Goal: Task Accomplishment & Management: Use online tool/utility

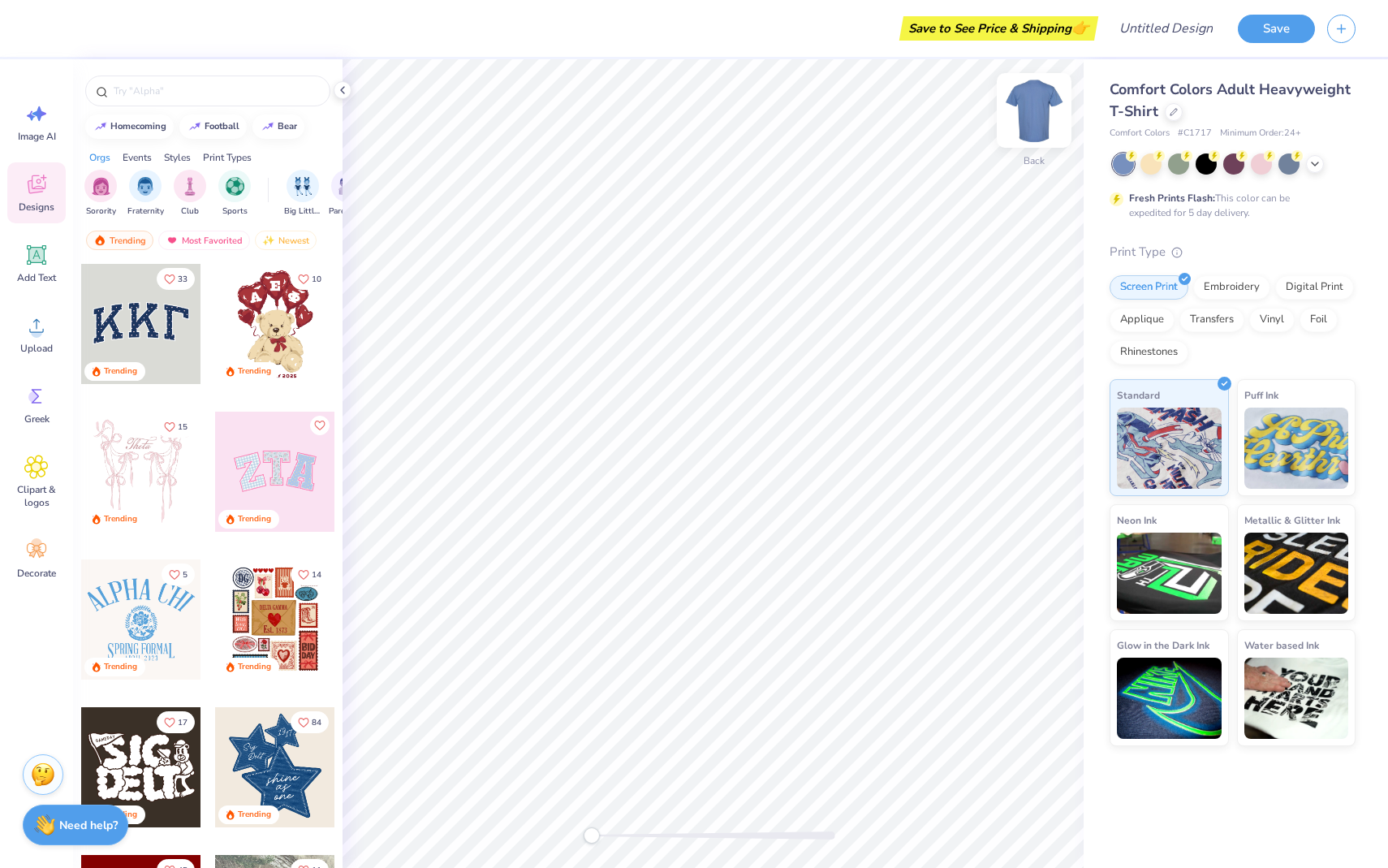
click at [1040, 107] on img at bounding box center [1034, 110] width 65 height 65
click at [1335, 22] on icon "button" at bounding box center [1342, 26] width 14 height 14
click at [1352, 34] on button "button" at bounding box center [1341, 26] width 29 height 29
click at [1314, 153] on div at bounding box center [1315, 162] width 18 height 18
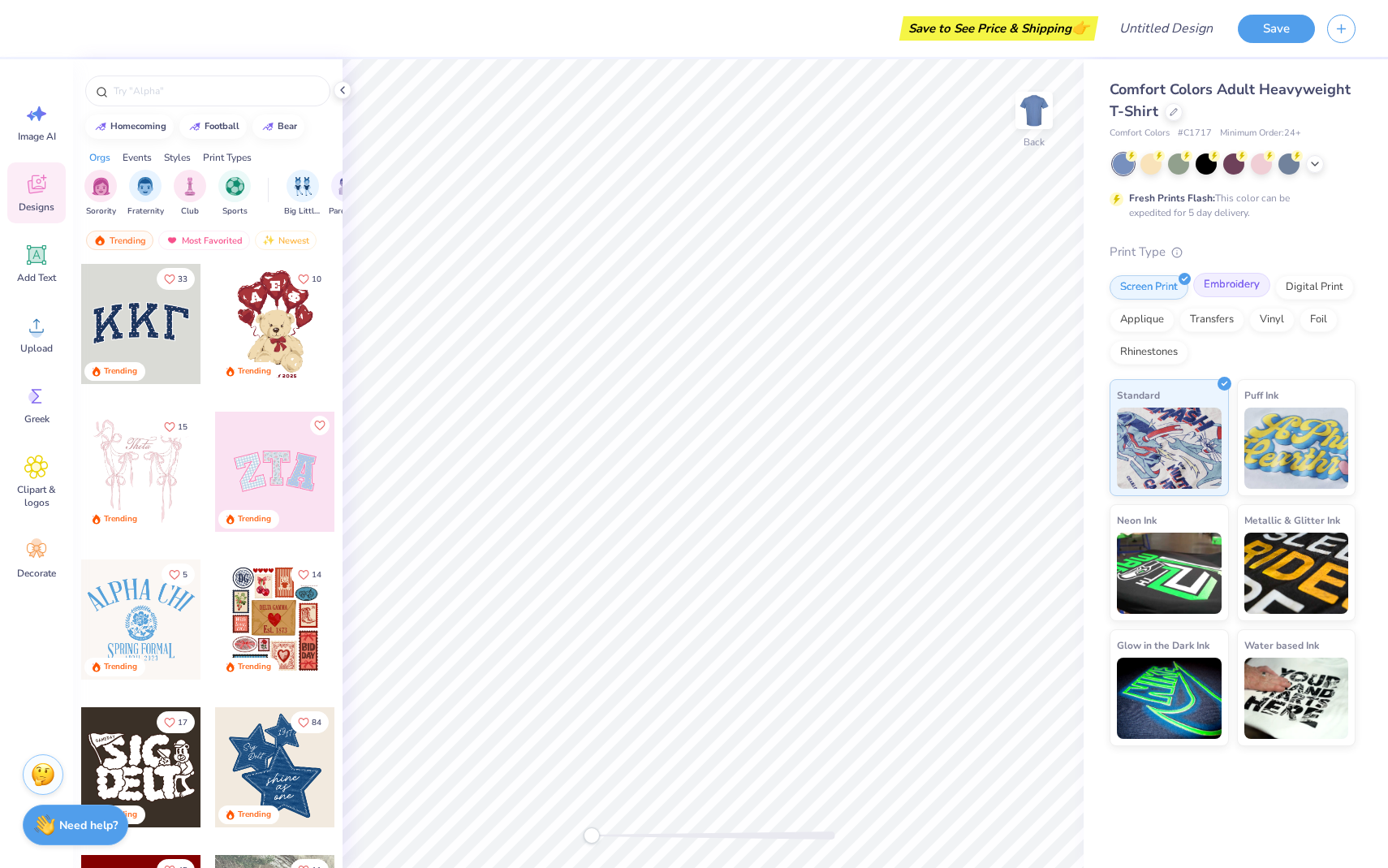
click at [1220, 292] on div "Embroidery" at bounding box center [1232, 285] width 77 height 24
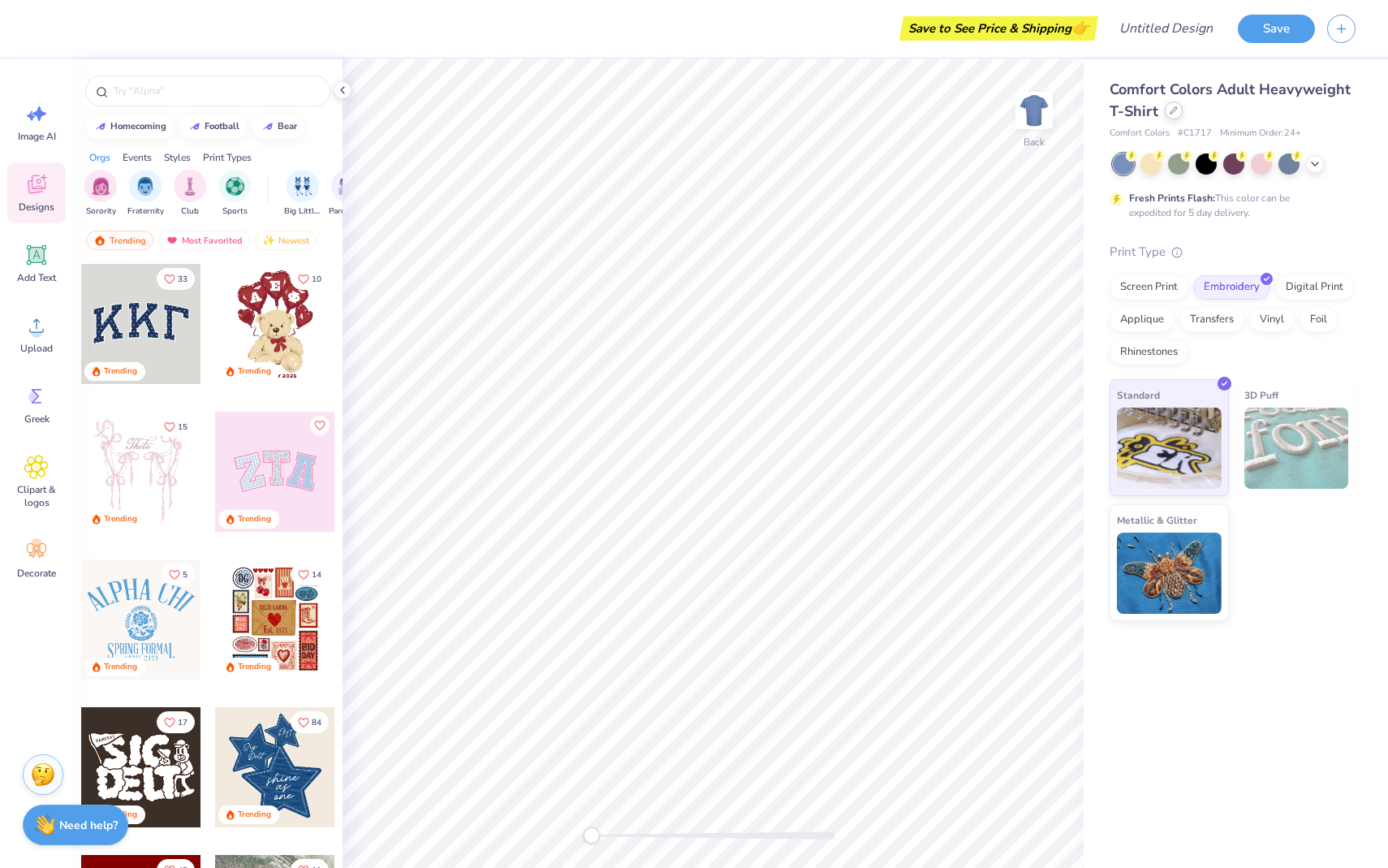
click at [1170, 109] on icon at bounding box center [1173, 110] width 8 height 8
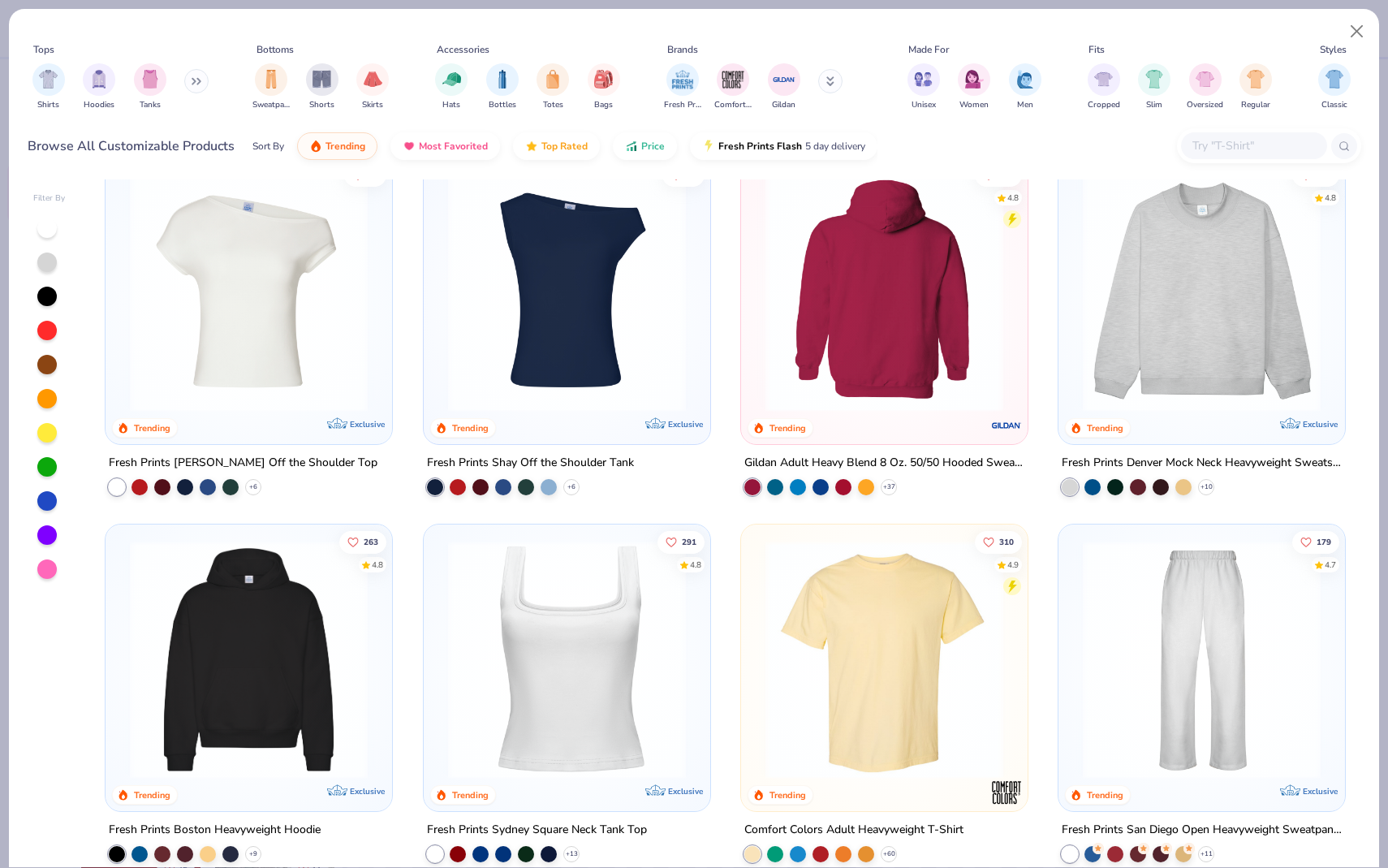
scroll to position [32, 0]
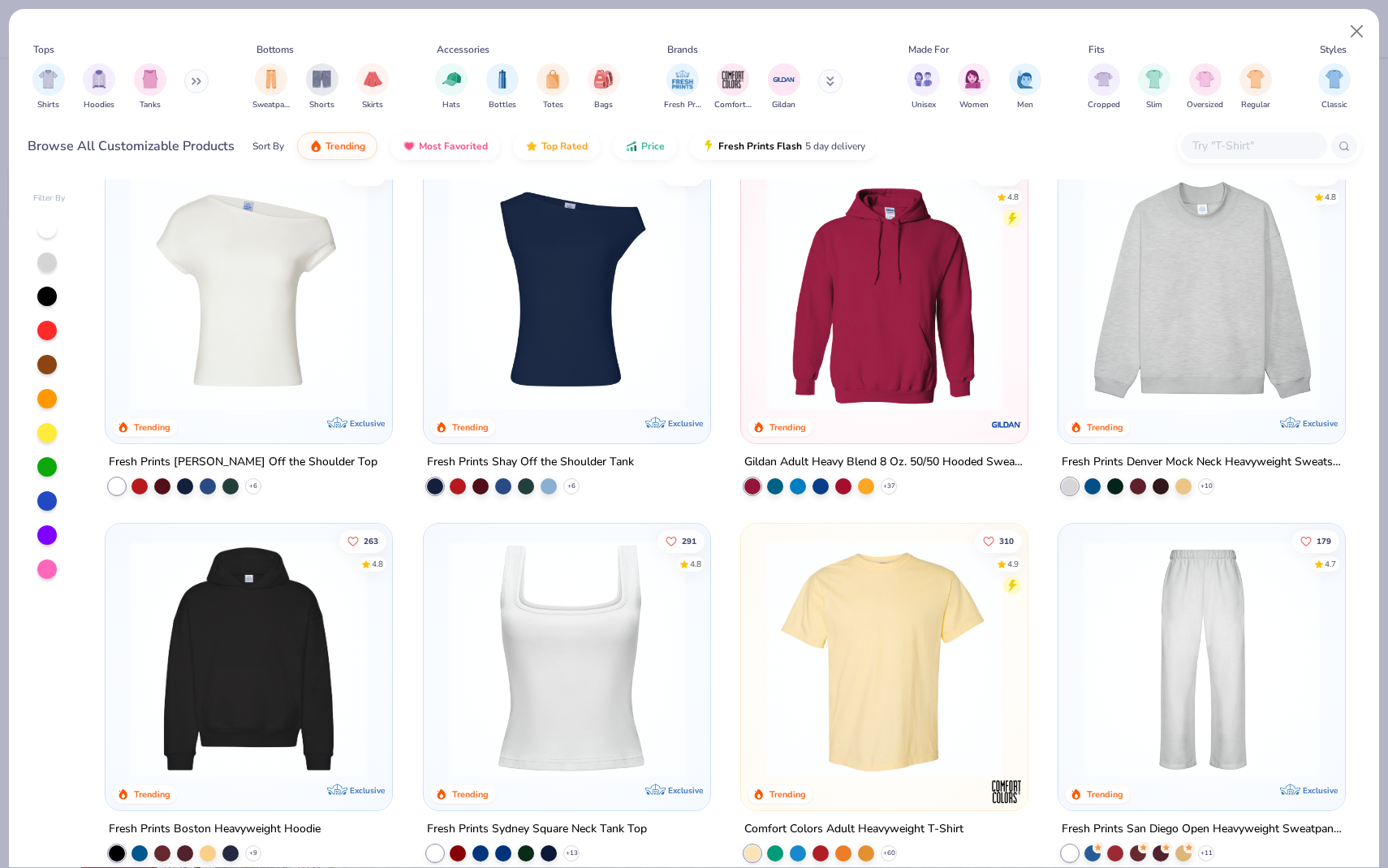
click at [226, 652] on img at bounding box center [249, 658] width 254 height 238
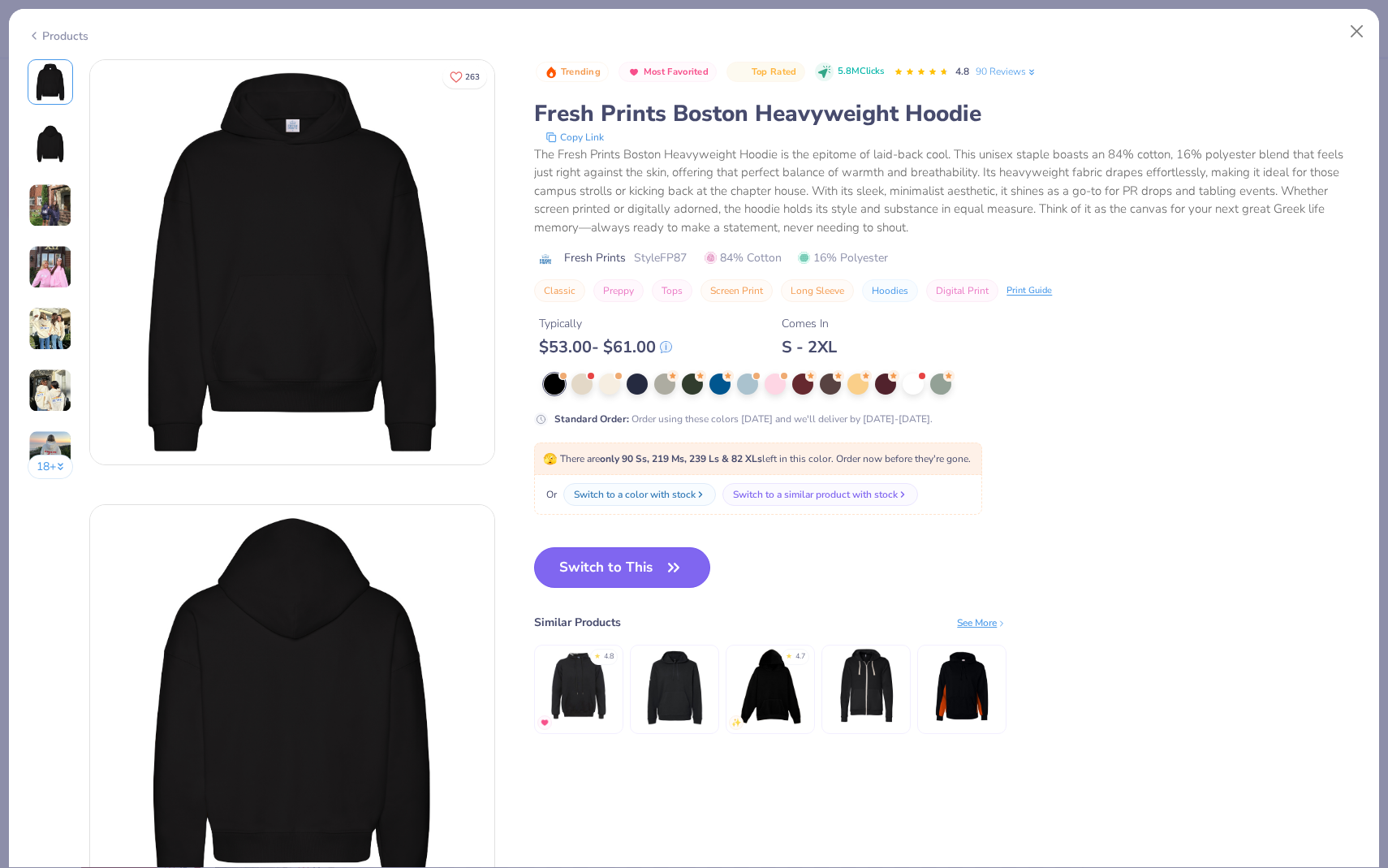
click at [626, 572] on button "Switch to This" at bounding box center [622, 567] width 176 height 41
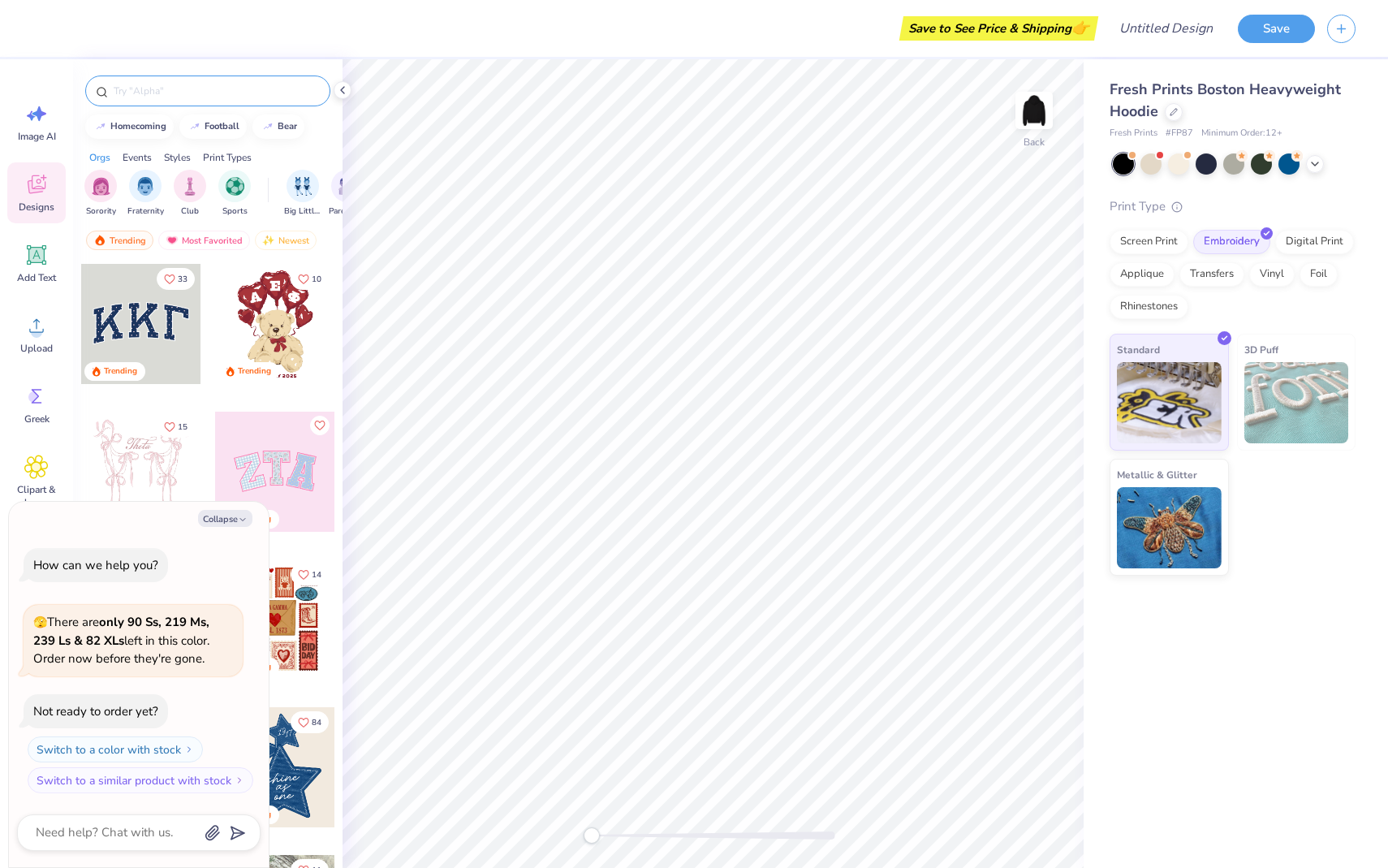
click at [171, 93] on input "text" at bounding box center [216, 91] width 208 height 16
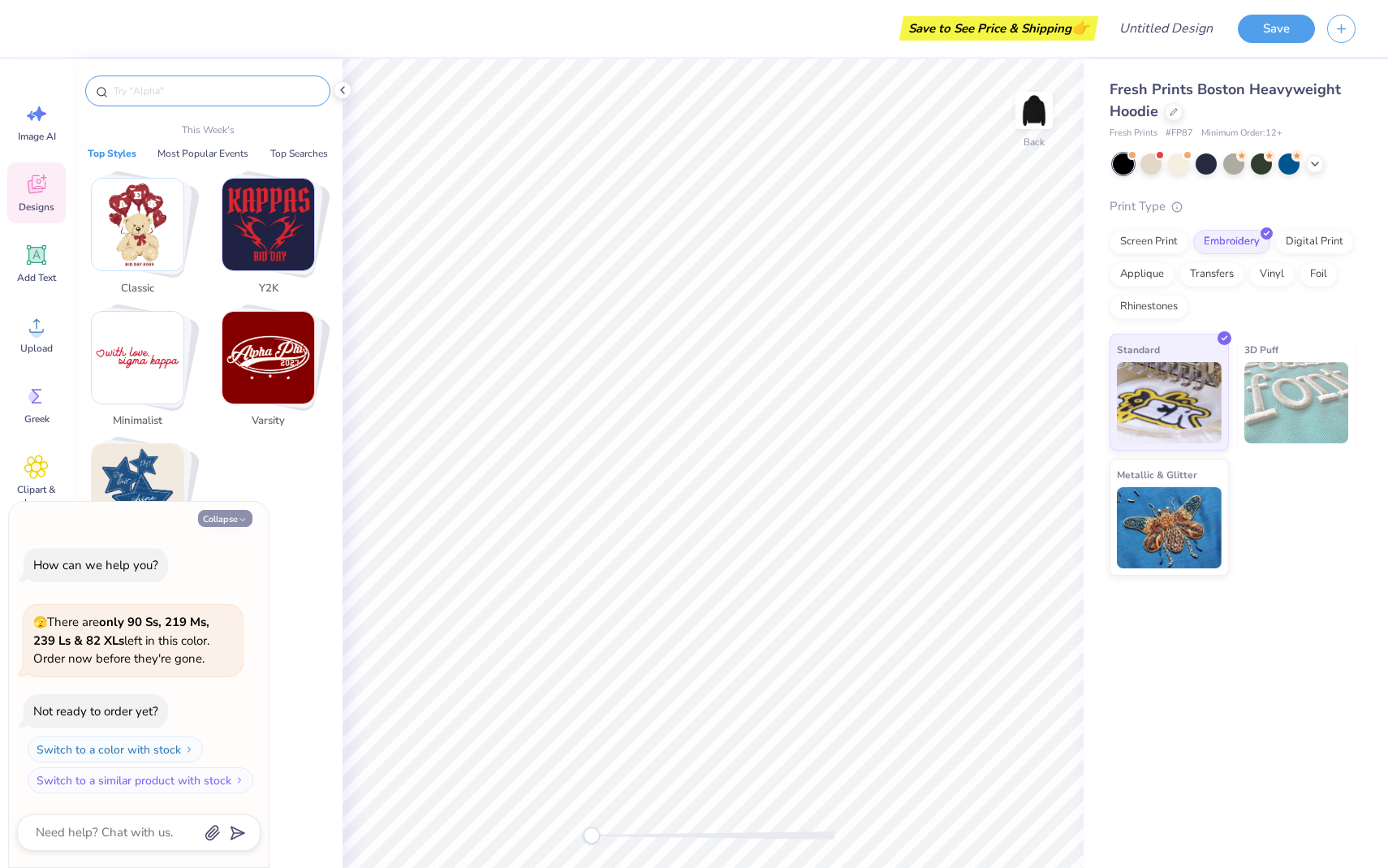
click at [239, 520] on icon "button" at bounding box center [243, 519] width 10 height 10
type textarea "x"
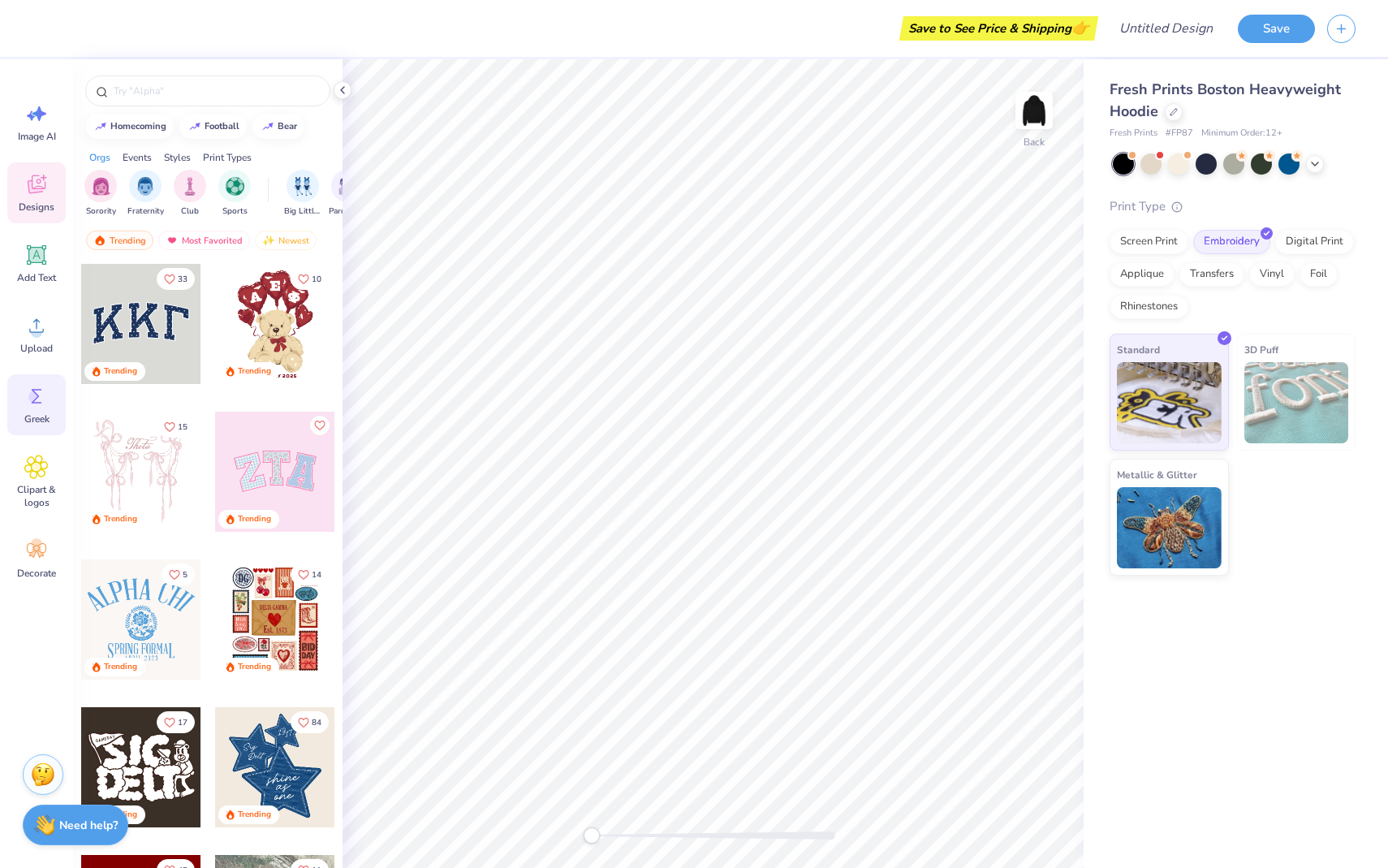
click at [42, 408] on div "Greek" at bounding box center [36, 405] width 58 height 61
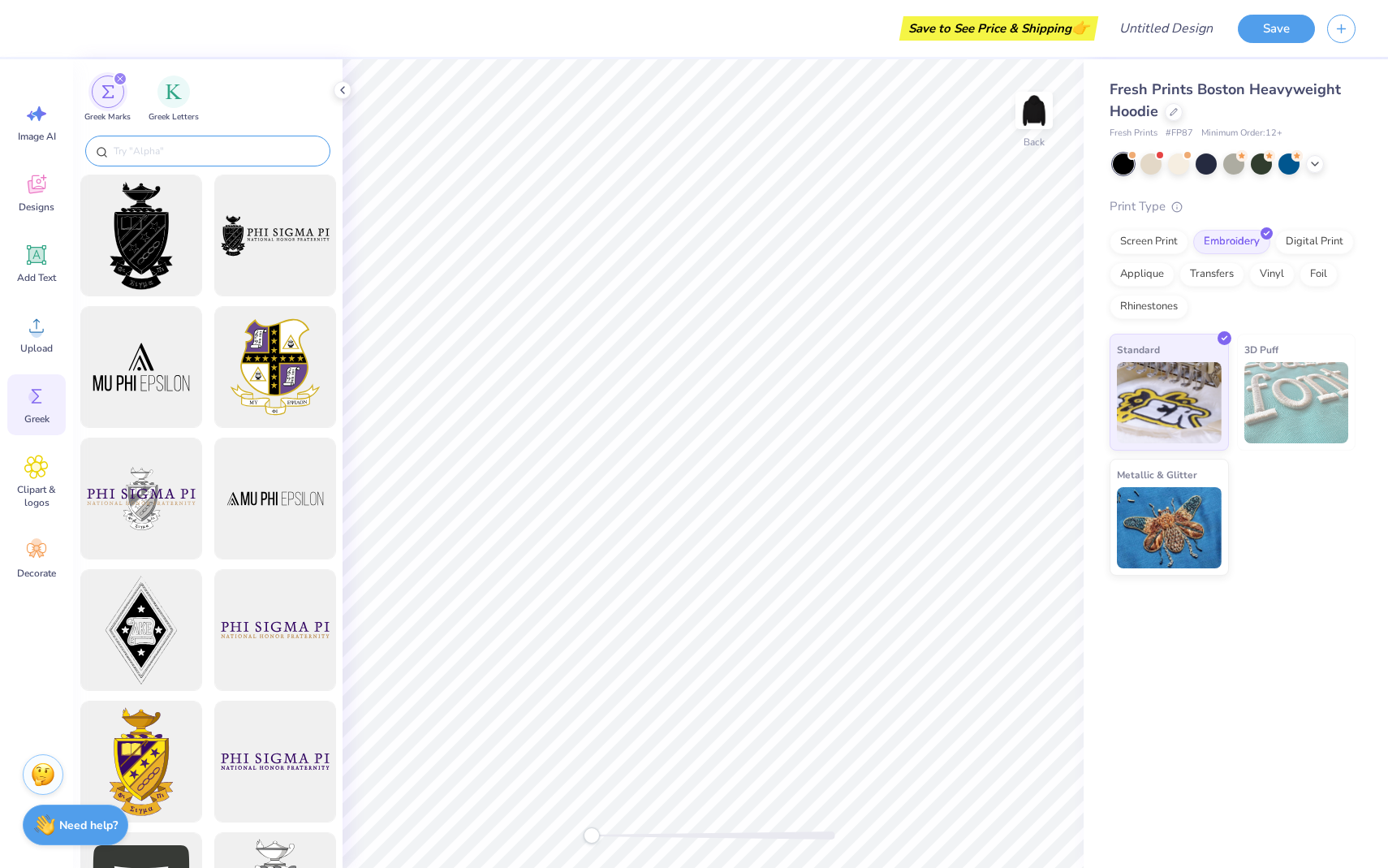
click at [226, 145] on input "text" at bounding box center [216, 151] width 208 height 16
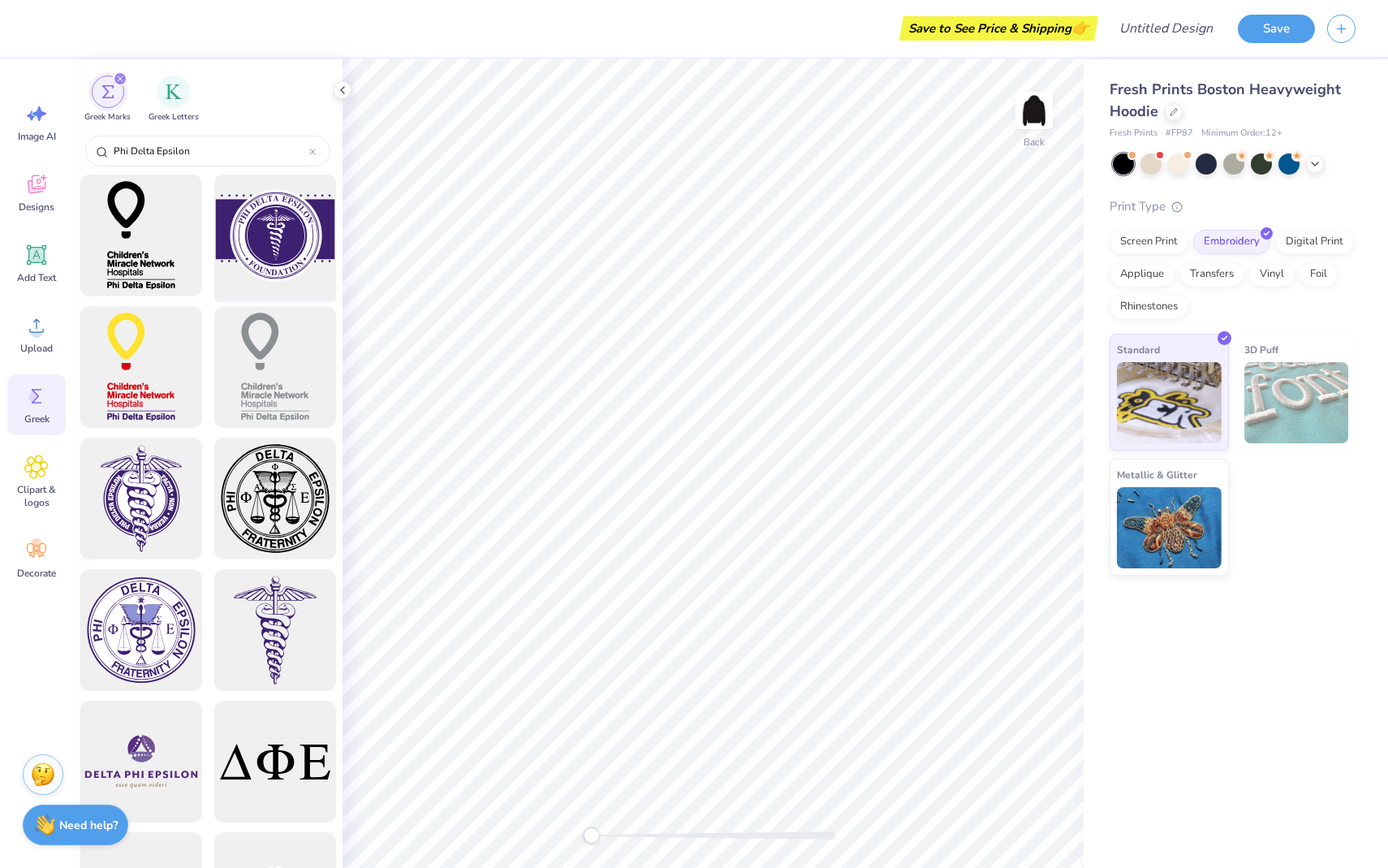
type input "Phi Delta Epsilon"
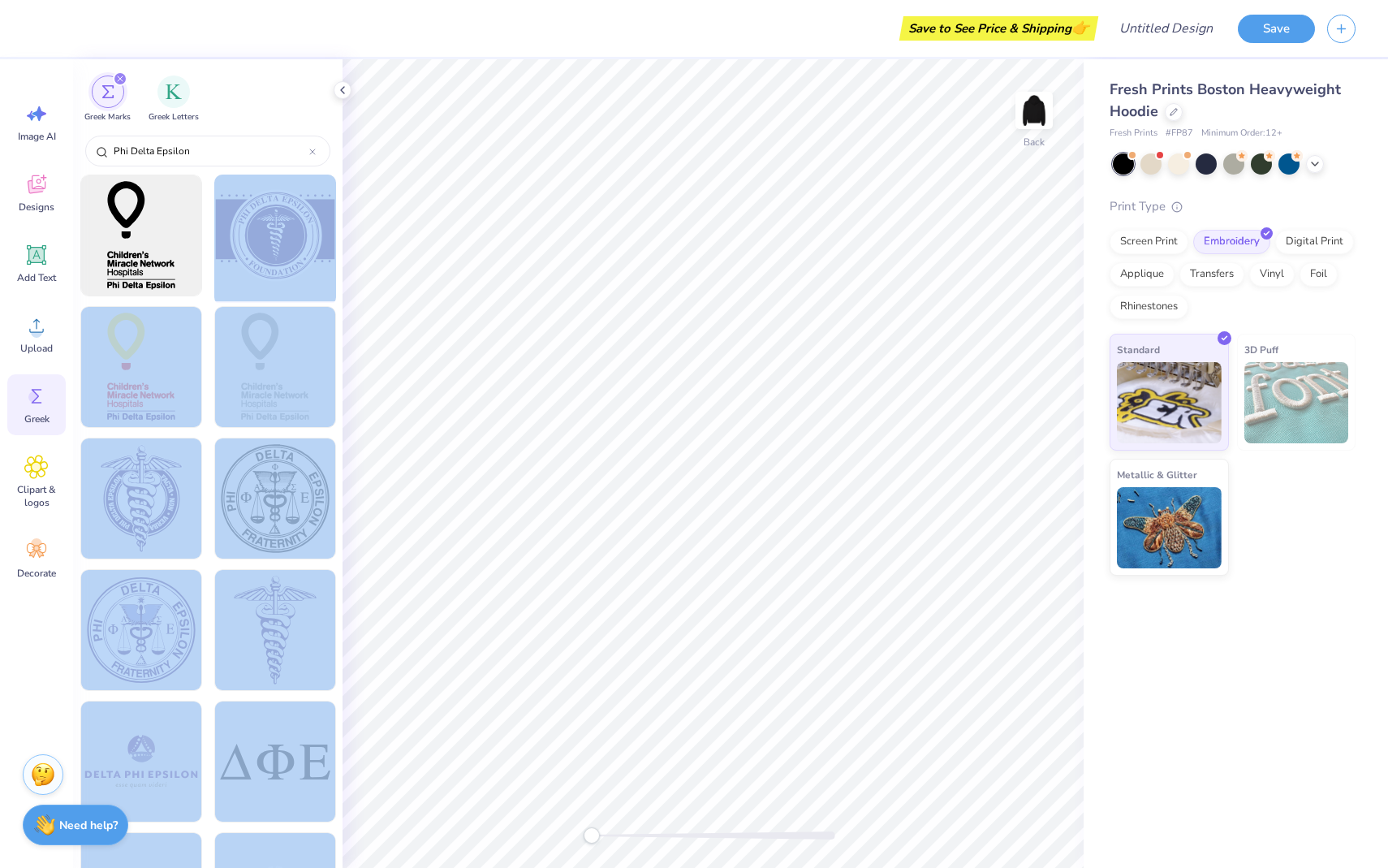
click at [782, 367] on div "Save to See Price & Shipping 👉 Design Title Save Image AI Designs Add Text Uplo…" at bounding box center [694, 434] width 1388 height 868
click at [328, 262] on div at bounding box center [275, 236] width 134 height 134
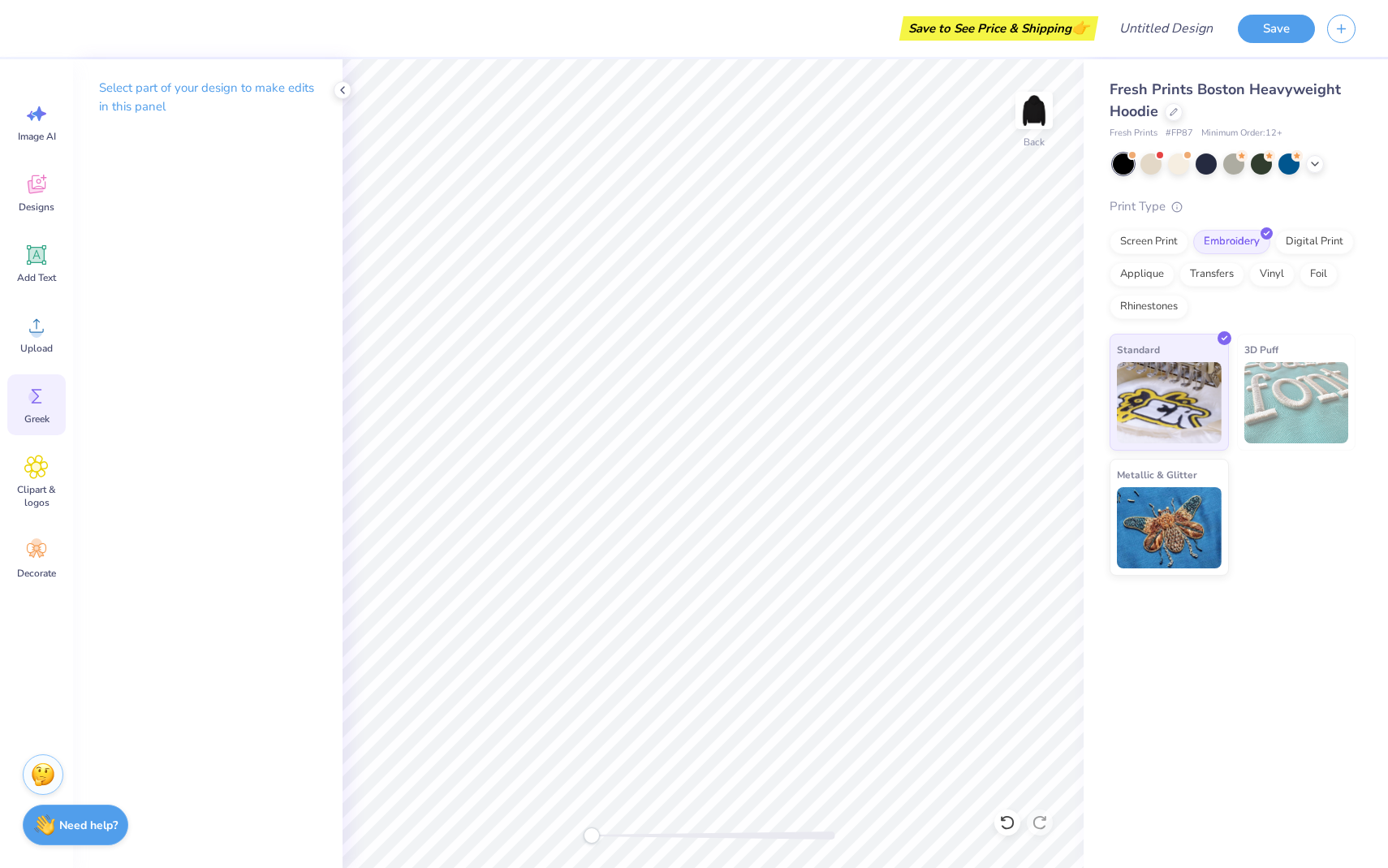
click at [32, 389] on icon at bounding box center [36, 396] width 24 height 24
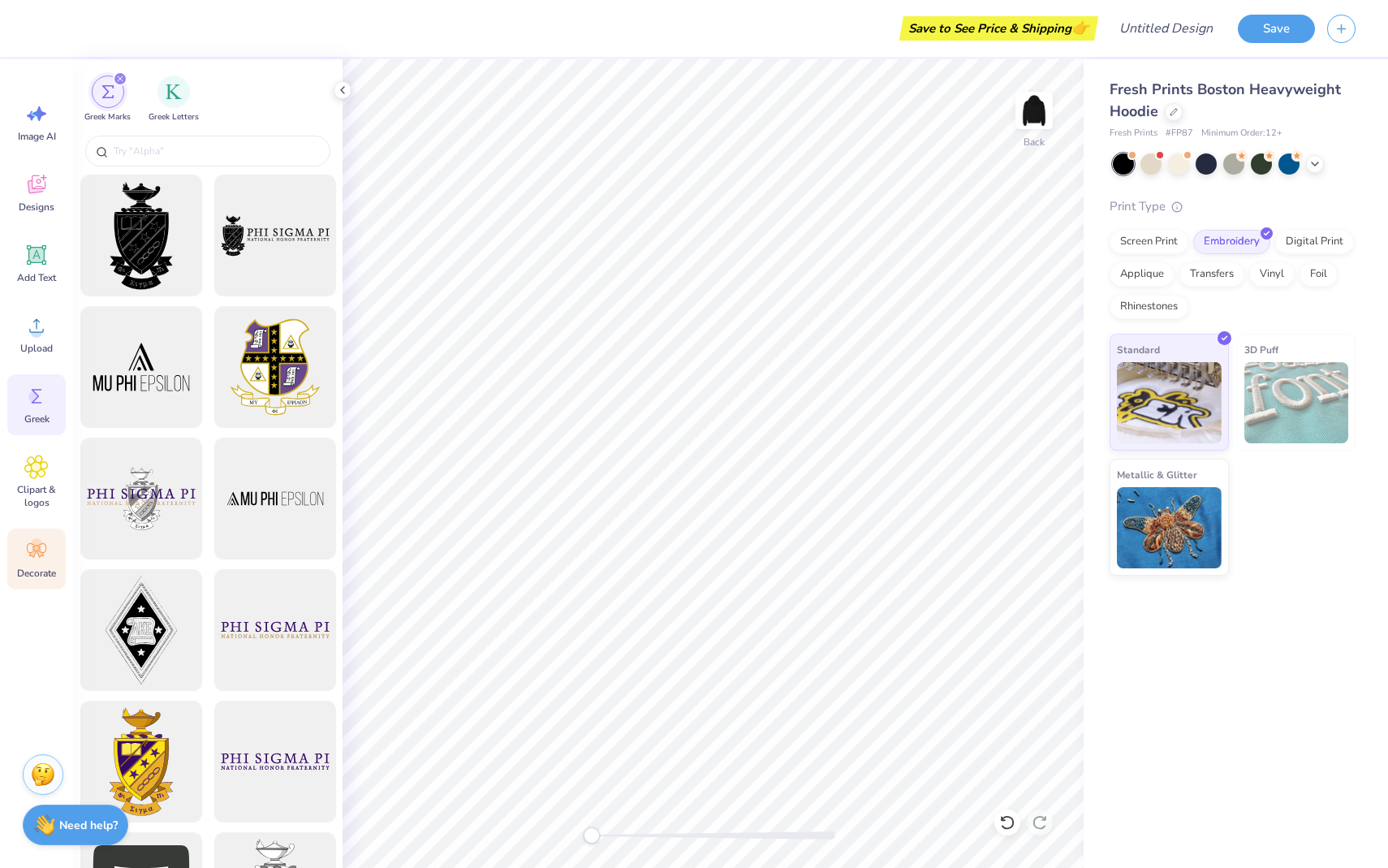
click at [35, 554] on icon at bounding box center [36, 550] width 19 height 15
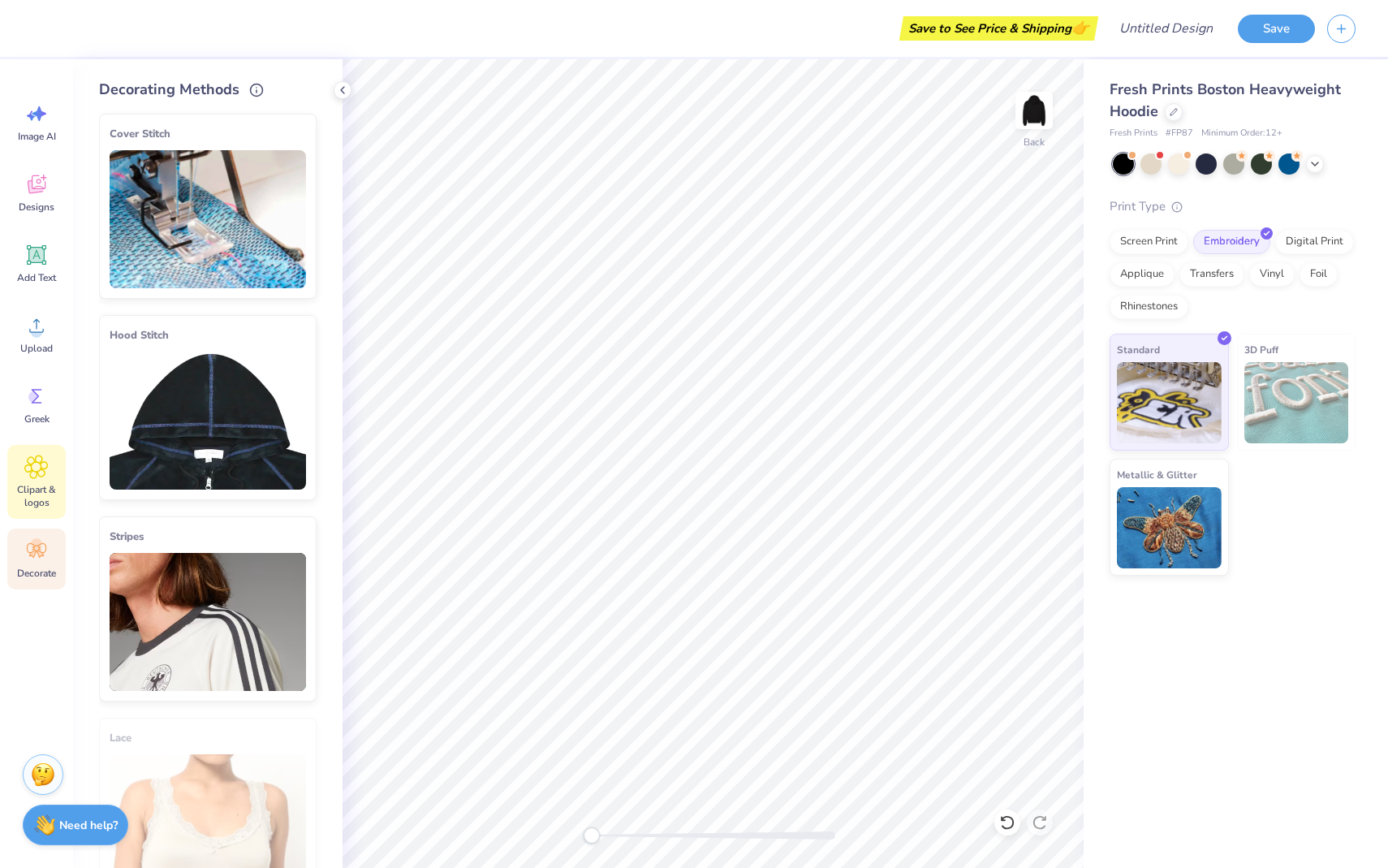
click at [36, 487] on span "Clipart & logos" at bounding box center [36, 496] width 54 height 26
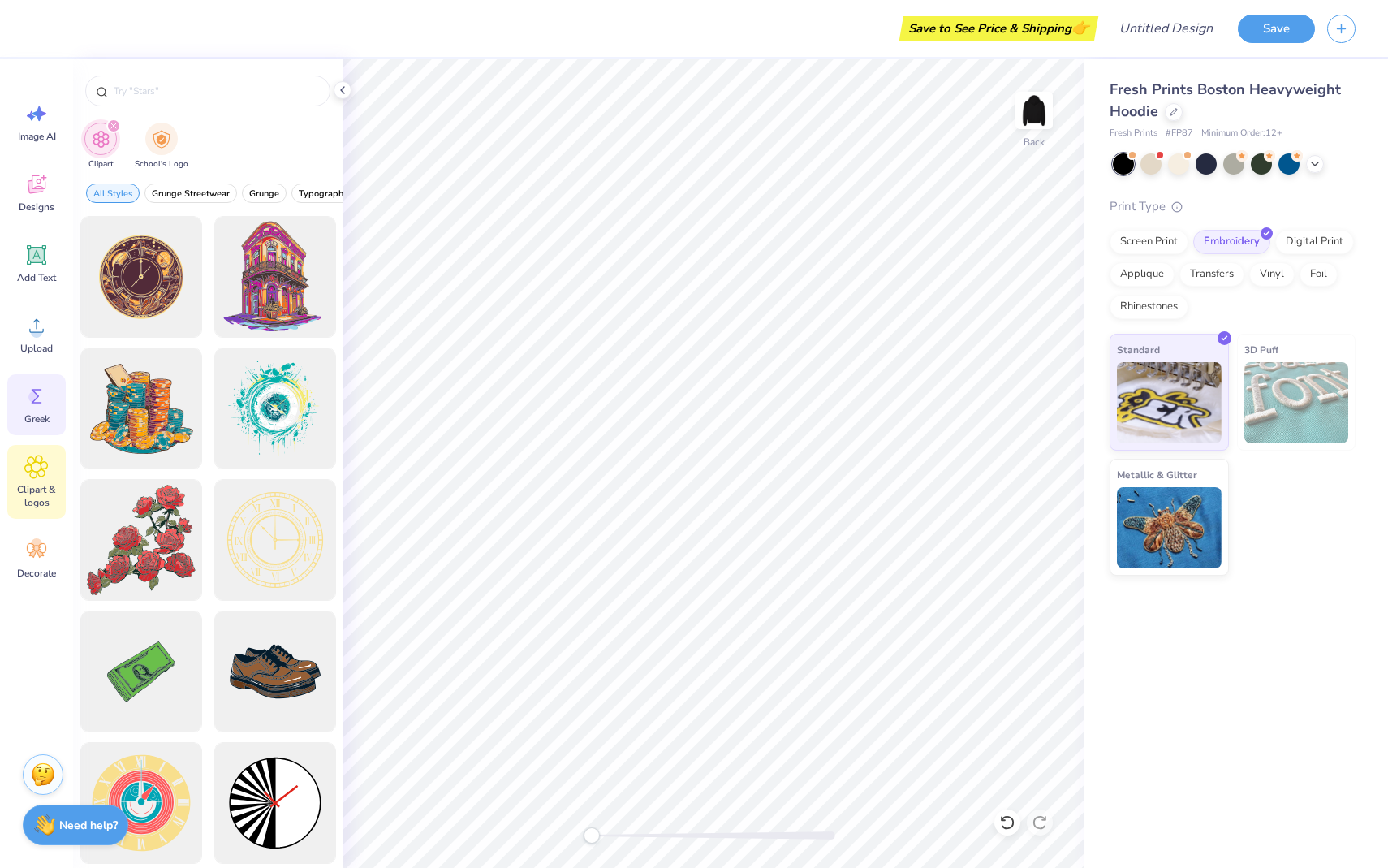
click at [44, 383] on div "Greek" at bounding box center [36, 405] width 58 height 61
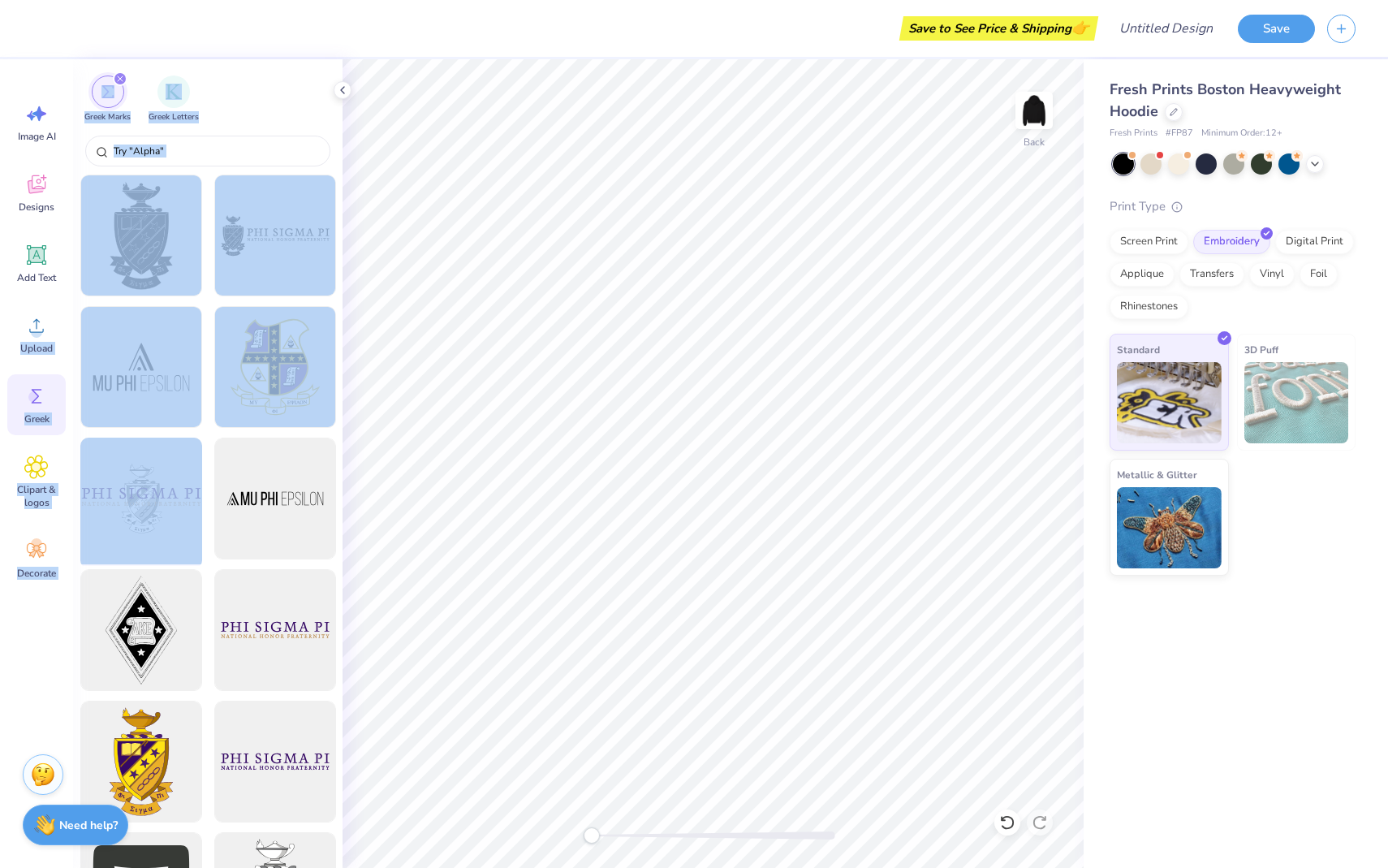
drag, startPoint x: 36, startPoint y: 329, endPoint x: 90, endPoint y: 535, distance: 213.0
click at [90, 535] on div "Save to See Price & Shipping 👉 Design Title Save Image AI Designs Add Text Uplo…" at bounding box center [694, 434] width 1388 height 868
click at [0, 672] on div "Image AI Designs Add Text Upload Greek Clipart & logos Decorate" at bounding box center [36, 463] width 73 height 808
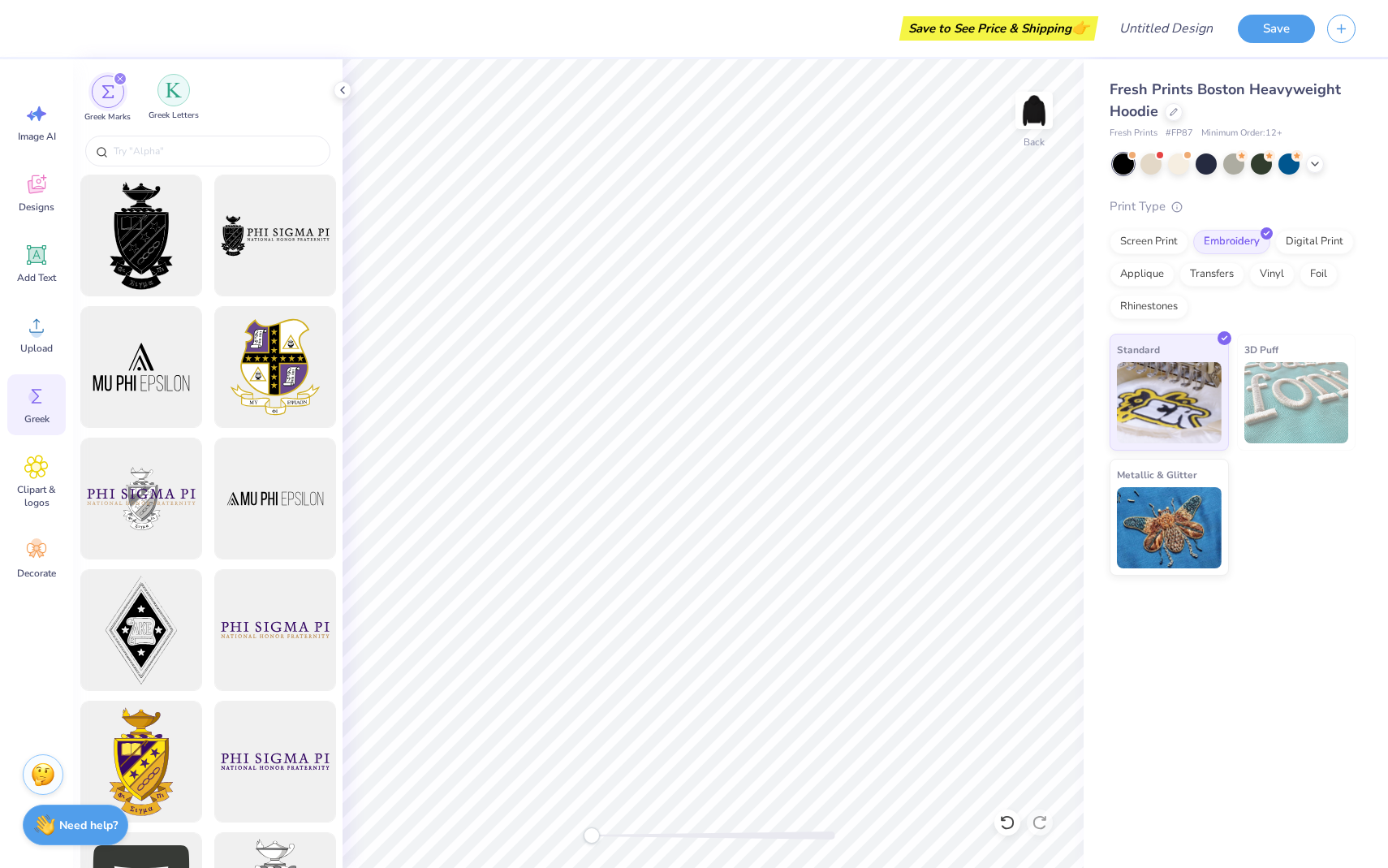
click at [175, 96] on img "filter for Greek Letters" at bounding box center [173, 90] width 16 height 16
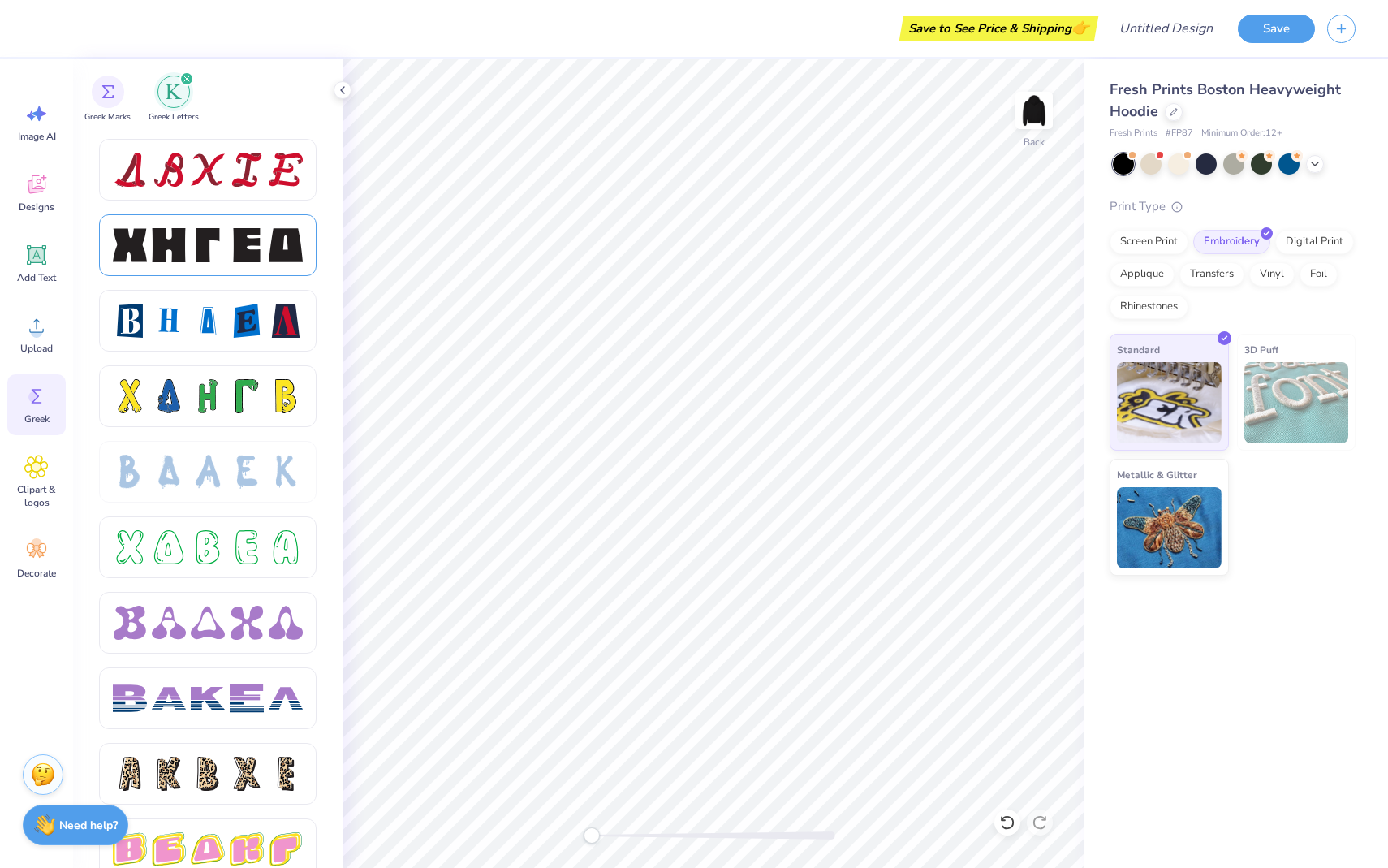
scroll to position [2131, 0]
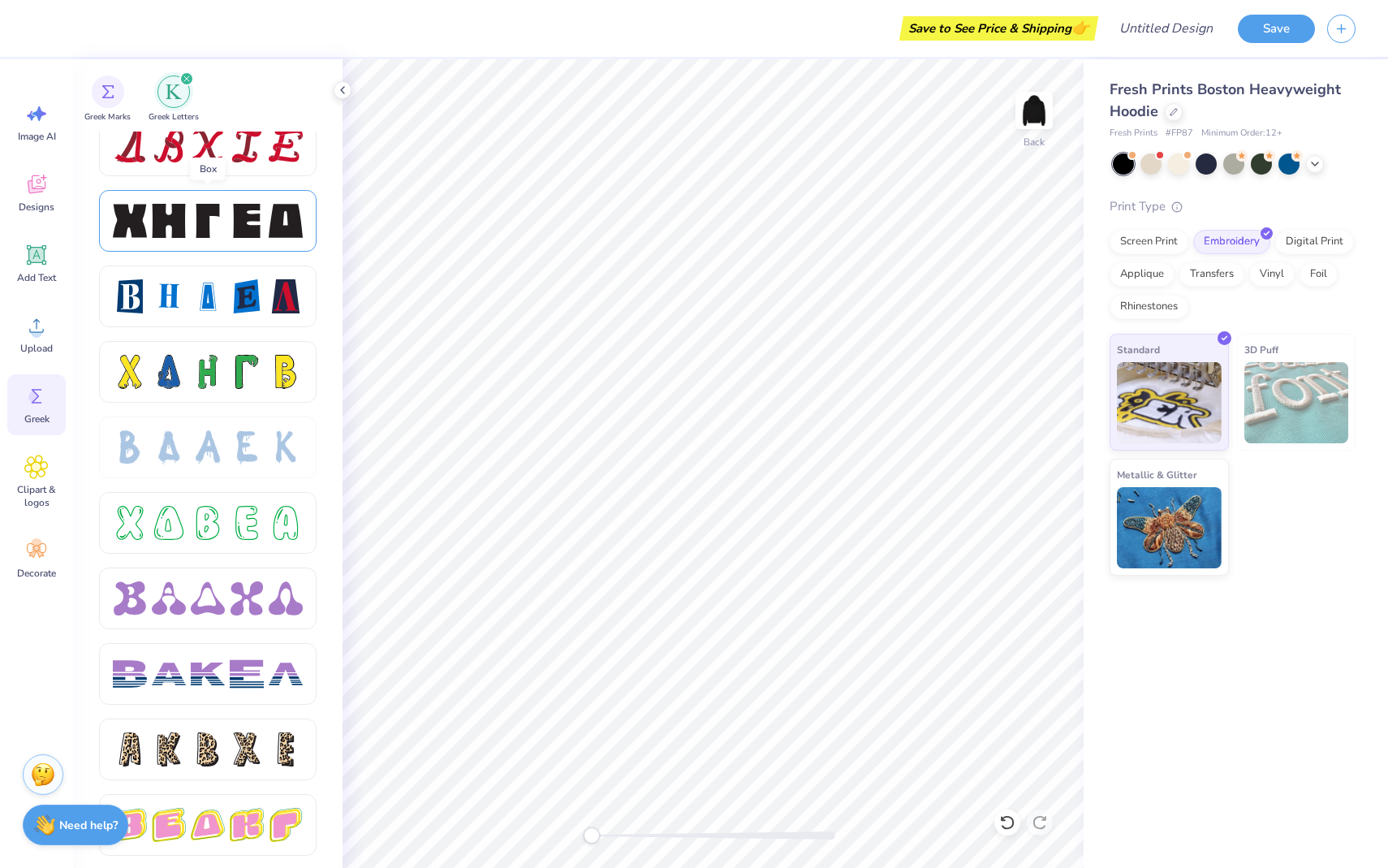
click at [261, 243] on div at bounding box center [207, 220] width 217 height 62
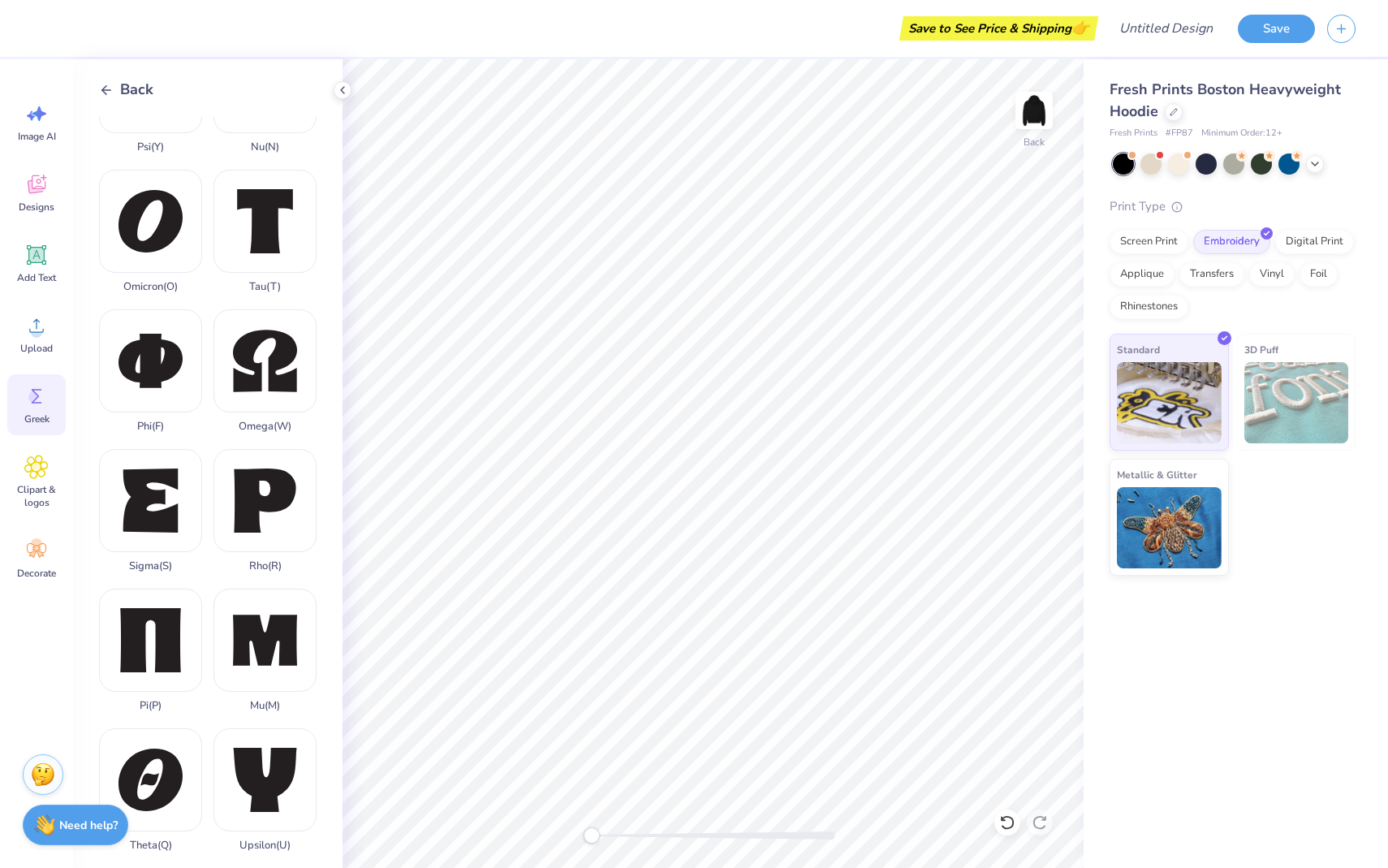
scroll to position [812, 0]
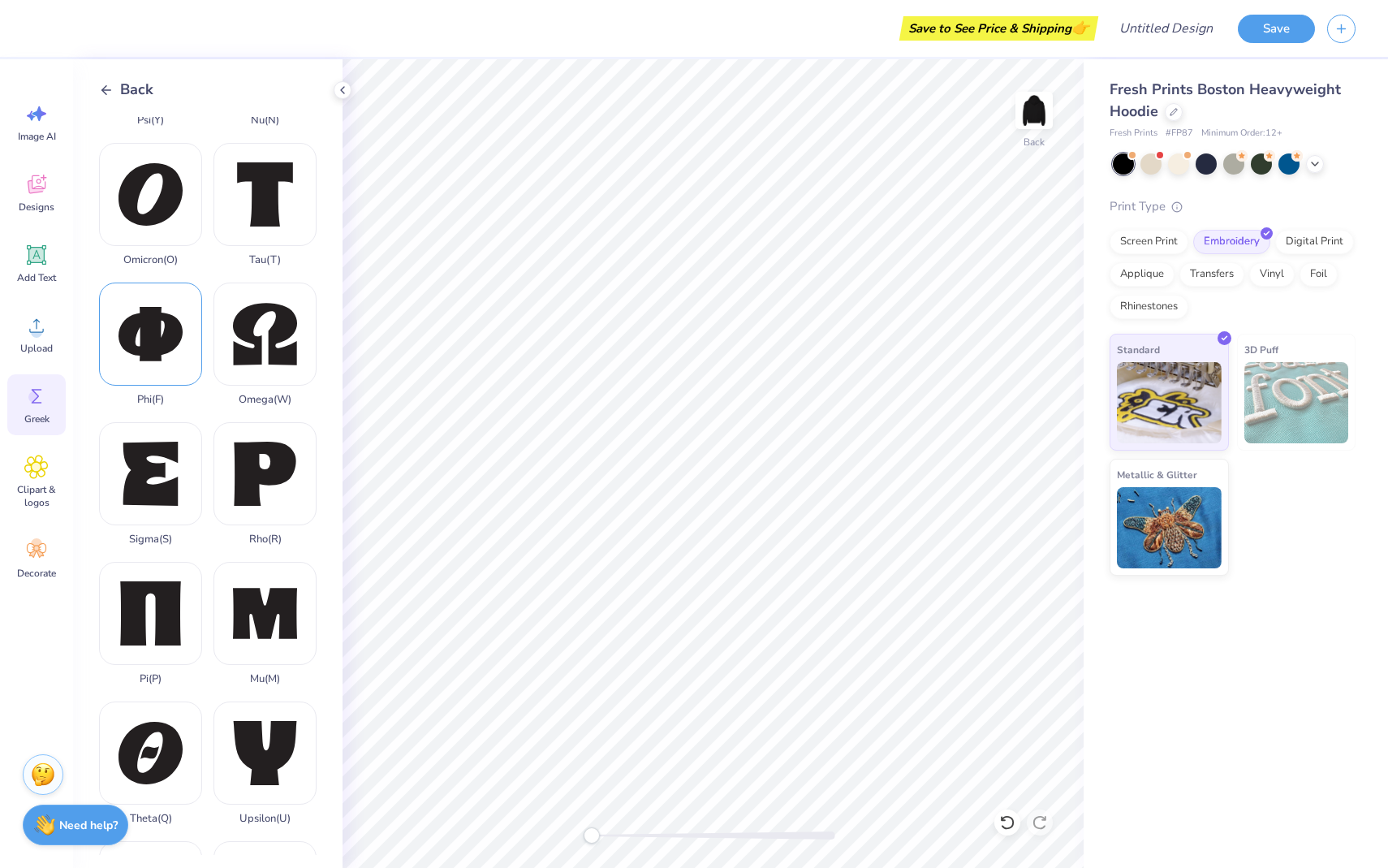
click at [157, 371] on div "Phi ( F )" at bounding box center [150, 344] width 103 height 123
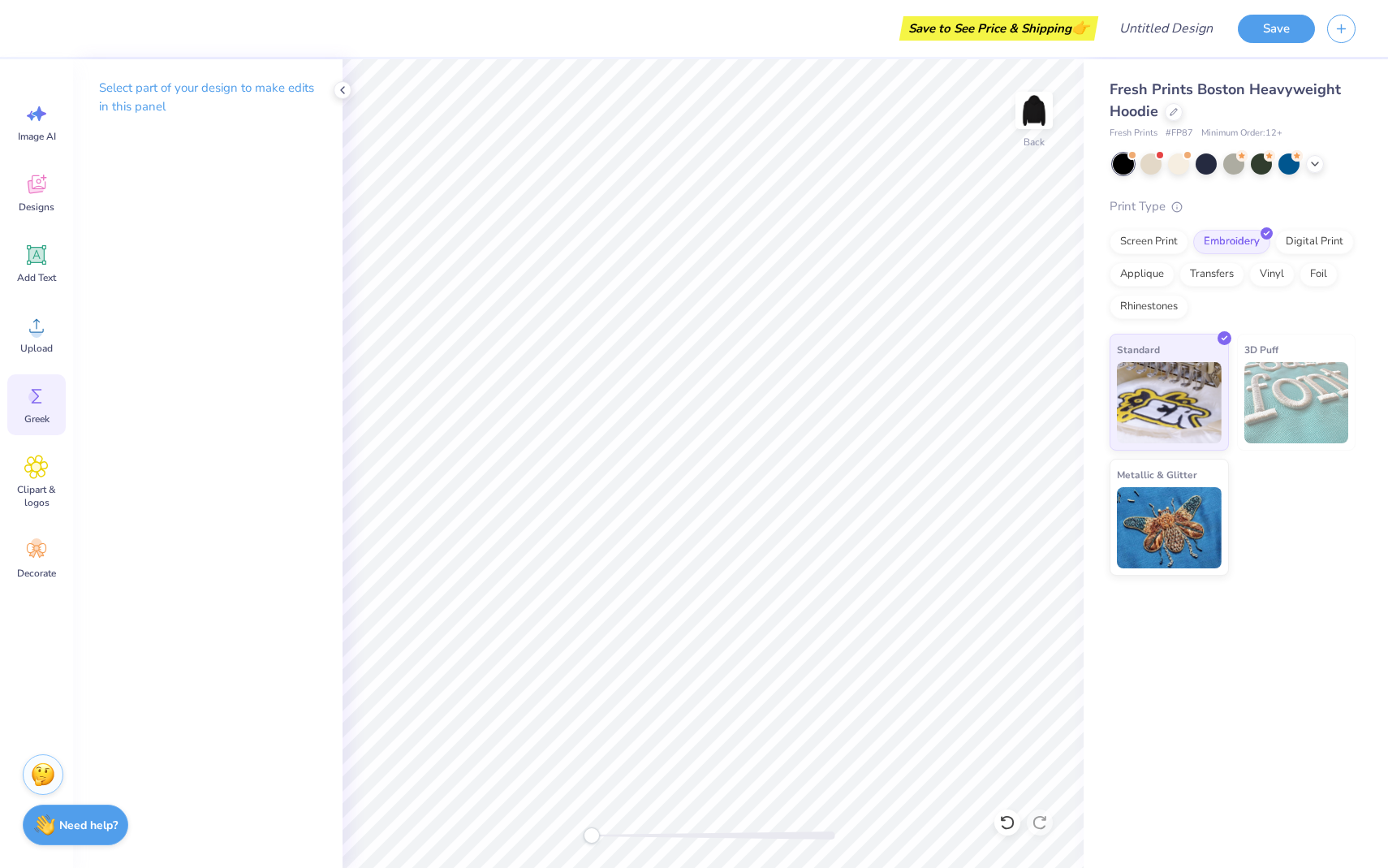
click at [42, 424] on span "Greek" at bounding box center [36, 418] width 25 height 13
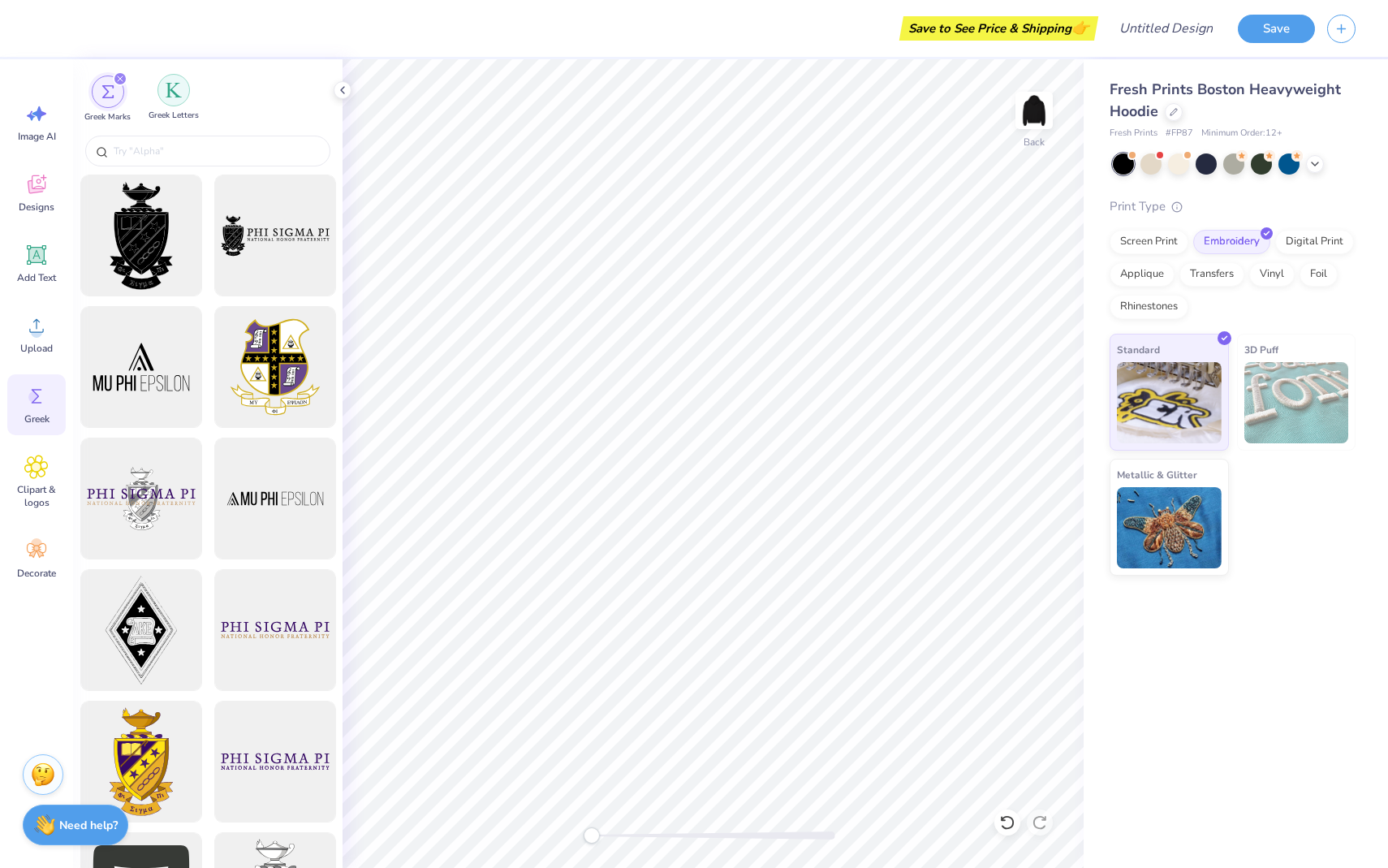
click at [177, 84] on img "filter for Greek Letters" at bounding box center [173, 90] width 16 height 16
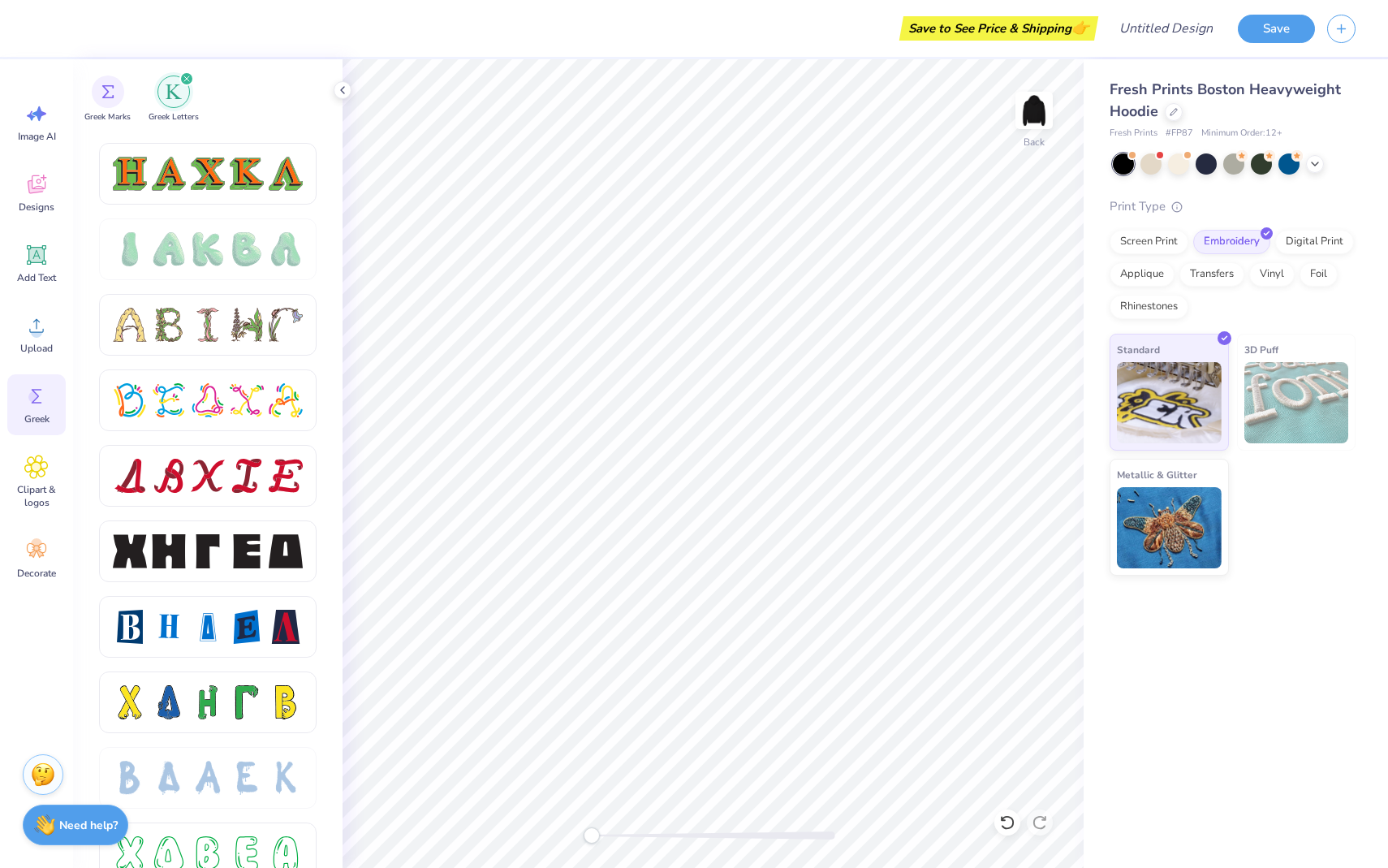
scroll to position [1799, 0]
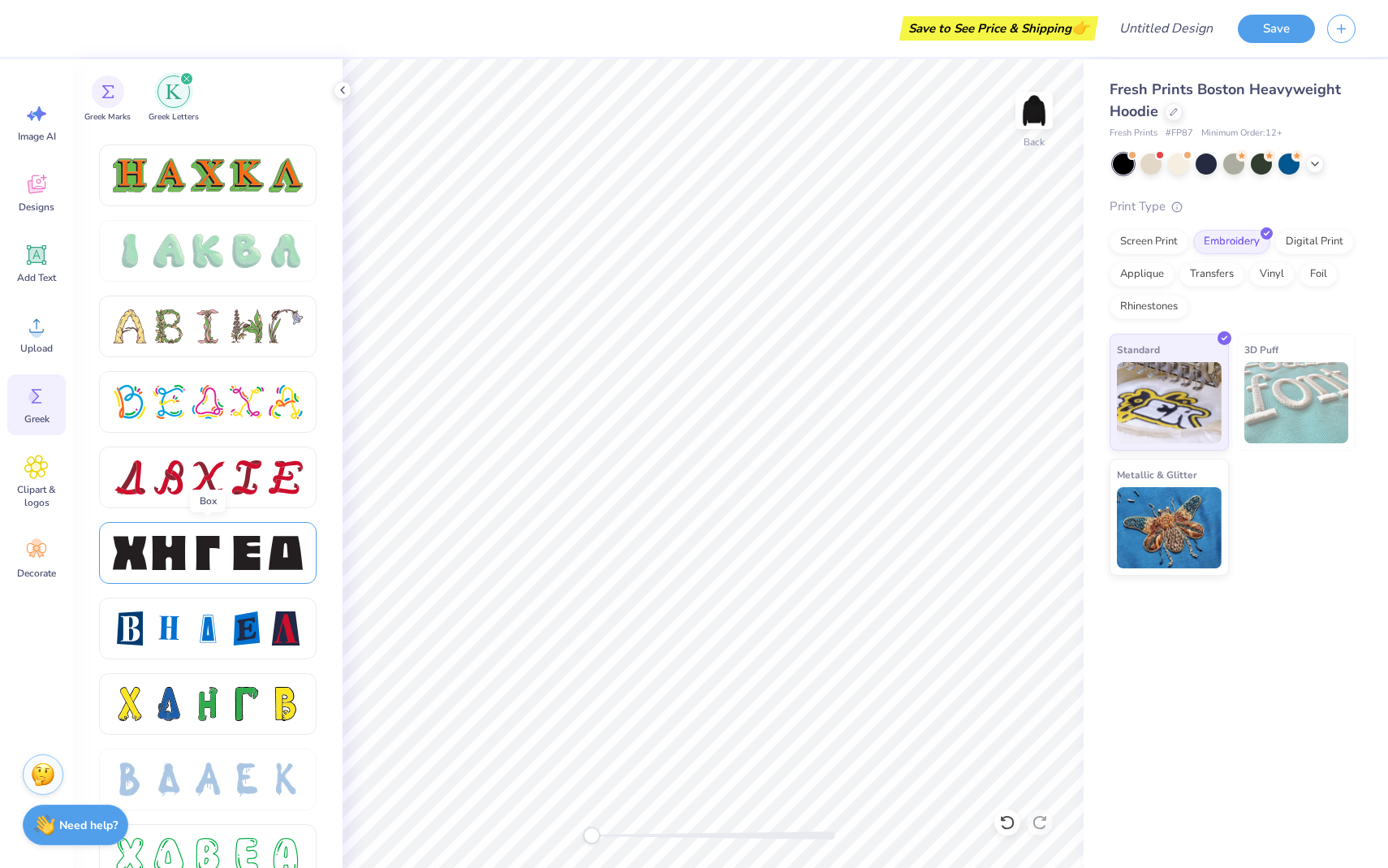
click at [231, 549] on div at bounding box center [246, 552] width 34 height 34
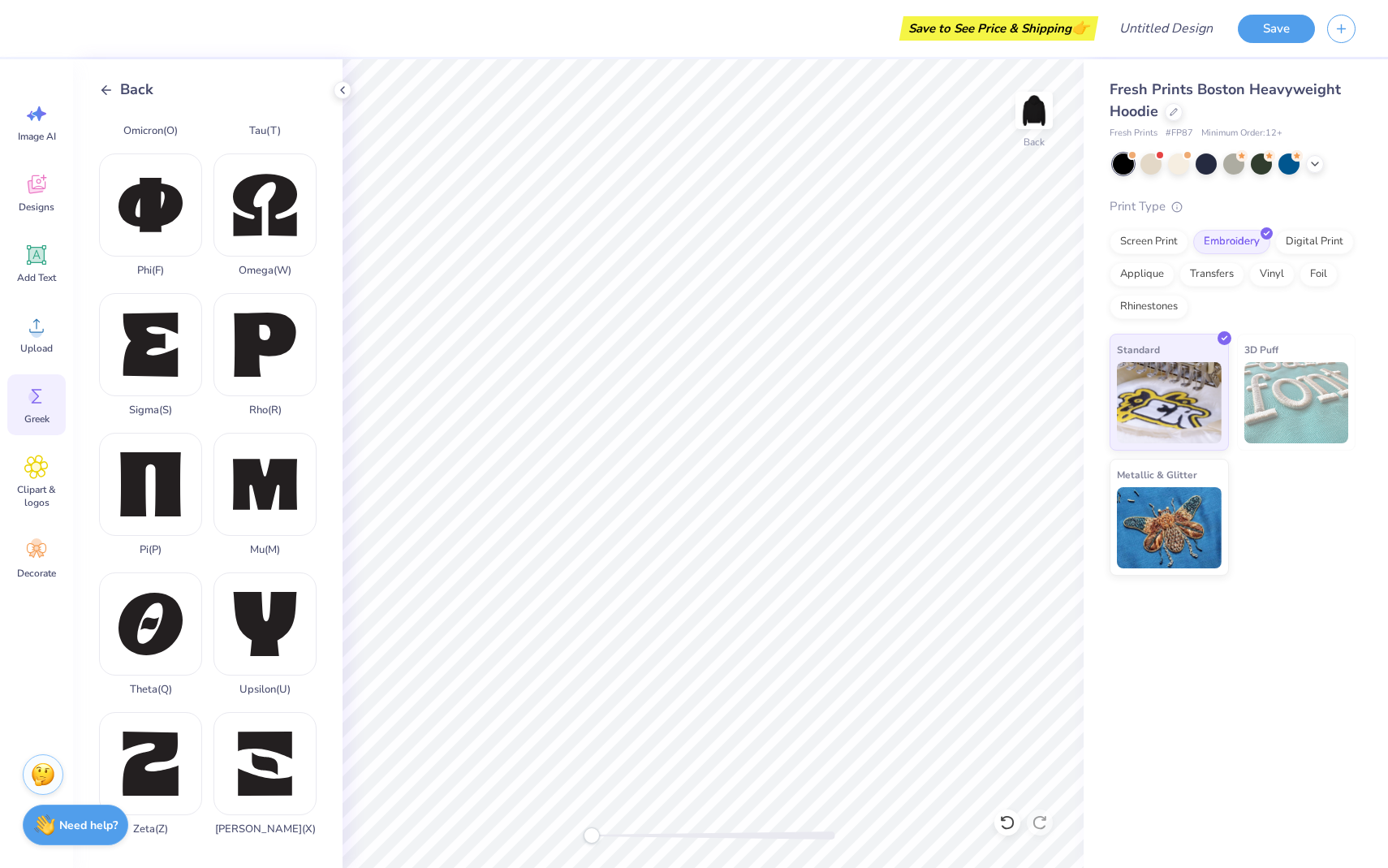
scroll to position [0, 0]
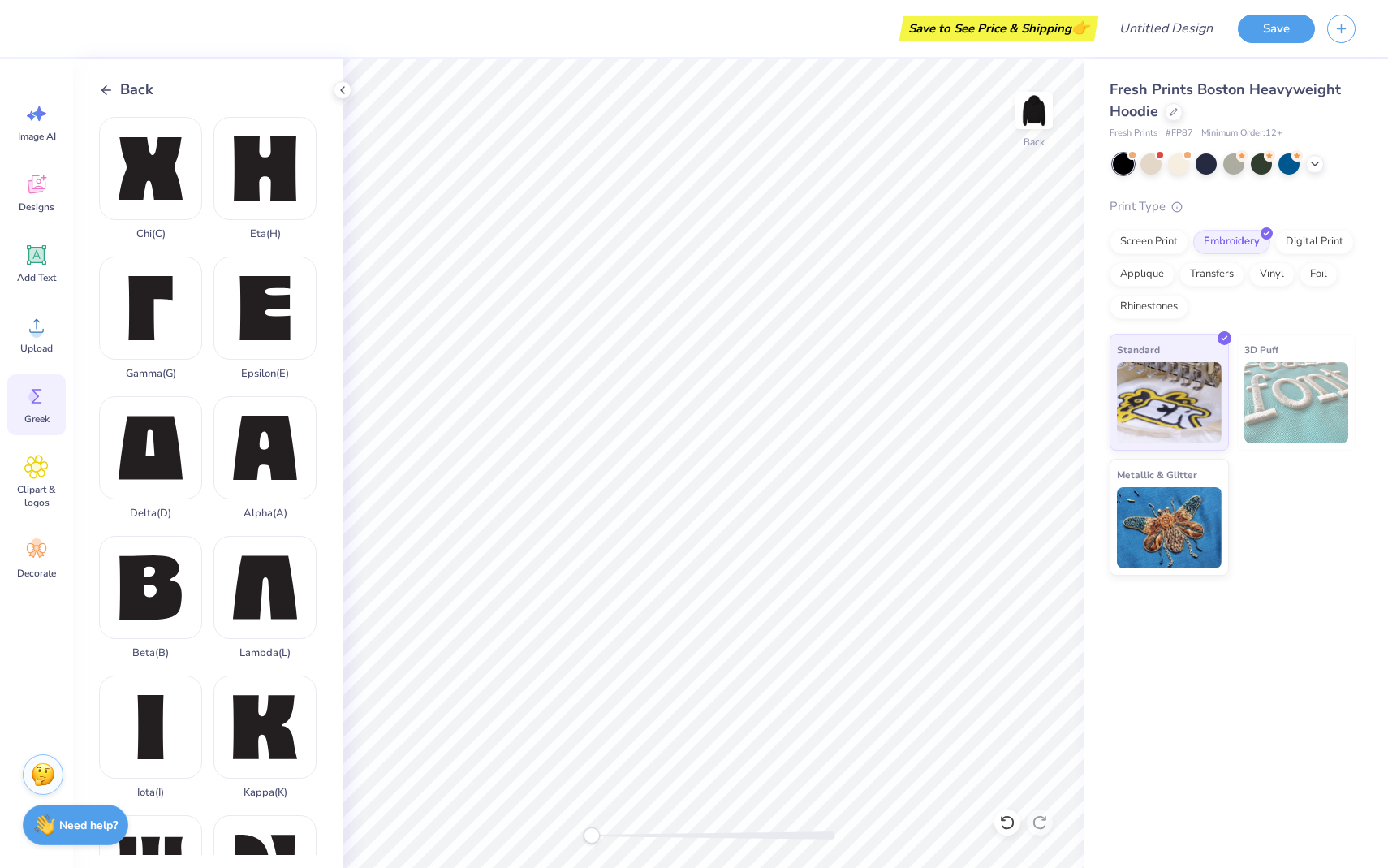
click at [154, 89] on div "Back" at bounding box center [220, 89] width 243 height 22
click at [124, 84] on span "Back" at bounding box center [137, 89] width 33 height 22
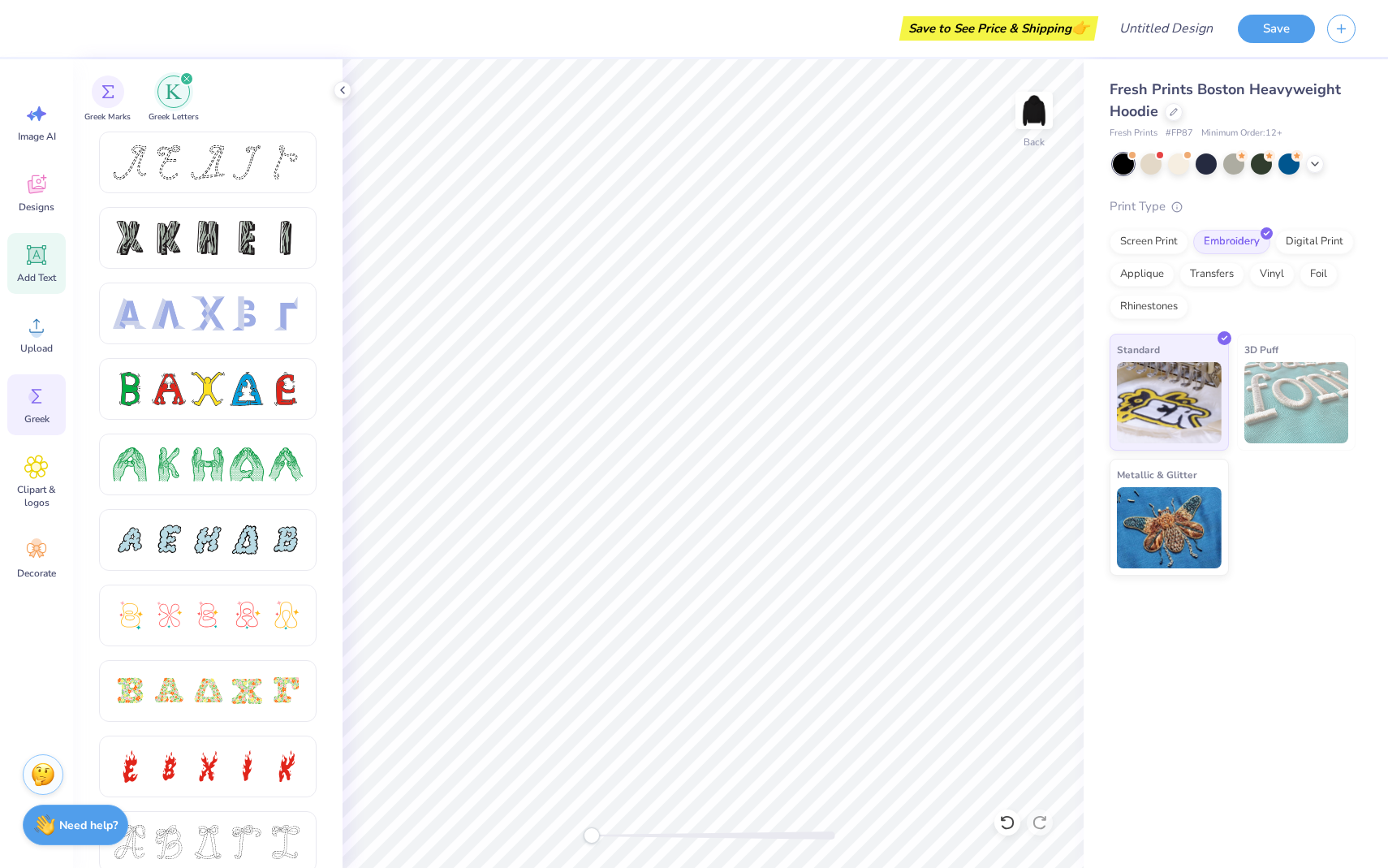
click at [45, 269] on div "Add Text" at bounding box center [36, 263] width 58 height 61
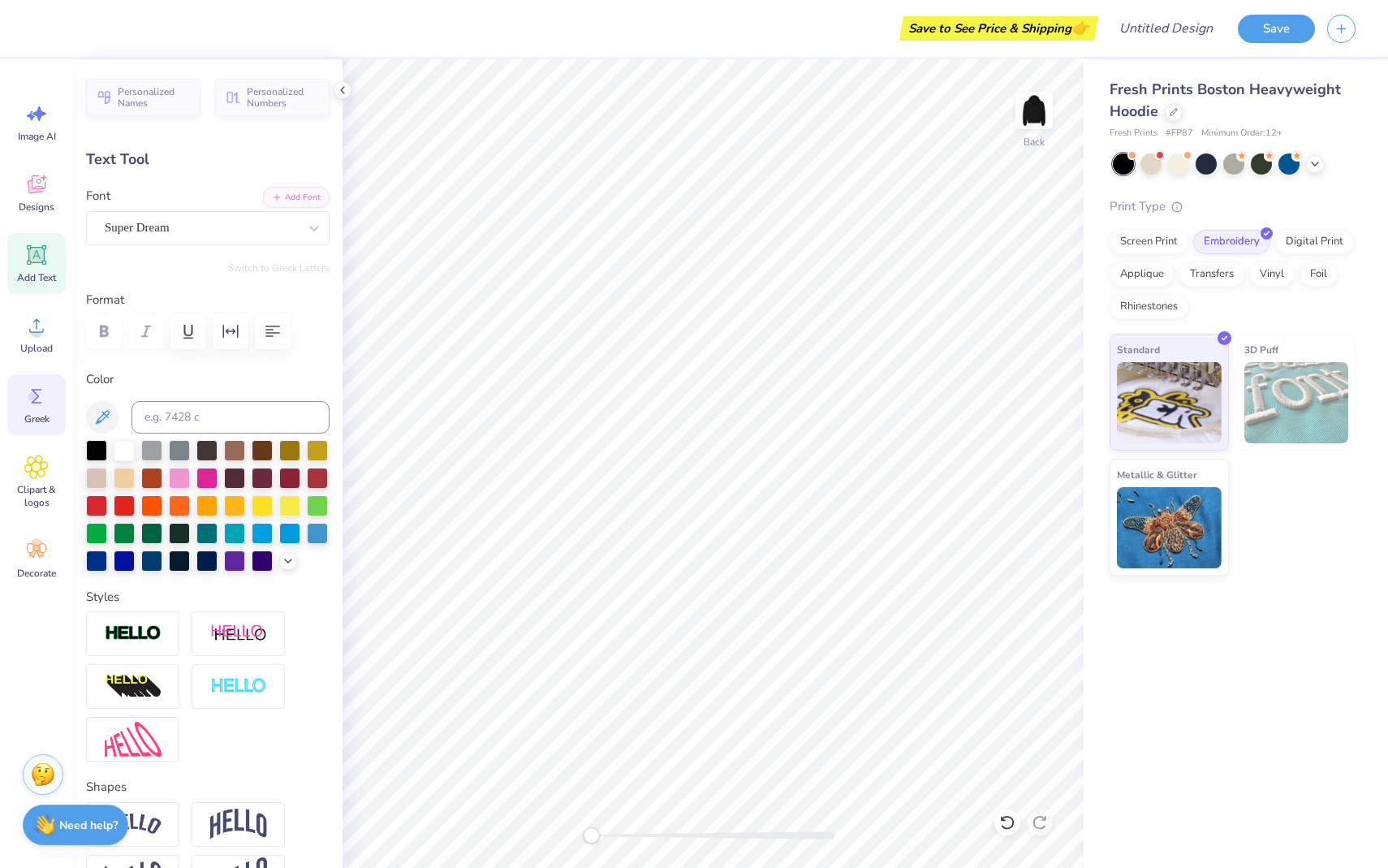
click at [35, 405] on icon at bounding box center [36, 396] width 24 height 24
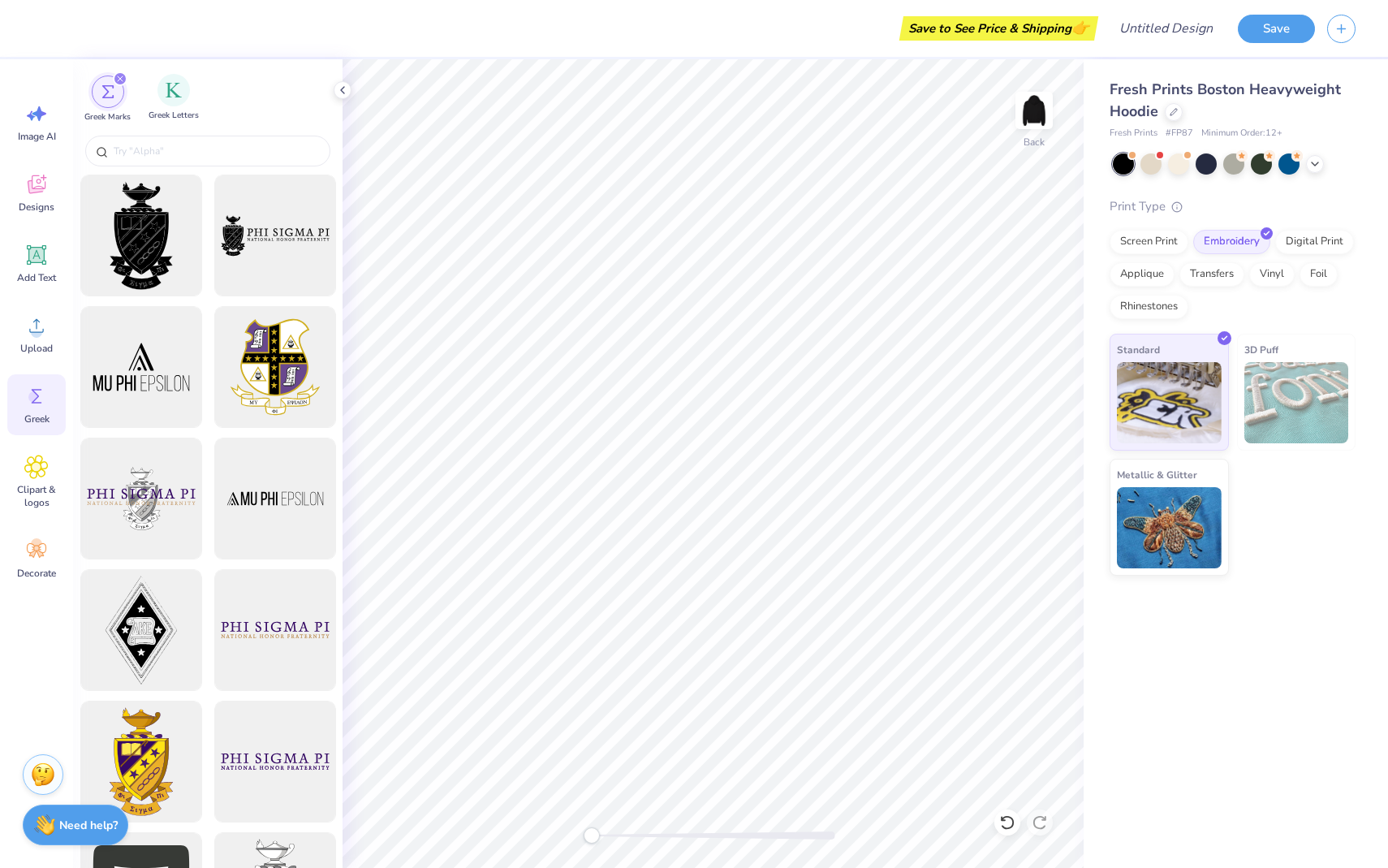
click at [196, 96] on div "Greek Letters" at bounding box center [173, 97] width 50 height 48
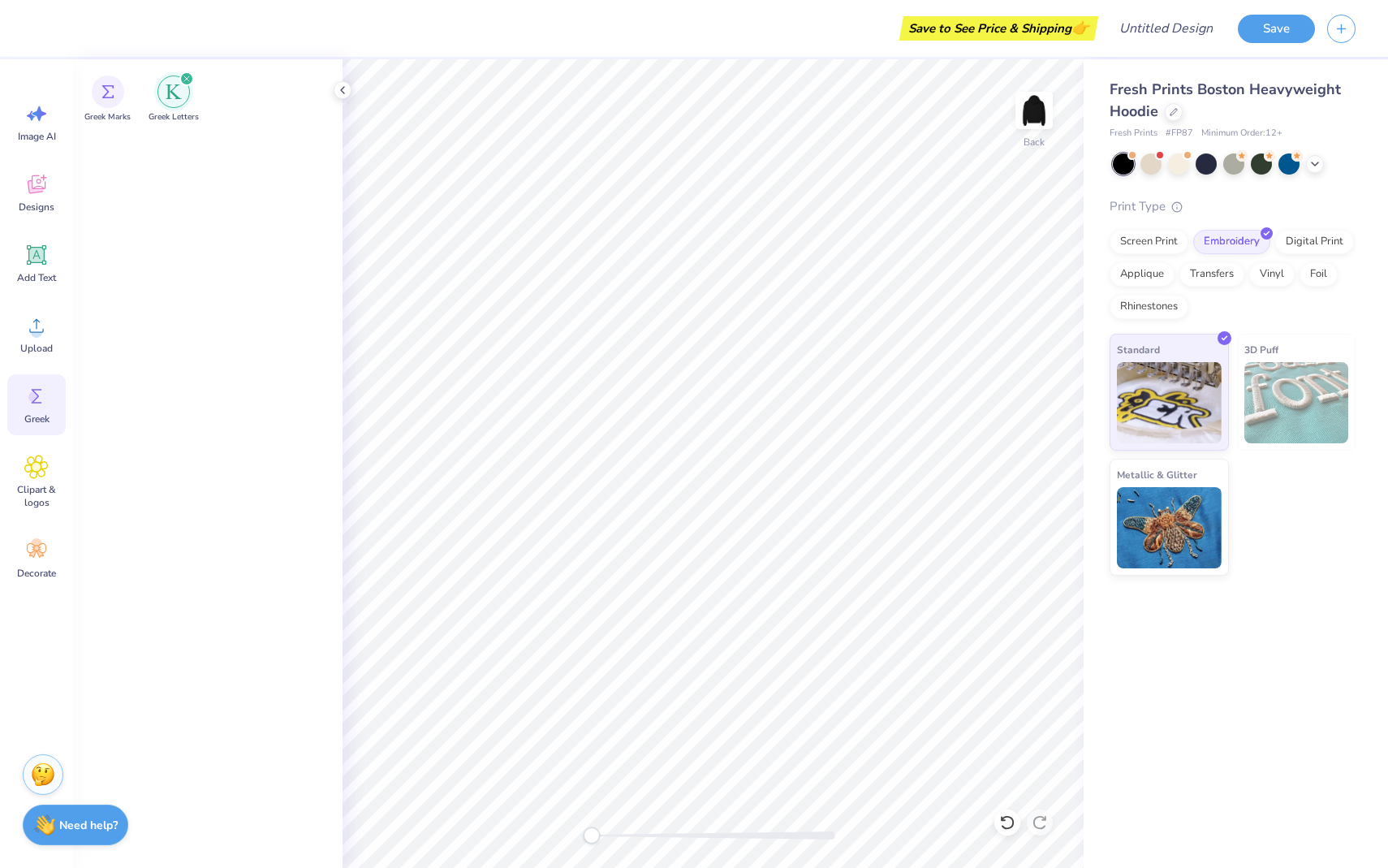
scroll to position [2508, 0]
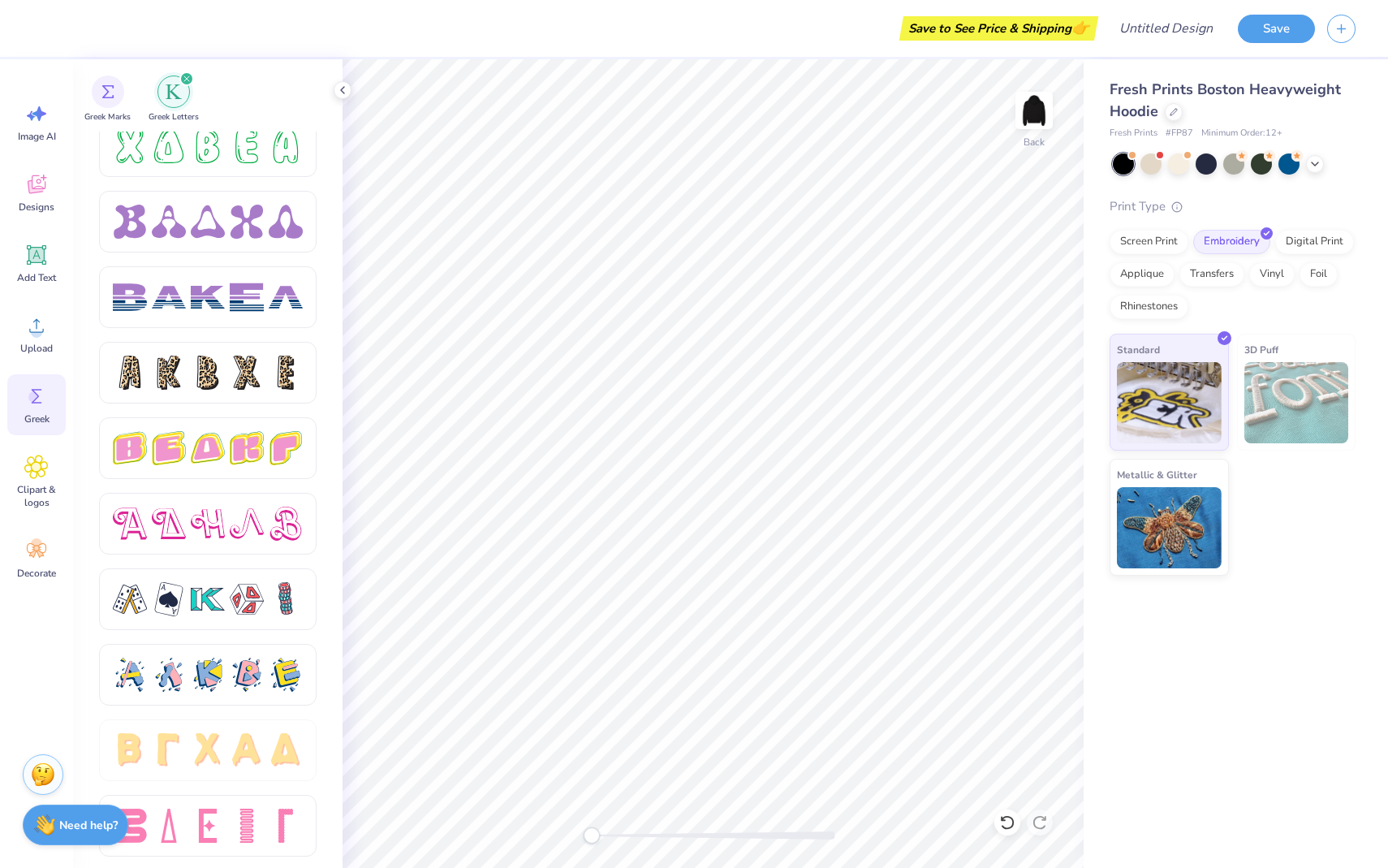
type textarea "T"
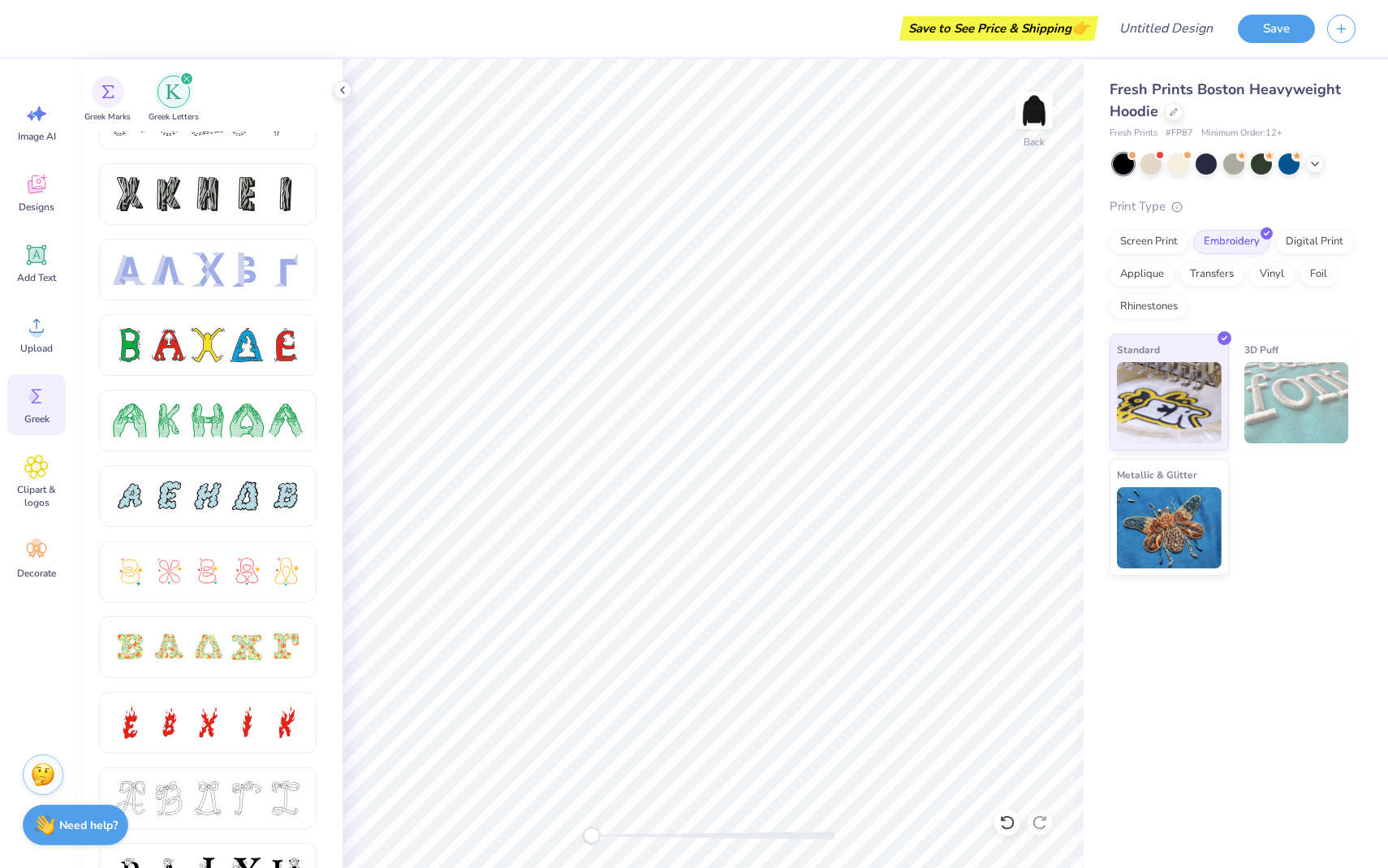
scroll to position [0, 0]
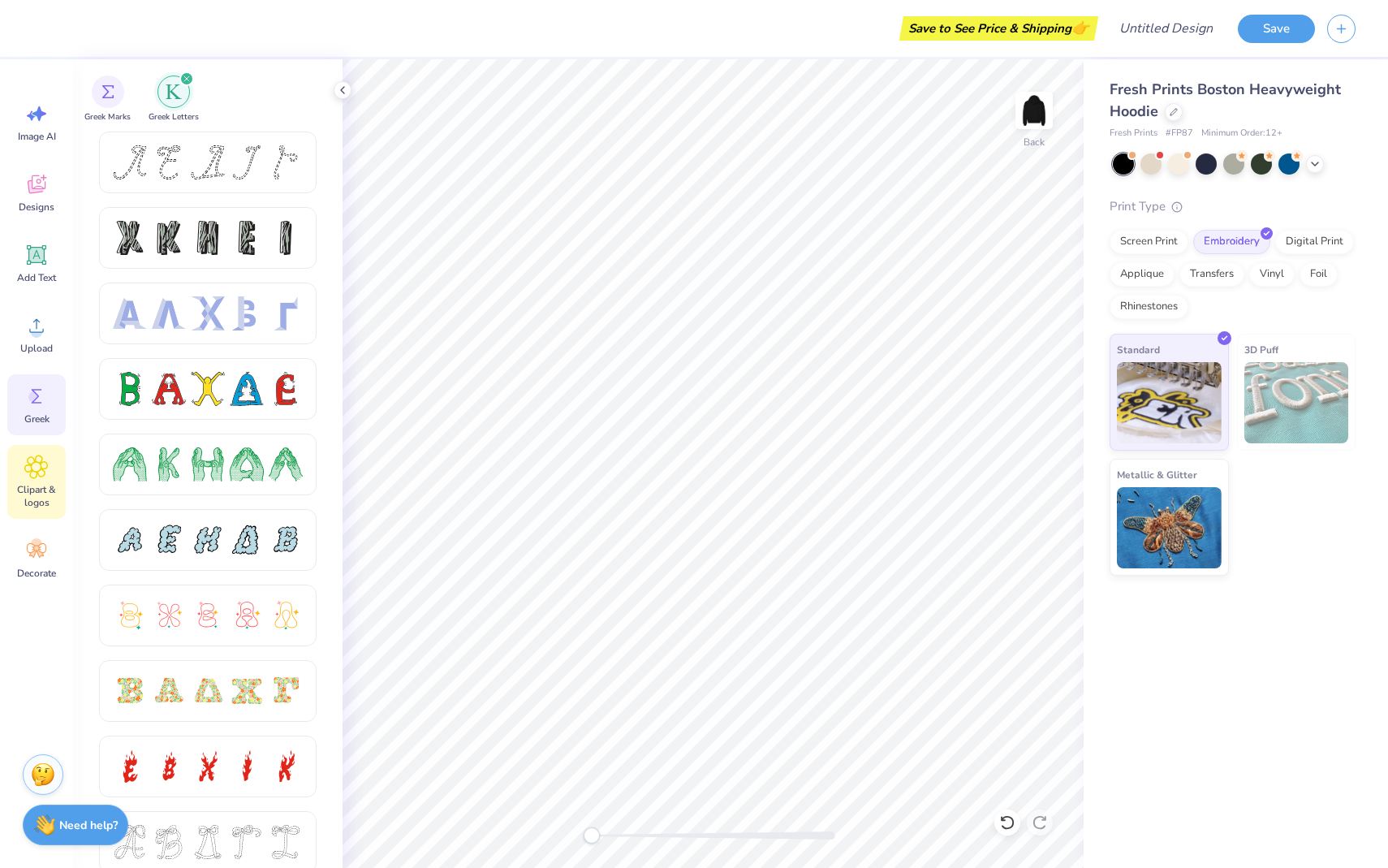
click at [42, 474] on icon at bounding box center [36, 467] width 23 height 24
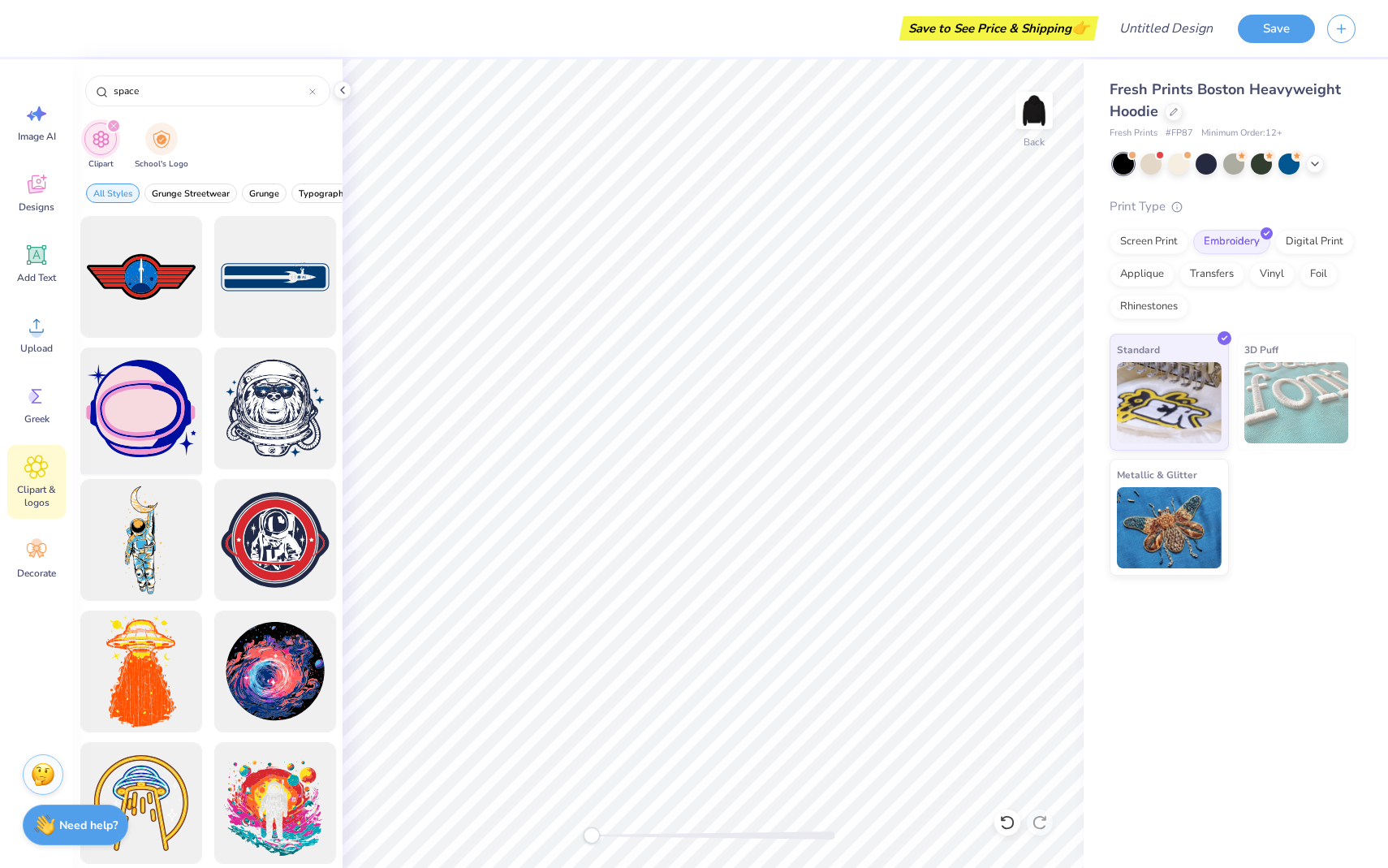
type input "space"
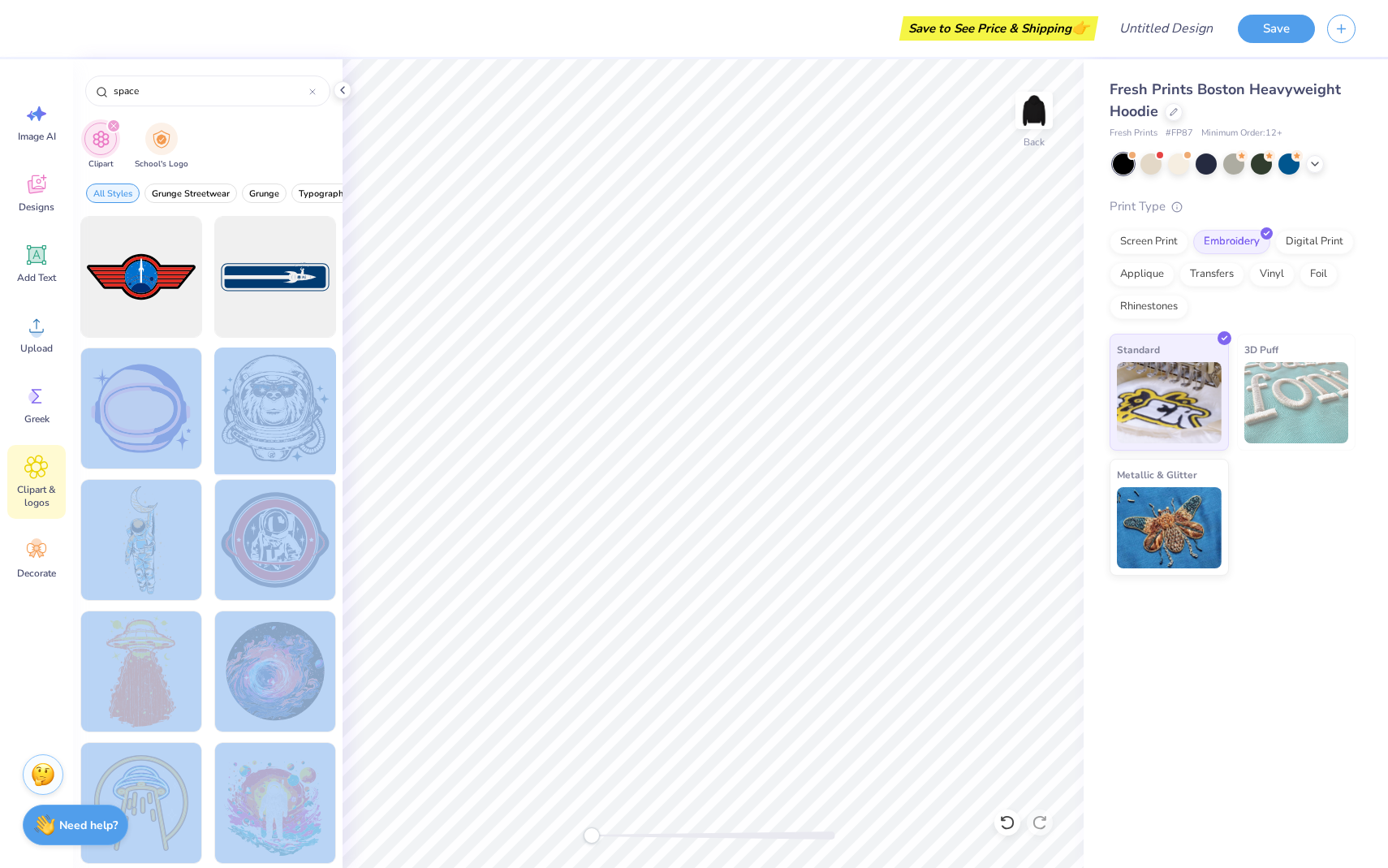
click at [704, 509] on div "Save to See Price & Shipping 👉 Design Title Save Image AI Designs Add Text Uplo…" at bounding box center [694, 434] width 1388 height 868
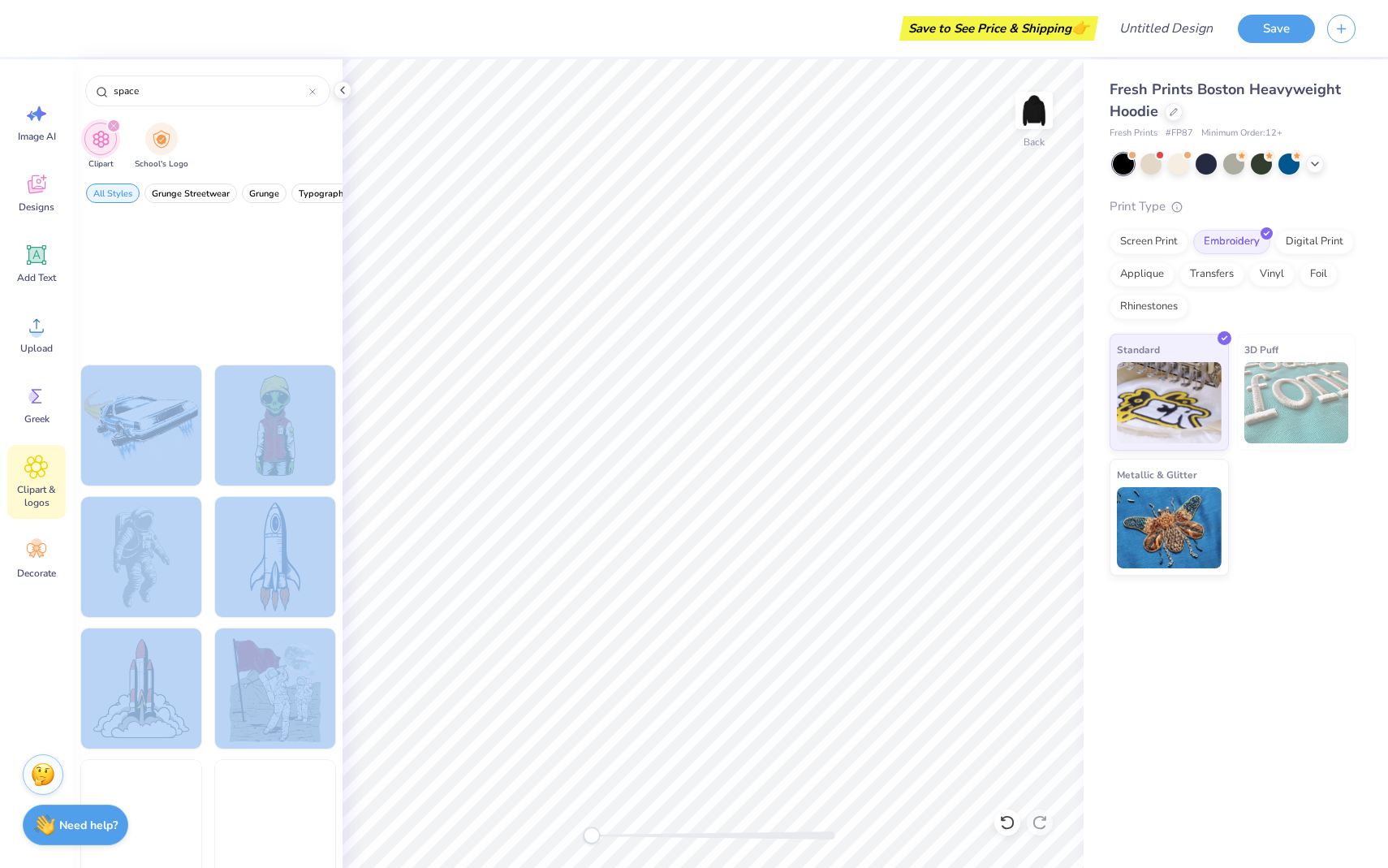
scroll to position [1297, 0]
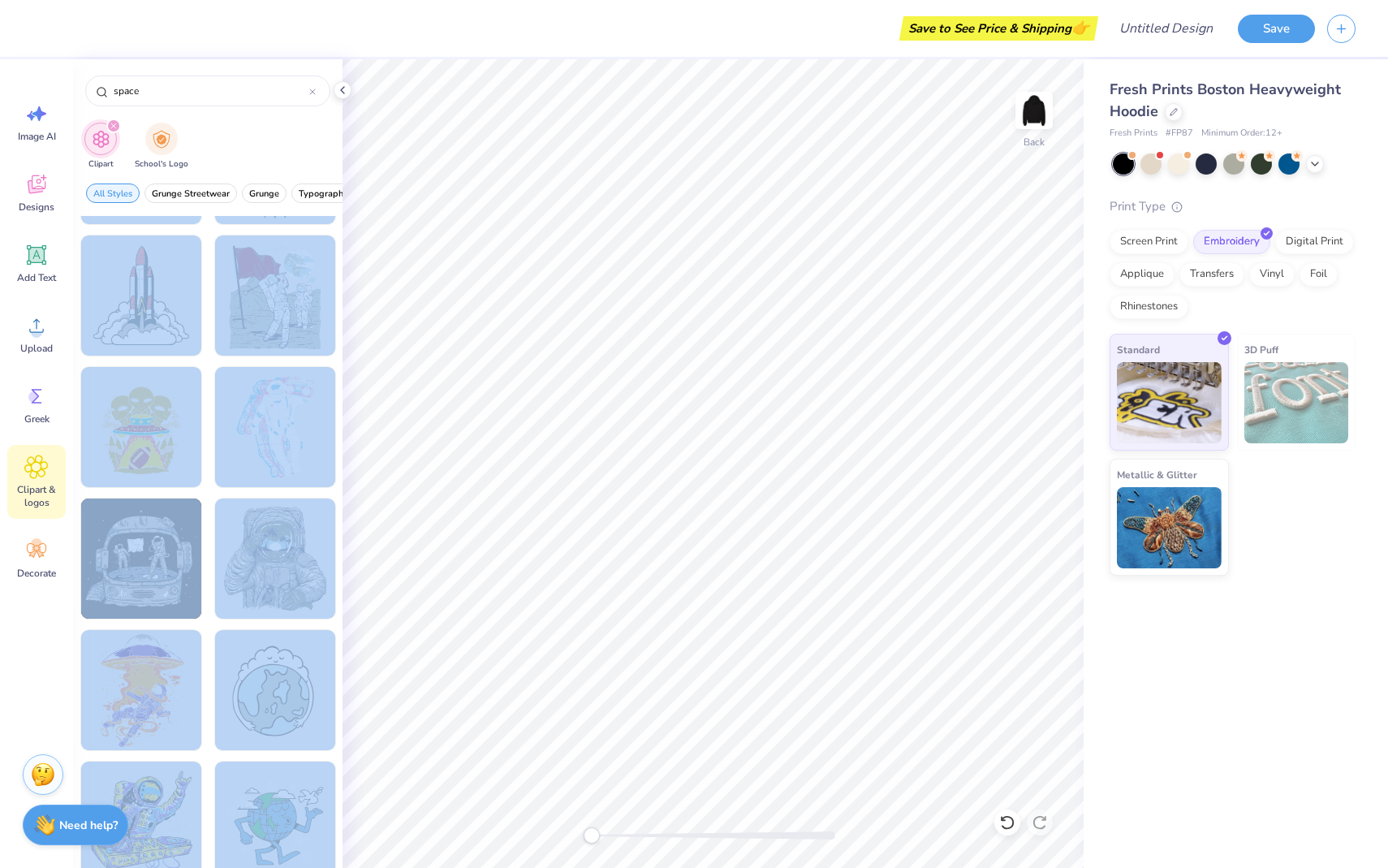
click at [168, 473] on div at bounding box center [141, 427] width 122 height 122
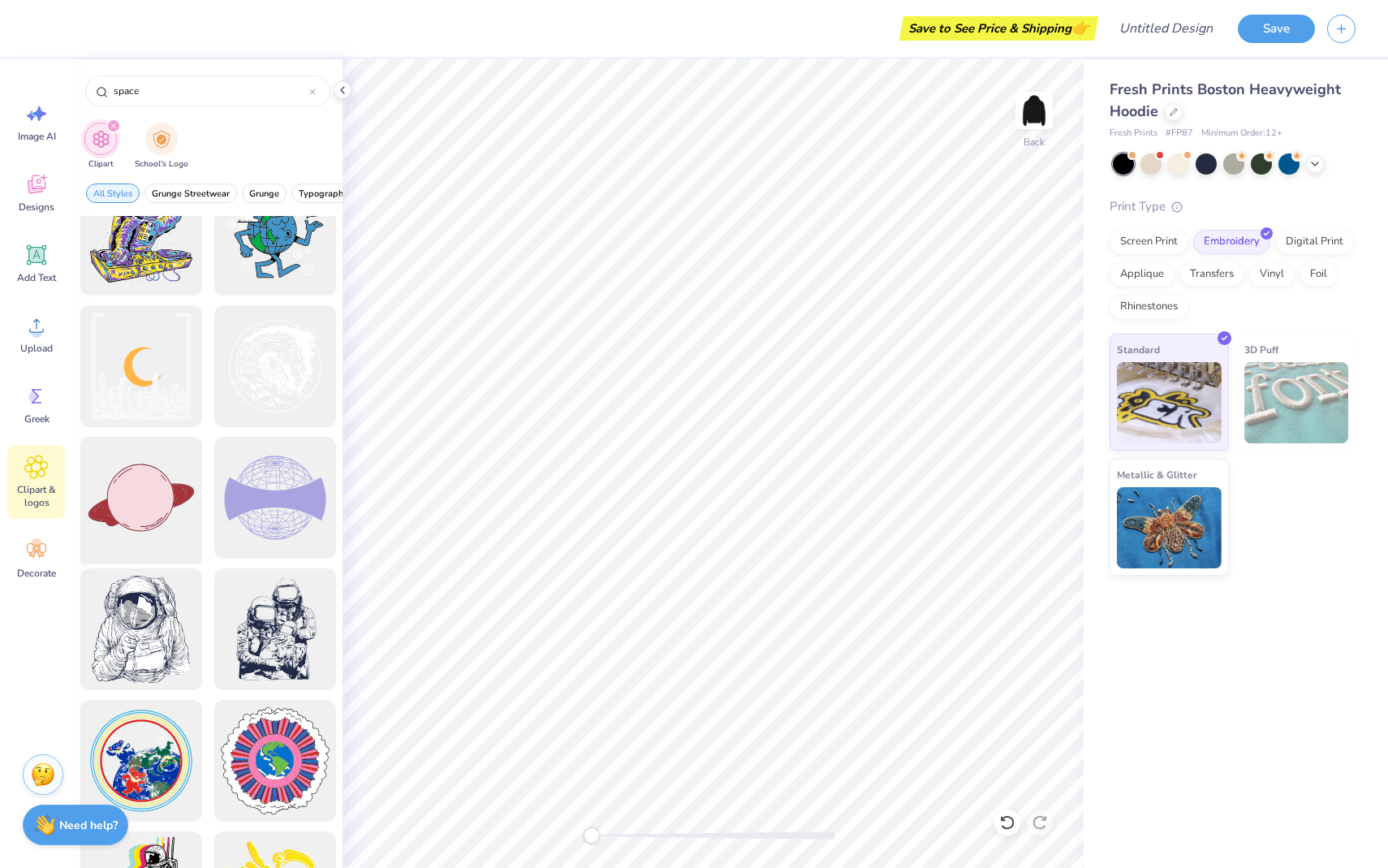
scroll to position [1873, 0]
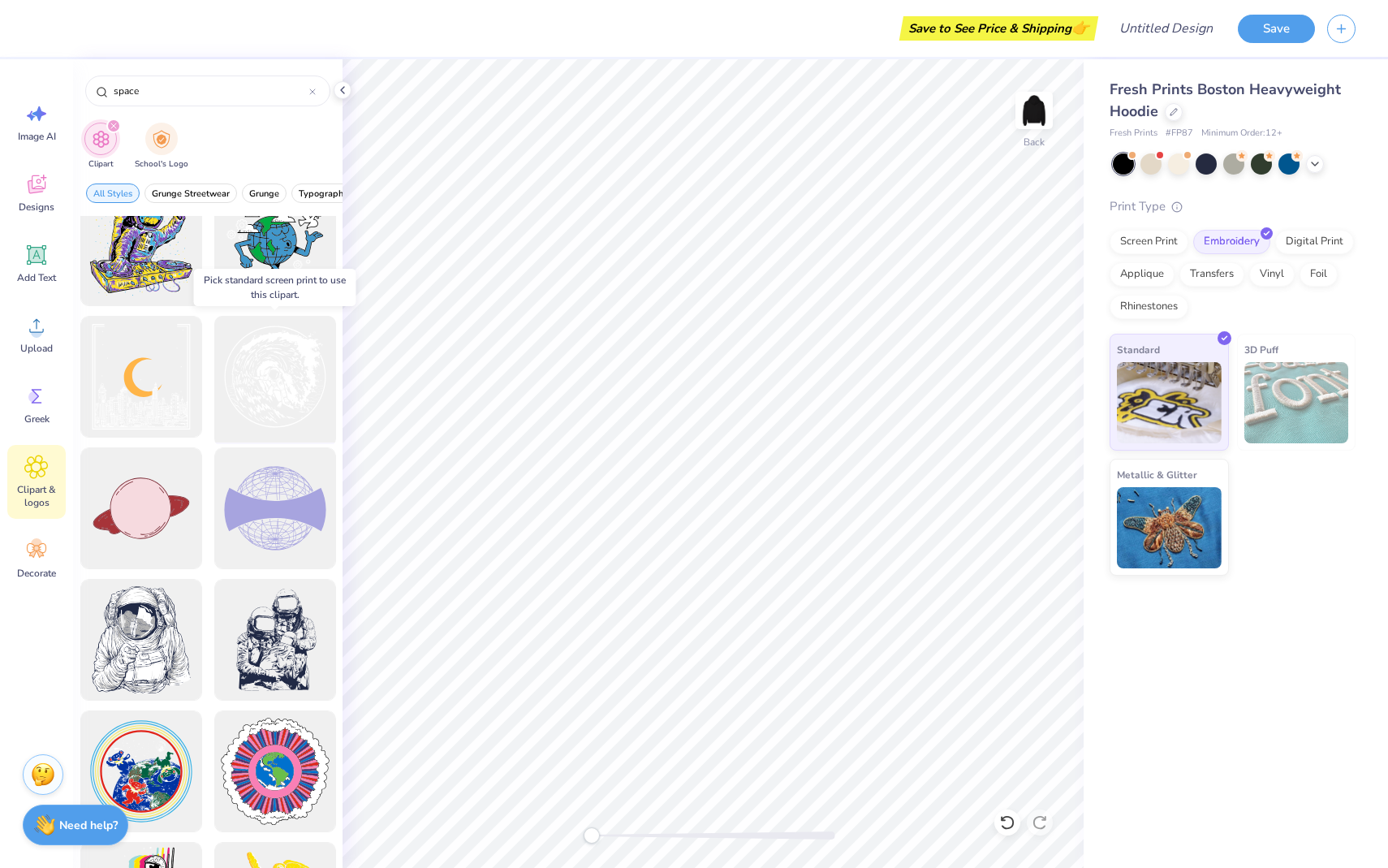
click at [262, 401] on div at bounding box center [275, 377] width 134 height 134
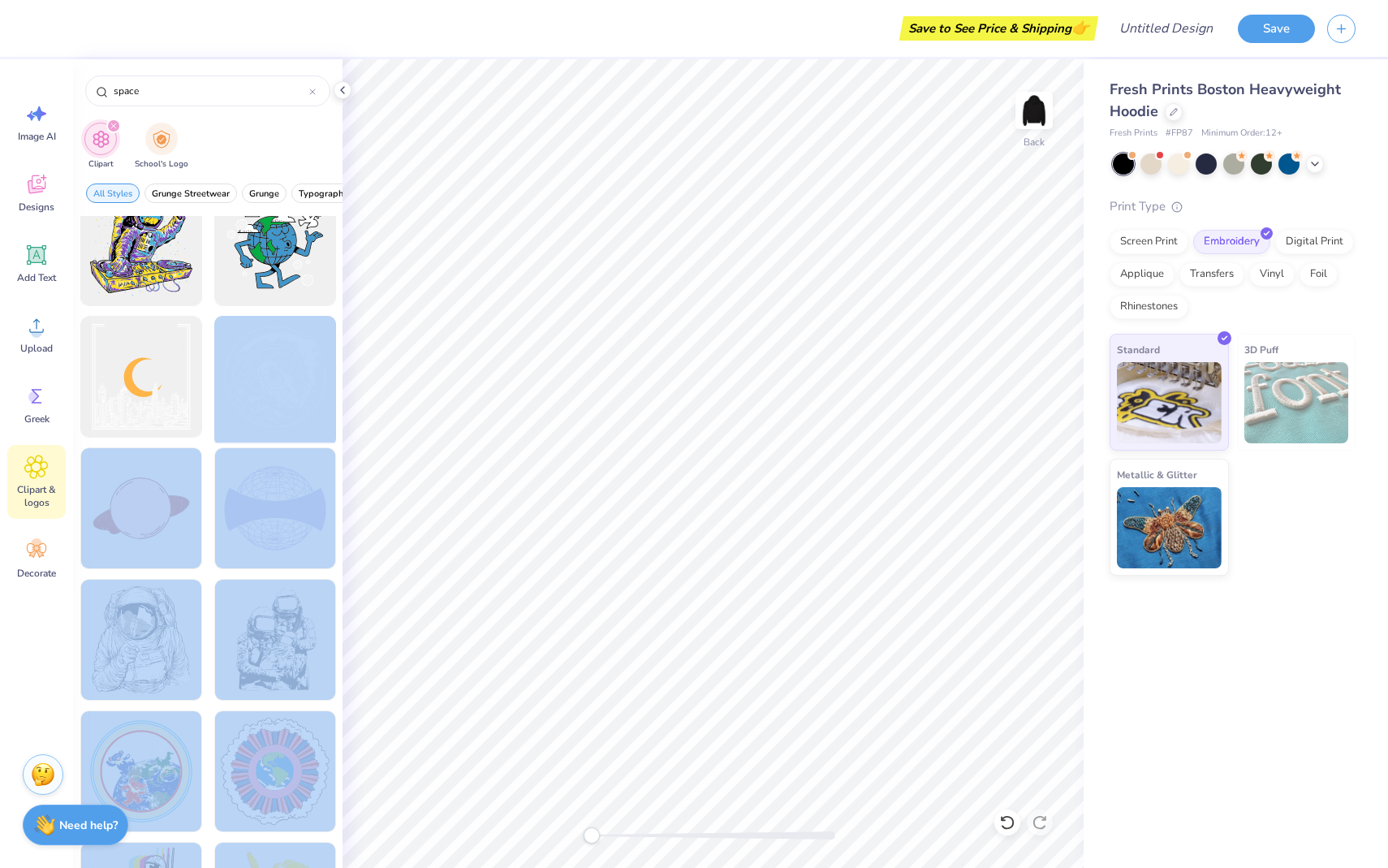
click at [674, 515] on div "Save to See Price & Shipping 👉 Design Title Save Image AI Designs Add Text Uplo…" at bounding box center [694, 434] width 1388 height 868
click at [290, 374] on div at bounding box center [275, 377] width 134 height 134
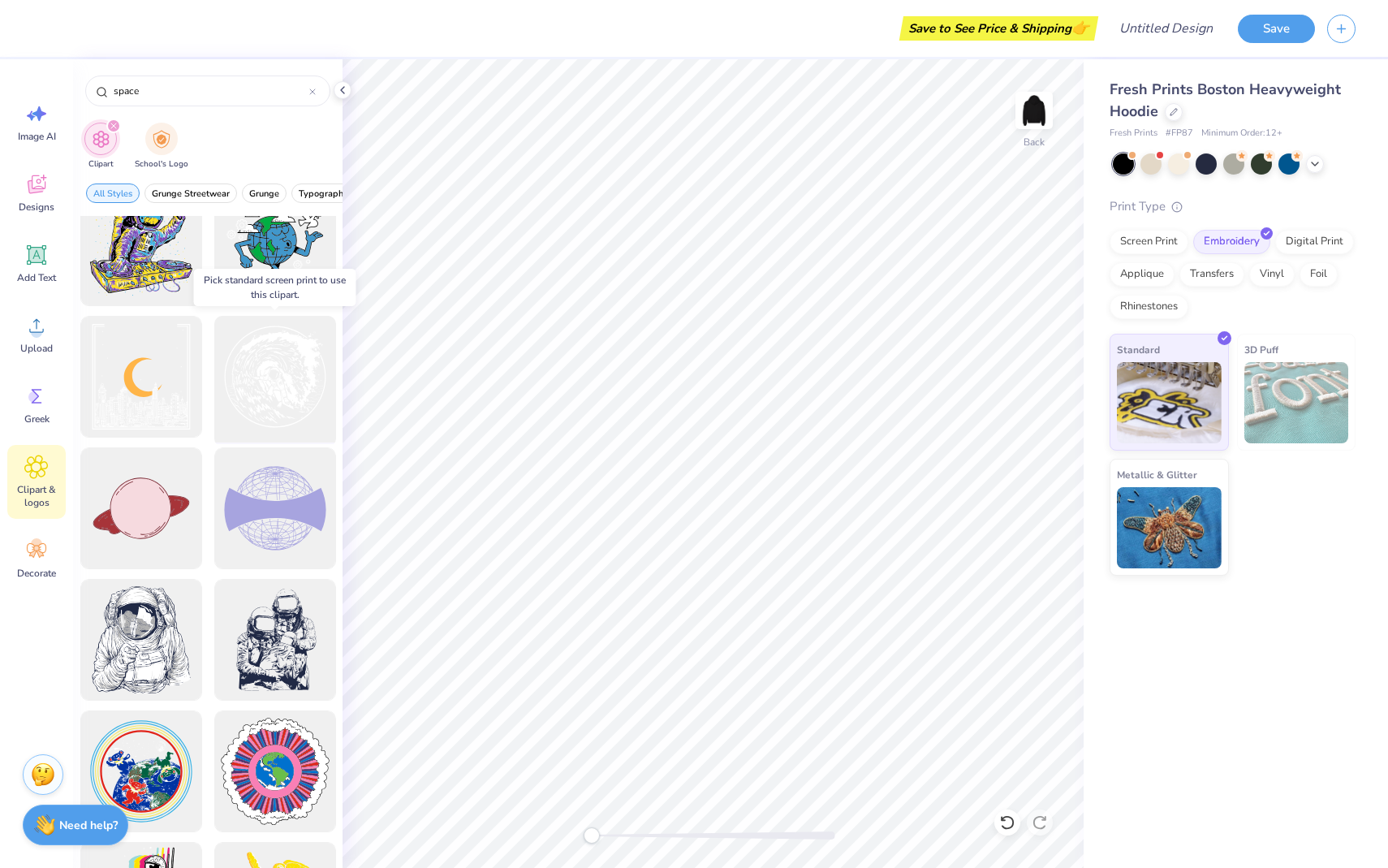
click at [290, 374] on div at bounding box center [275, 377] width 134 height 134
click at [284, 374] on div at bounding box center [275, 377] width 134 height 134
click at [165, 496] on div at bounding box center [140, 508] width 134 height 134
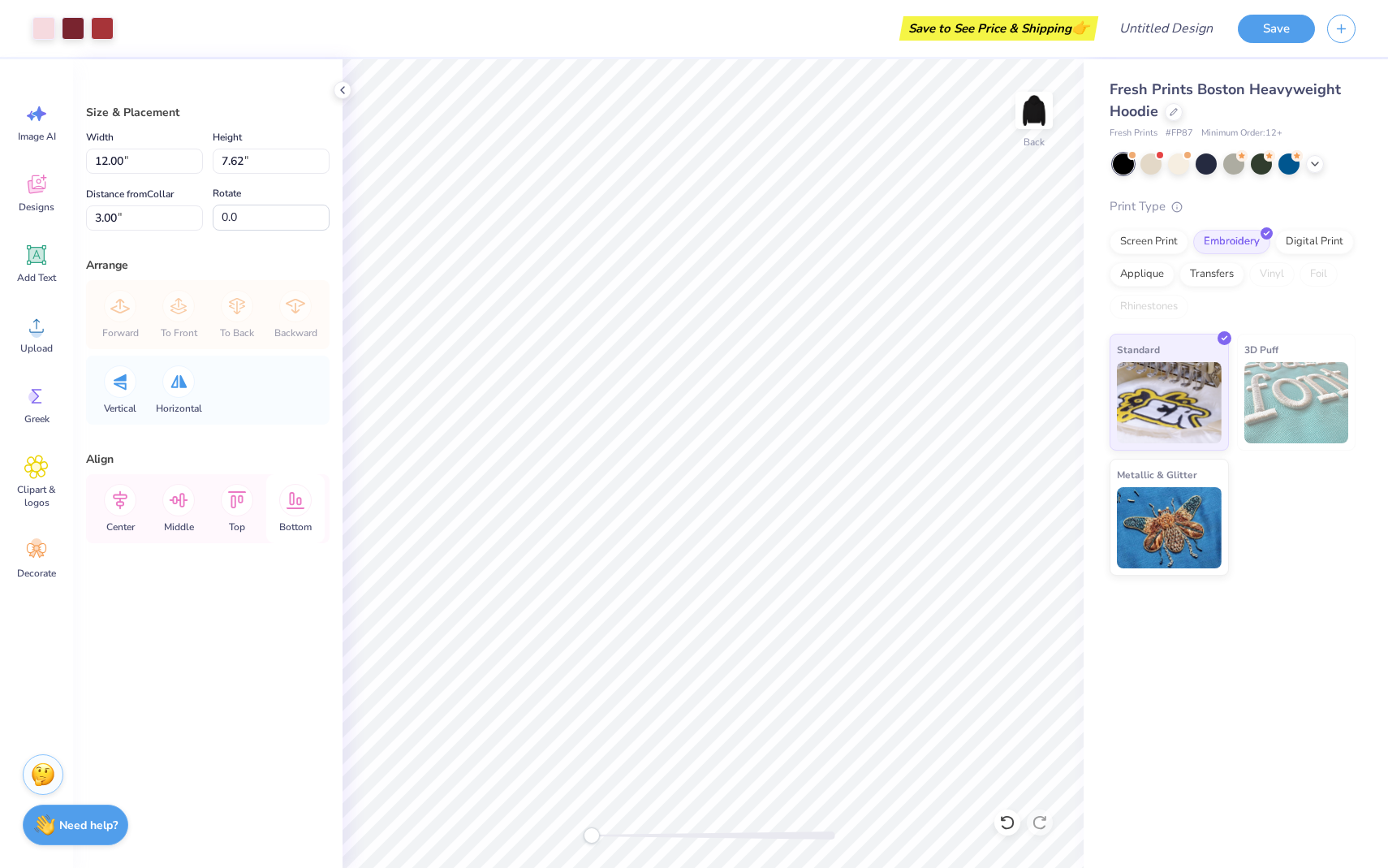
type input "7.53"
type input "4.78"
type input "5.83"
type input "5.77"
type input "3.66"
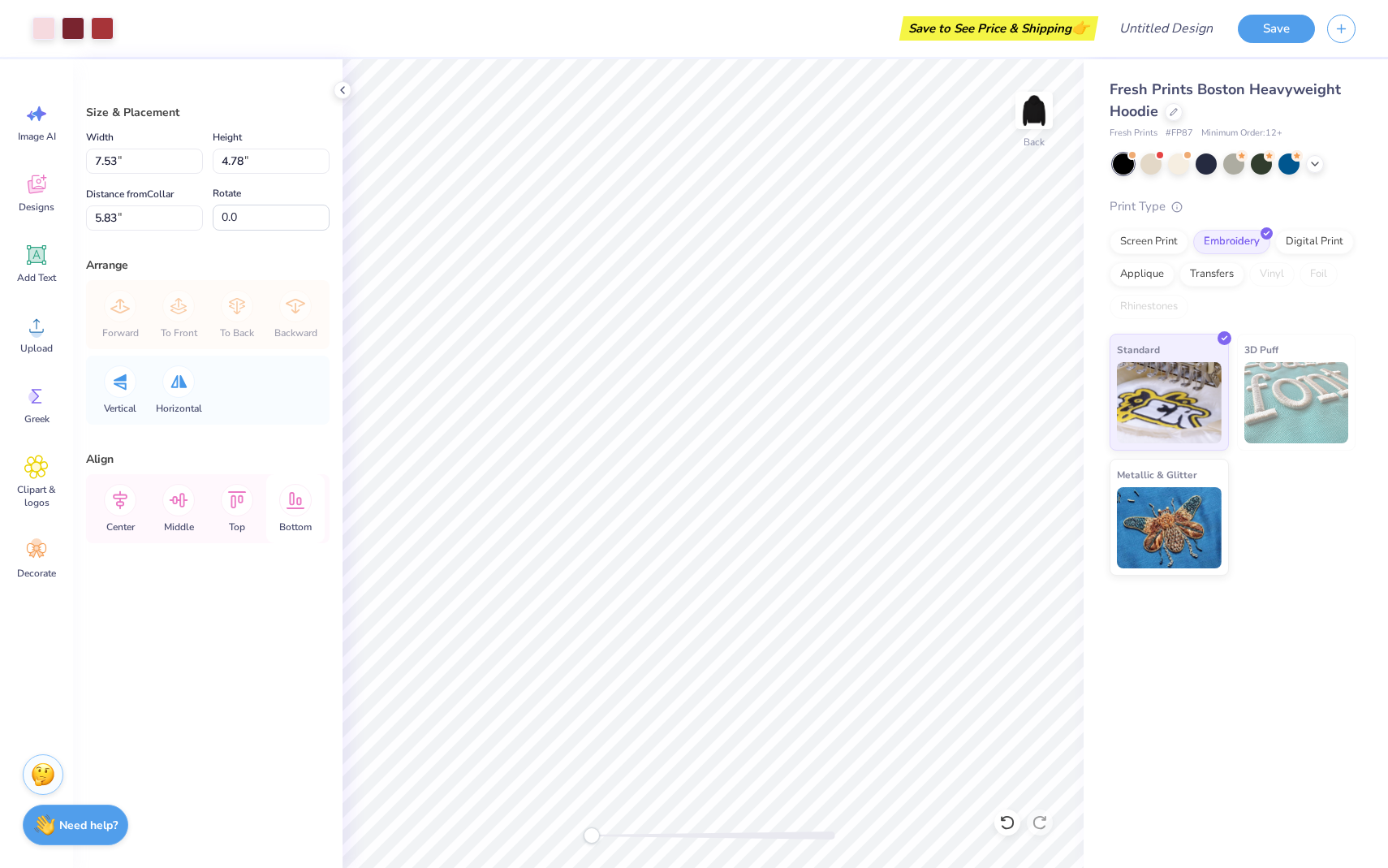
type input "2.53"
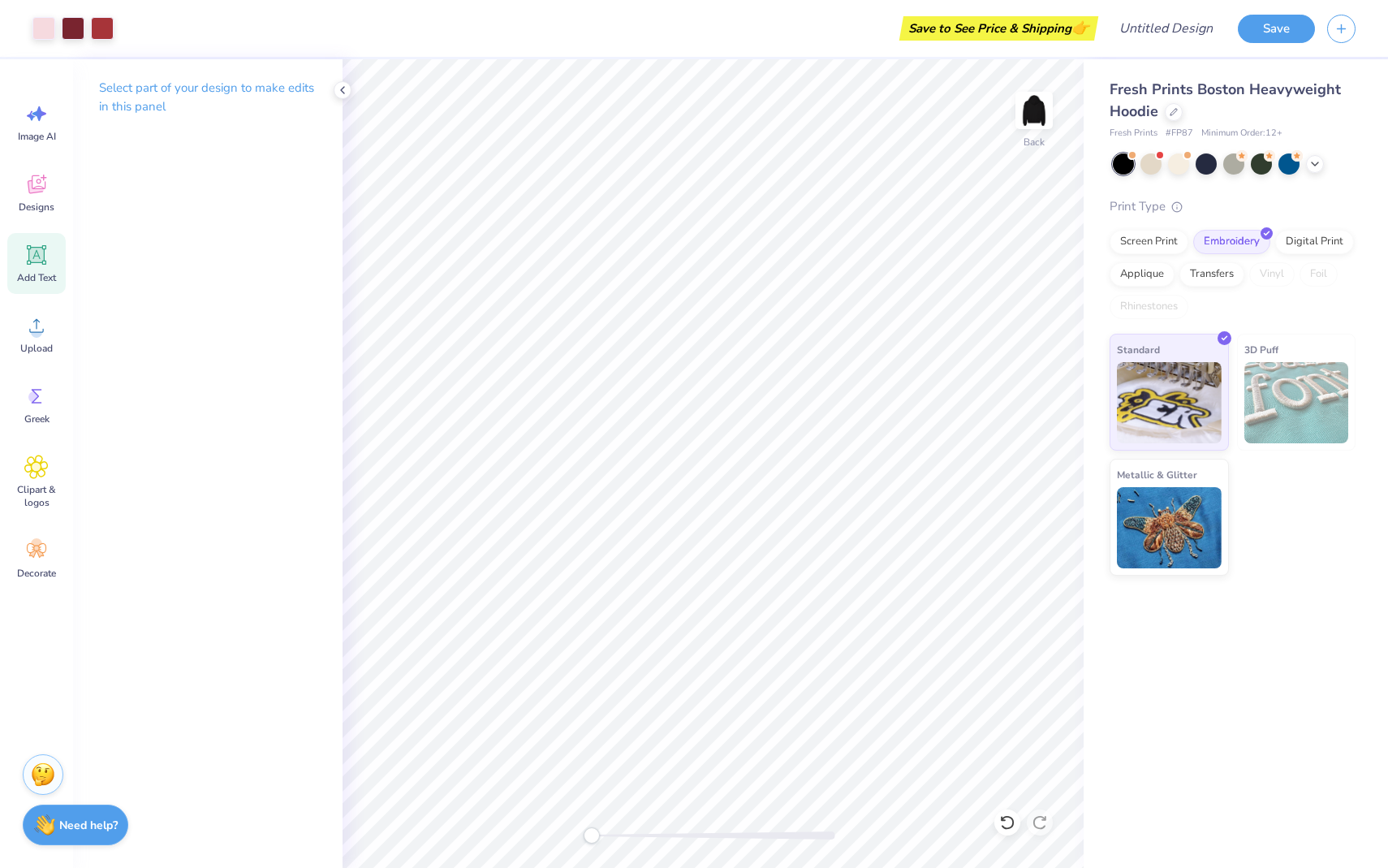
click at [38, 267] on div "Add Text" at bounding box center [36, 263] width 58 height 61
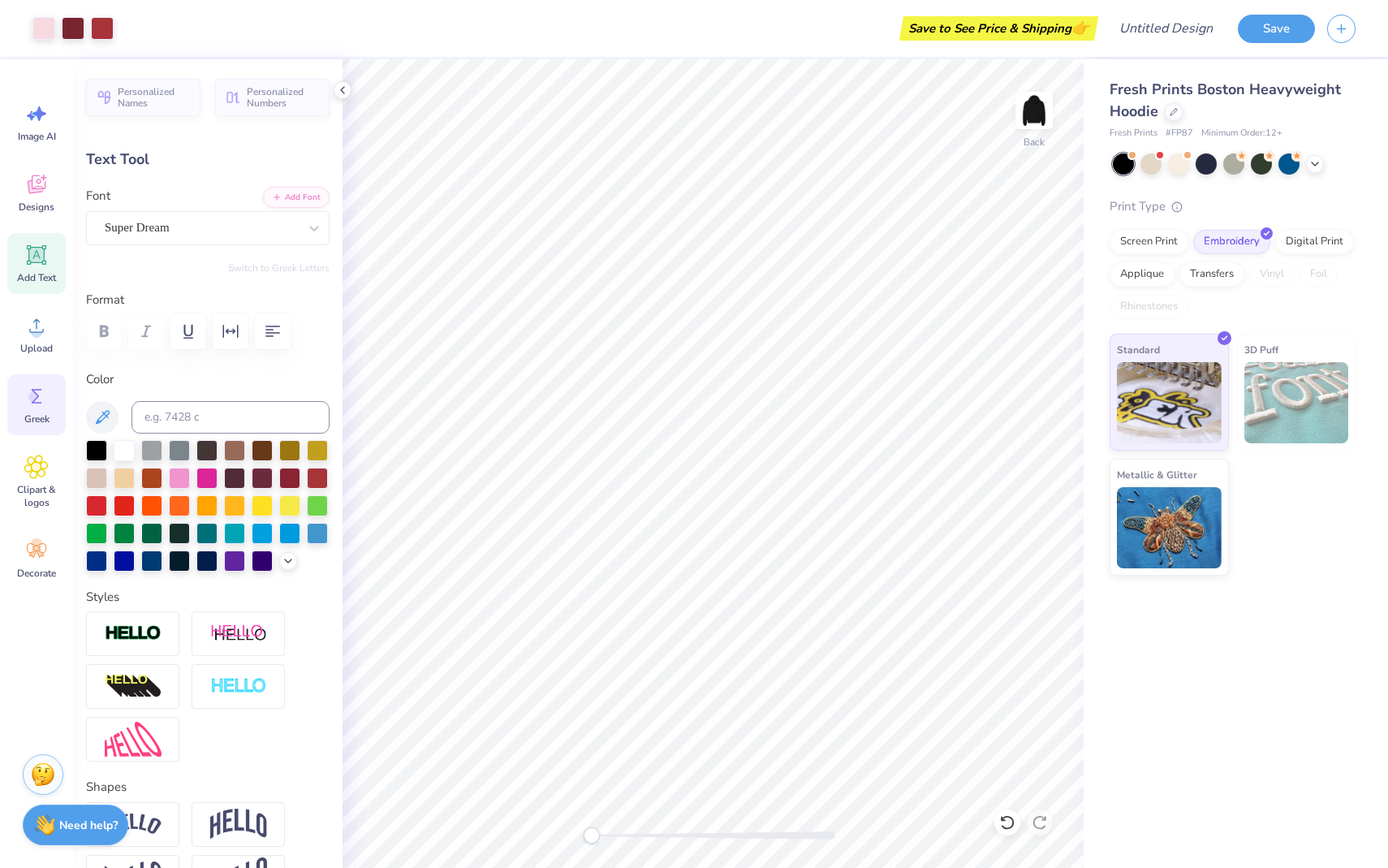
click at [38, 417] on span "Greek" at bounding box center [36, 418] width 25 height 13
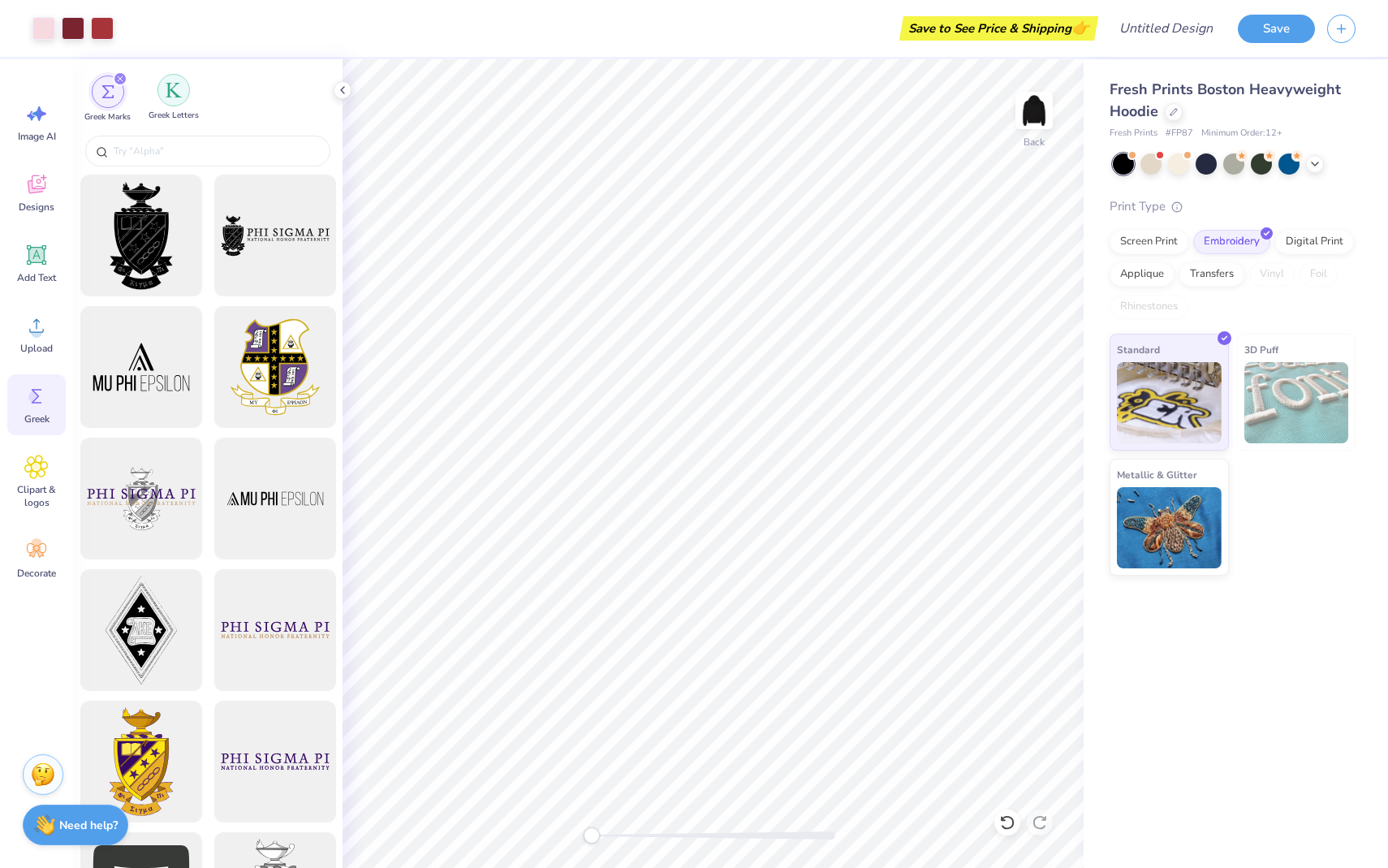
click at [179, 97] on img "filter for Greek Letters" at bounding box center [173, 90] width 16 height 16
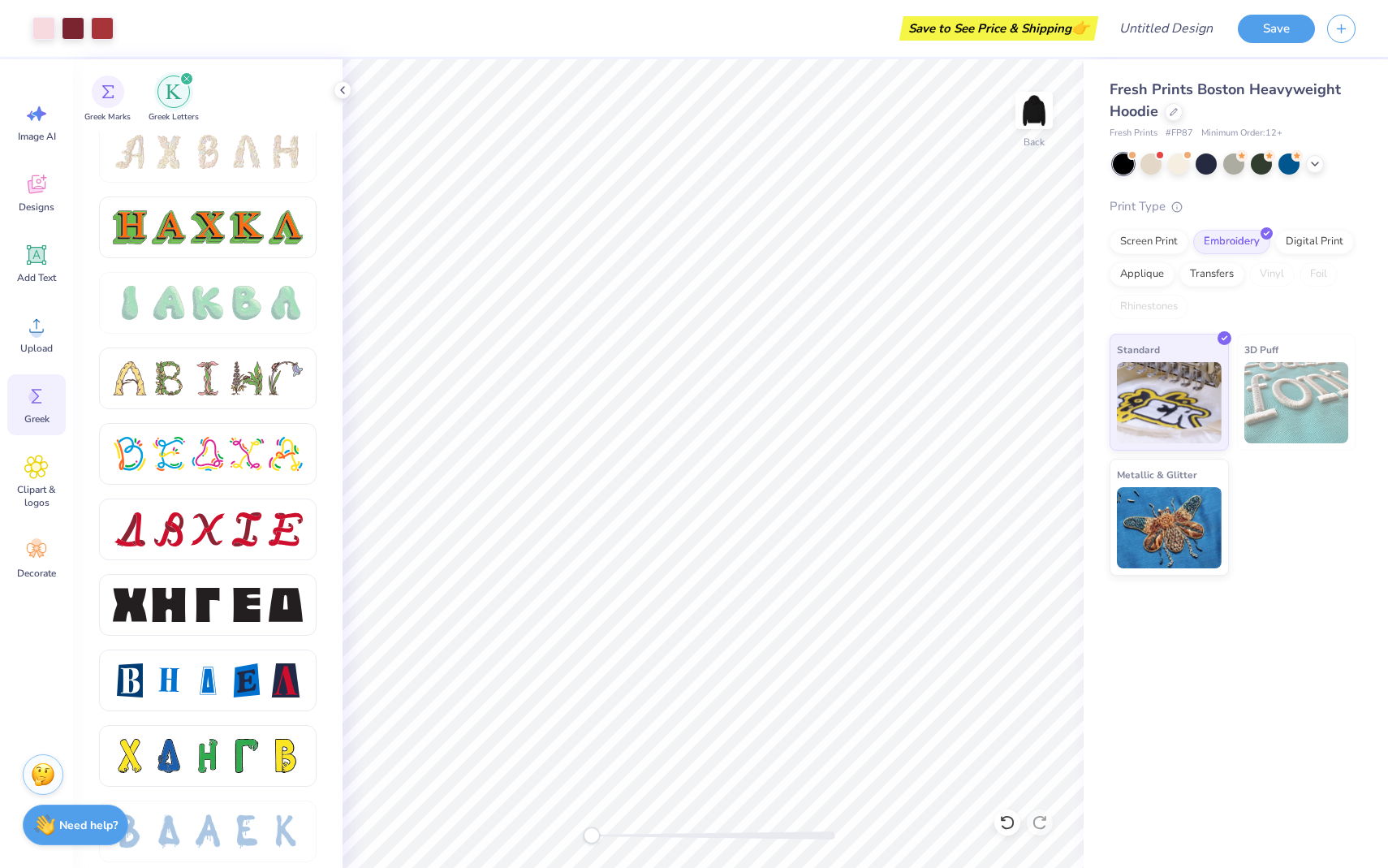
scroll to position [1800, 0]
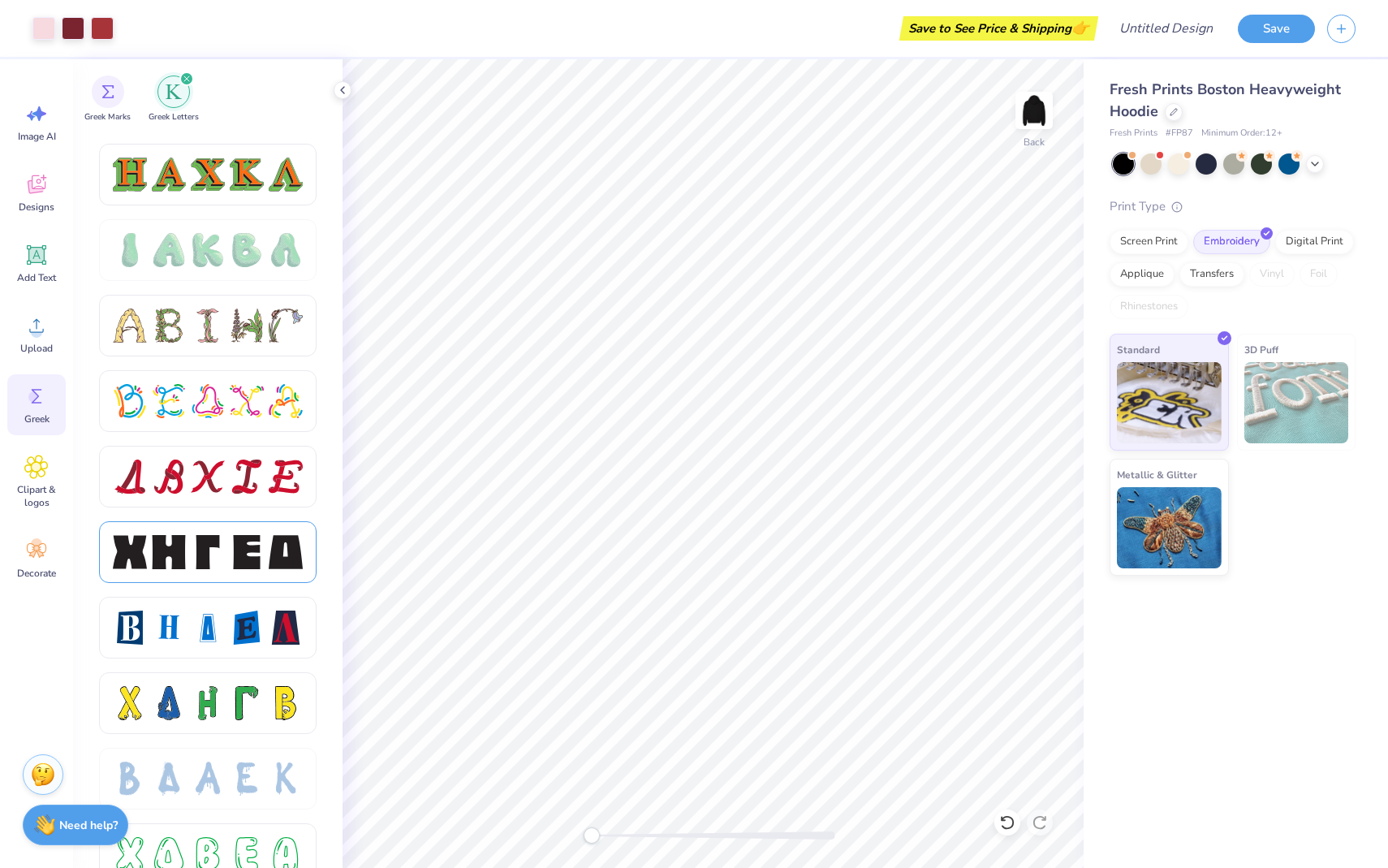
click at [184, 557] on div at bounding box center [168, 552] width 34 height 34
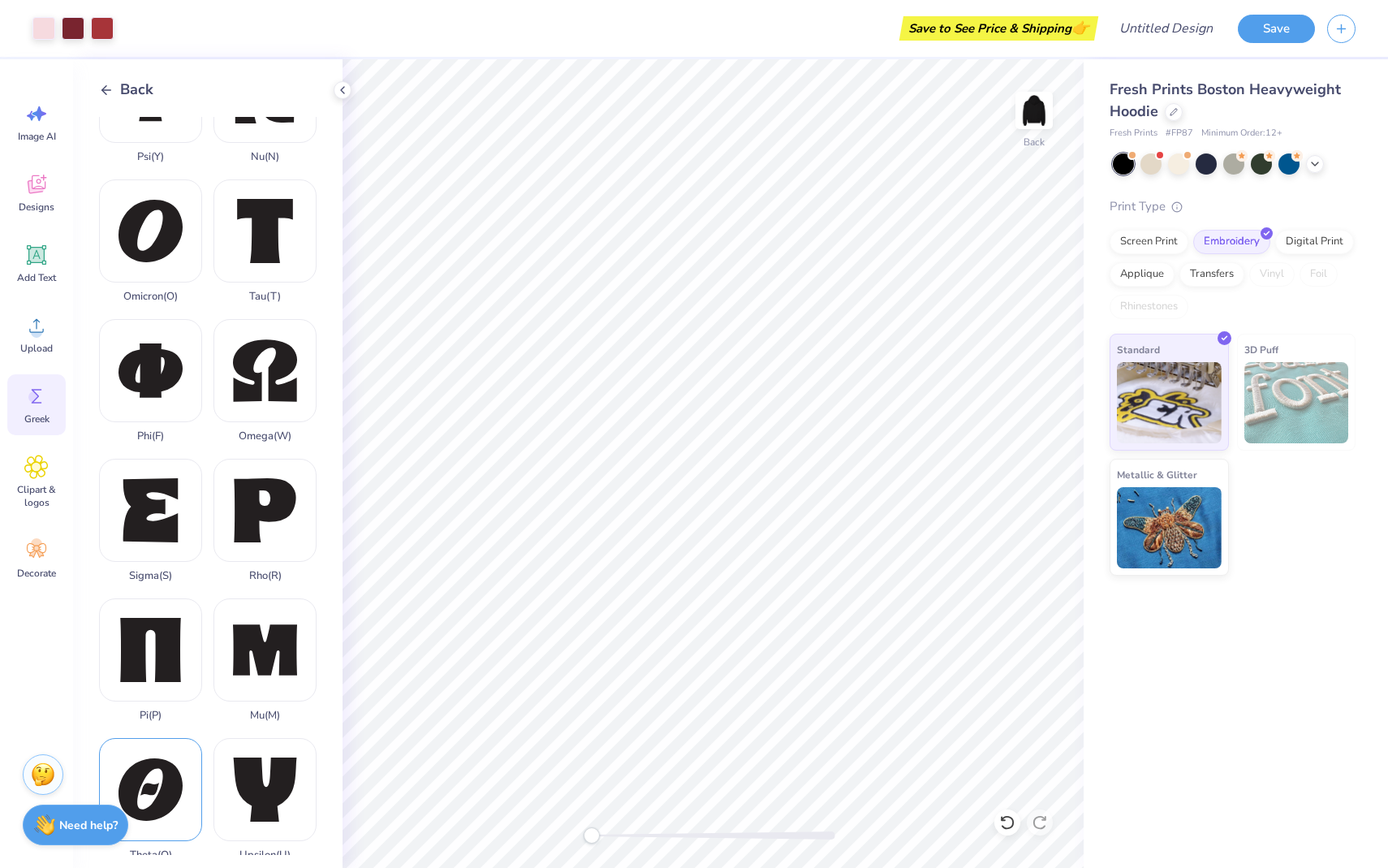
scroll to position [771, 0]
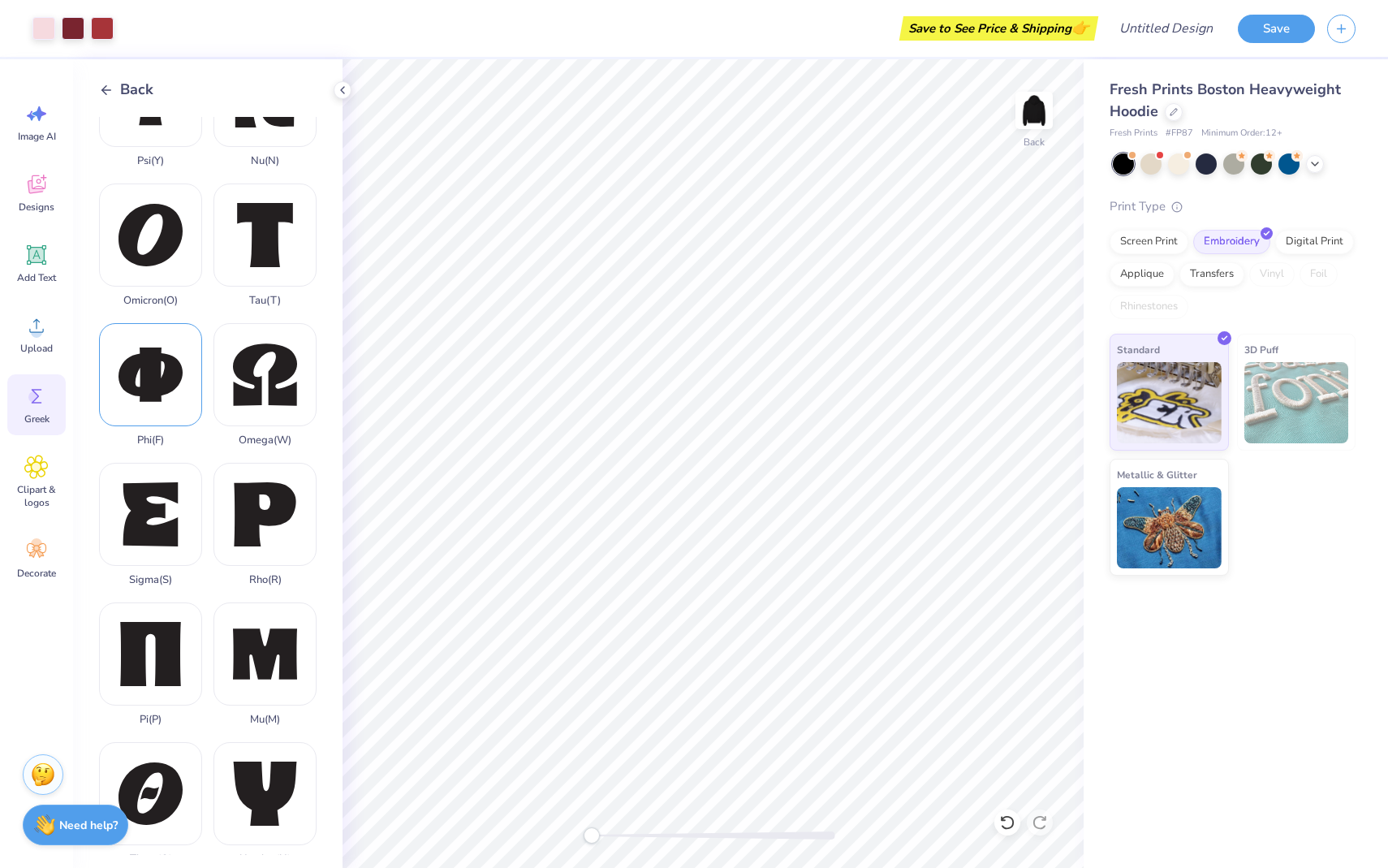
click at [148, 349] on div "Phi ( F )" at bounding box center [150, 385] width 103 height 123
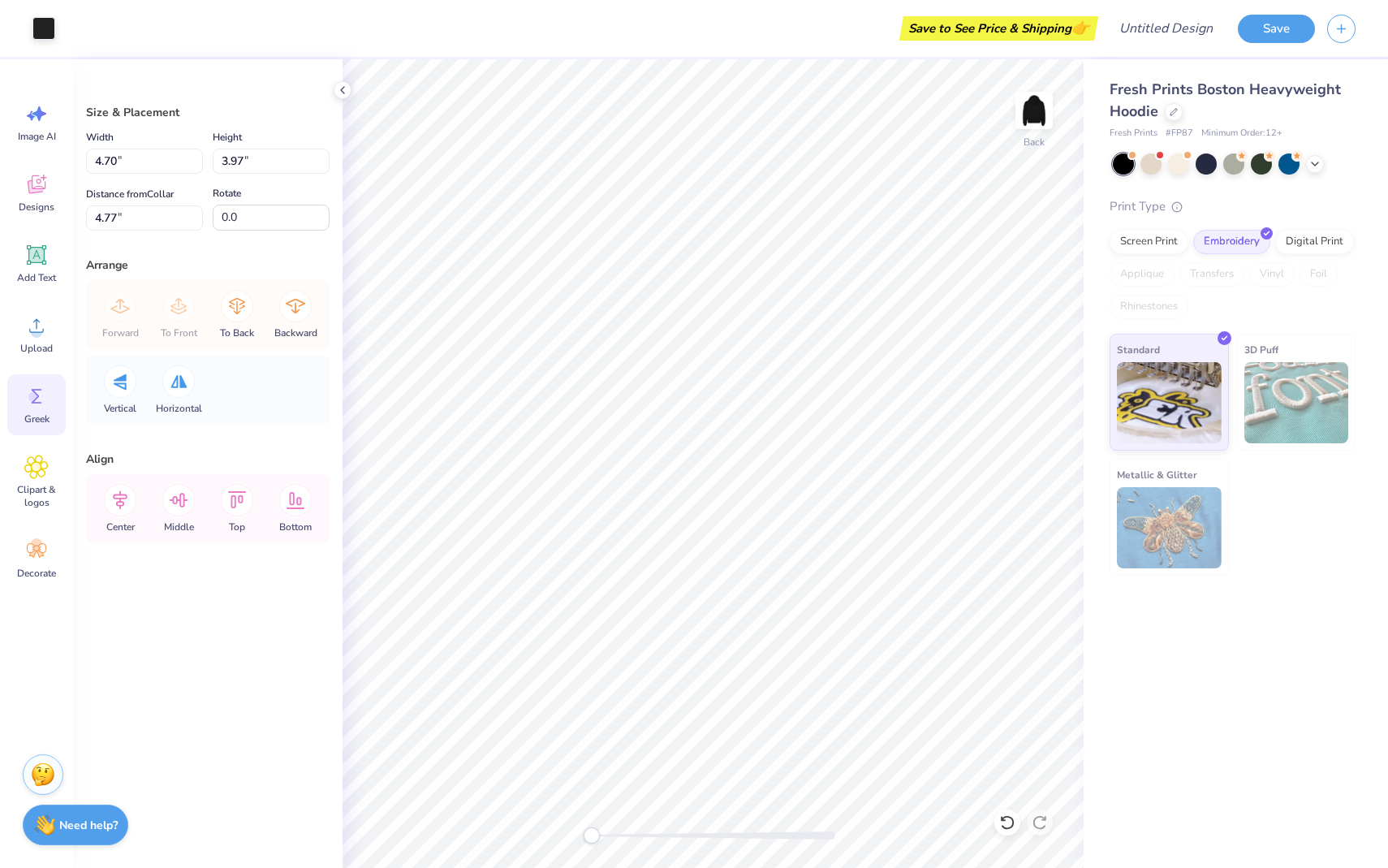
click at [30, 398] on circle at bounding box center [34, 397] width 11 height 11
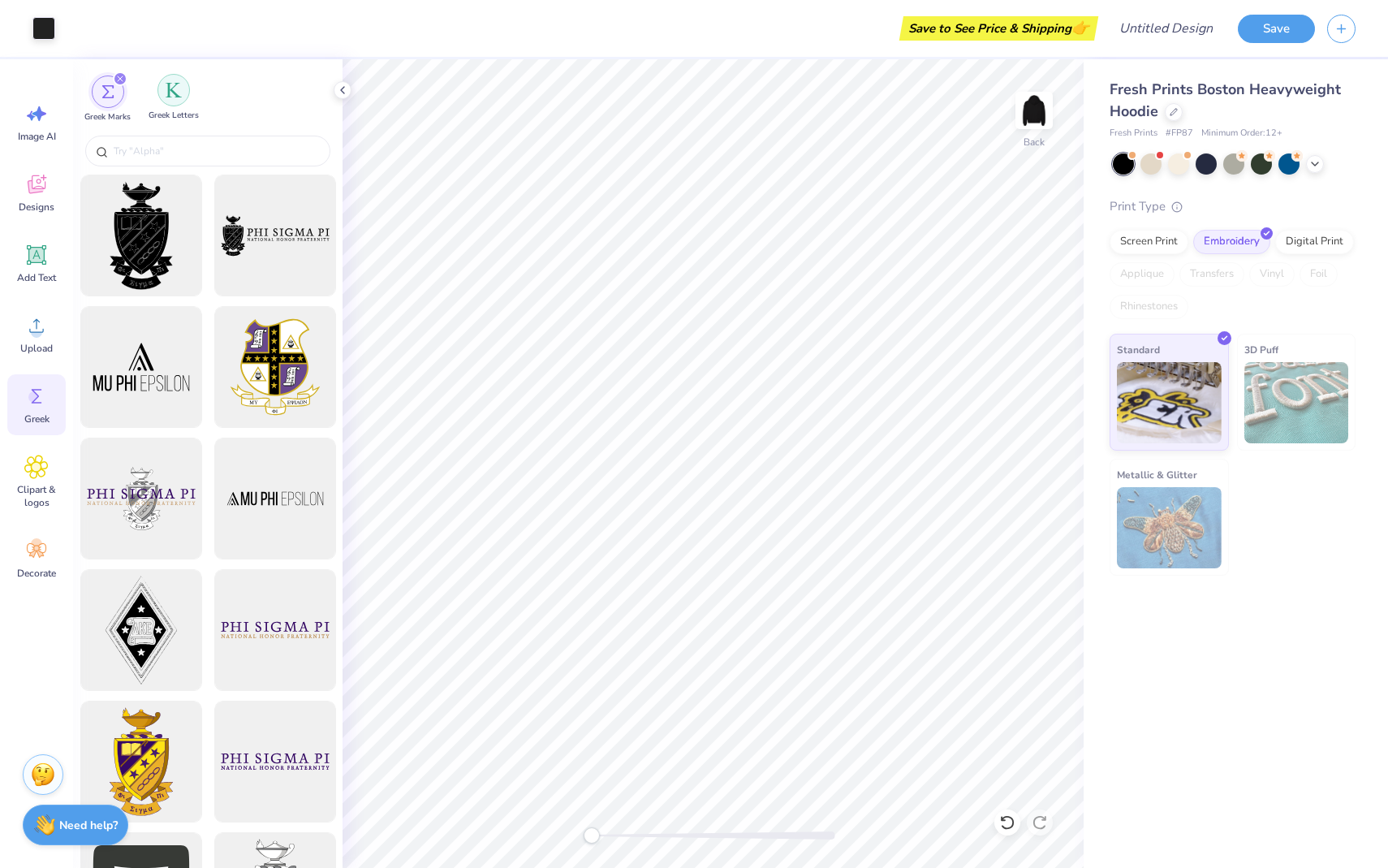
click at [172, 97] on img "filter for Greek Letters" at bounding box center [173, 90] width 16 height 16
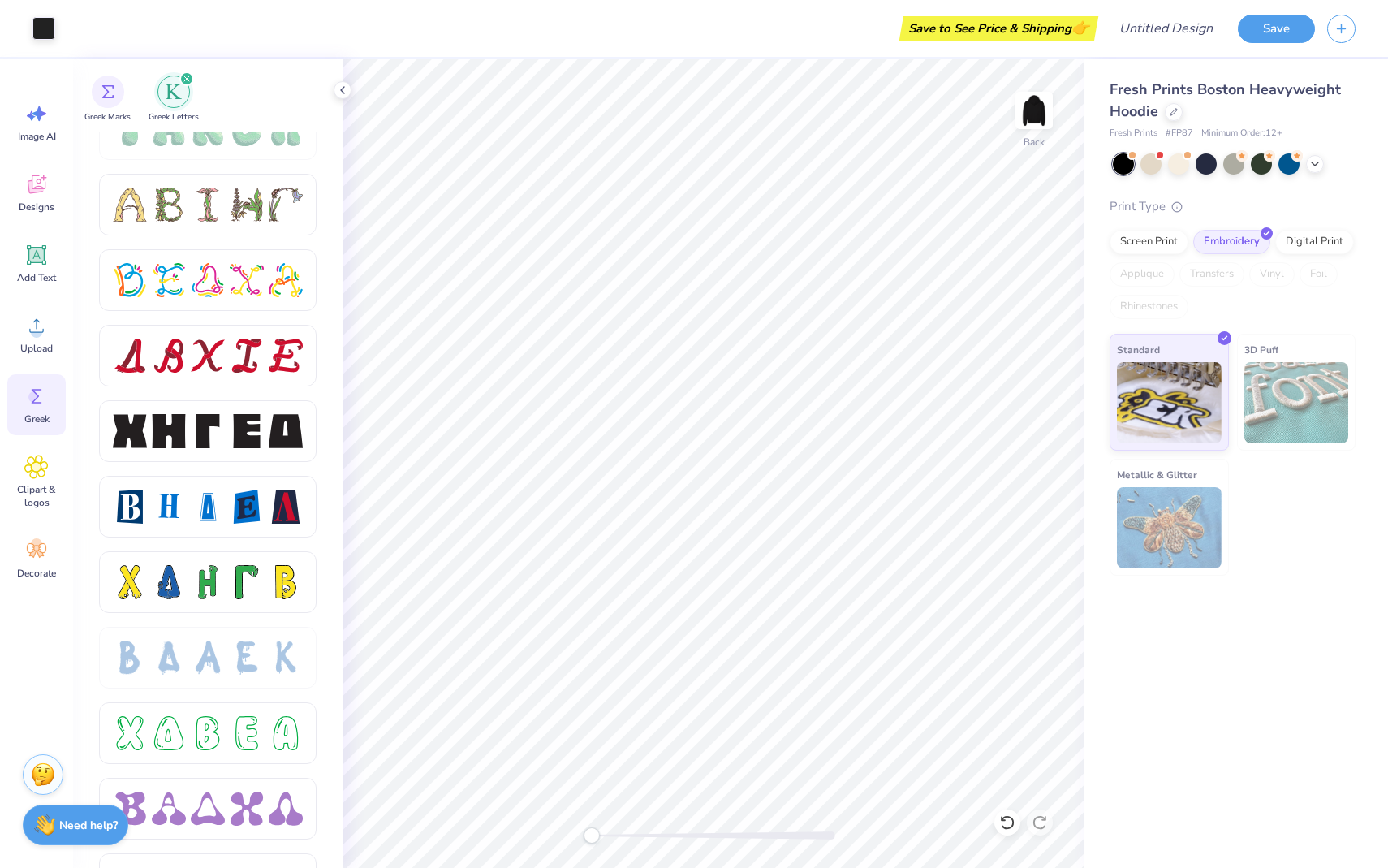
scroll to position [1914, 0]
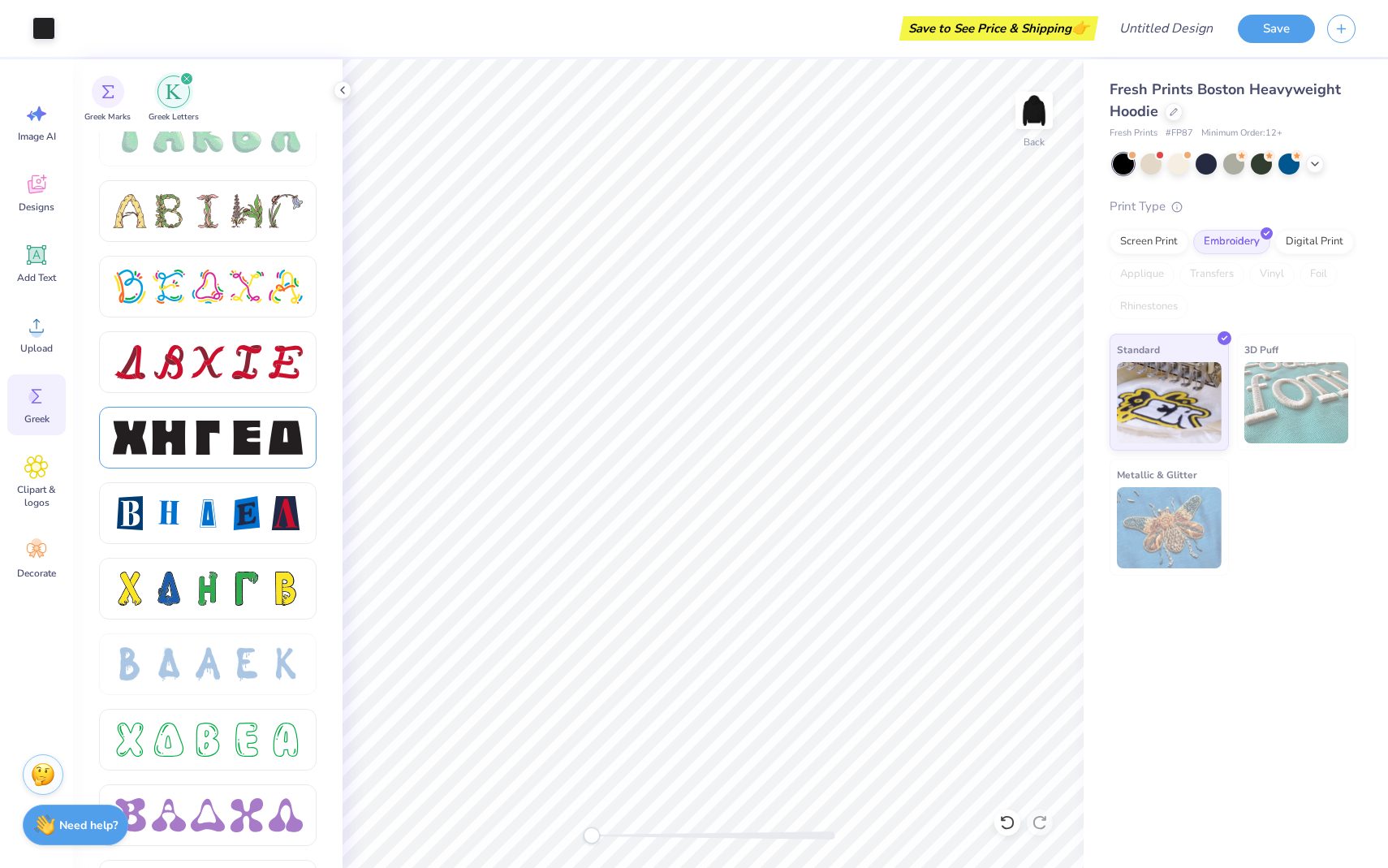
click at [211, 442] on div at bounding box center [207, 437] width 34 height 34
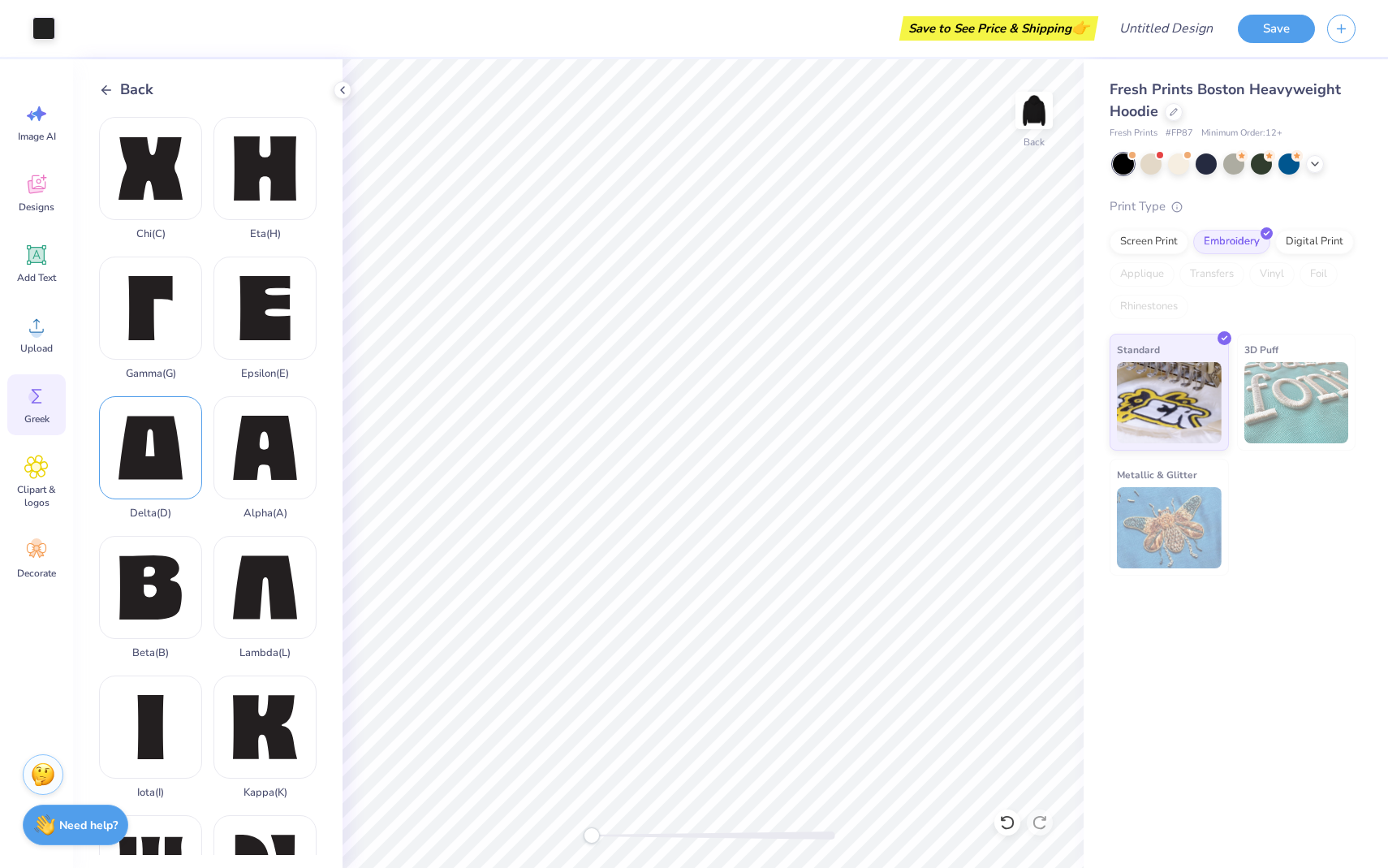
click at [173, 457] on div "Delta ( D )" at bounding box center [150, 457] width 103 height 123
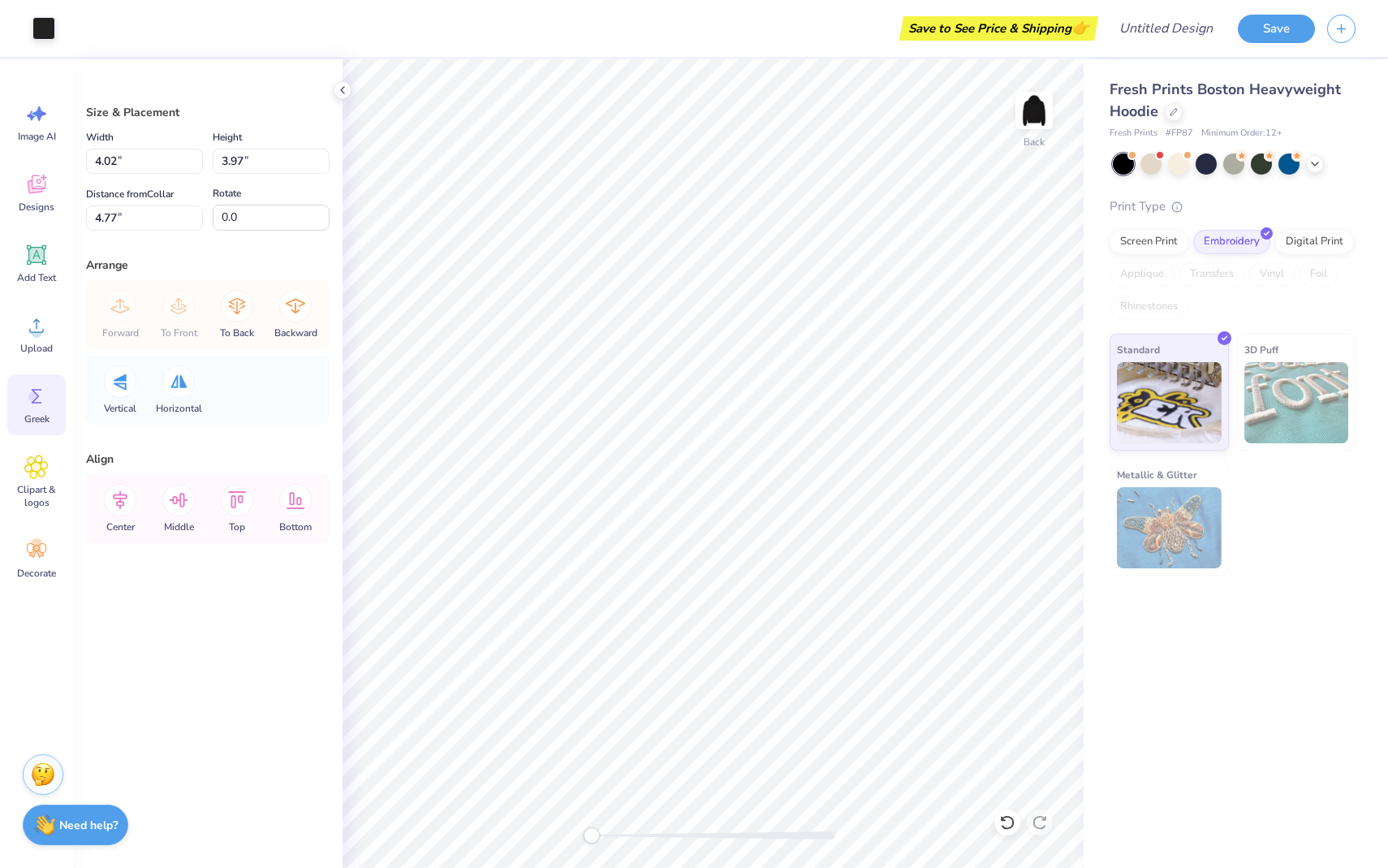
click at [46, 424] on span "Greek" at bounding box center [36, 418] width 25 height 13
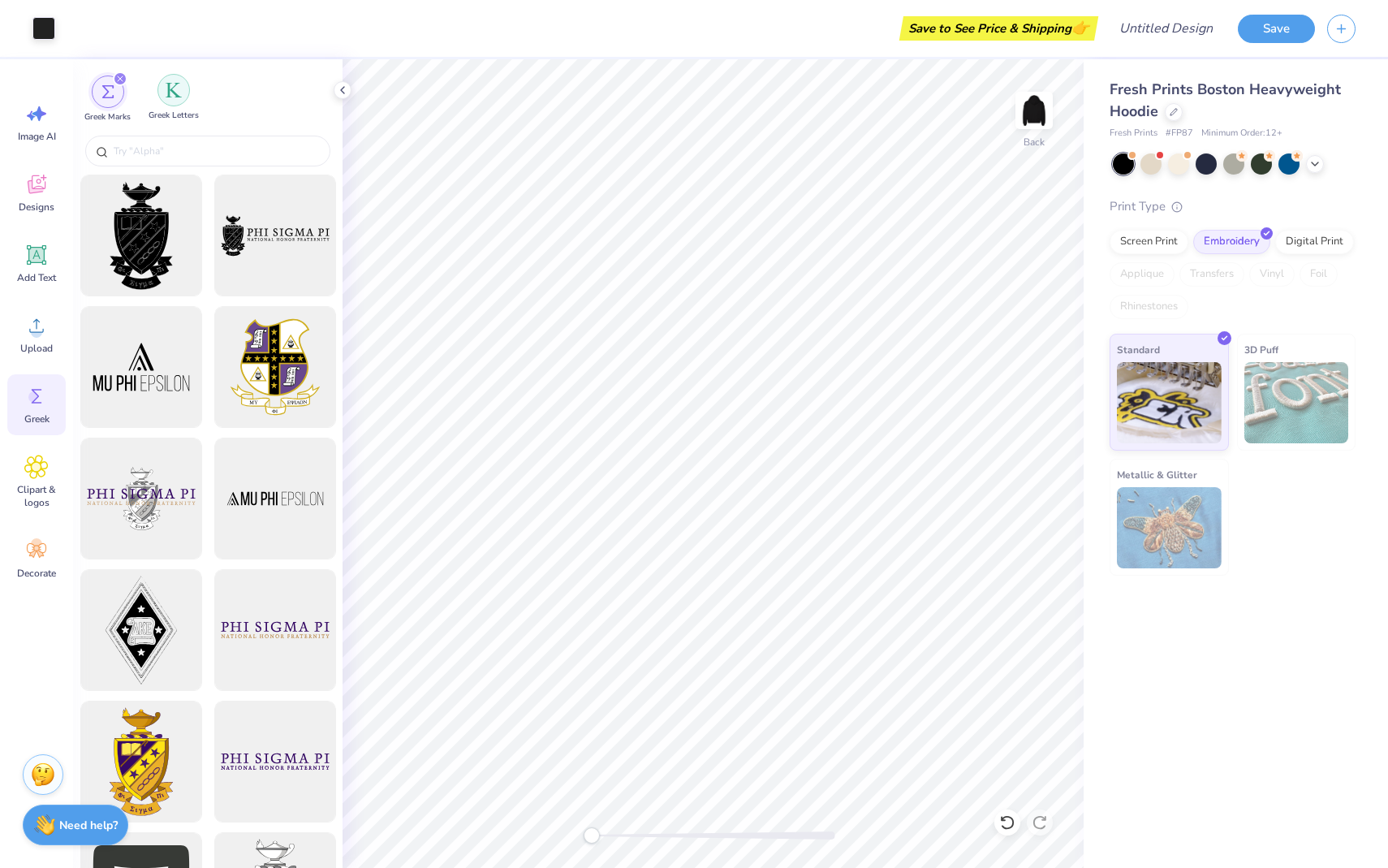
click at [175, 94] on img "filter for Greek Letters" at bounding box center [173, 90] width 16 height 16
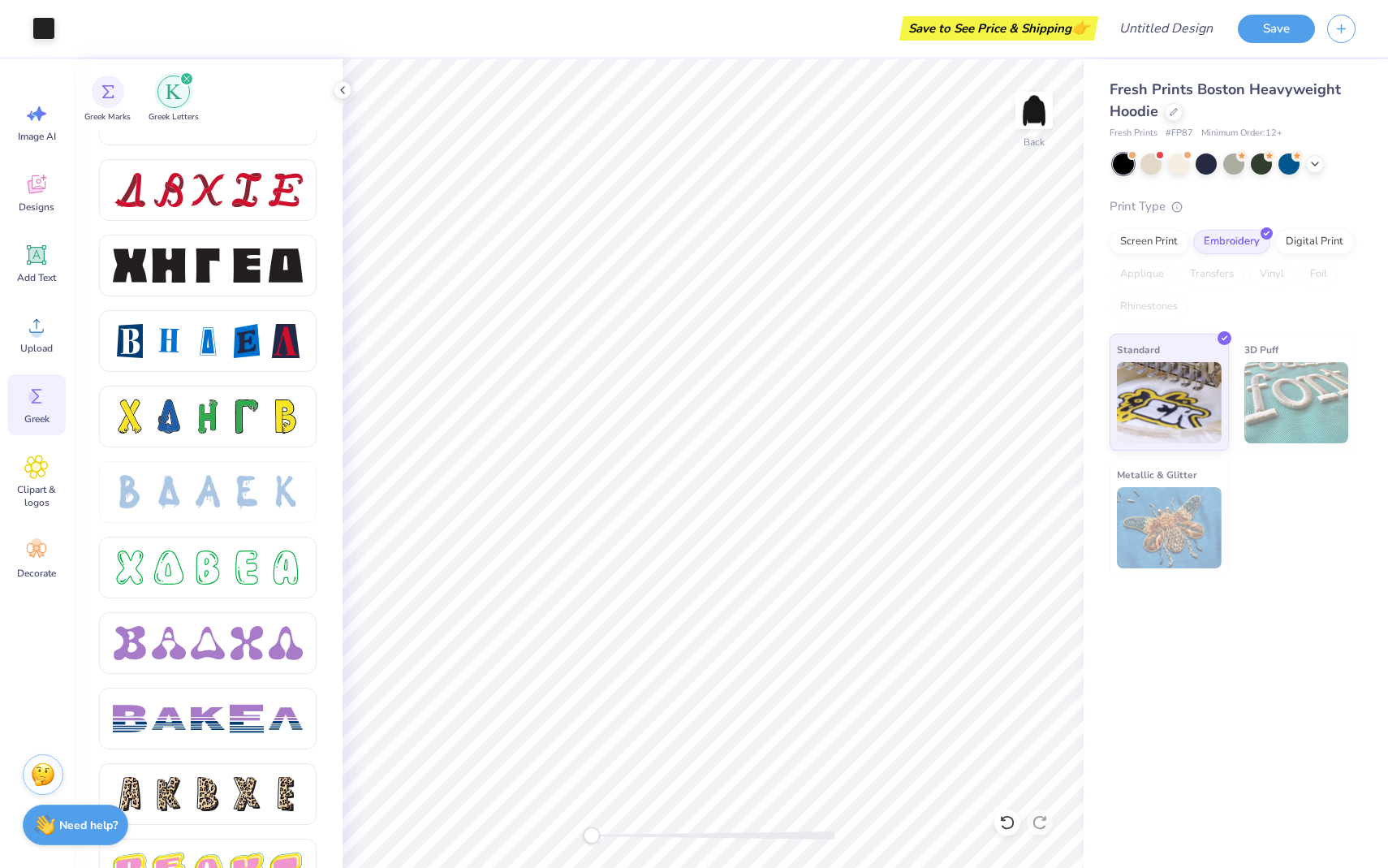
scroll to position [2136, 0]
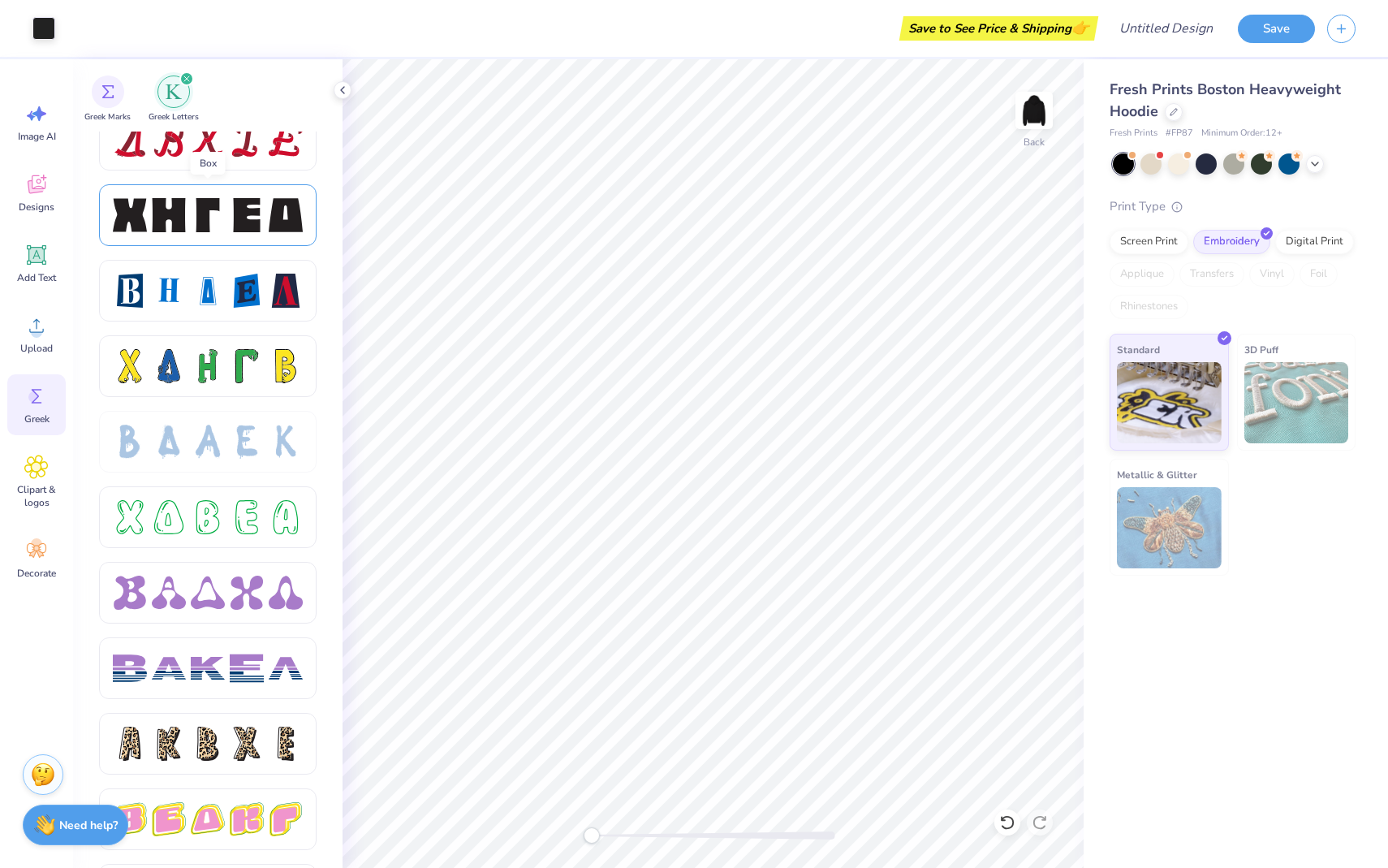
click at [213, 188] on div at bounding box center [207, 215] width 217 height 62
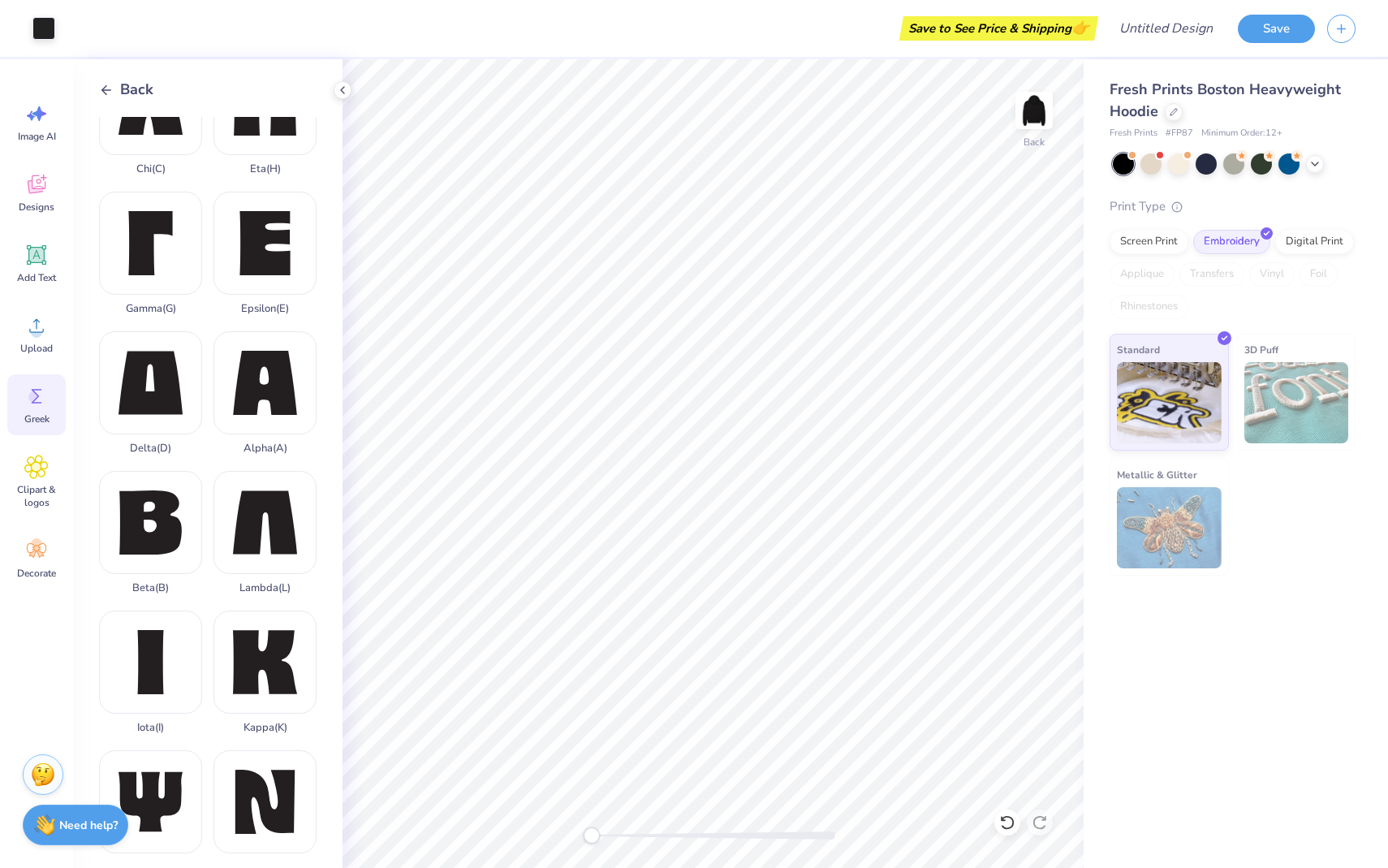
scroll to position [45, 0]
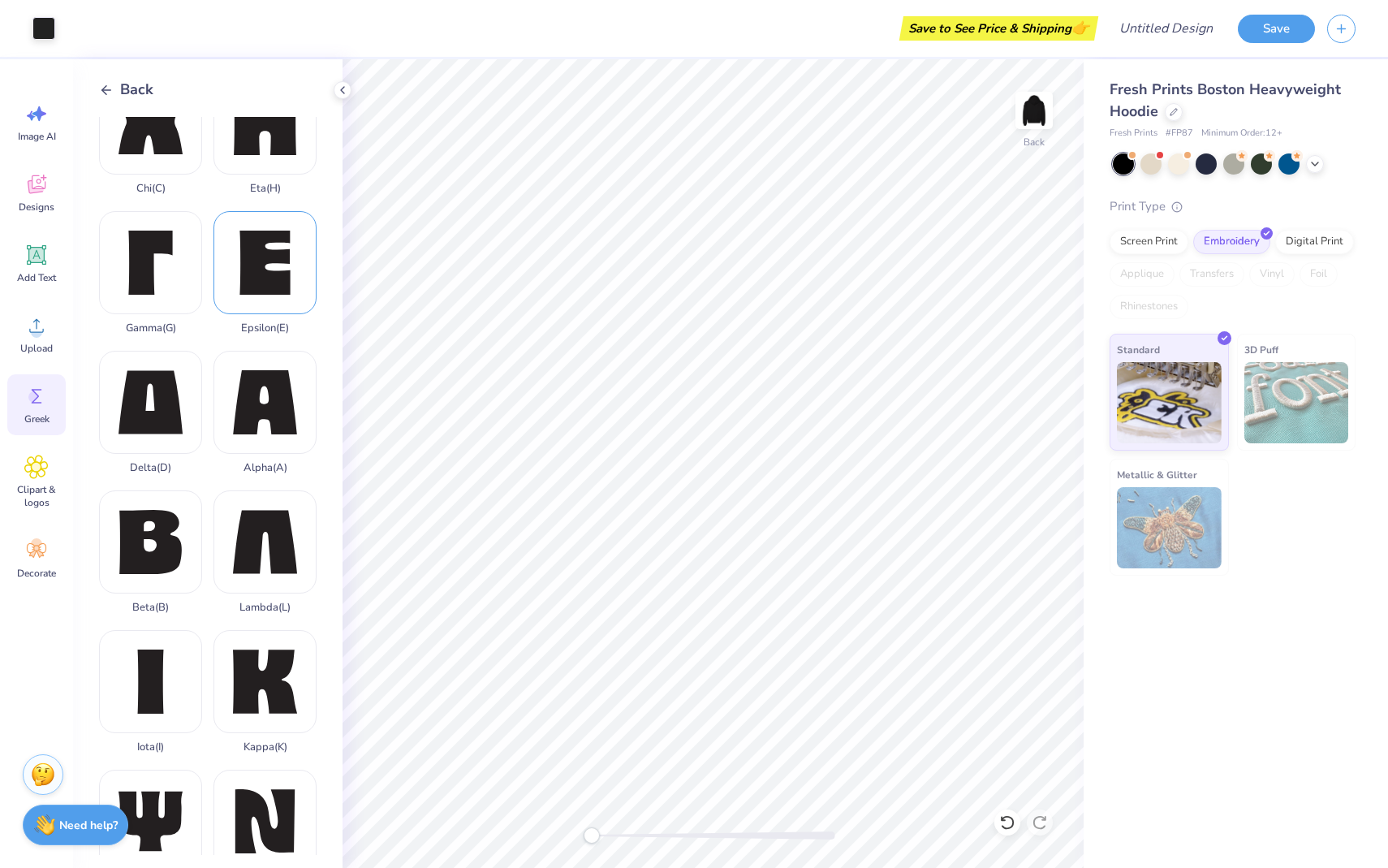
click at [268, 278] on div "Epsilon ( E )" at bounding box center [264, 273] width 103 height 123
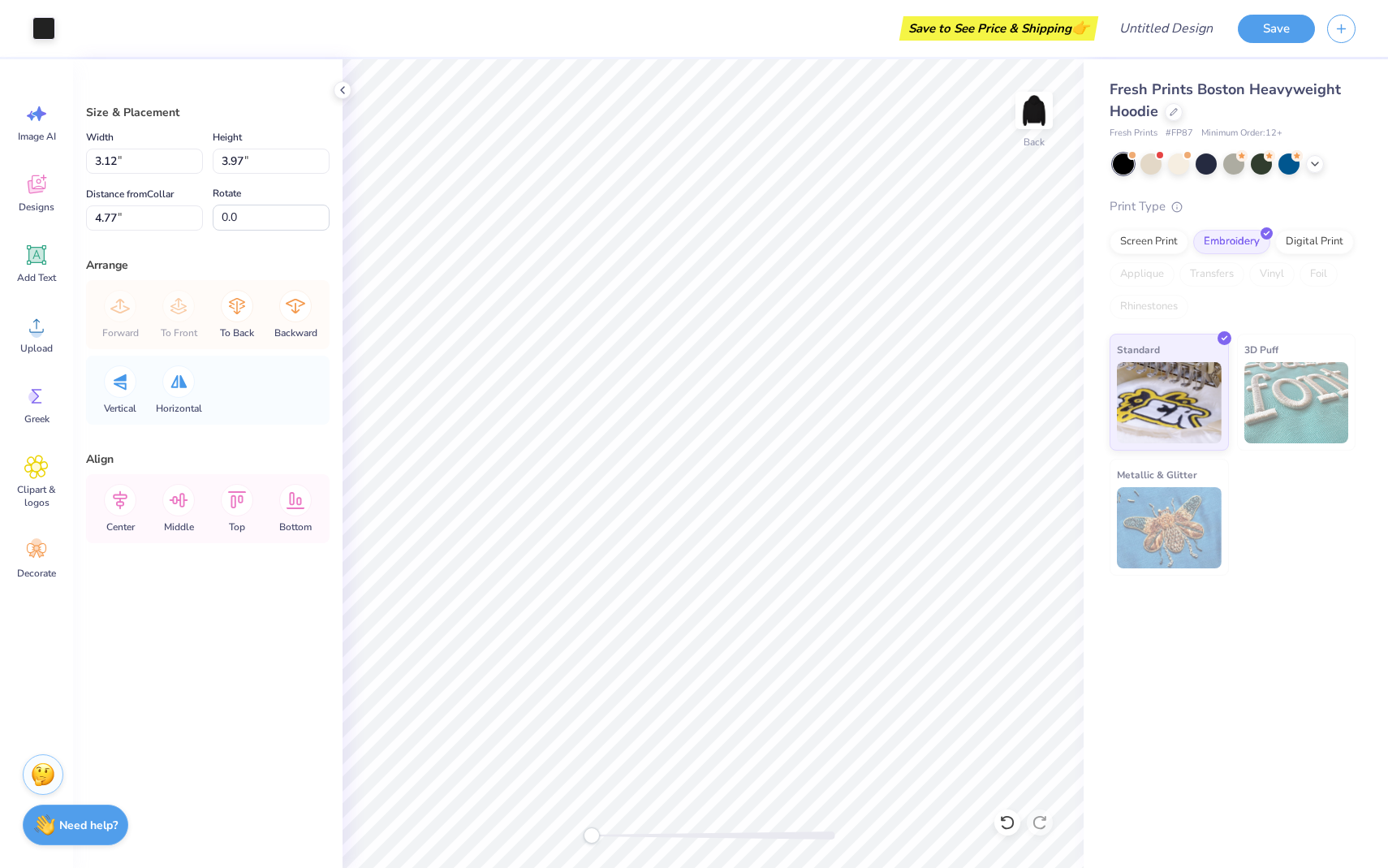
type input "0.84"
type input "1.07"
type input "4.02"
type input "3.97"
type input "1.01"
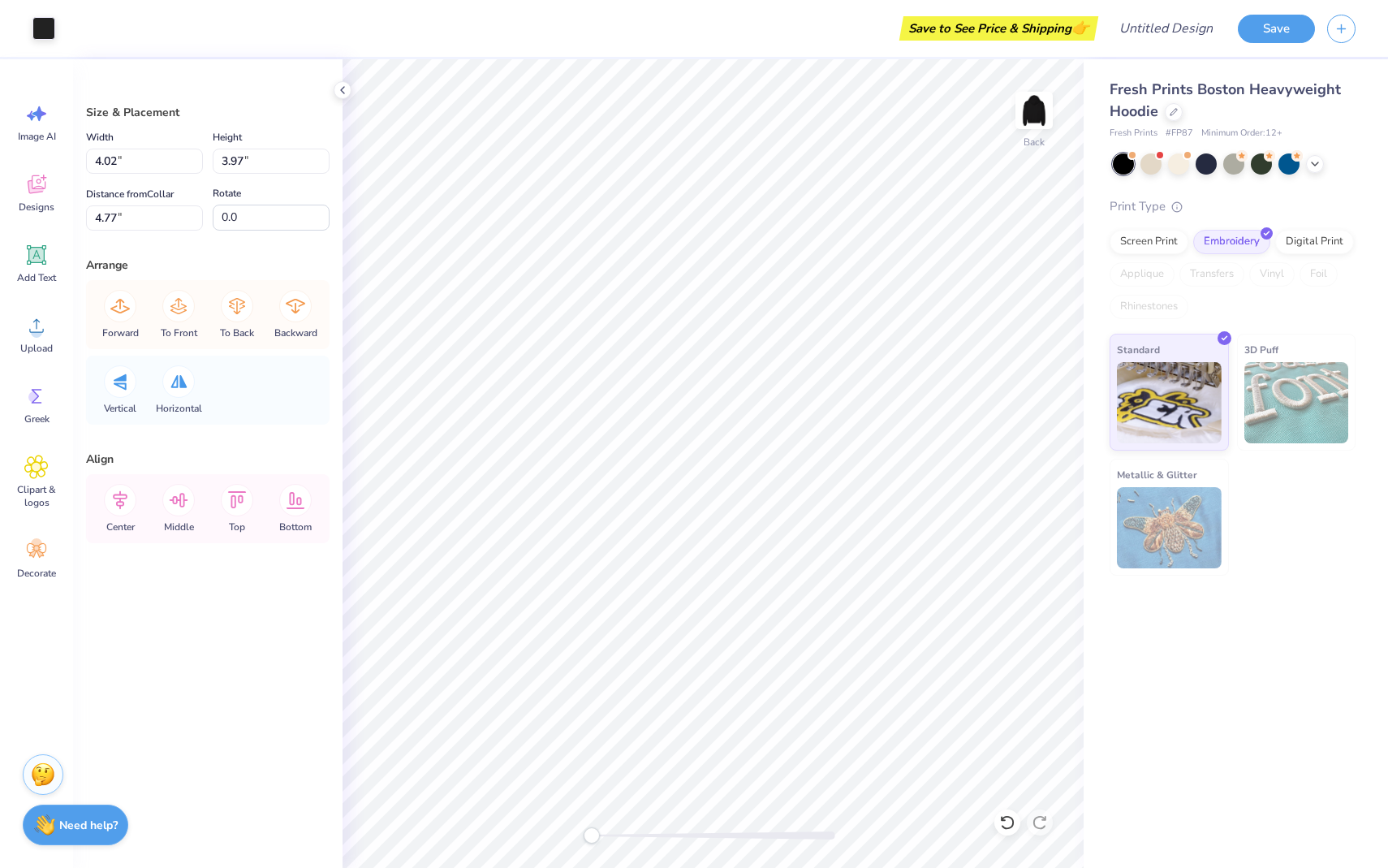
type input "1.00"
type input "2.30"
type input "1.06"
type input "1.05"
type input "3.00"
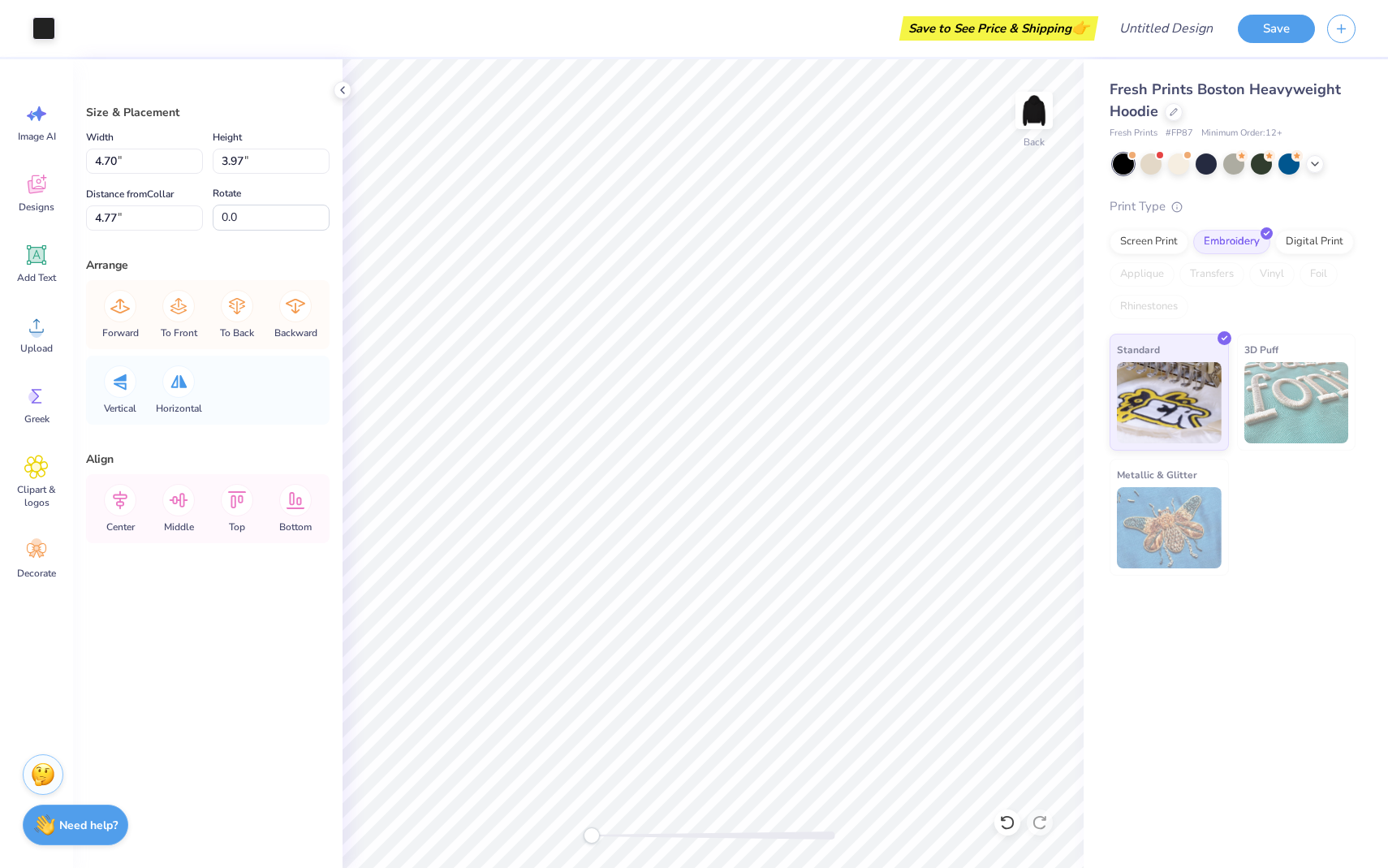
type input "2.29"
type input "1.94"
type input "3.85"
type input "1.81"
type input "1.53"
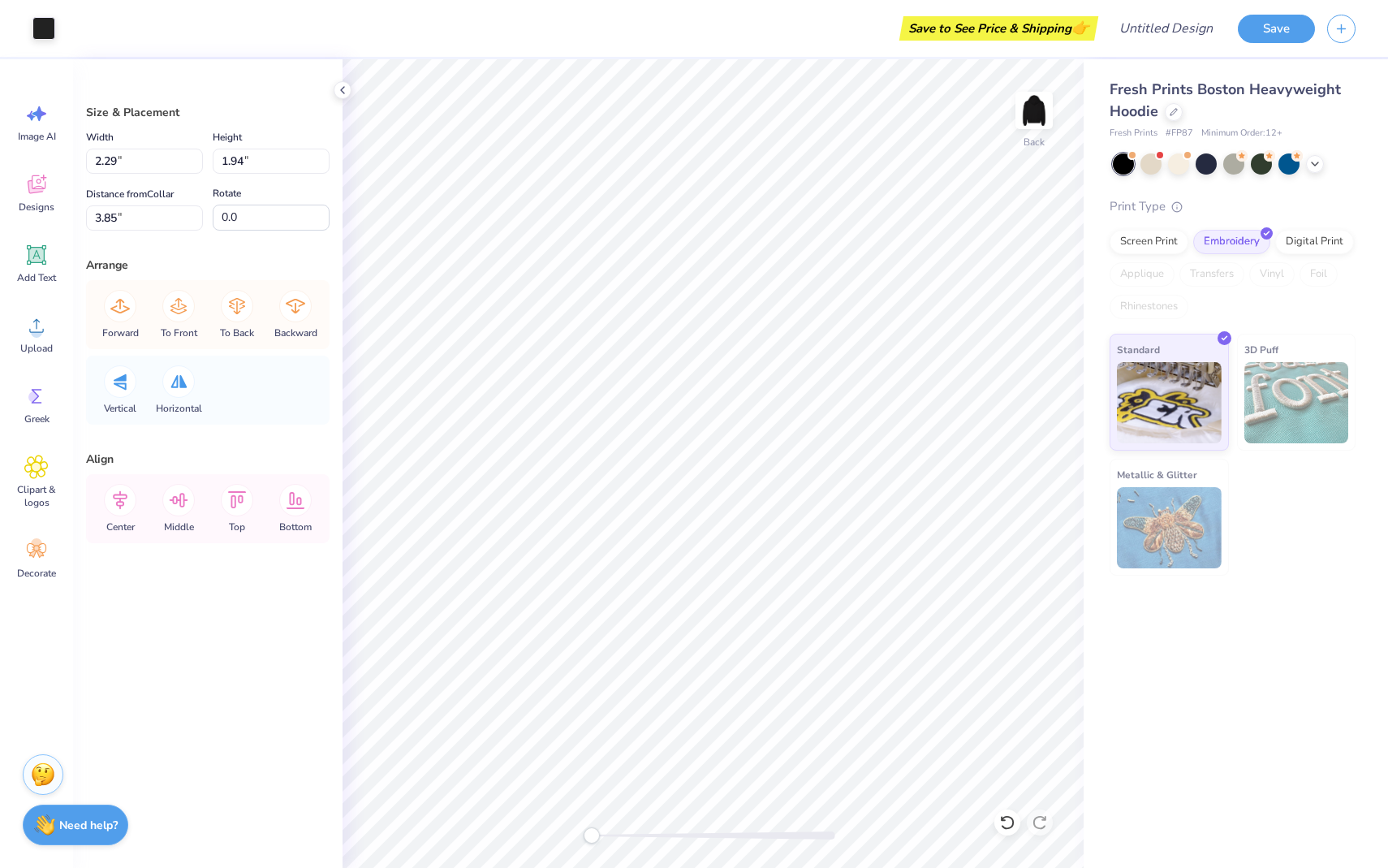
type input "2.57"
type input "0.84"
type input "1.07"
type input "3.00"
type input "5.77"
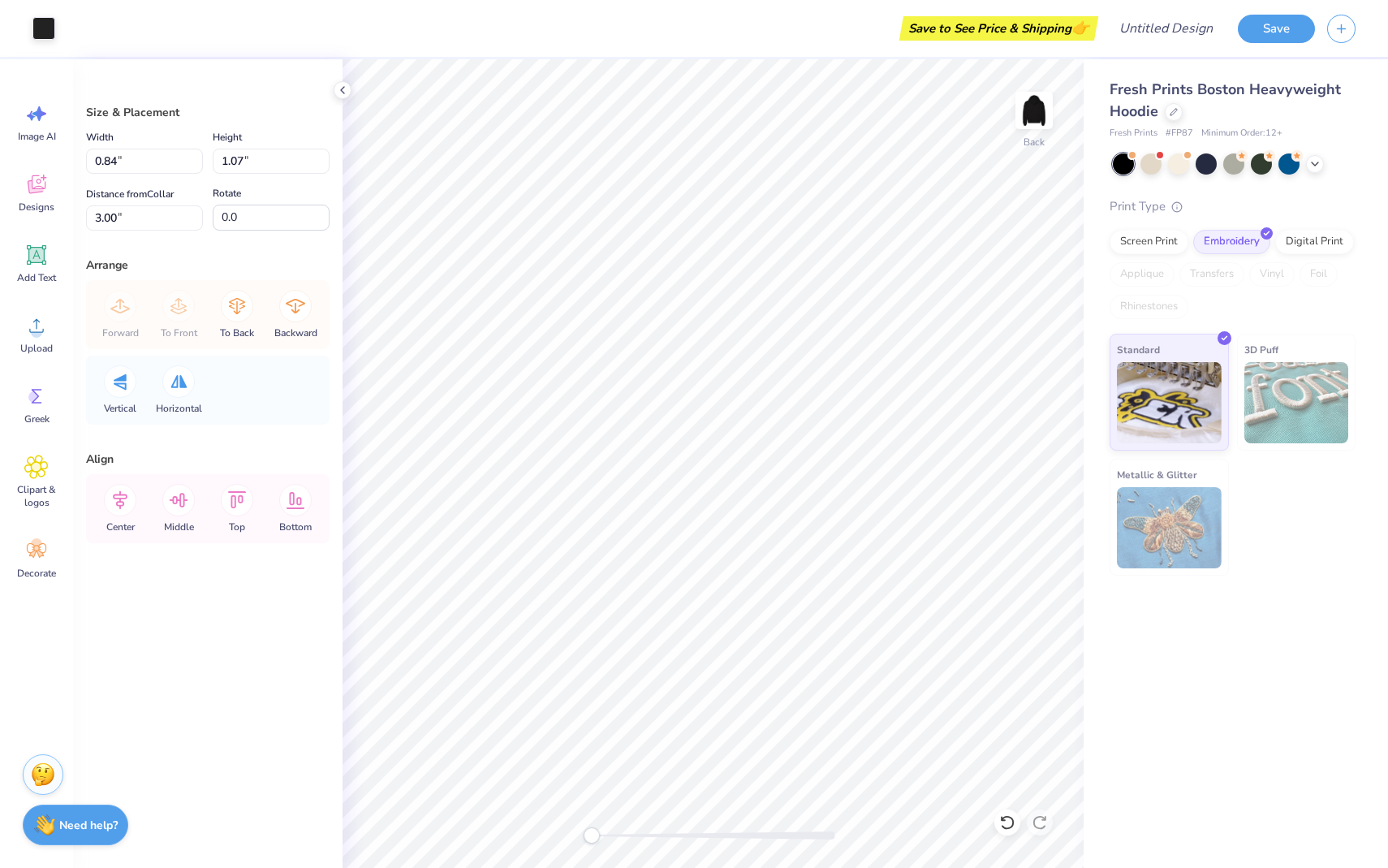
type input "3.66"
type input "1.80"
type input "0.84"
type input "1.07"
type input "3.00"
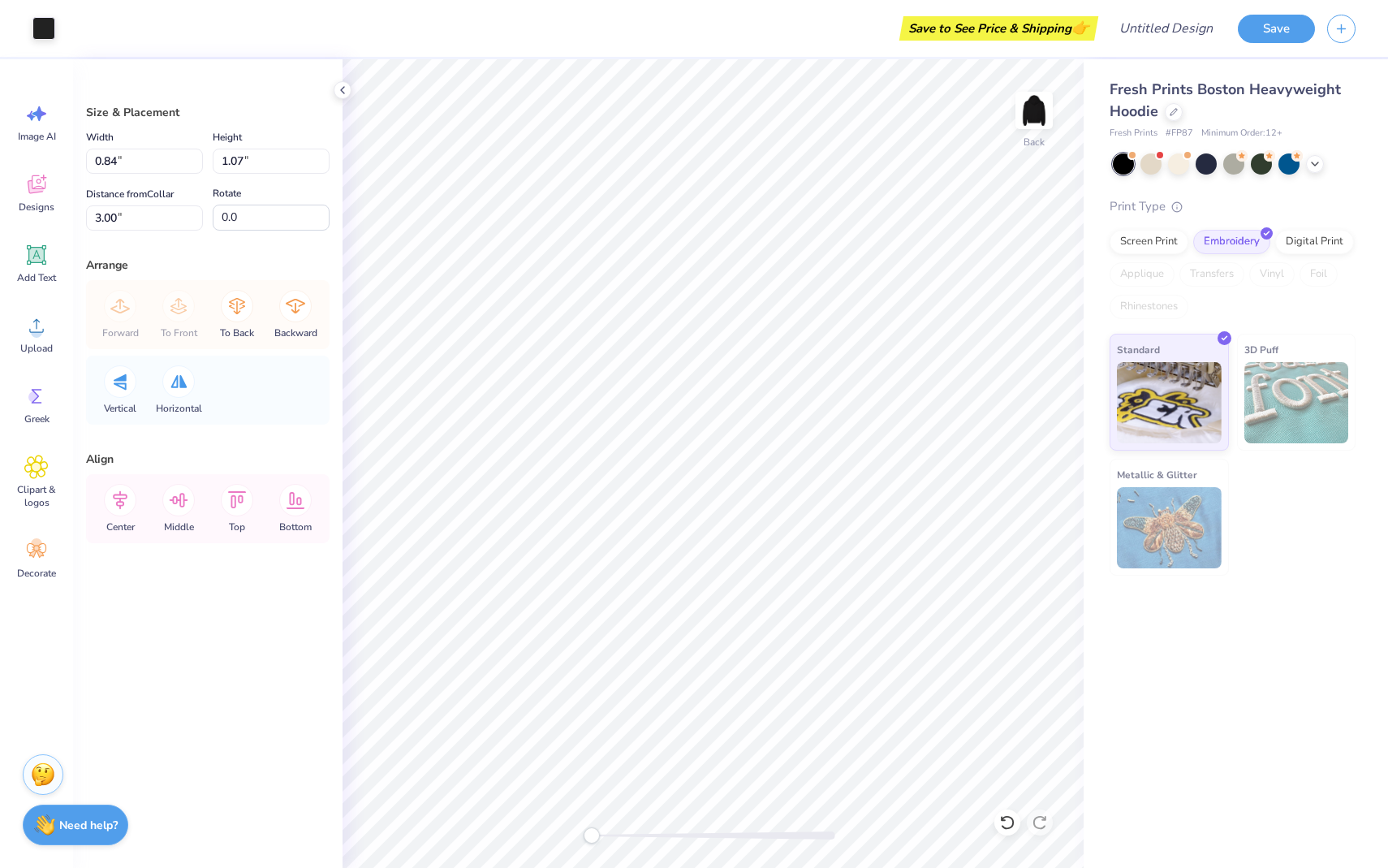
type input "0.46"
type input "0.58"
type input "0.62"
type input "0.79"
type input "3.02"
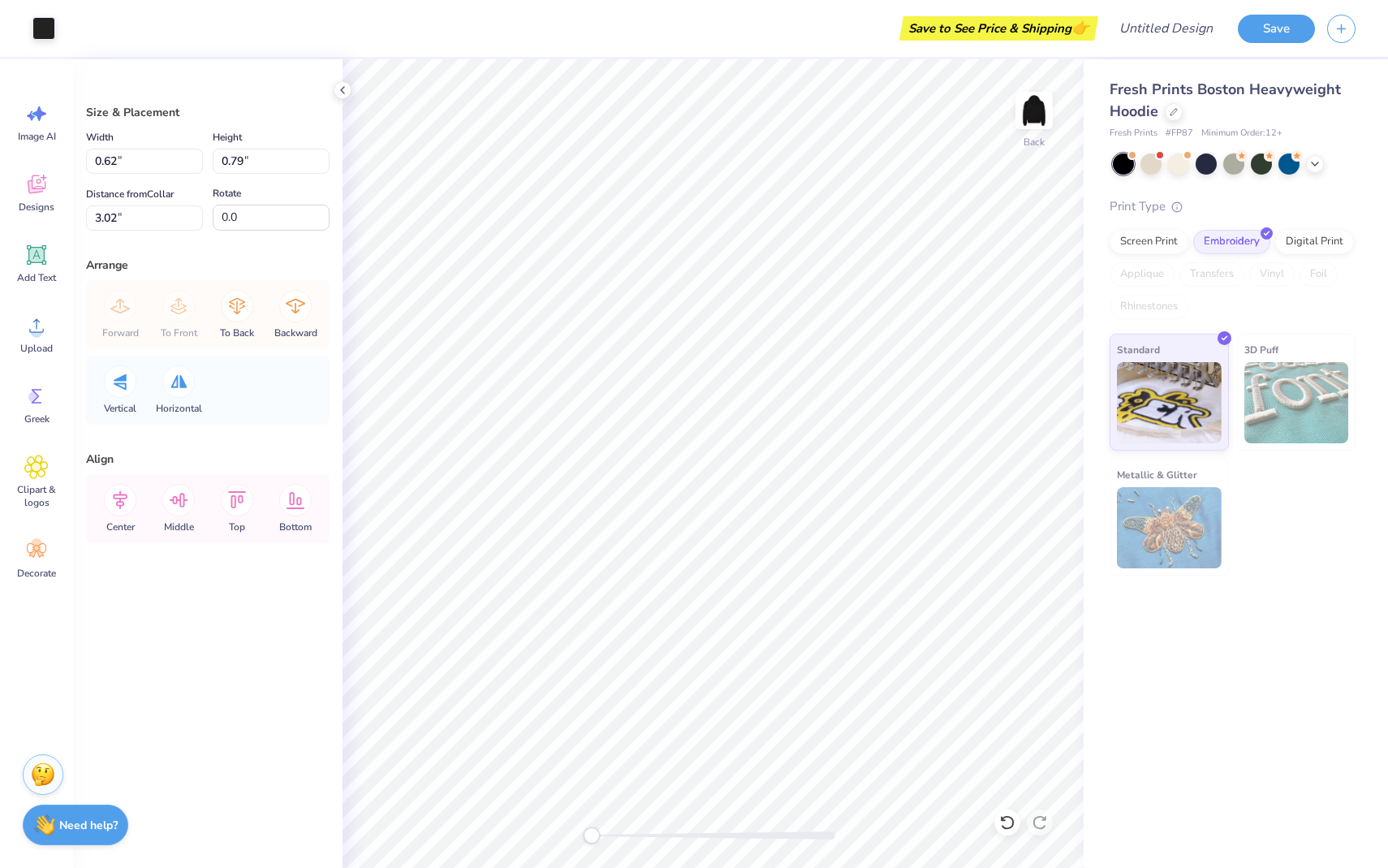
type input "1.06"
type input "1.05"
type input "3.00"
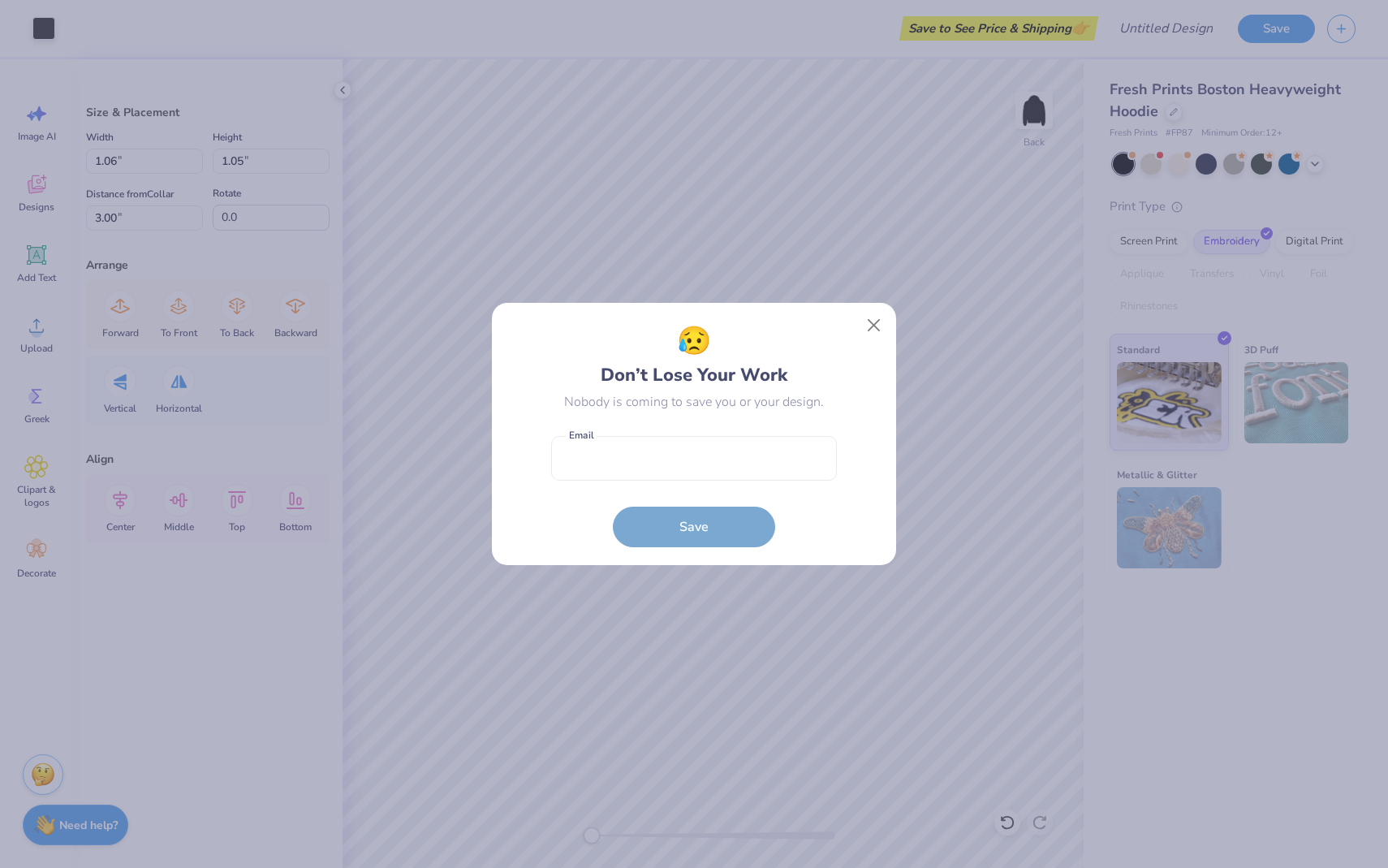
click at [833, 308] on div "😥 Don’t Lose Your Work Nobody is coming to save you or your design. Email is a …" at bounding box center [694, 435] width 405 height 263
click at [866, 328] on button "Close" at bounding box center [874, 326] width 31 height 31
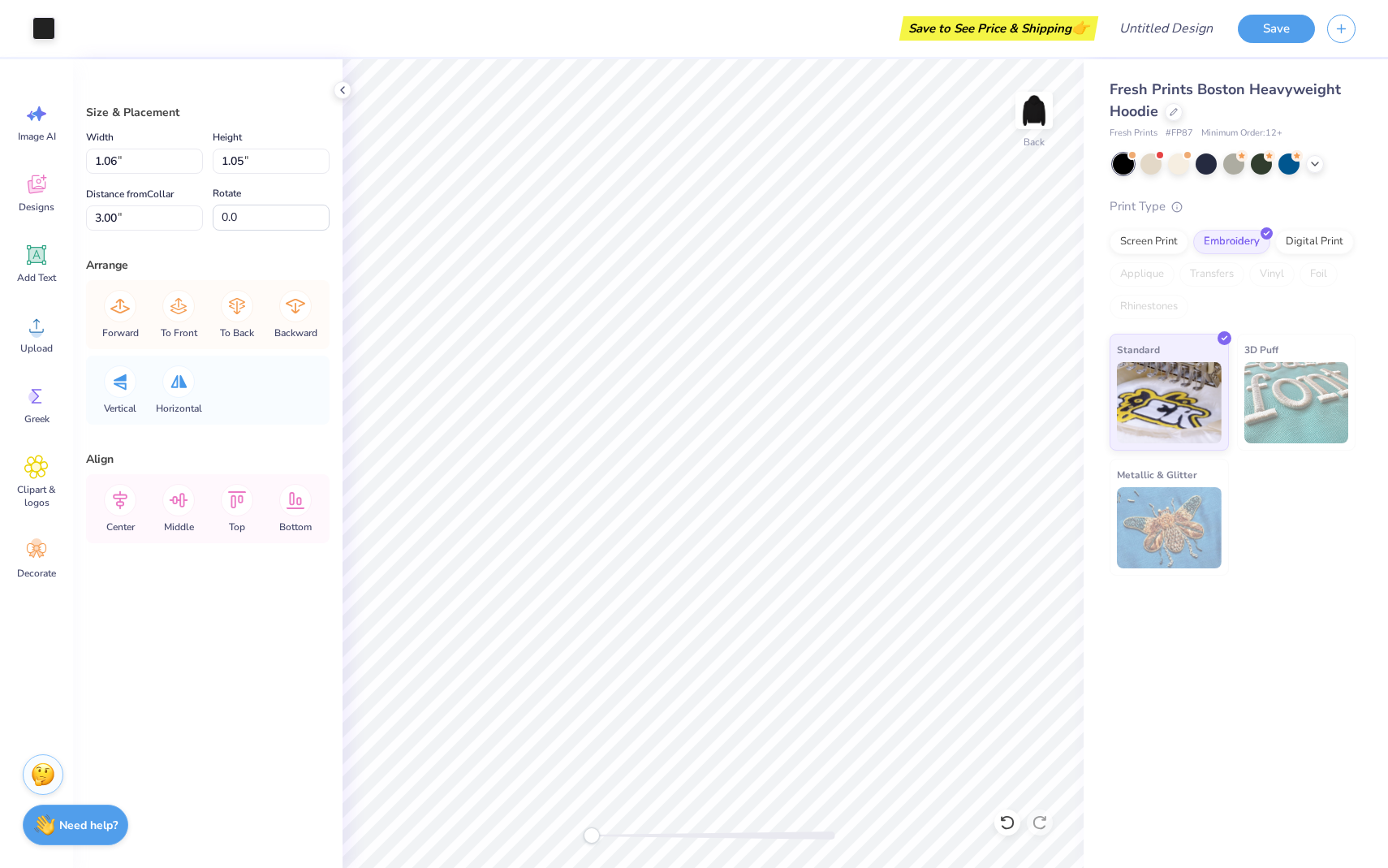
type input "0.81"
type input "0.80"
type input "1.20"
type input "1.01"
type input "2.63"
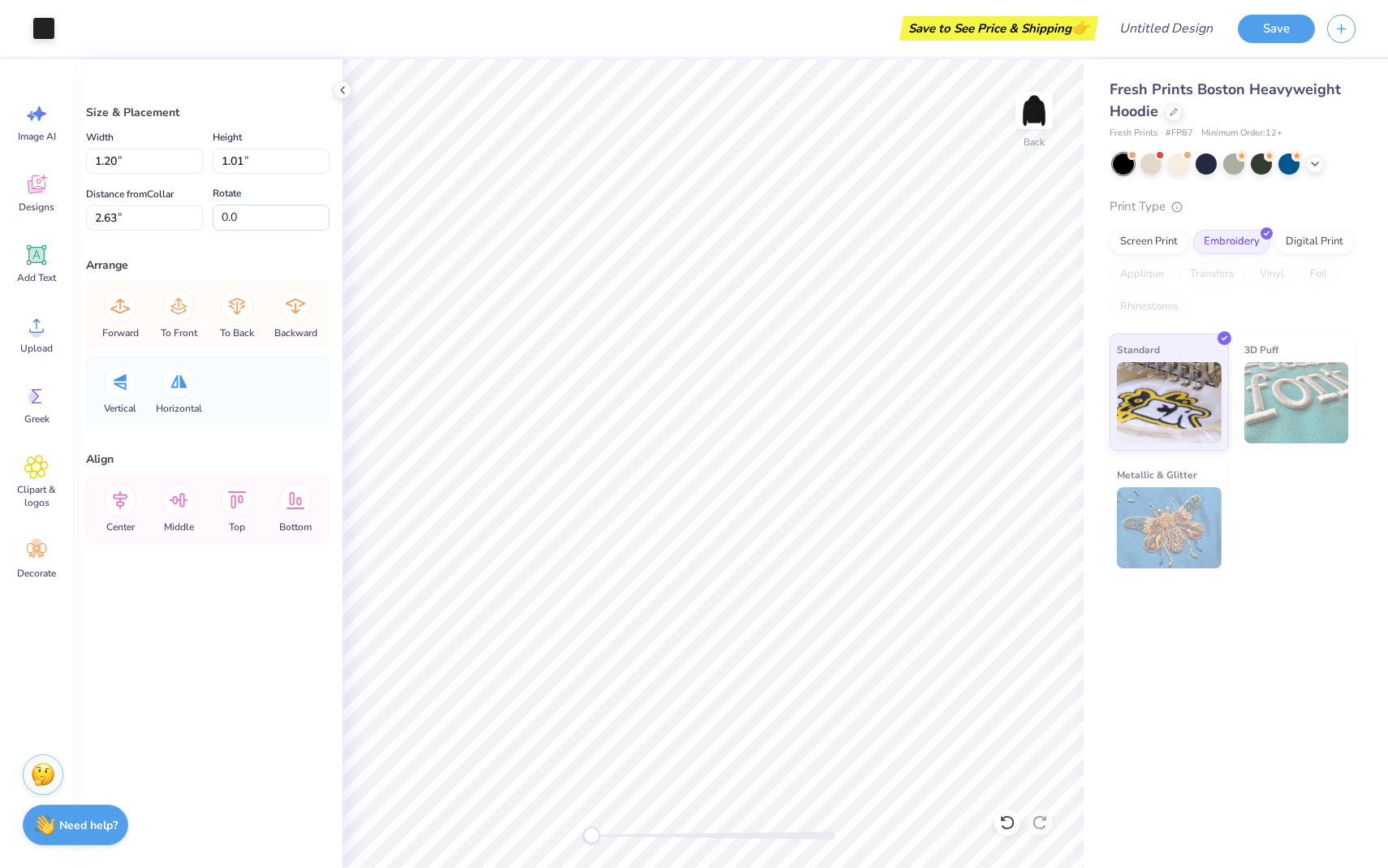
type input "0.82"
type input "0.70"
type input "2.78"
type input "5.77"
type input "3.66"
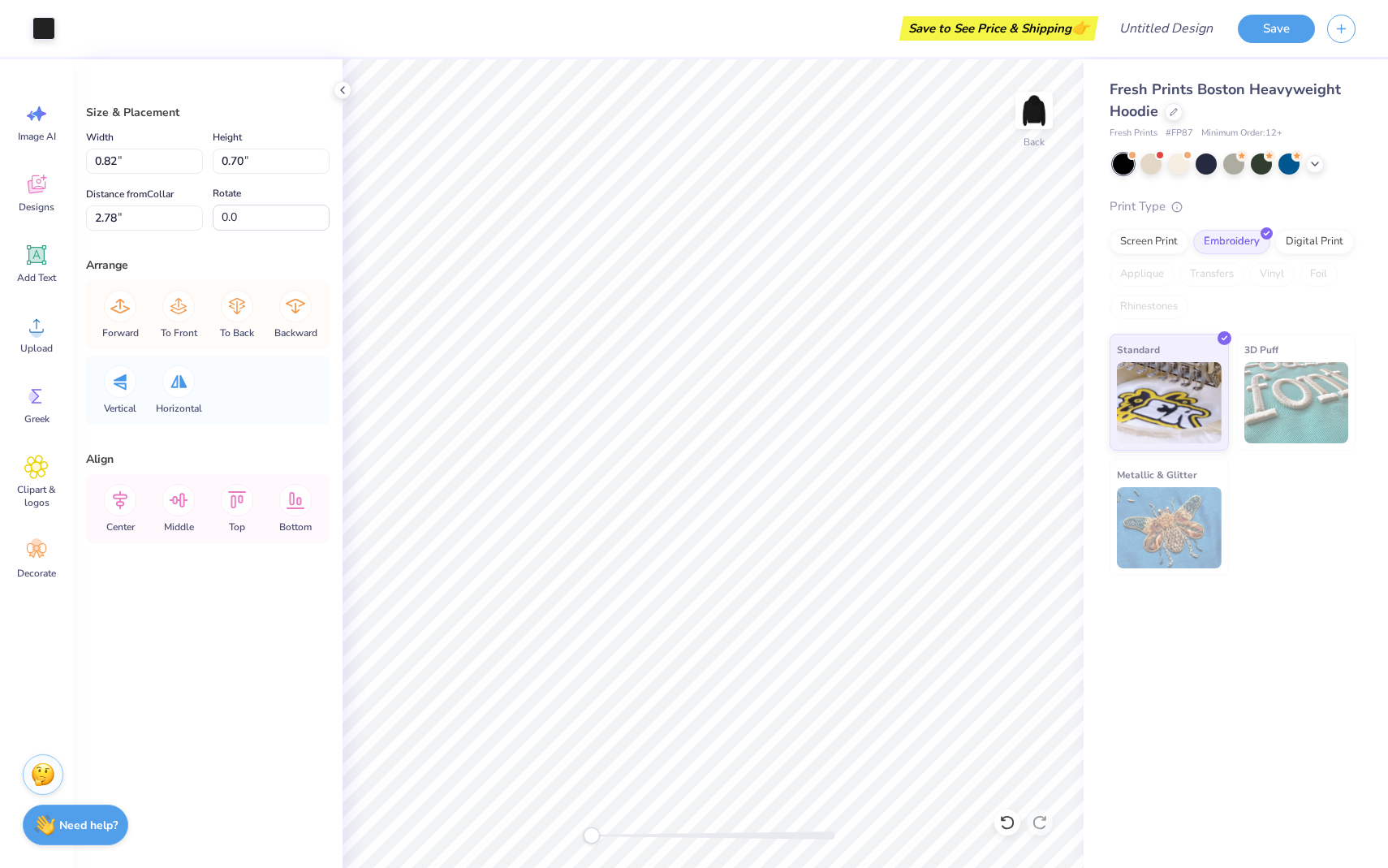
type input "1.70"
type input "0.81"
type input "0.80"
type input "3.00"
type input "0.65"
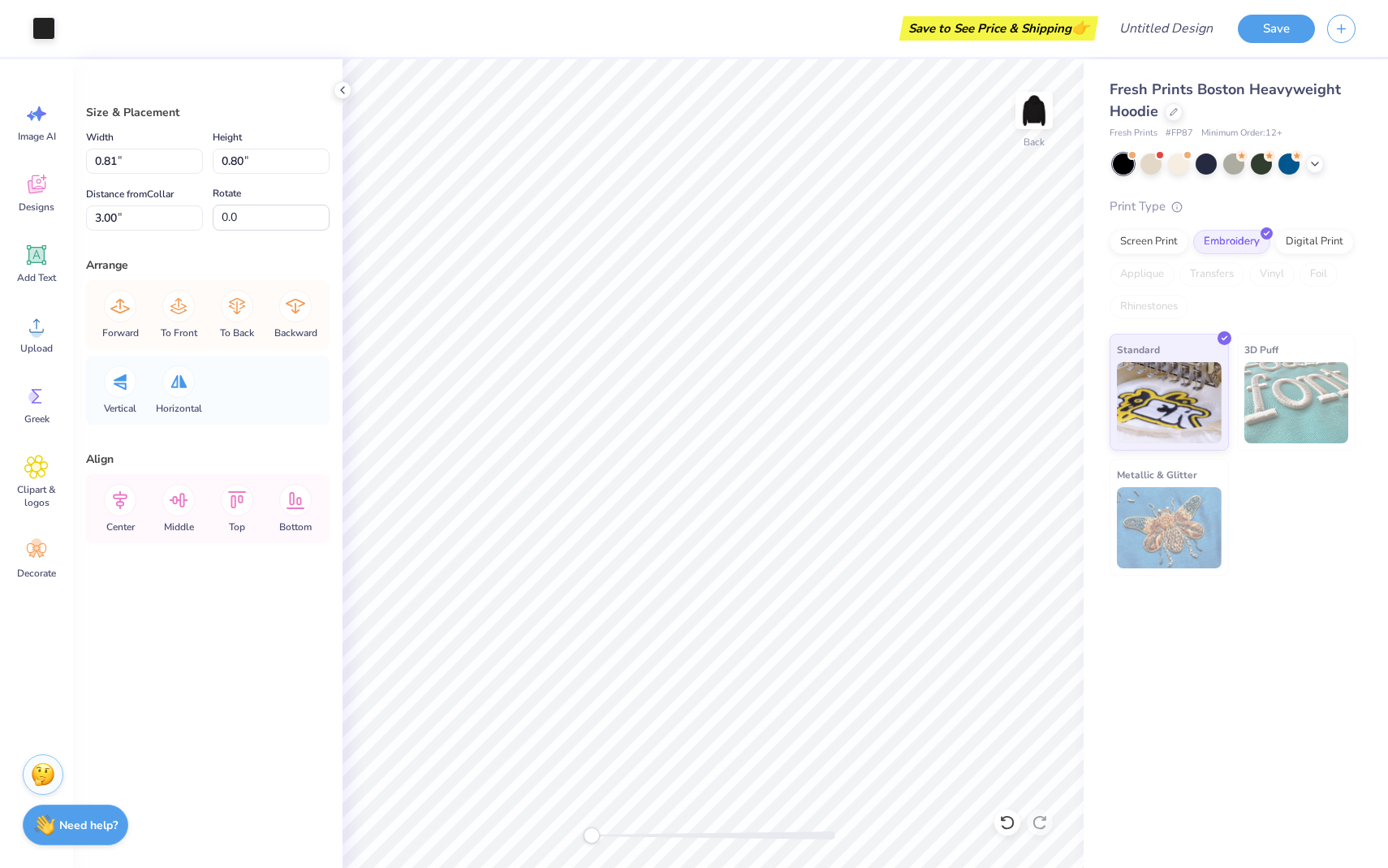
type input "0.64"
type input "0.62"
type input "0.79"
type input "0.47"
type input "0.60"
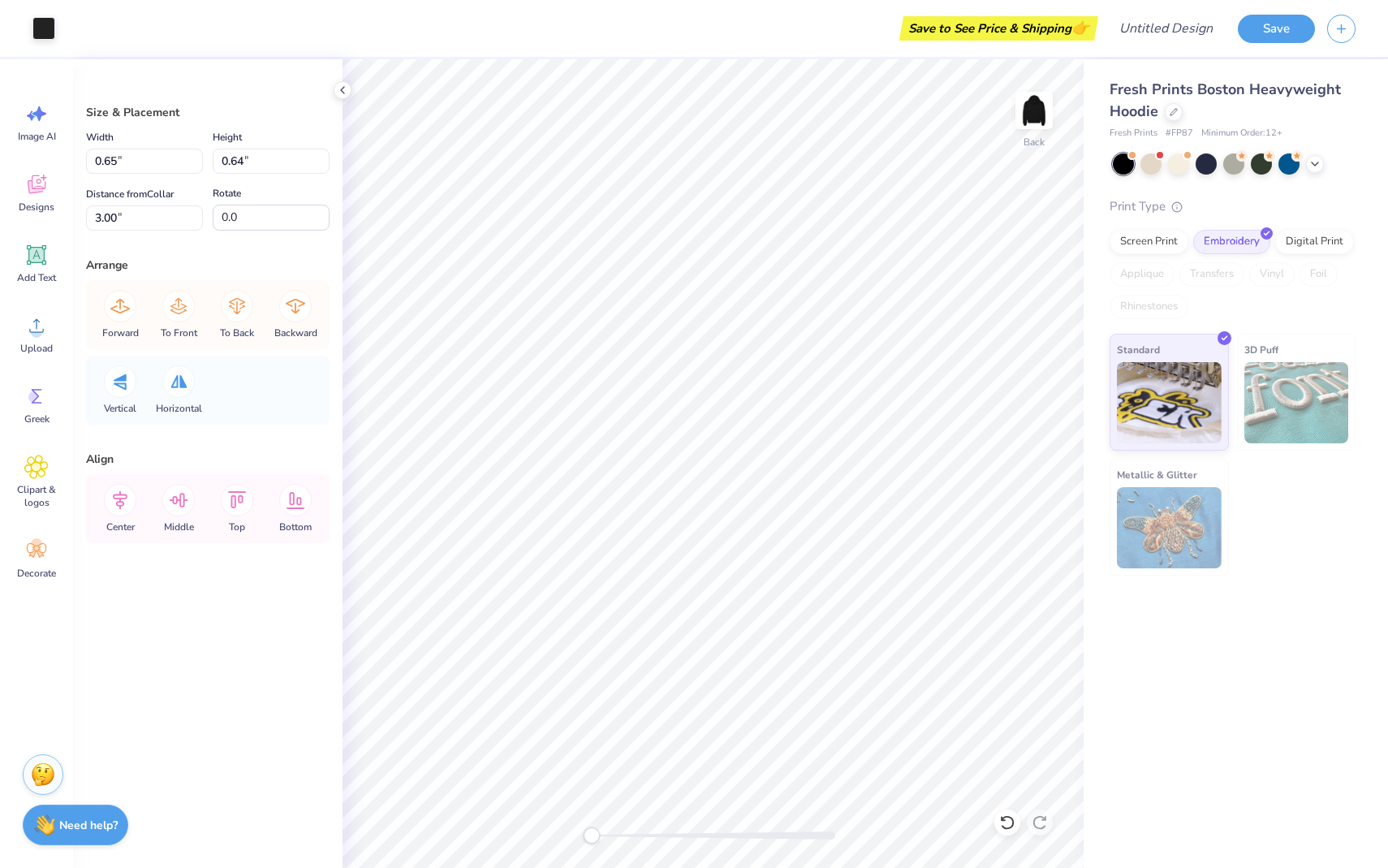
type input "0.47"
type input "0.60"
type input "0.47"
type input "0.60"
type input "0.53"
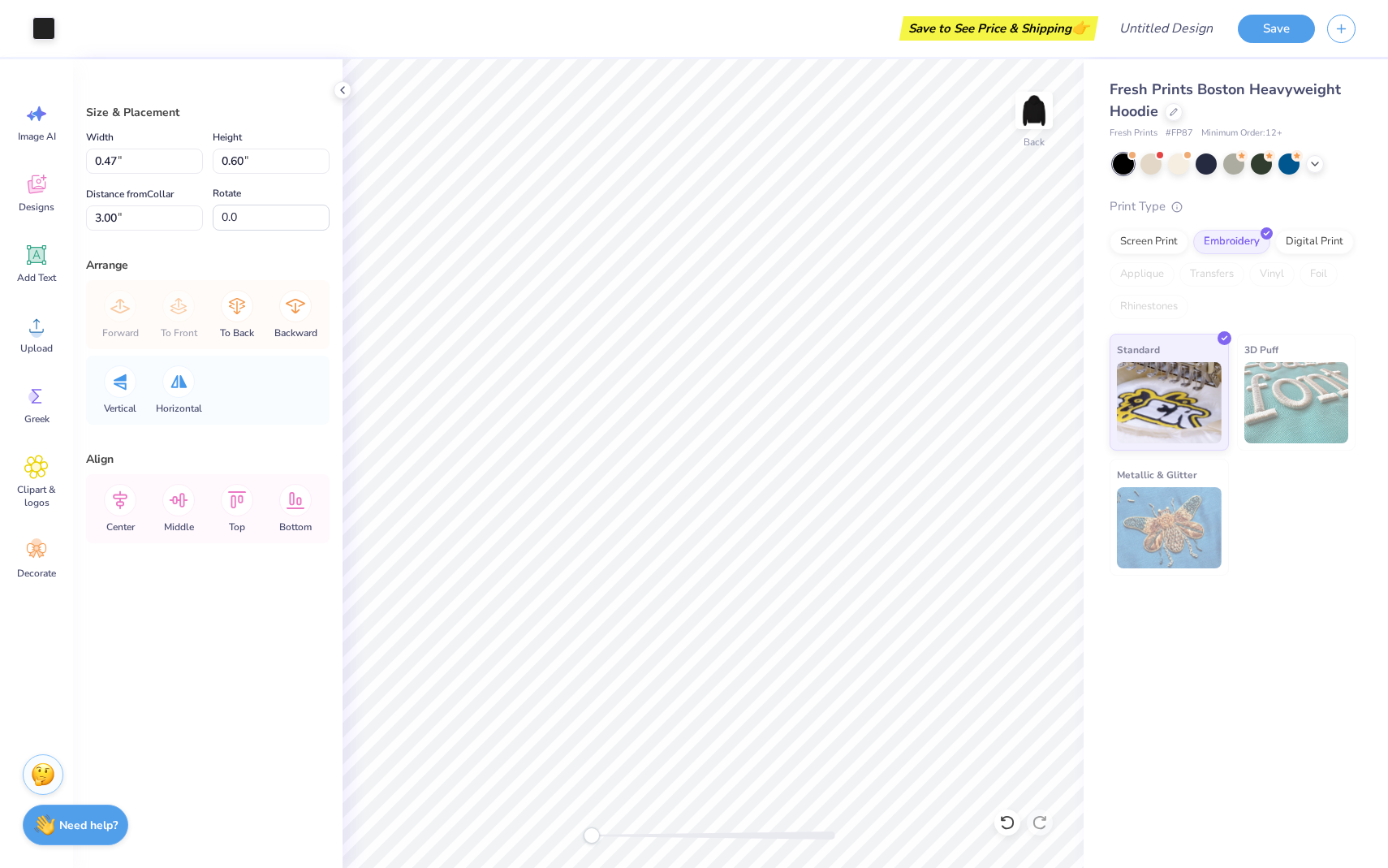
type input "0.67"
type input "0.65"
type input "0.64"
type input "5.77"
type input "3.66"
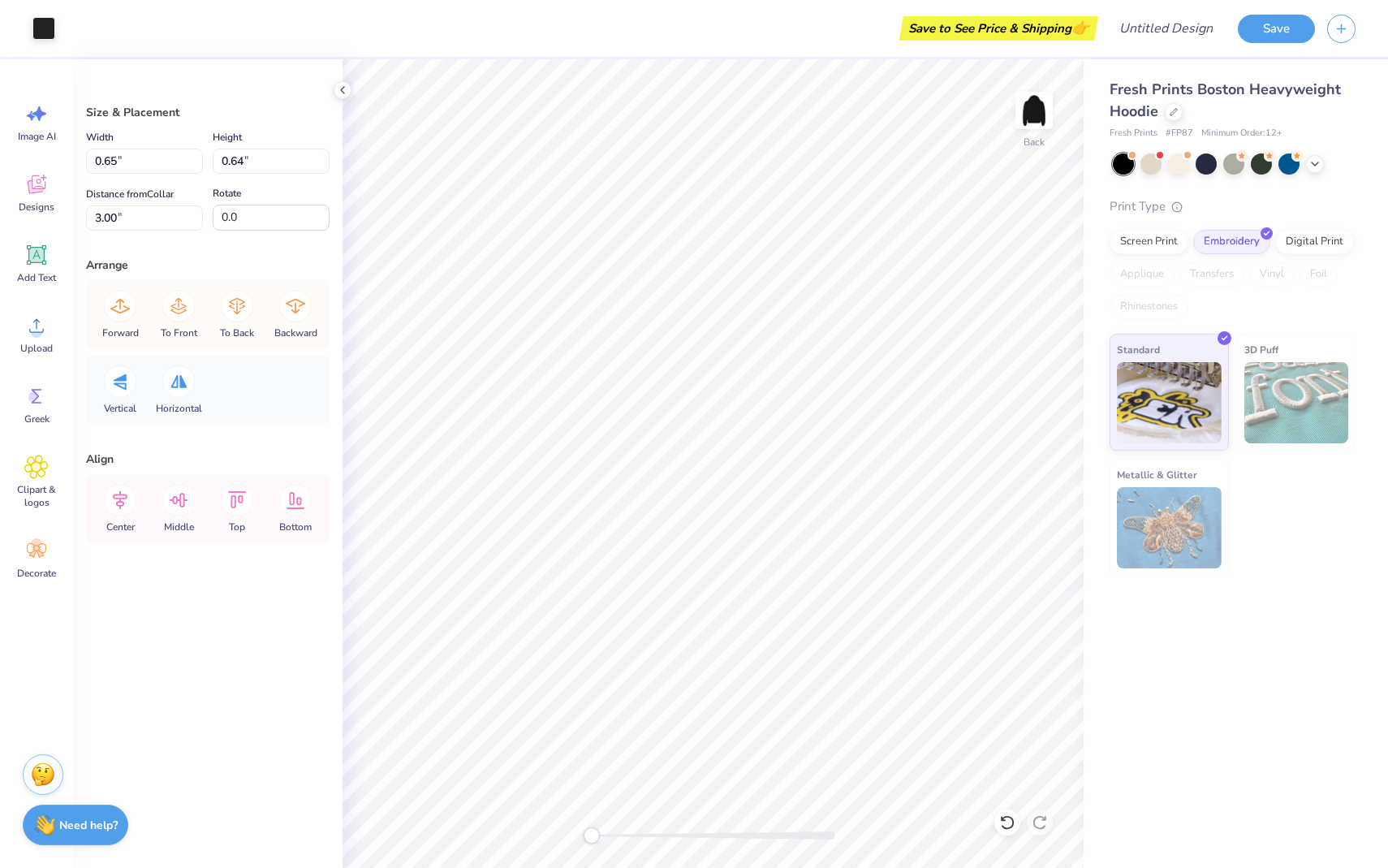
type input "1.56"
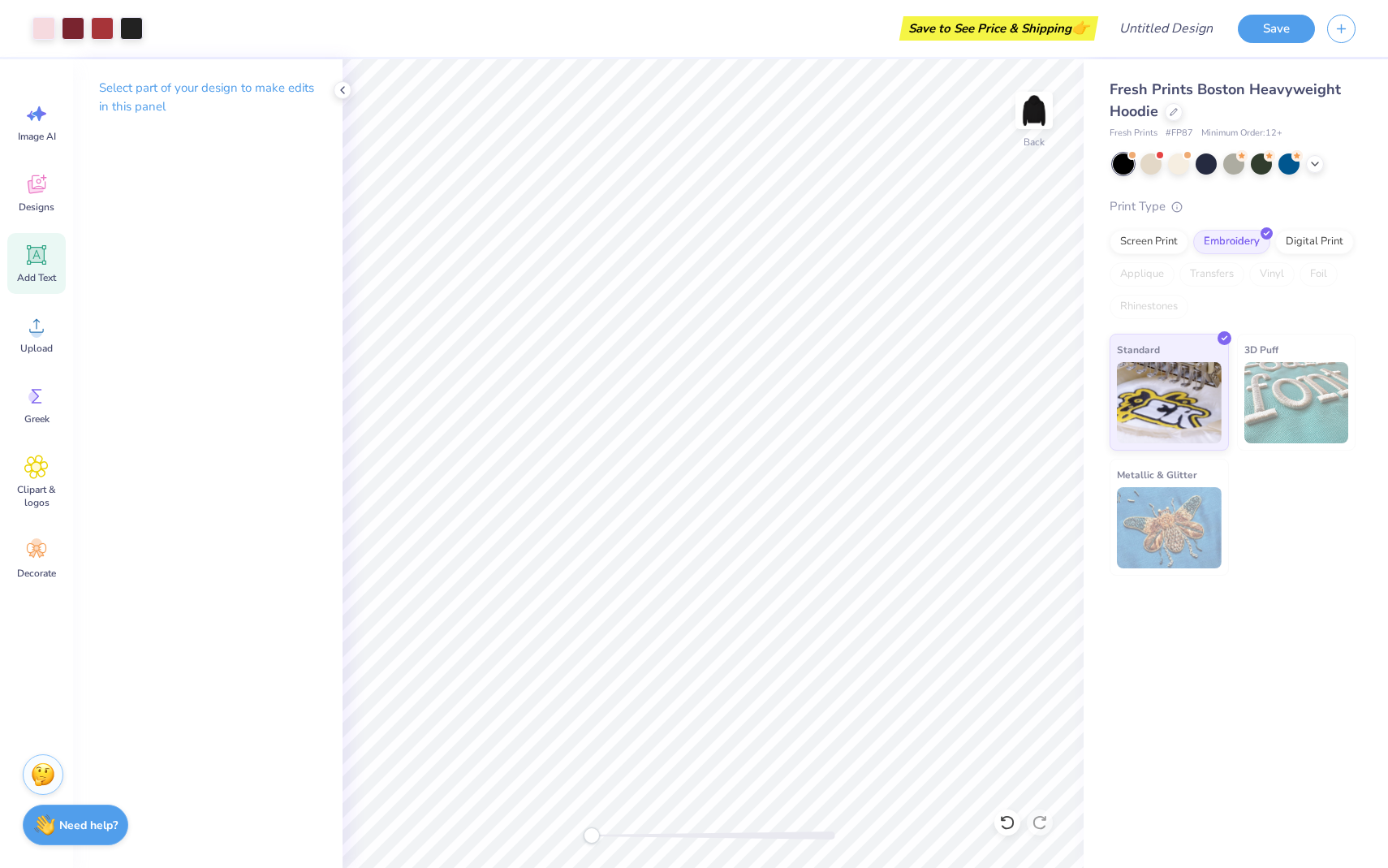
click at [35, 273] on span "Add Text" at bounding box center [36, 277] width 39 height 13
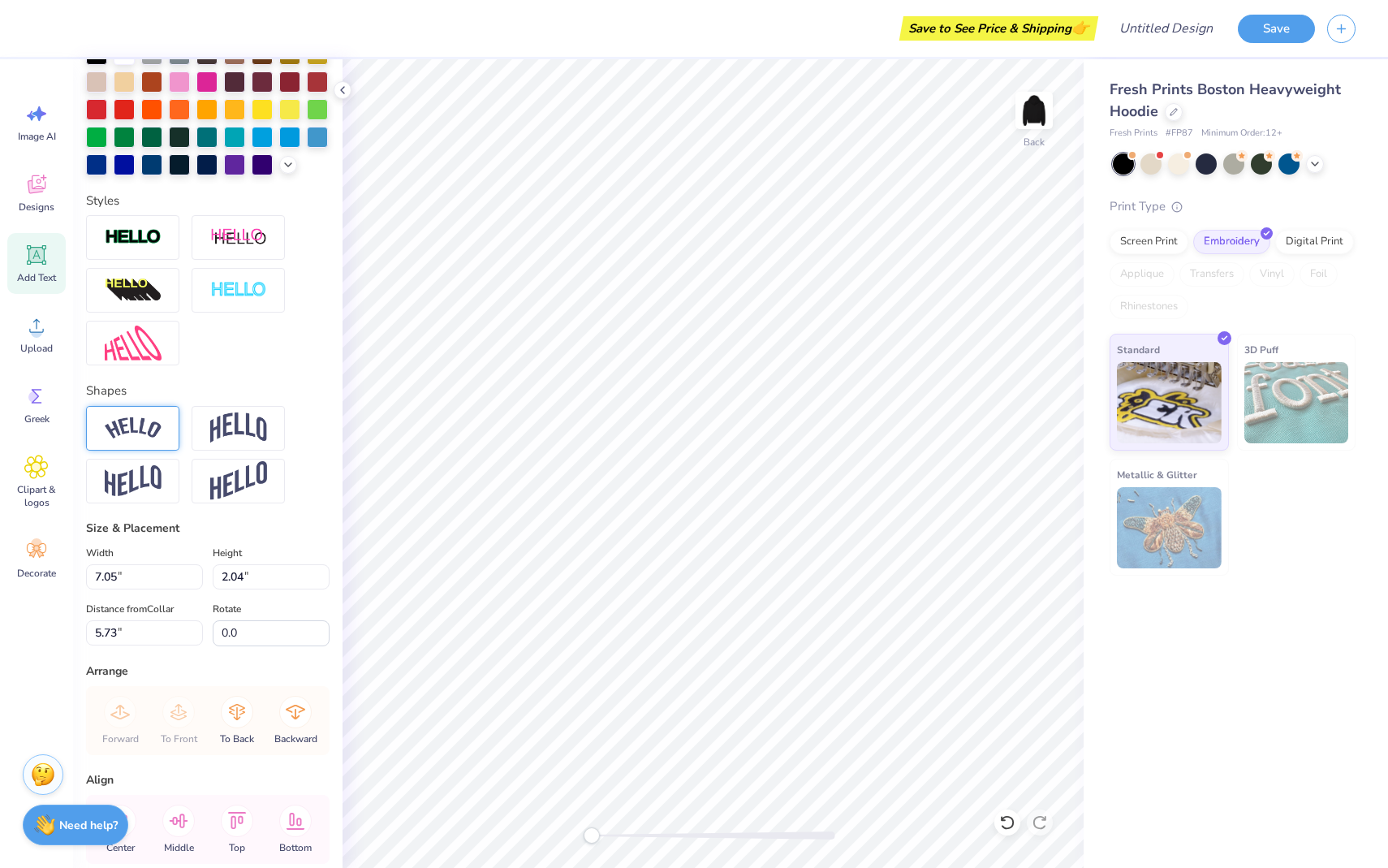
scroll to position [413, 0]
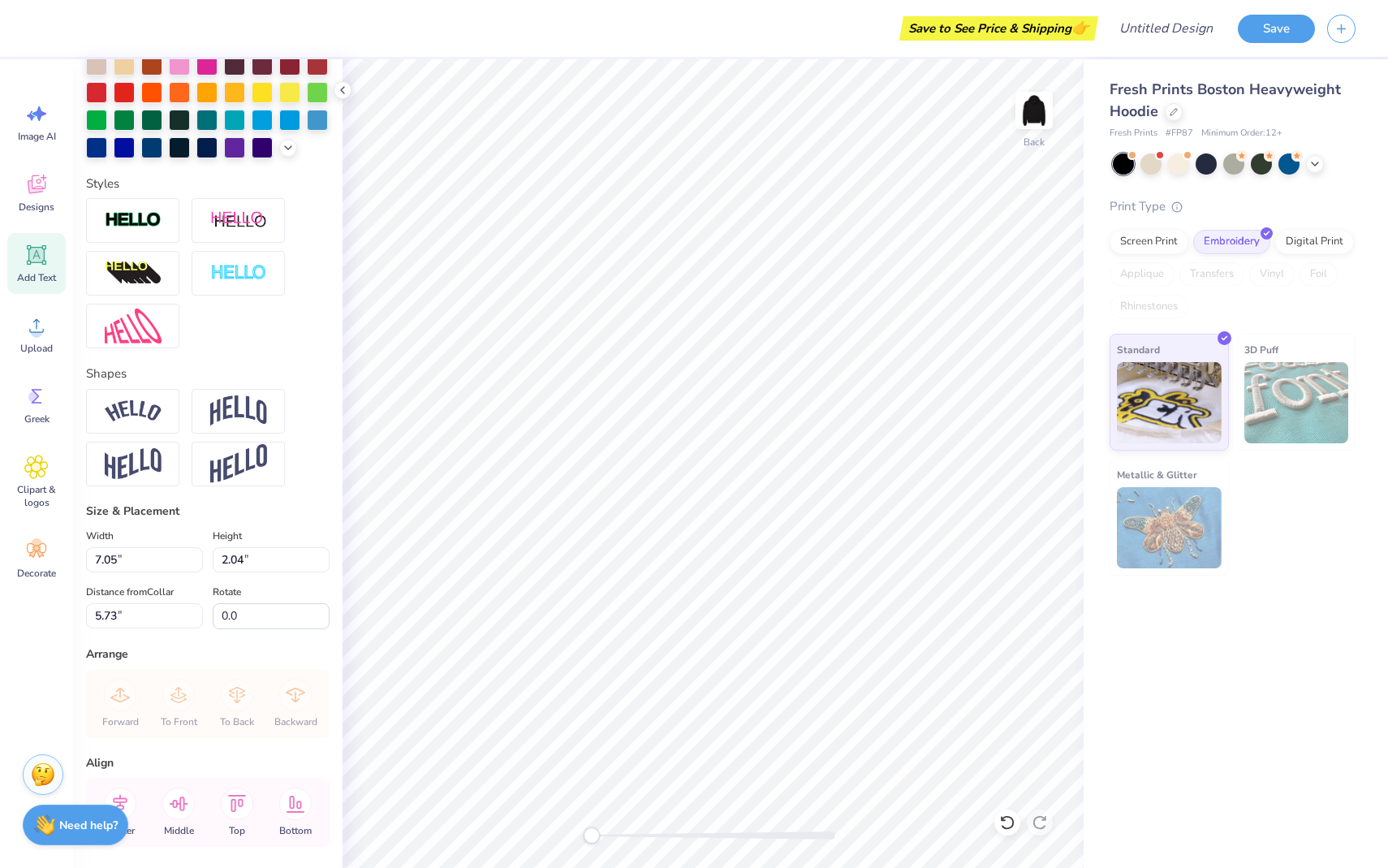
type textarea "T"
type textarea "Solaris"
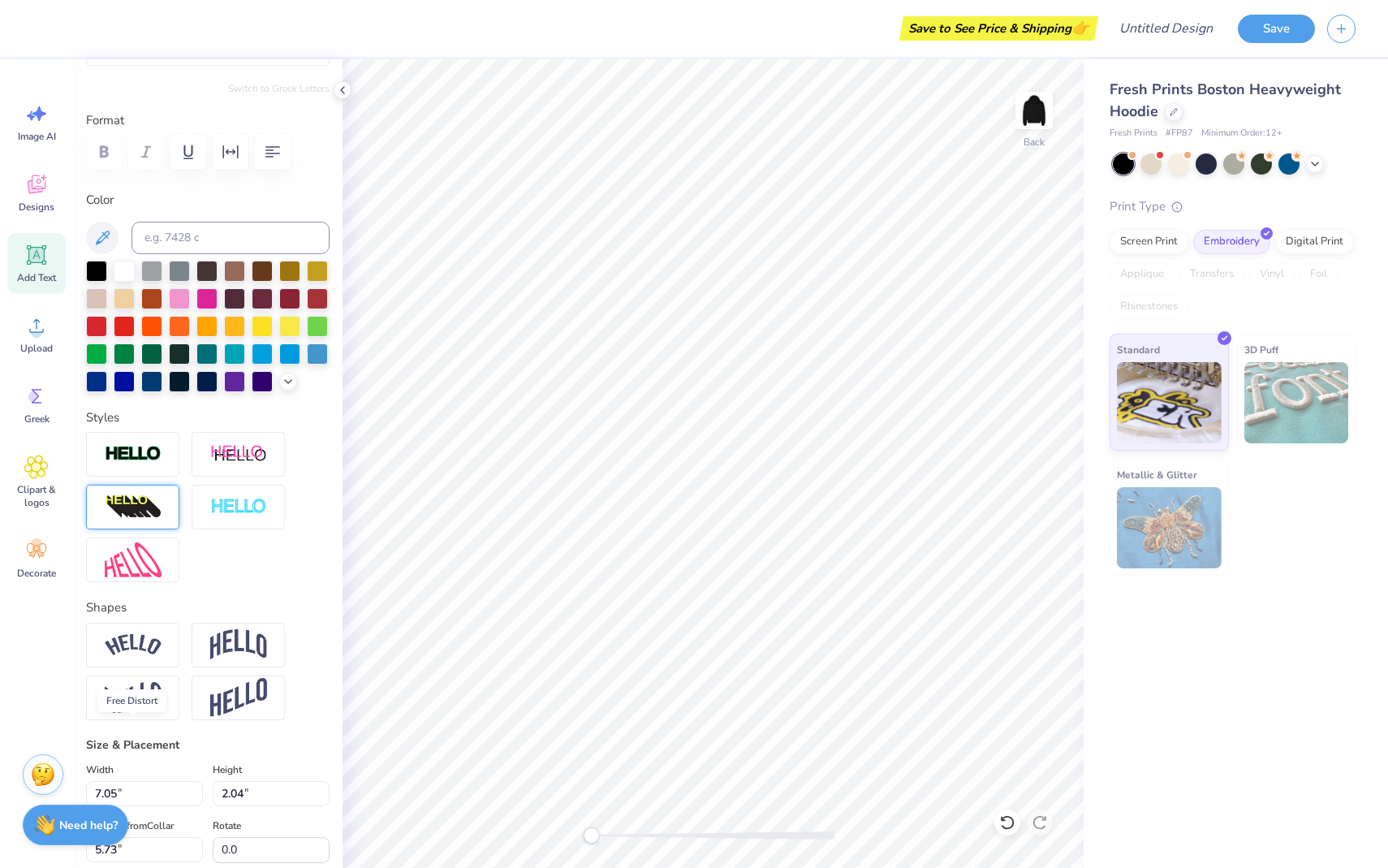
scroll to position [0, 0]
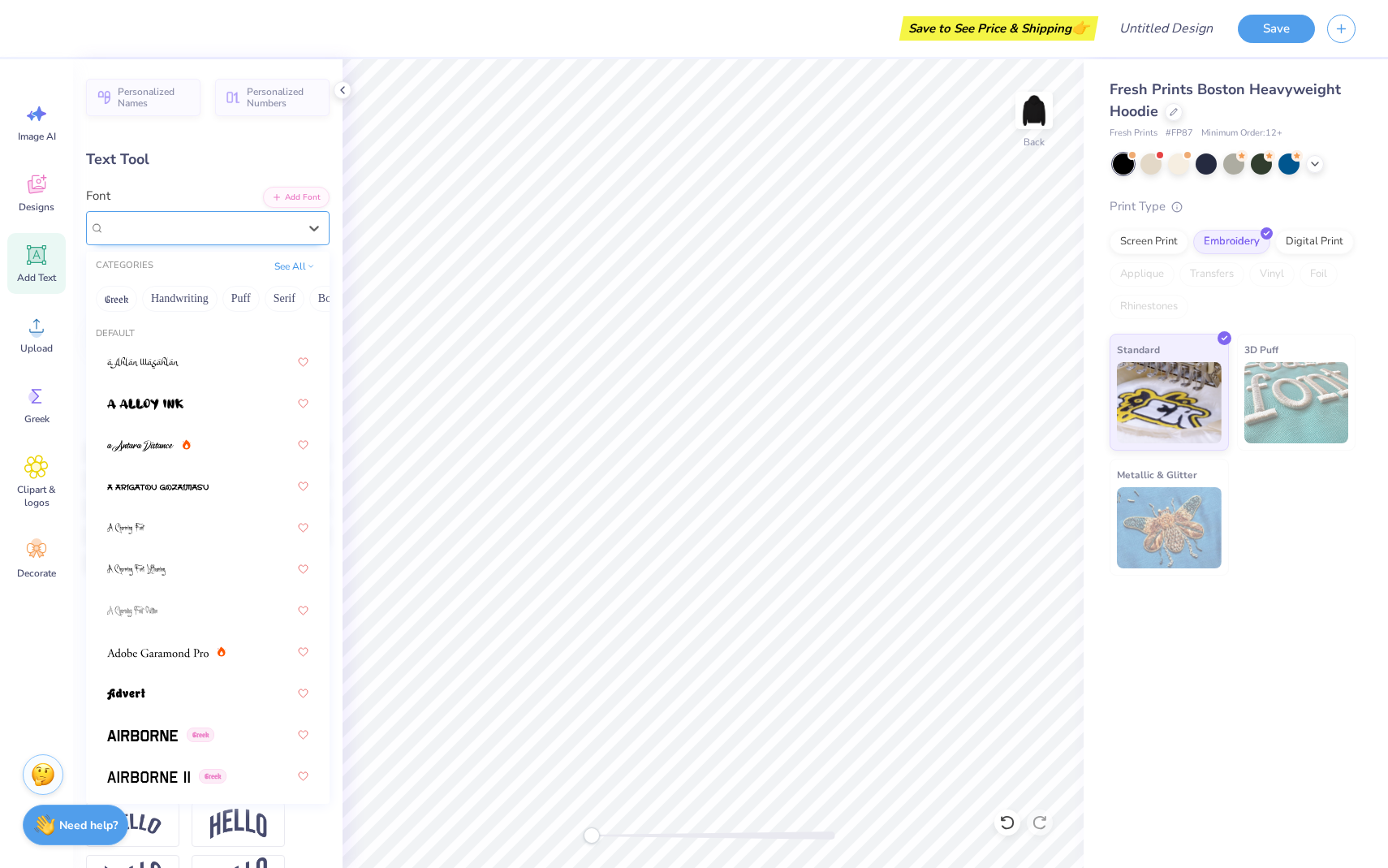
click at [165, 215] on div "Super Dream" at bounding box center [201, 227] width 197 height 25
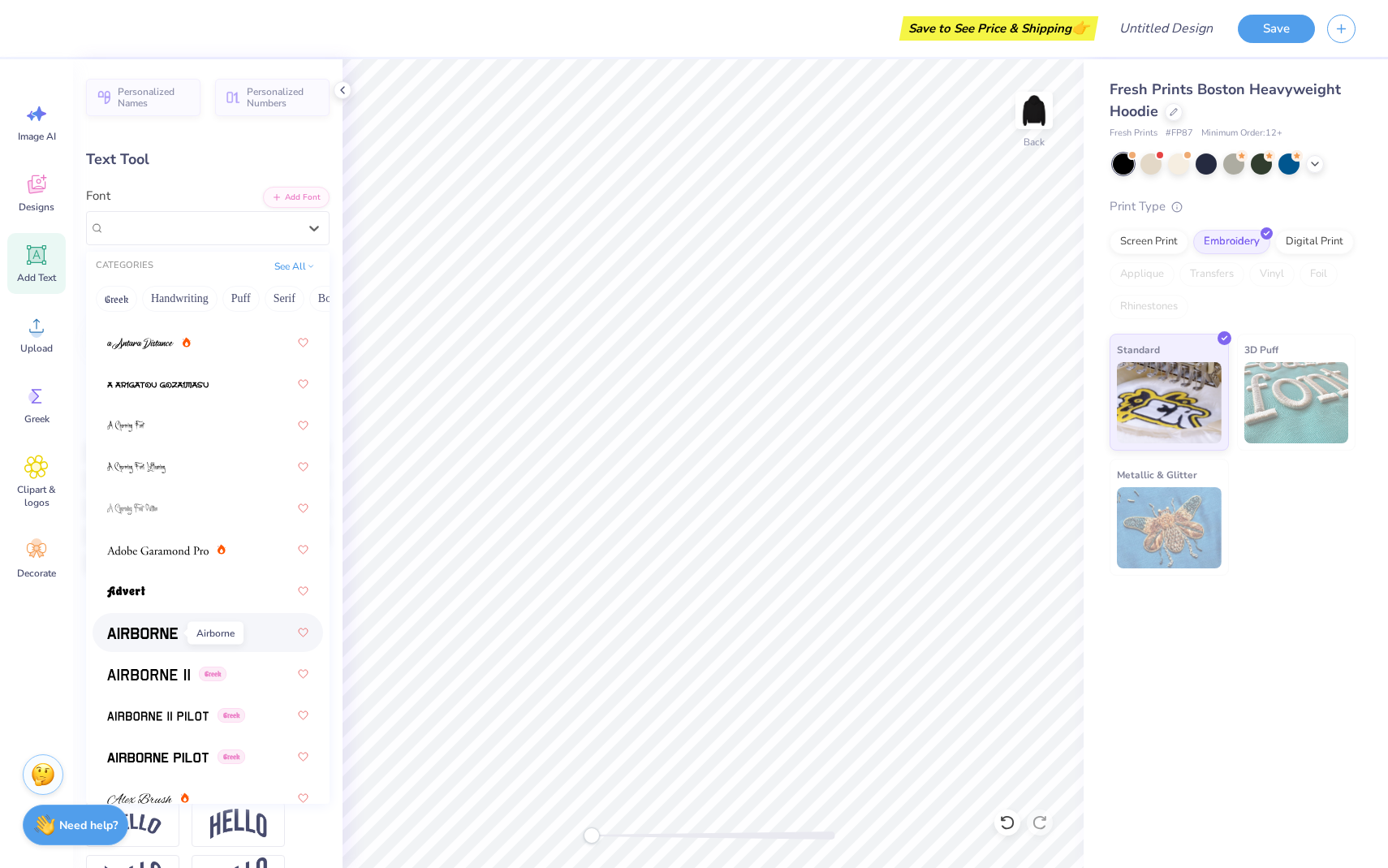
click at [149, 633] on img at bounding box center [143, 632] width 71 height 11
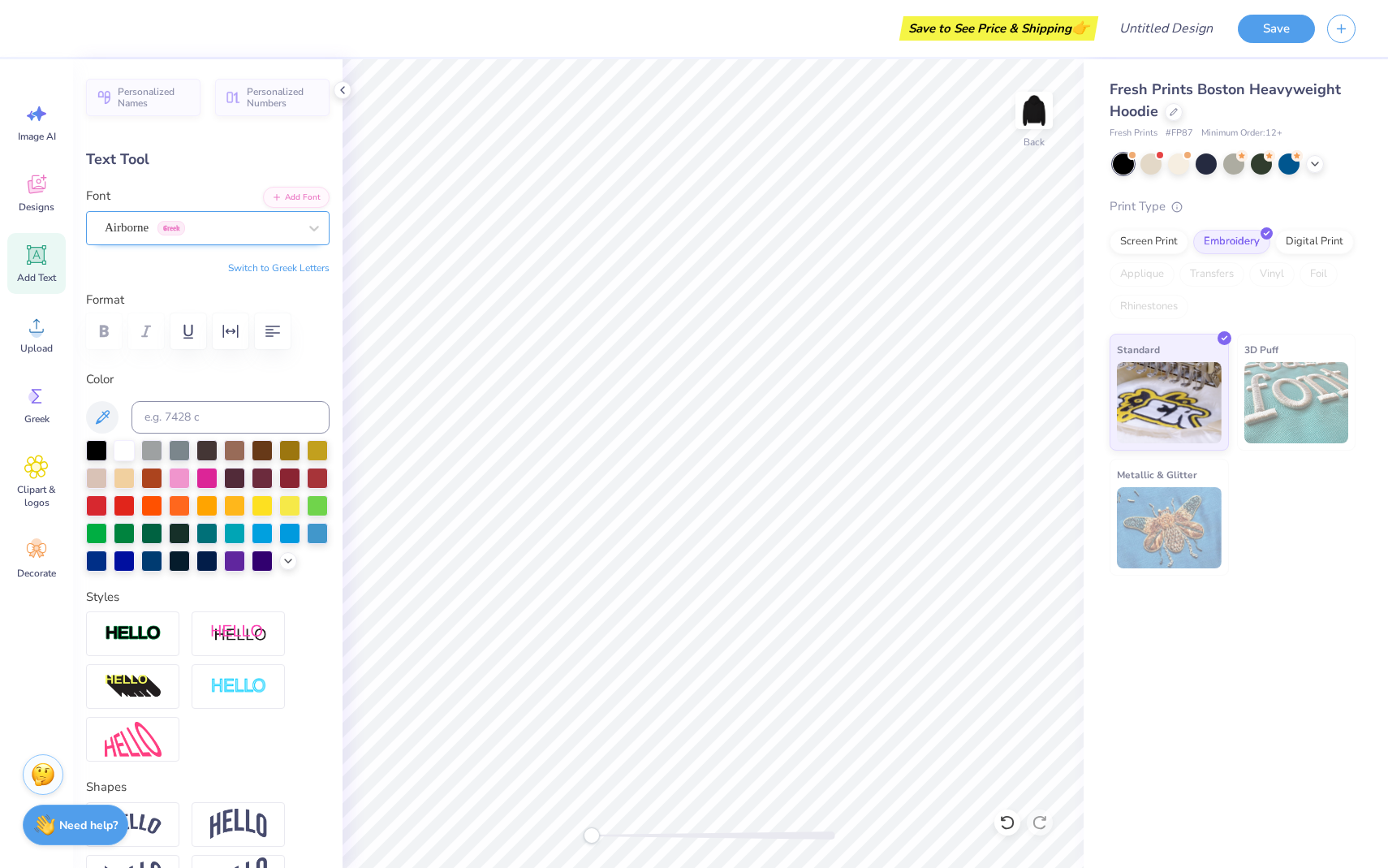
click at [209, 216] on div "Airborne Greek" at bounding box center [201, 227] width 197 height 25
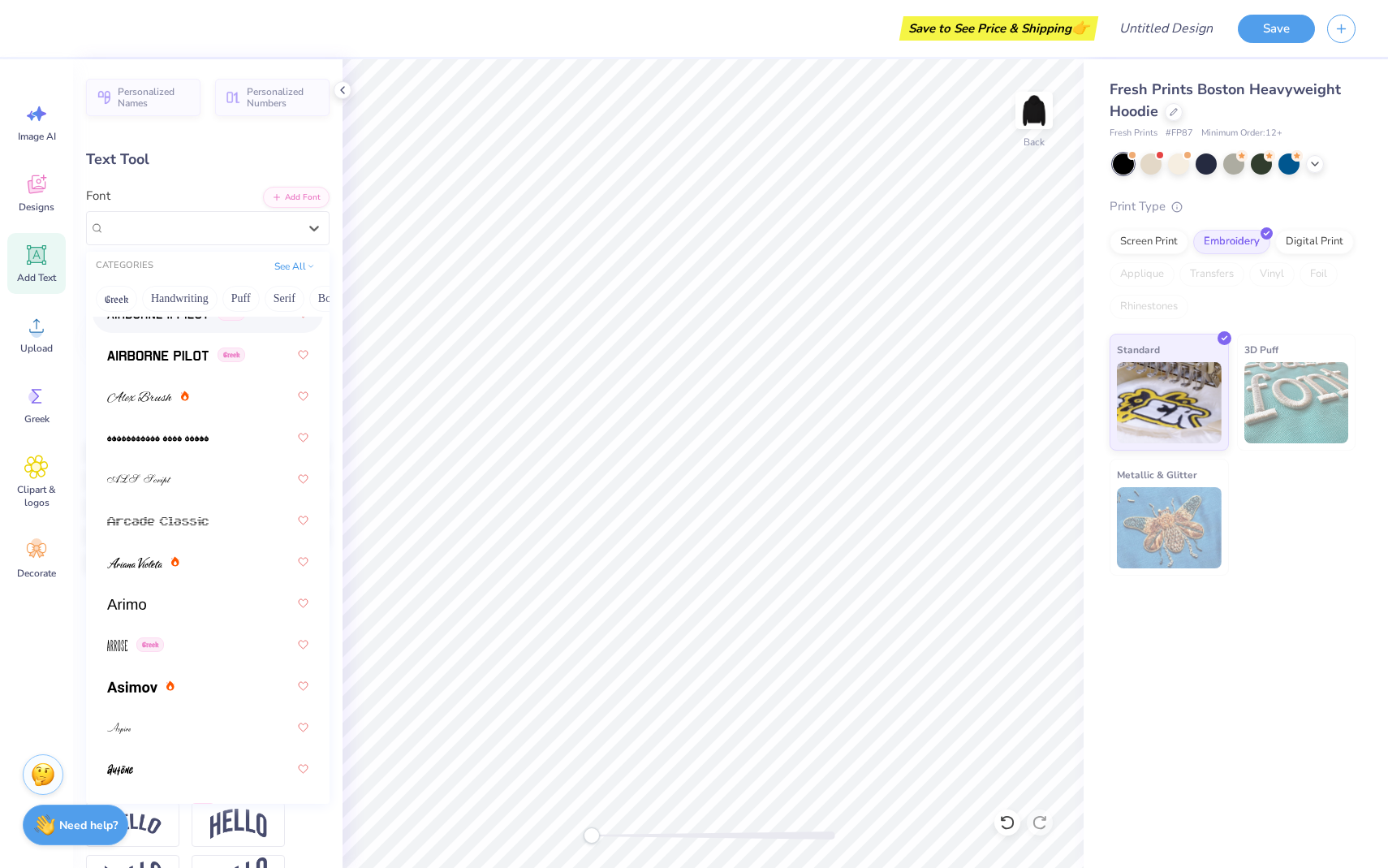
scroll to position [506, 0]
click at [187, 431] on span at bounding box center [158, 437] width 101 height 17
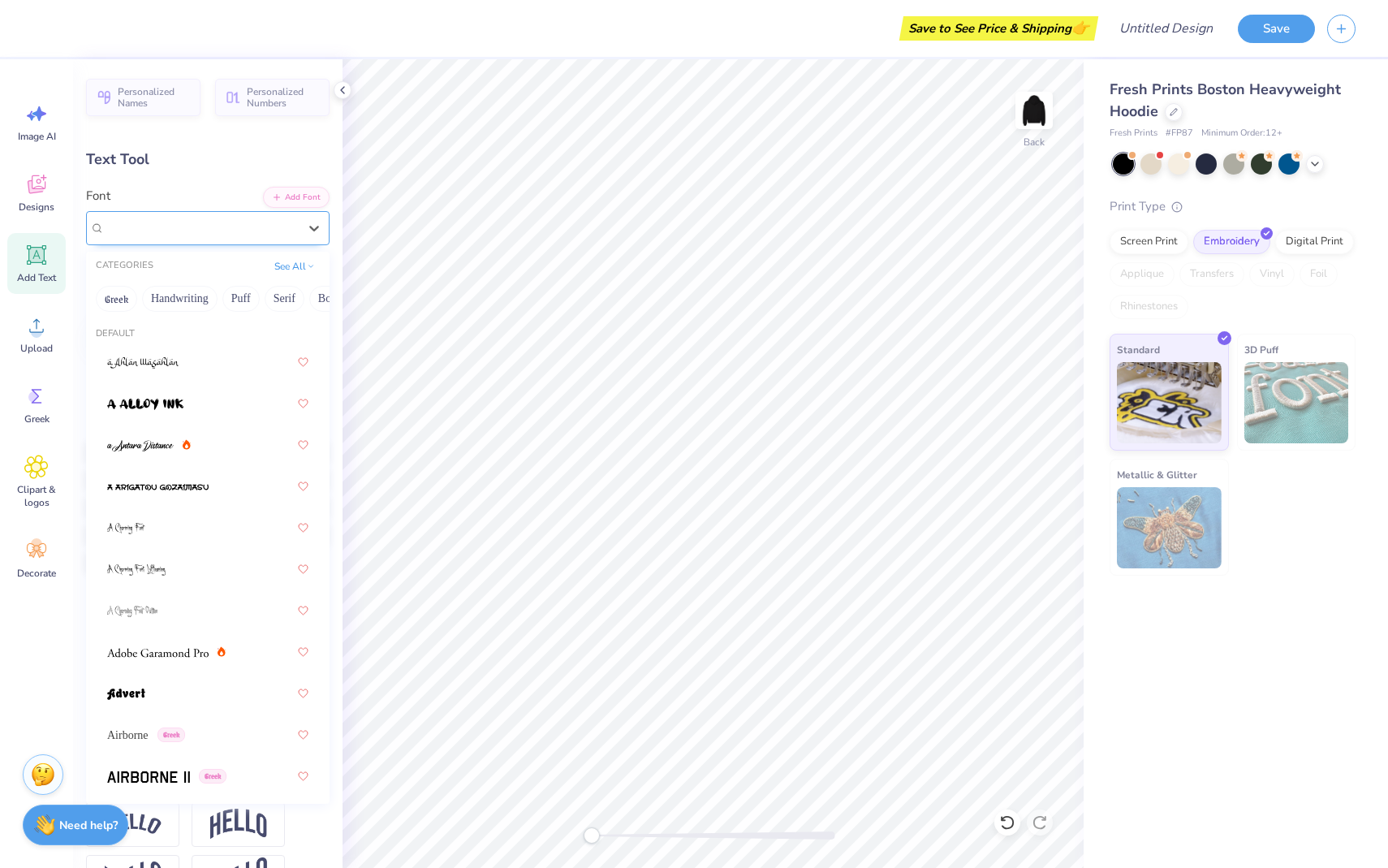
click at [235, 223] on div "alphashapes xmas balls" at bounding box center [201, 227] width 197 height 25
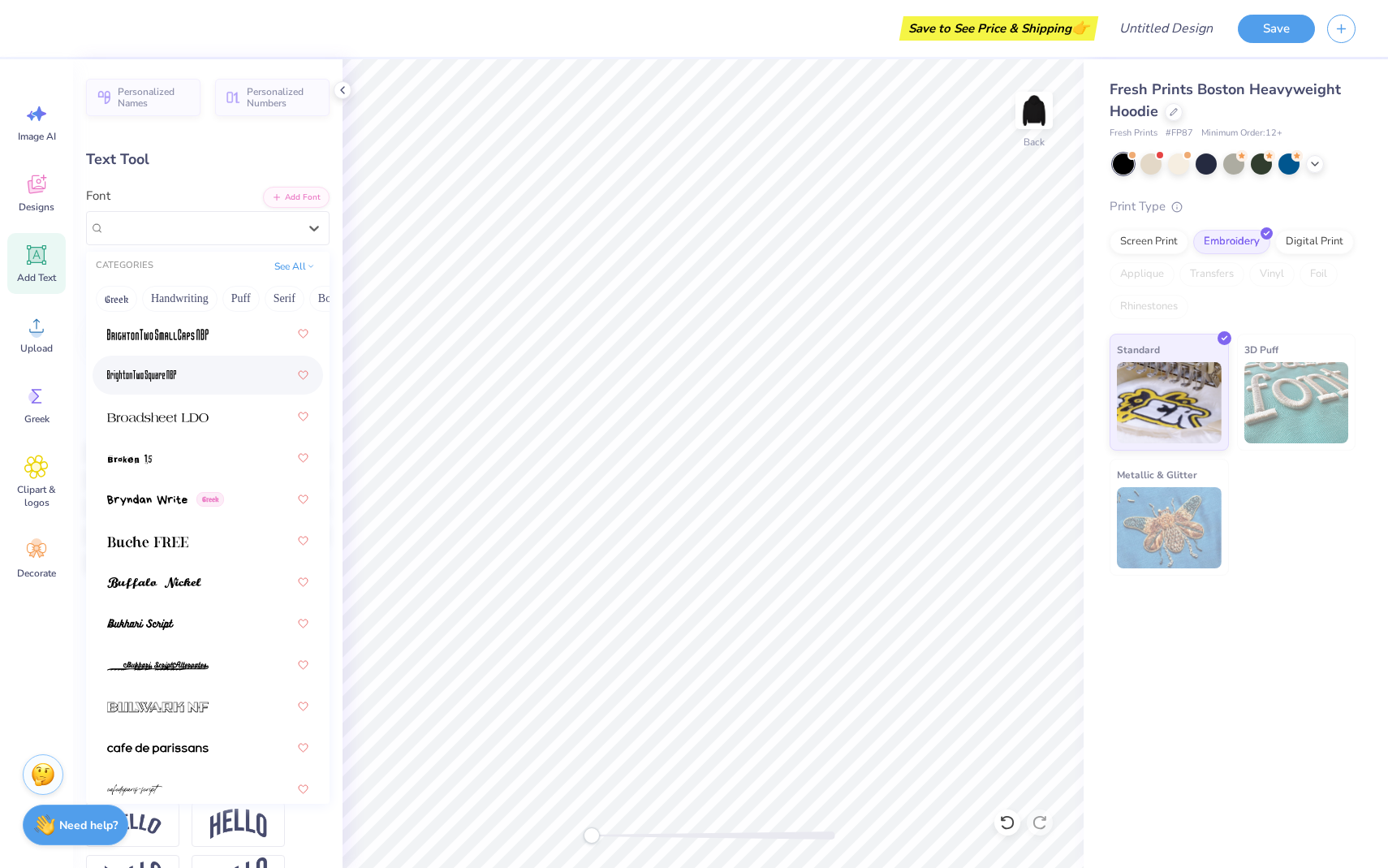
scroll to position [1893, 0]
click at [175, 677] on div at bounding box center [208, 664] width 201 height 29
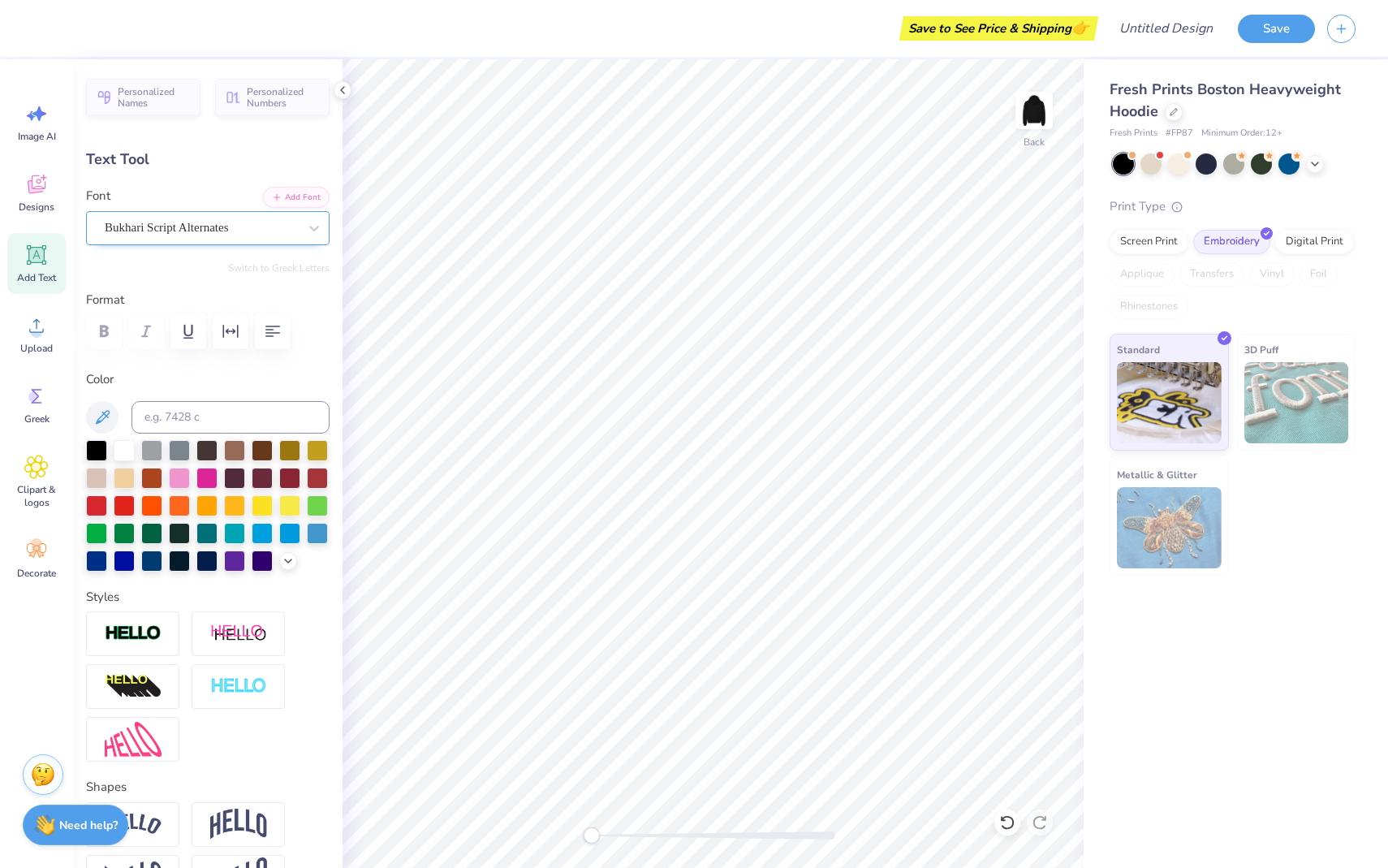
click at [200, 218] on div "Bukhari Script Alternates" at bounding box center [201, 227] width 197 height 25
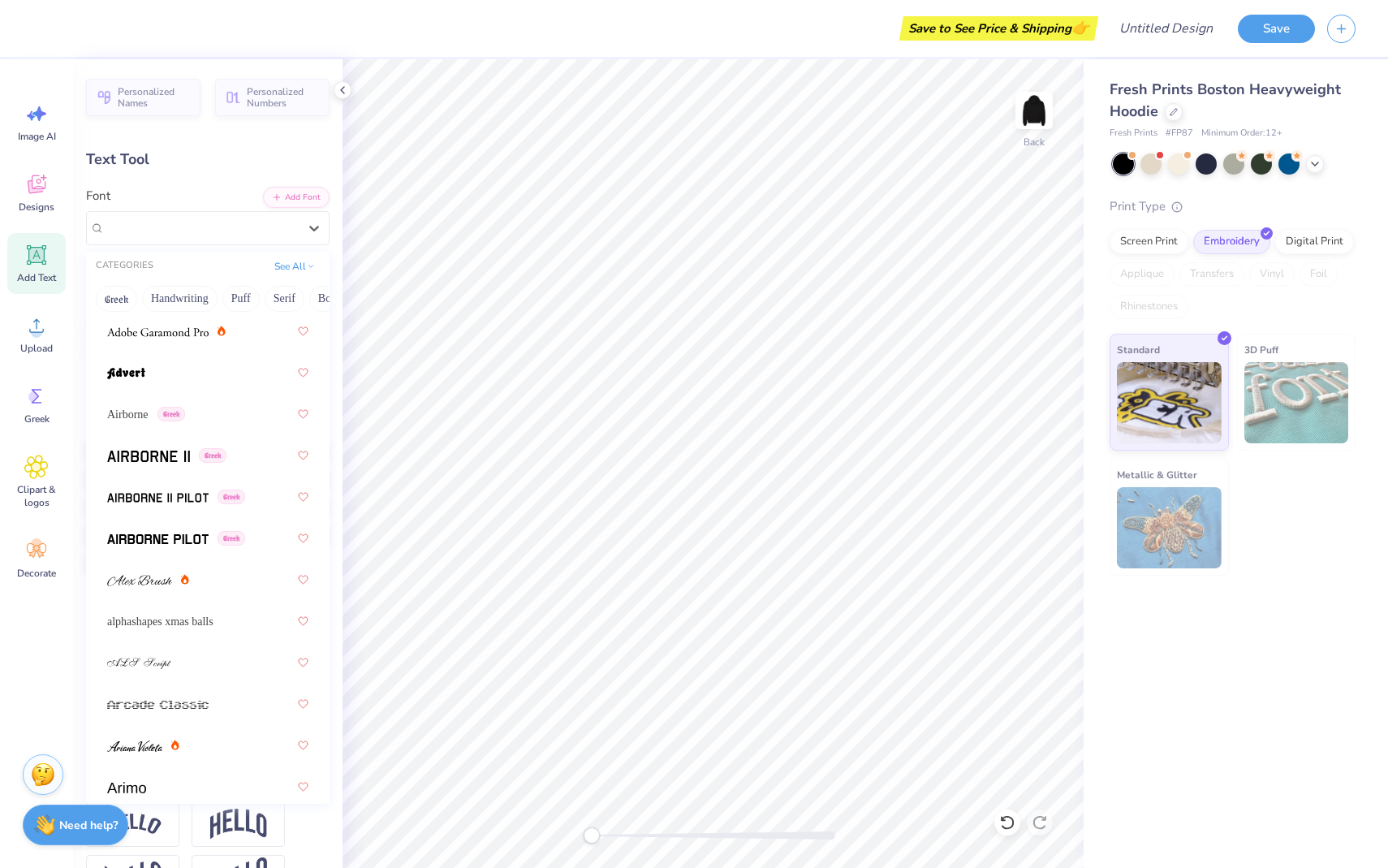
scroll to position [563, 0]
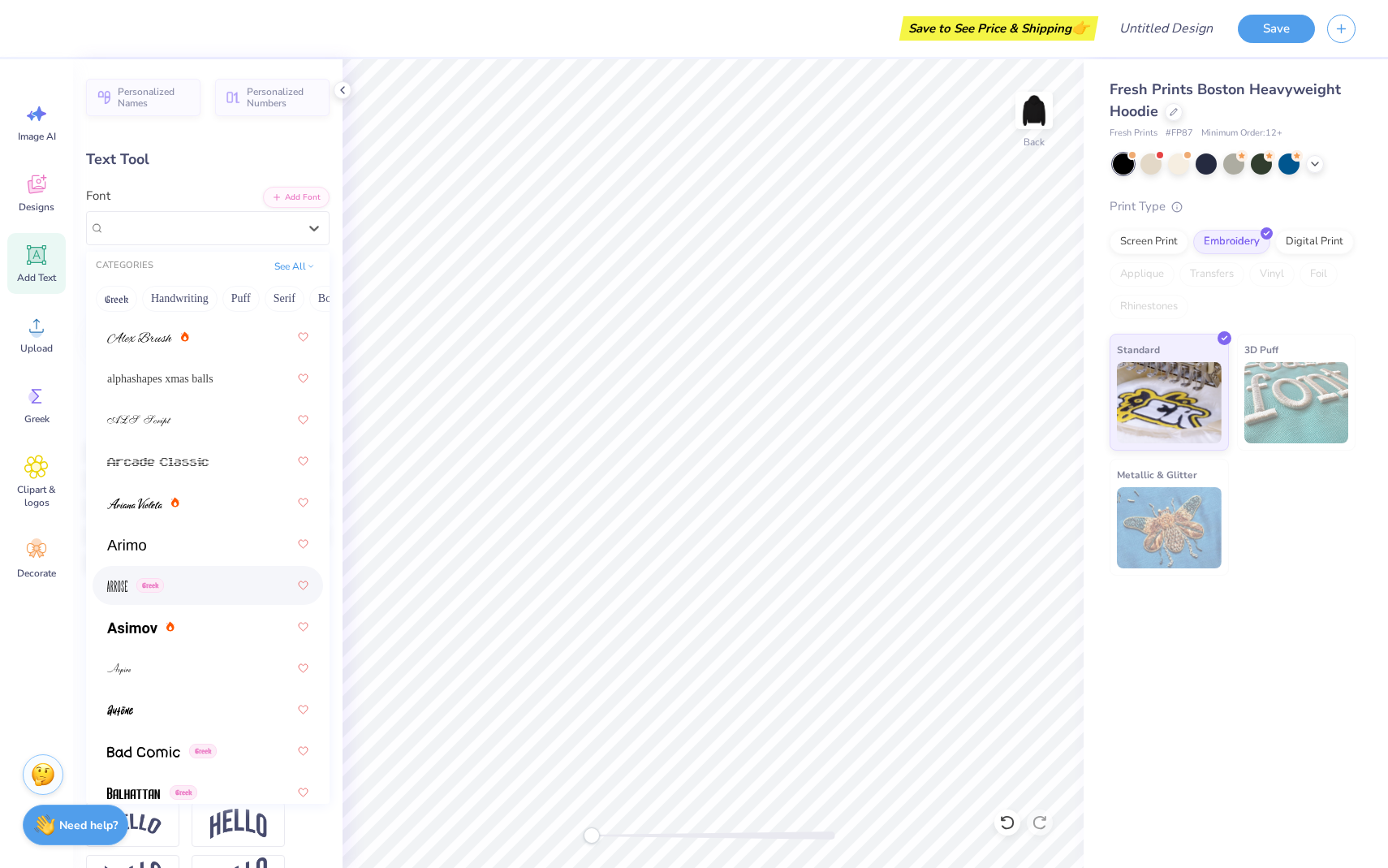
click at [194, 586] on div "Greek" at bounding box center [208, 586] width 201 height 29
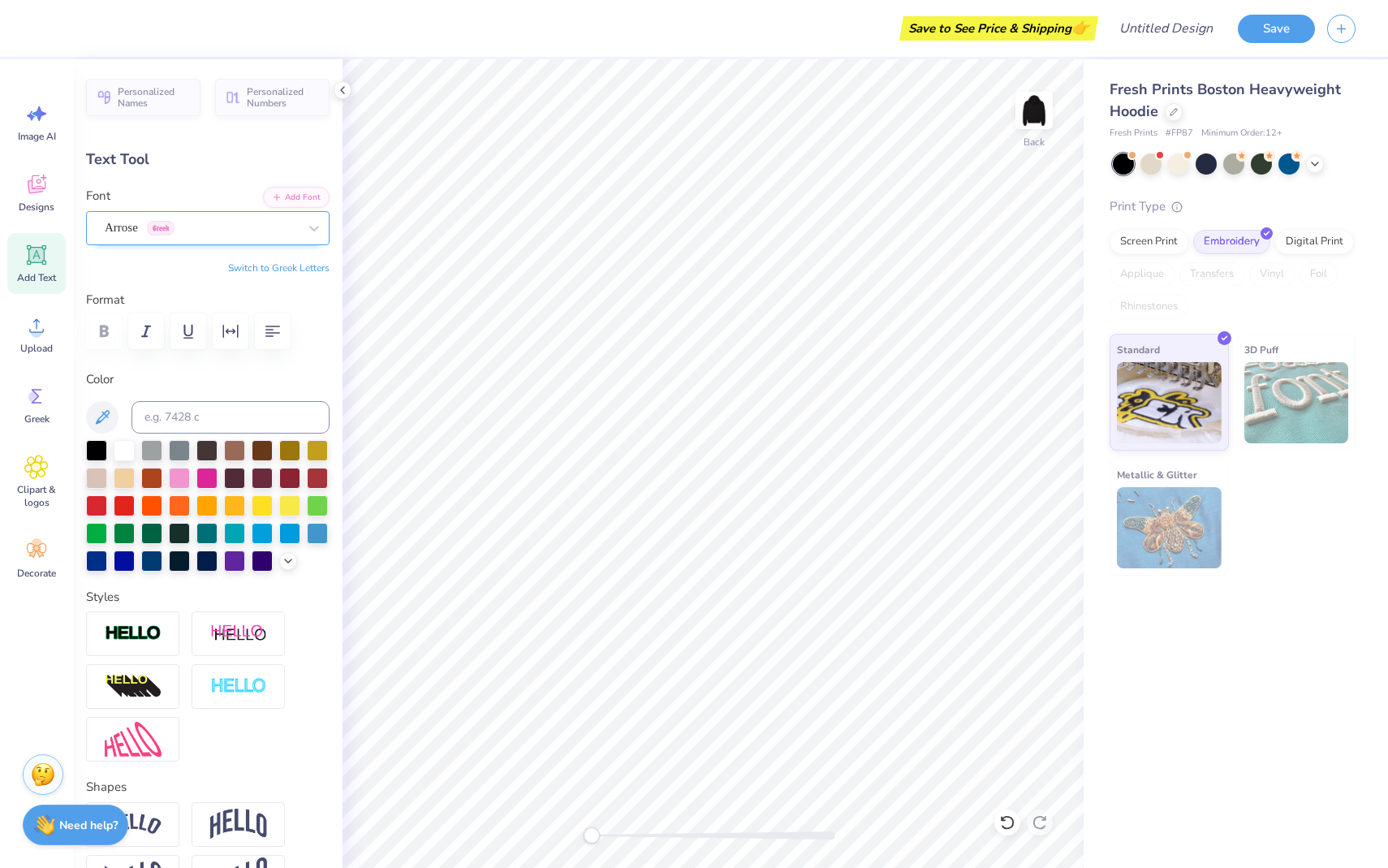
click at [280, 224] on div "Arrose Greek" at bounding box center [201, 227] width 197 height 25
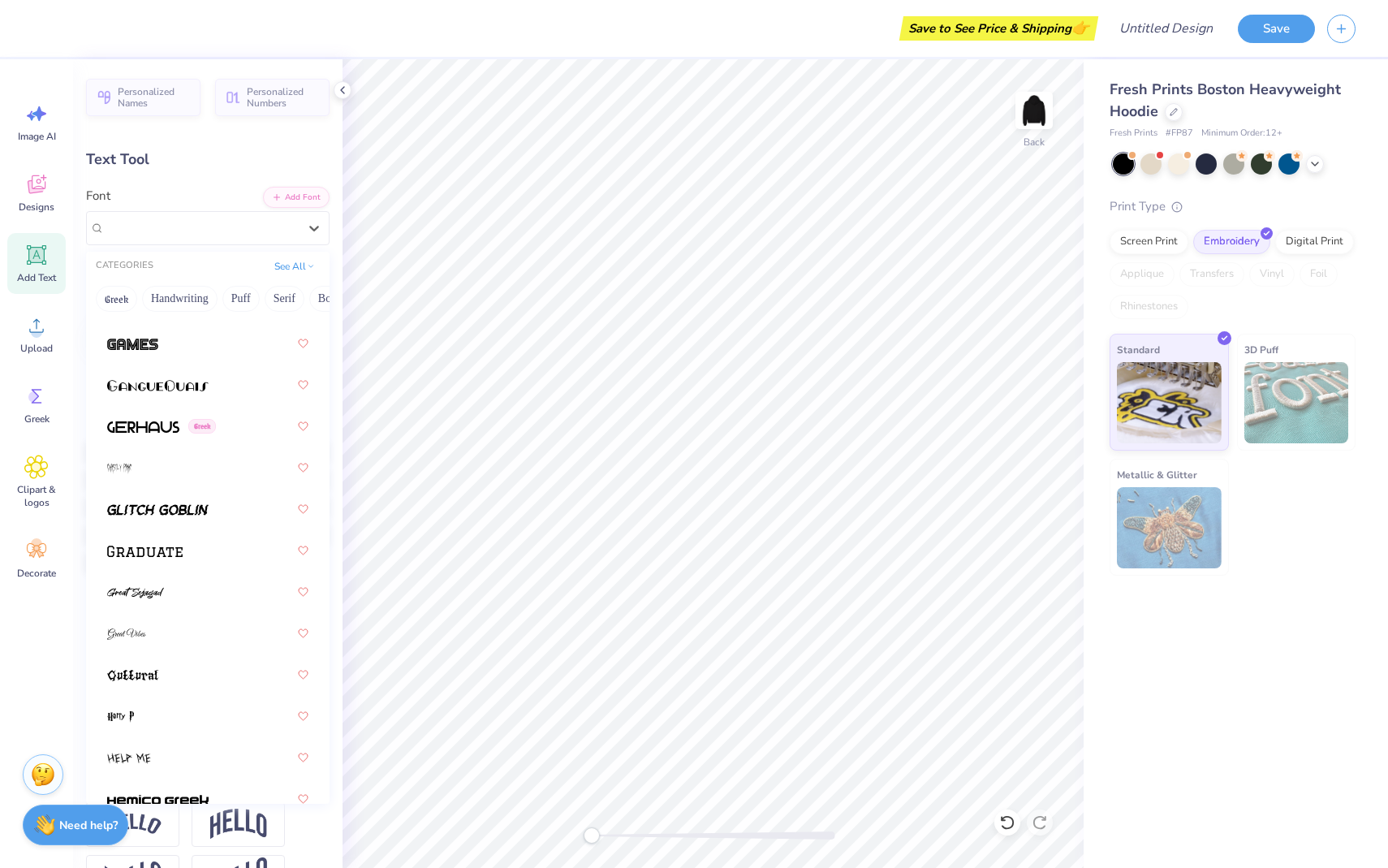
scroll to position [5491, 0]
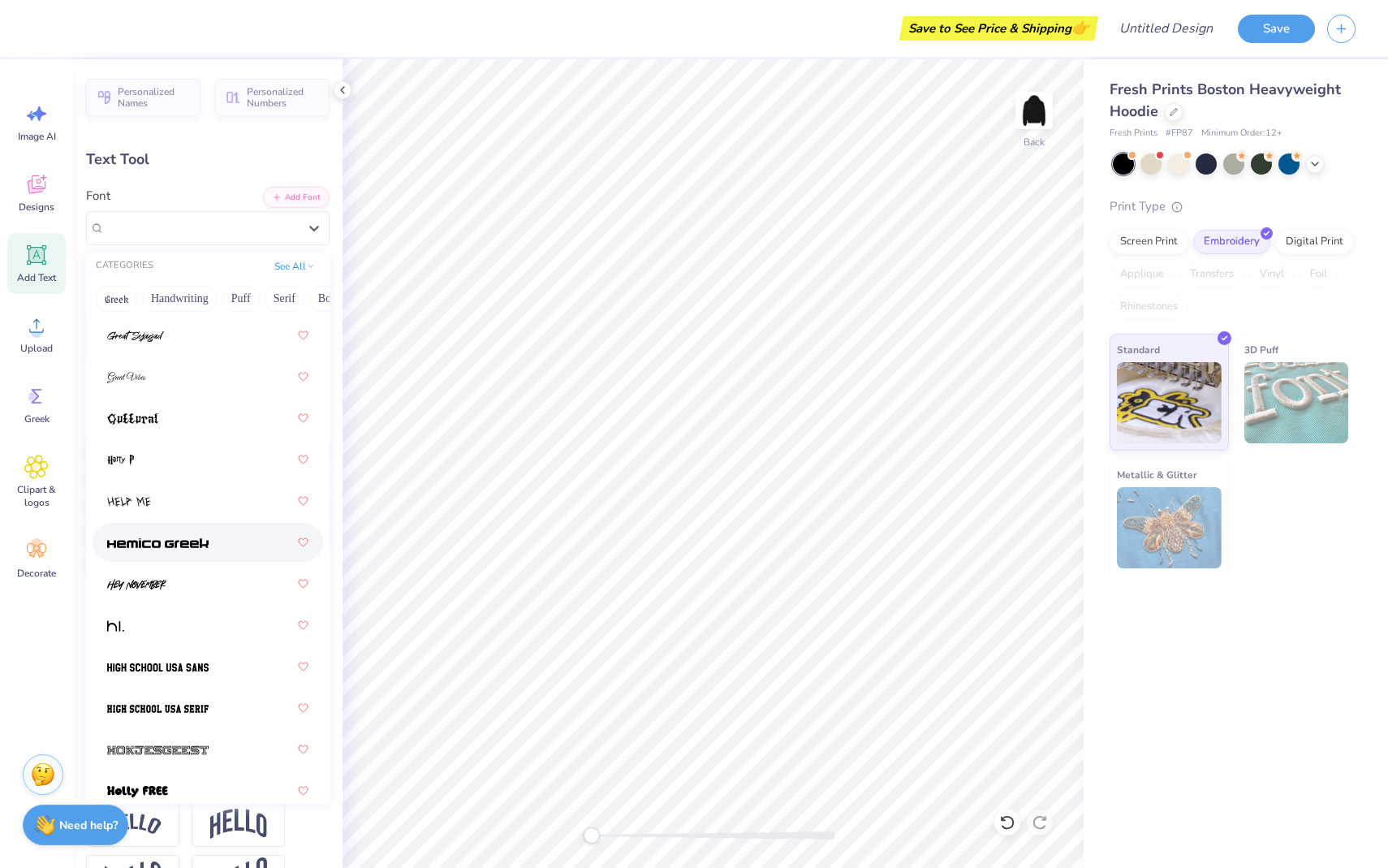
click at [204, 547] on img at bounding box center [158, 542] width 101 height 11
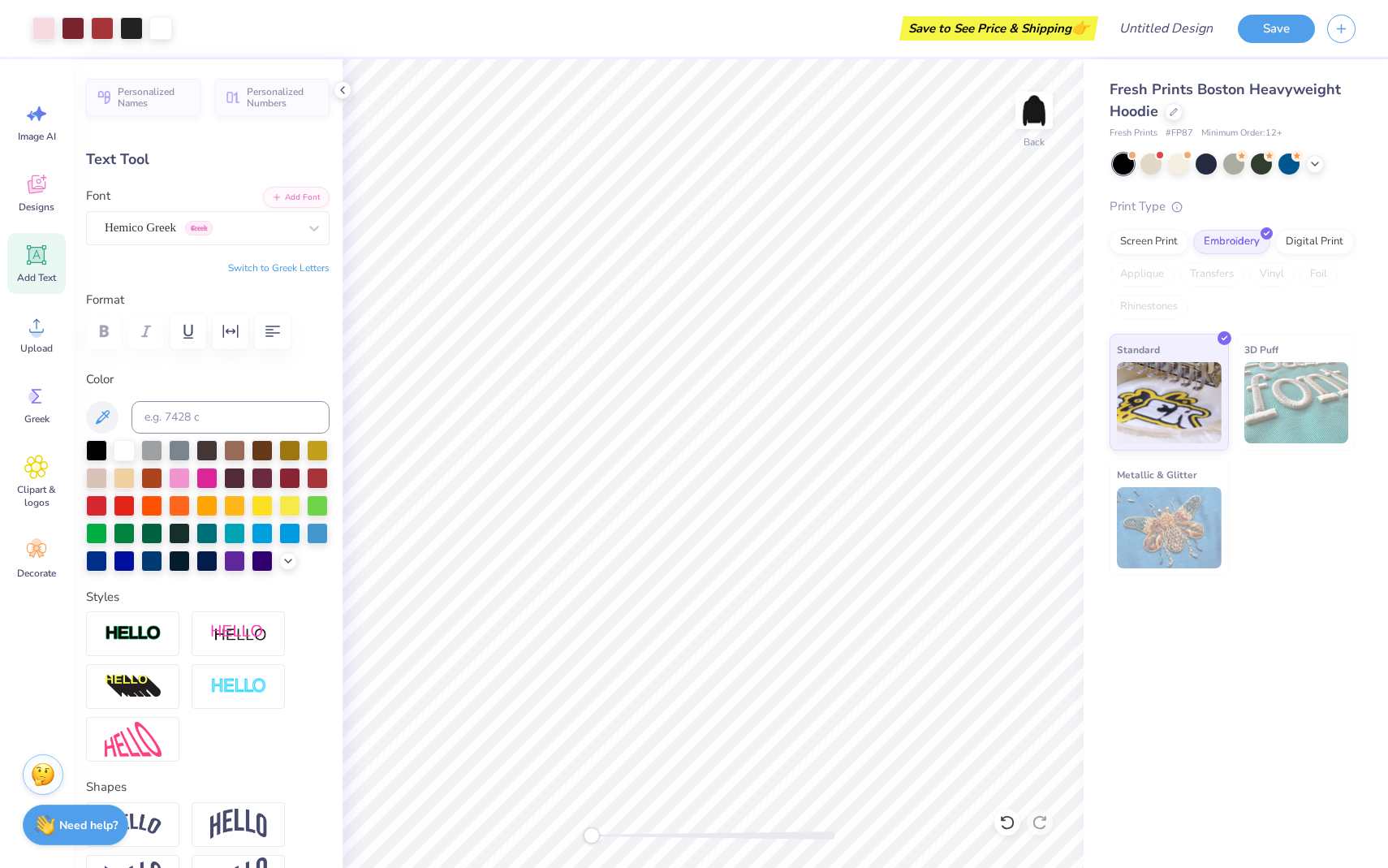
type input "9.69"
type input "1.82"
type input "5.84"
type input "4.80"
type input "0.90"
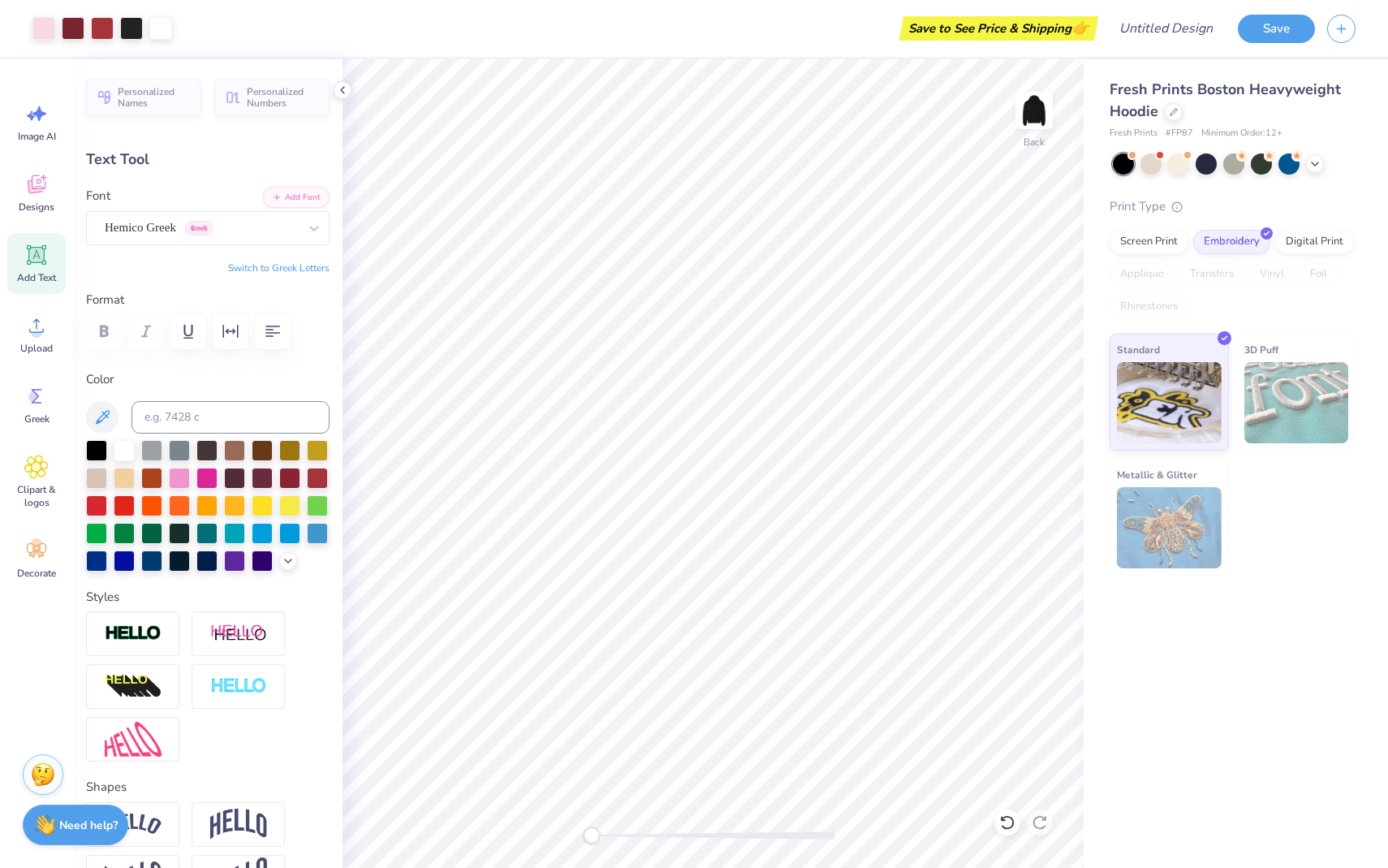
type input "2.77"
type input "3.08"
type input "0.58"
type input "3.00"
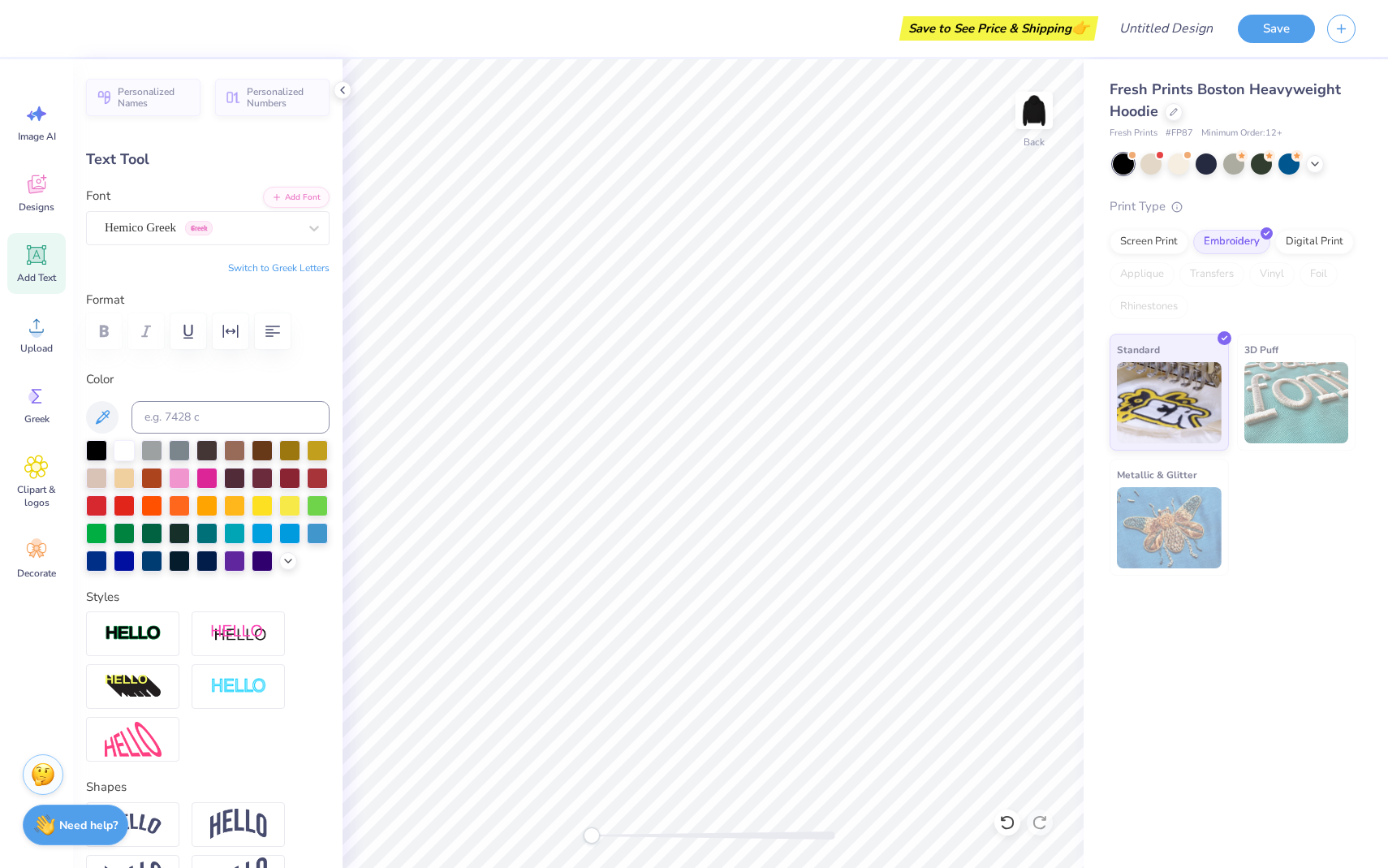
type textarea "s"
type textarea "Chim"
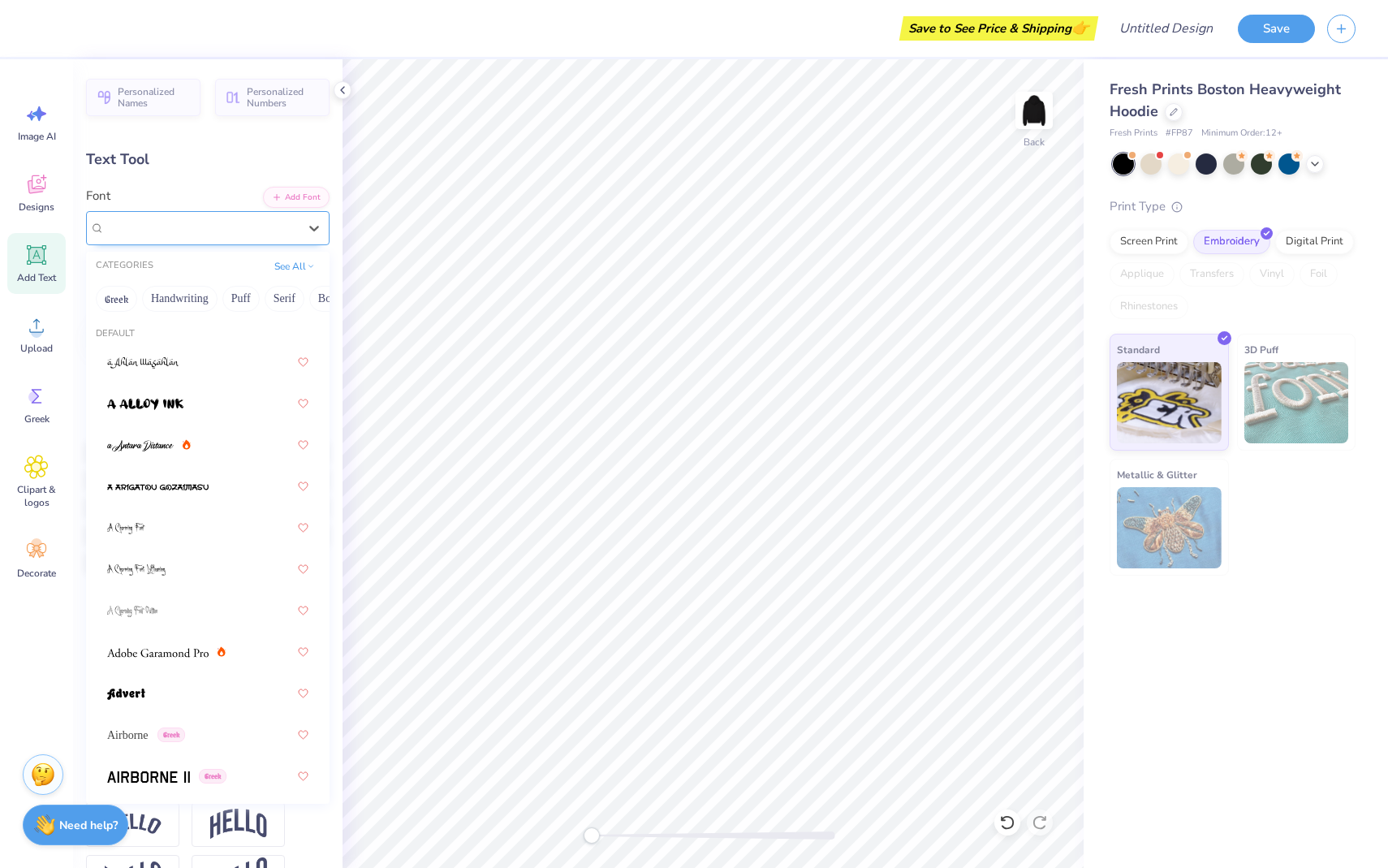
click at [235, 231] on div "Hemico Greek Greek" at bounding box center [201, 227] width 197 height 25
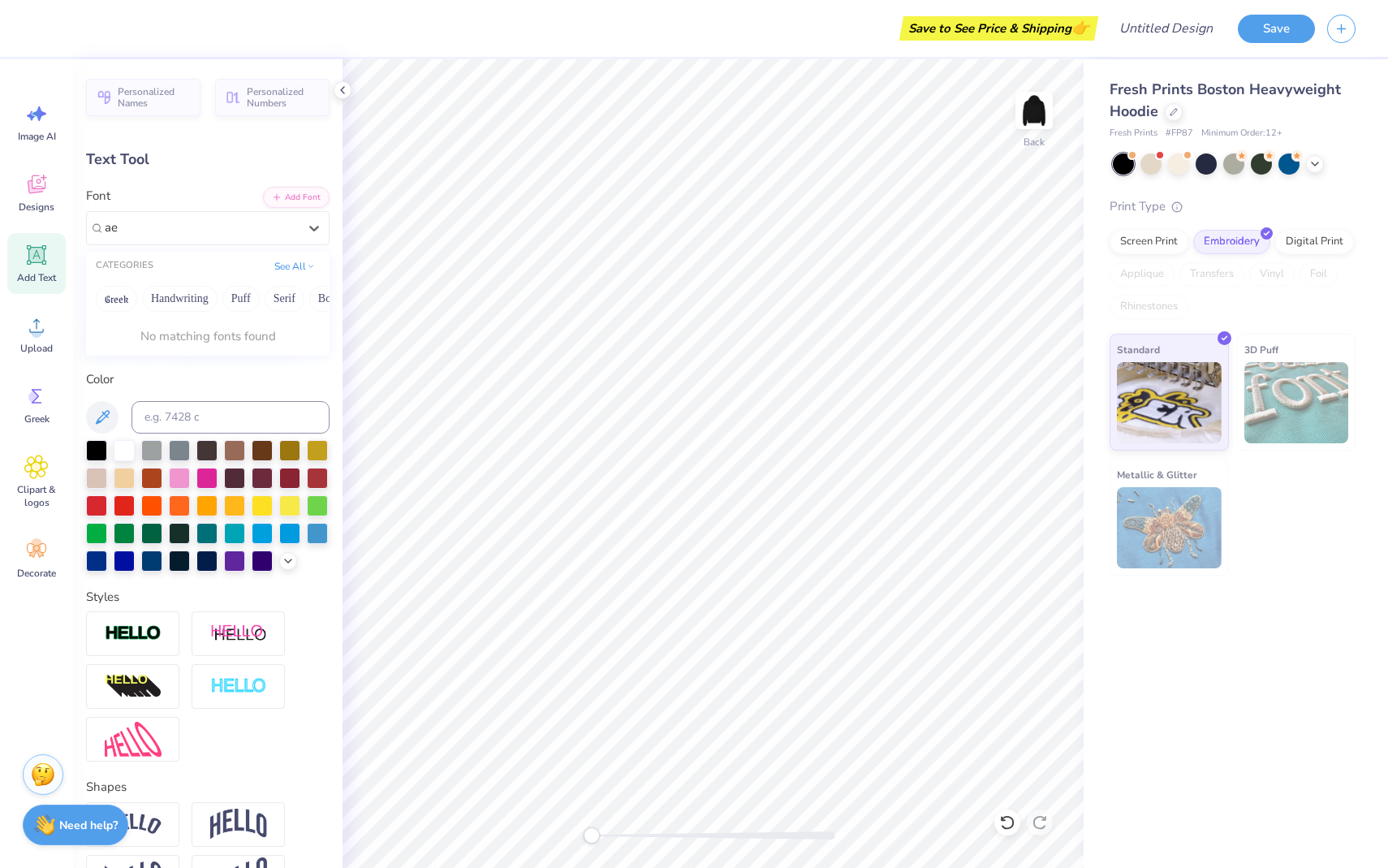
type input "a"
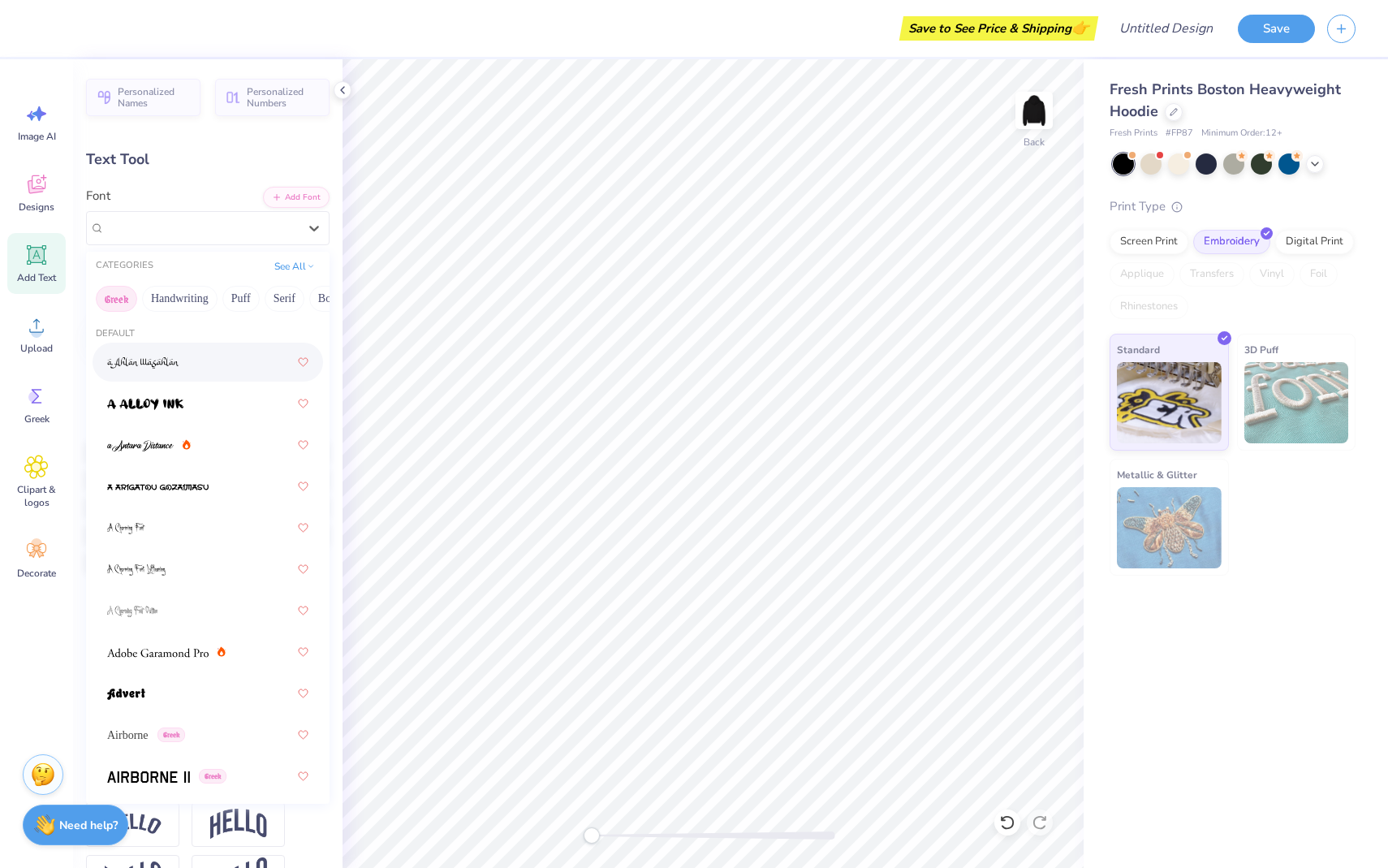
click at [127, 302] on button "Greek" at bounding box center [117, 299] width 42 height 26
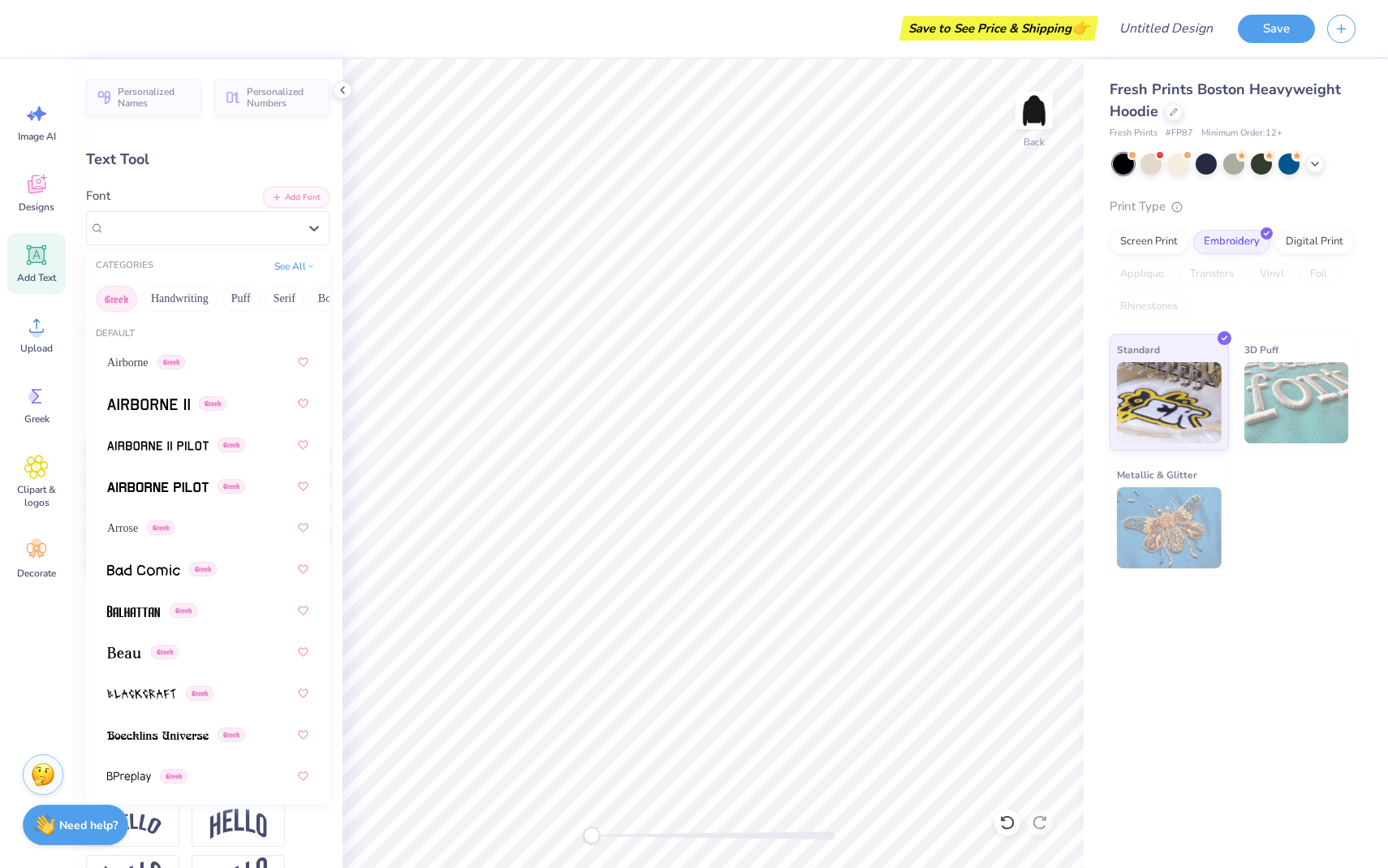
click at [117, 300] on button "Greek" at bounding box center [117, 299] width 42 height 26
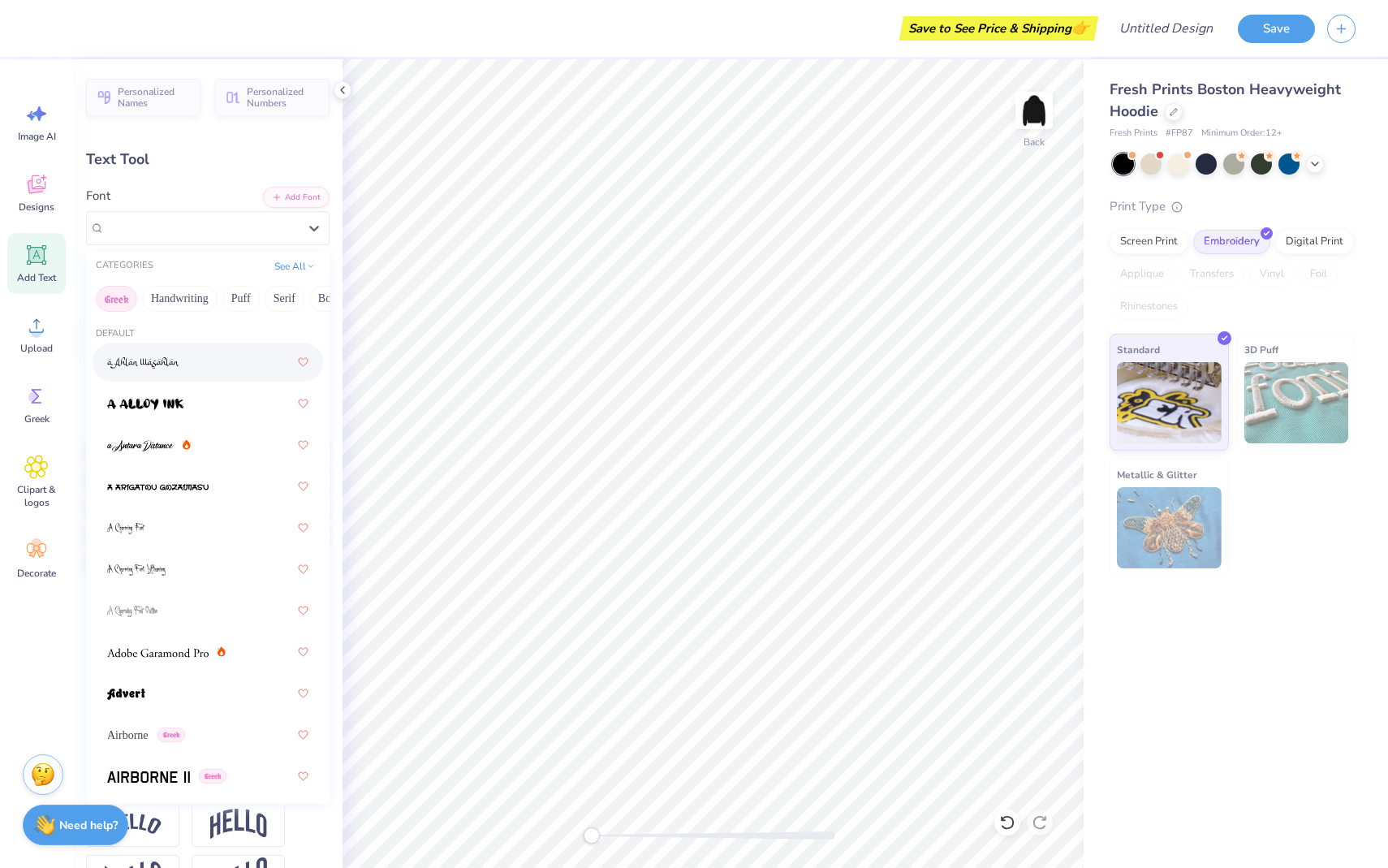
click at [110, 295] on button "Greek" at bounding box center [117, 299] width 42 height 26
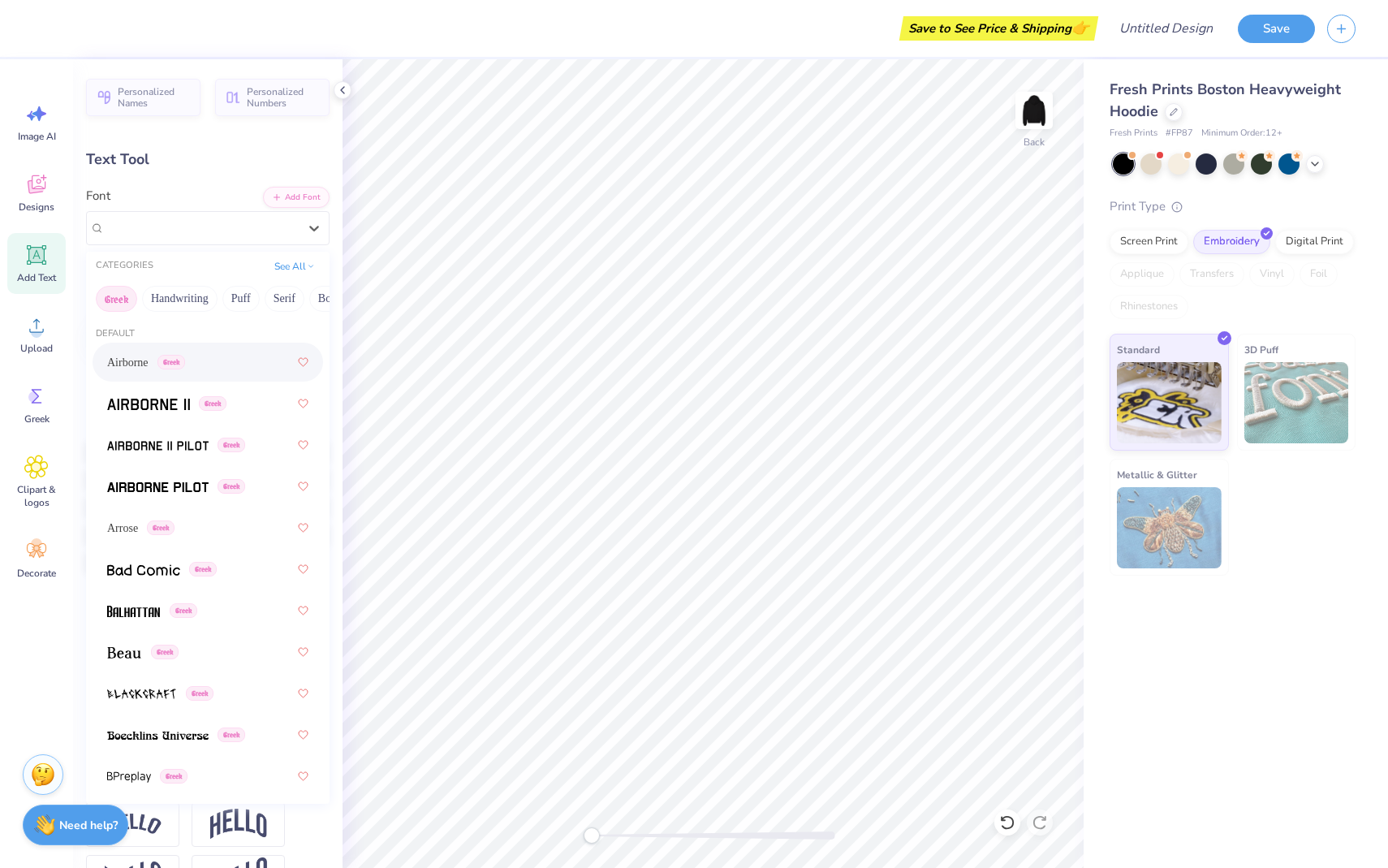
type input "e"
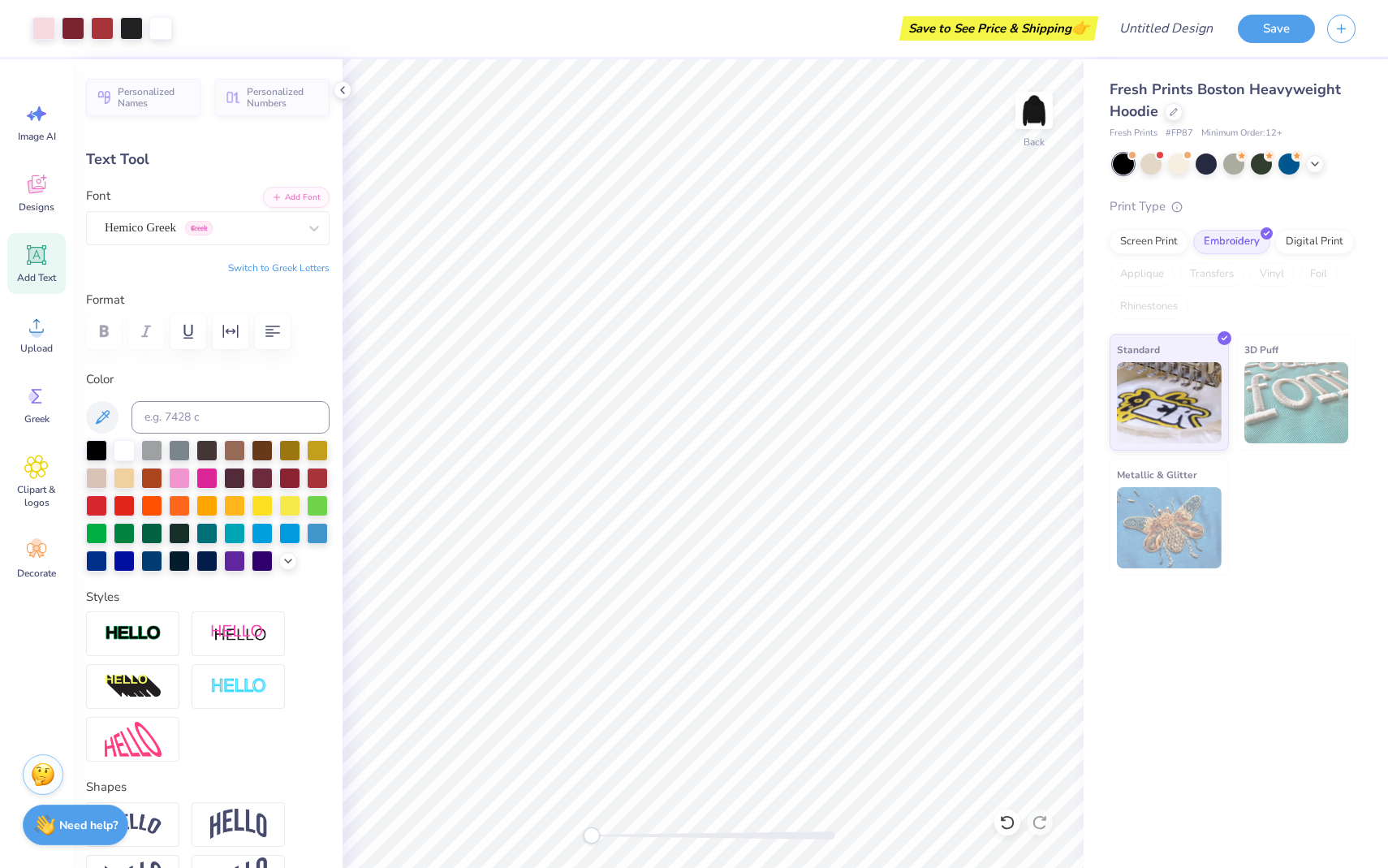
type input "2.08"
type textarea "Ch!meara"
click at [29, 209] on span "Designs" at bounding box center [36, 206] width 36 height 13
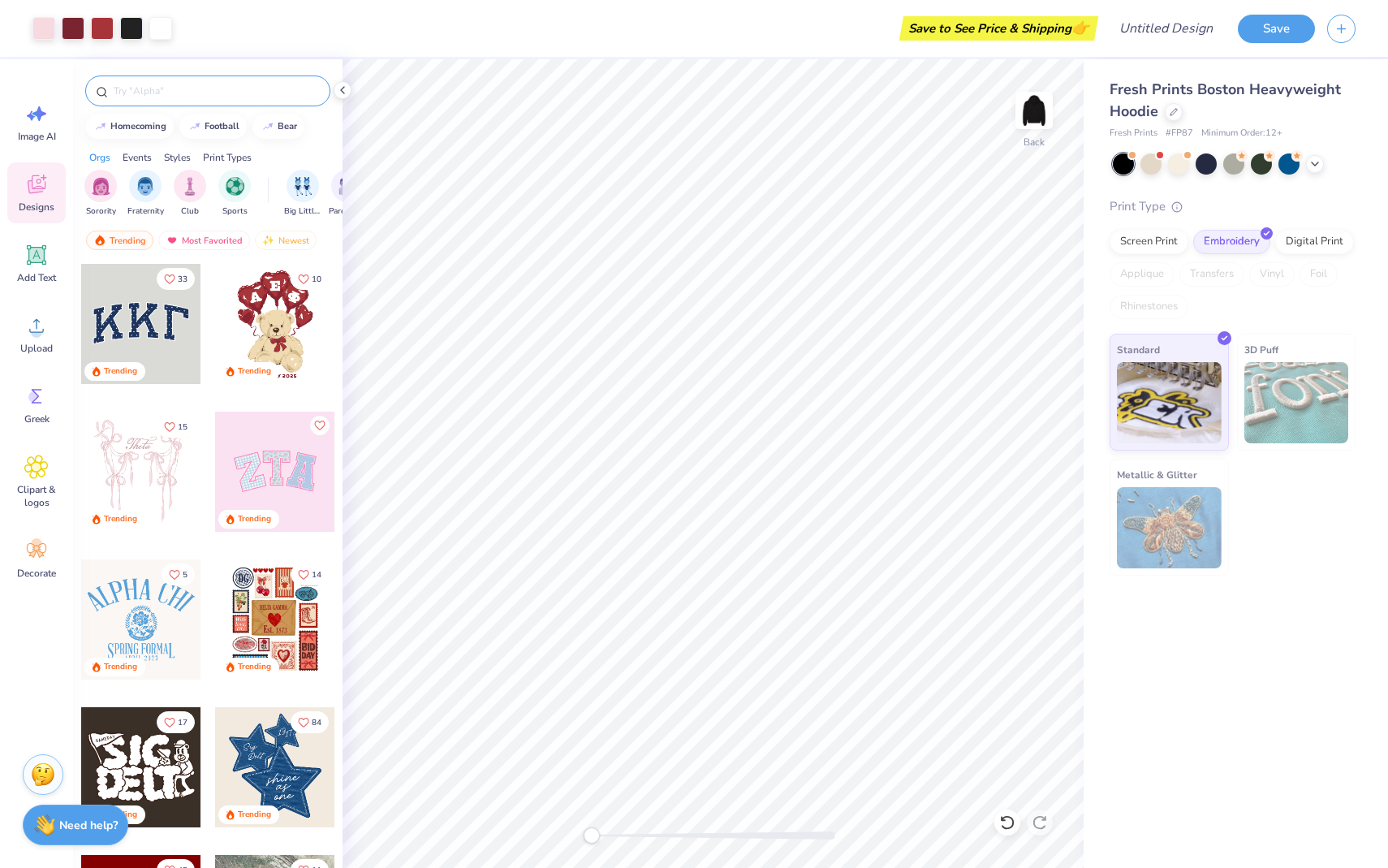
click at [224, 83] on input "text" at bounding box center [216, 91] width 208 height 16
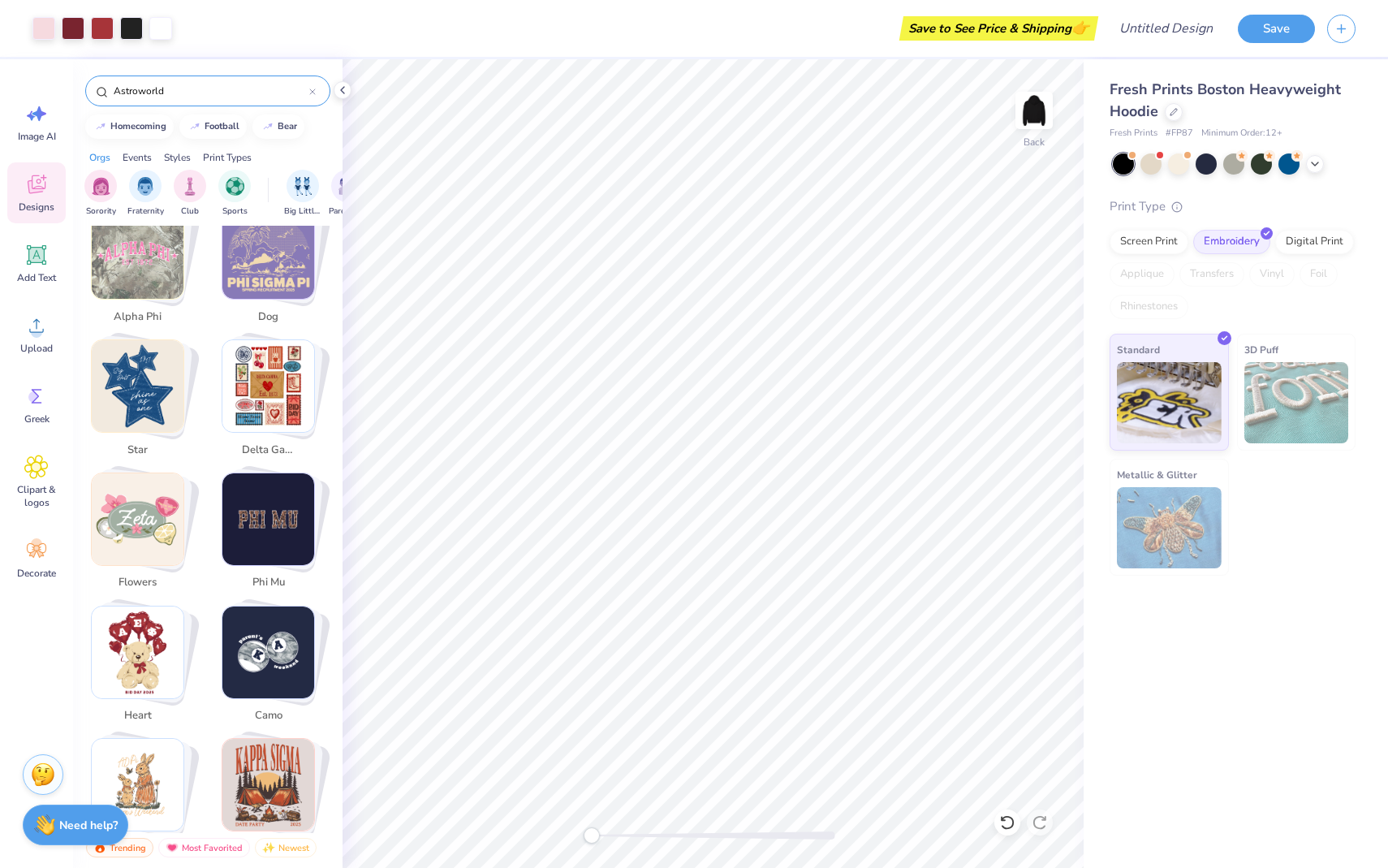
scroll to position [0, 0]
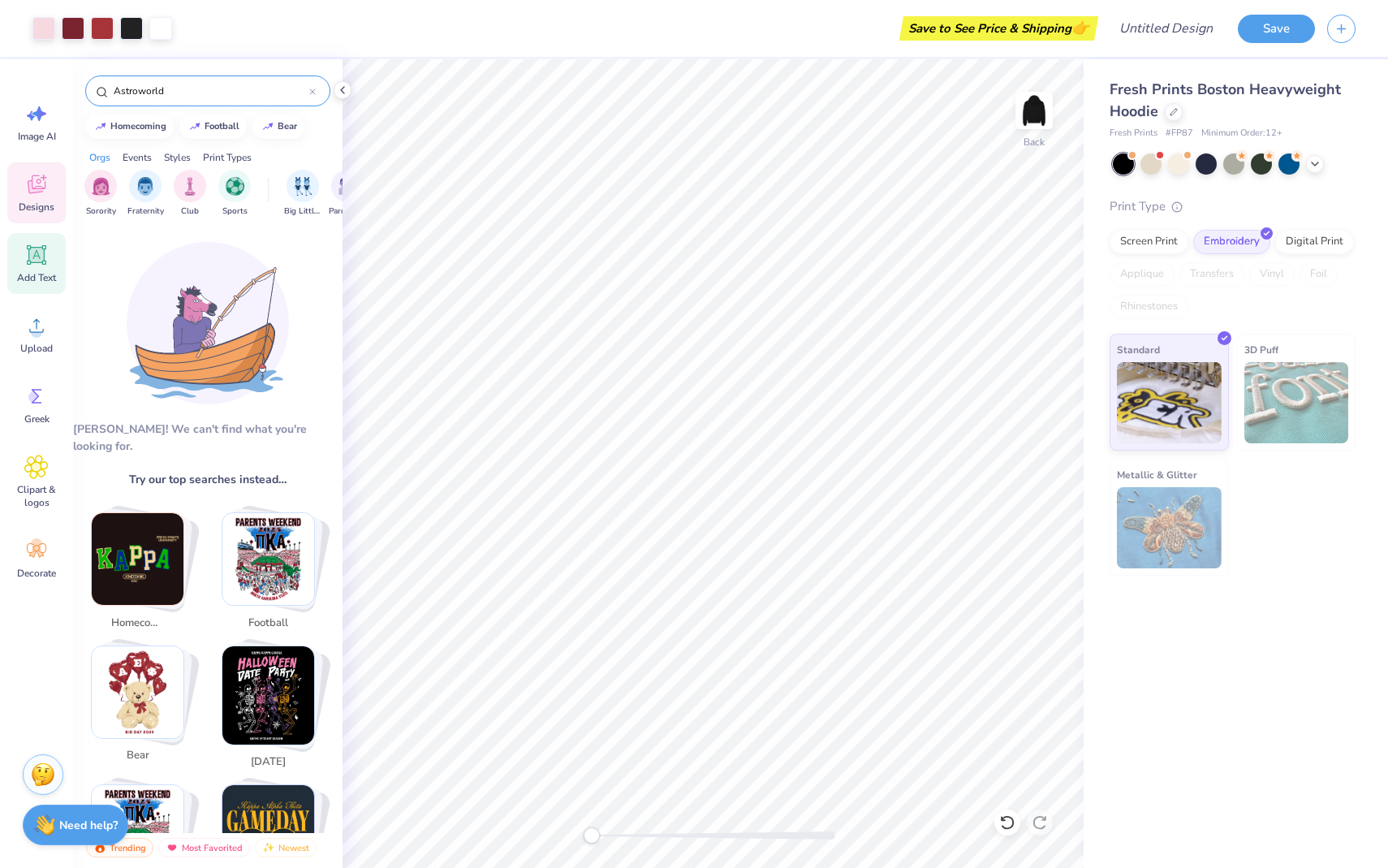
type input "Astroworld"
click at [42, 271] on span "Add Text" at bounding box center [36, 277] width 39 height 13
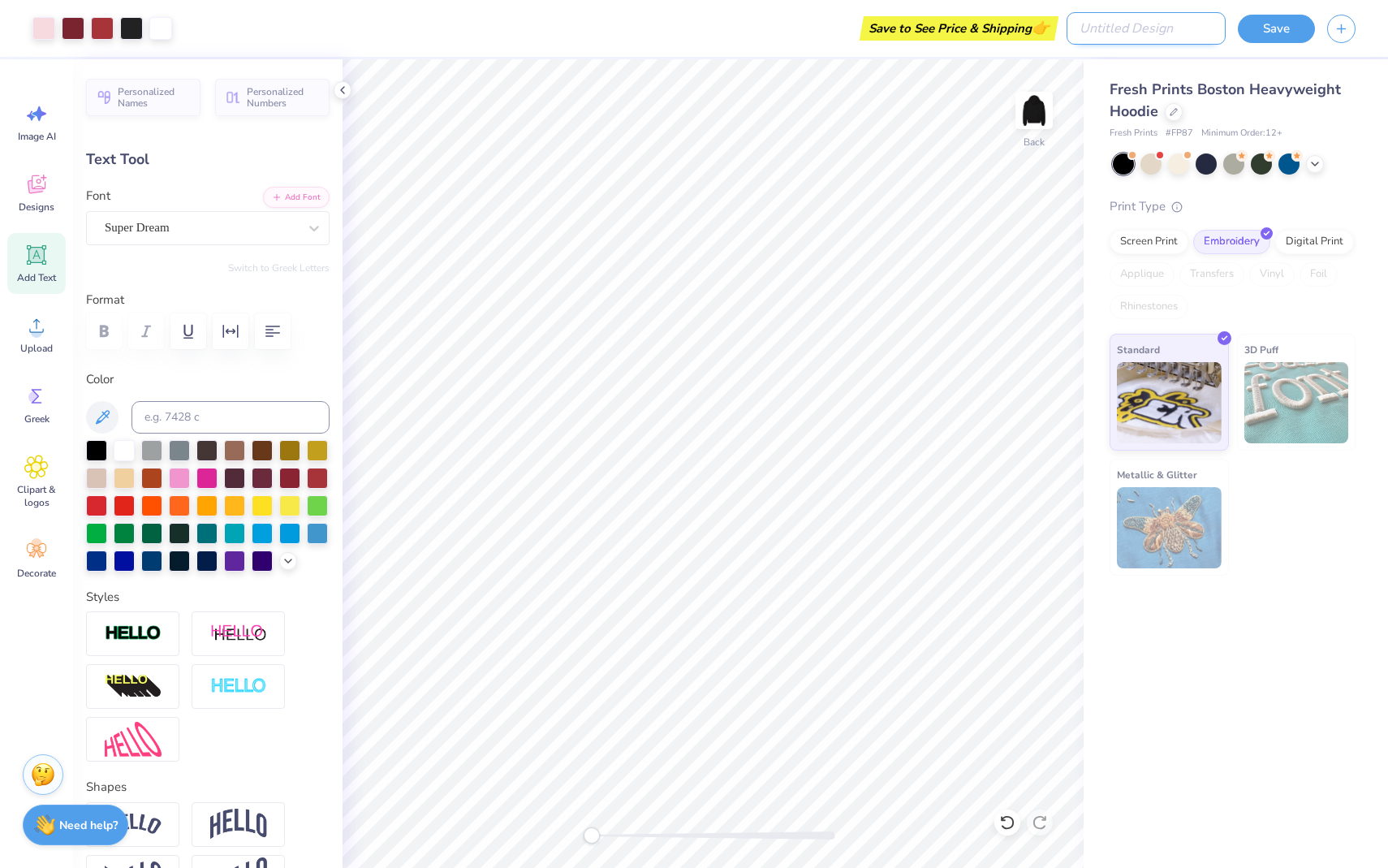
click at [1157, 25] on input "Design Title" at bounding box center [1146, 28] width 159 height 32
type input "Astropham Merch"
click at [1281, 38] on button "Save" at bounding box center [1276, 26] width 77 height 29
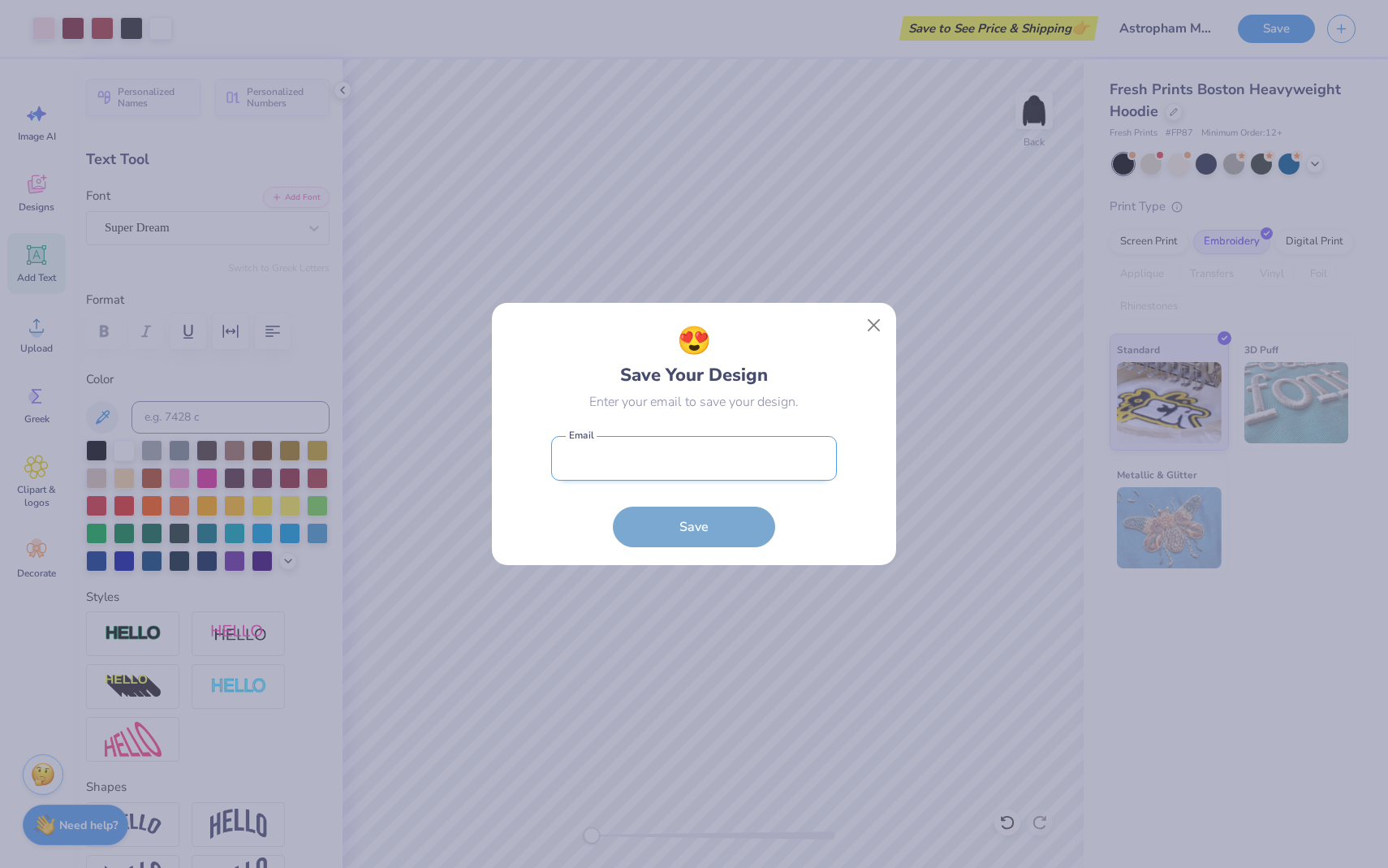
click at [758, 454] on input "email" at bounding box center [694, 458] width 286 height 45
type input "[EMAIL_ADDRESS][DOMAIN_NAME]"
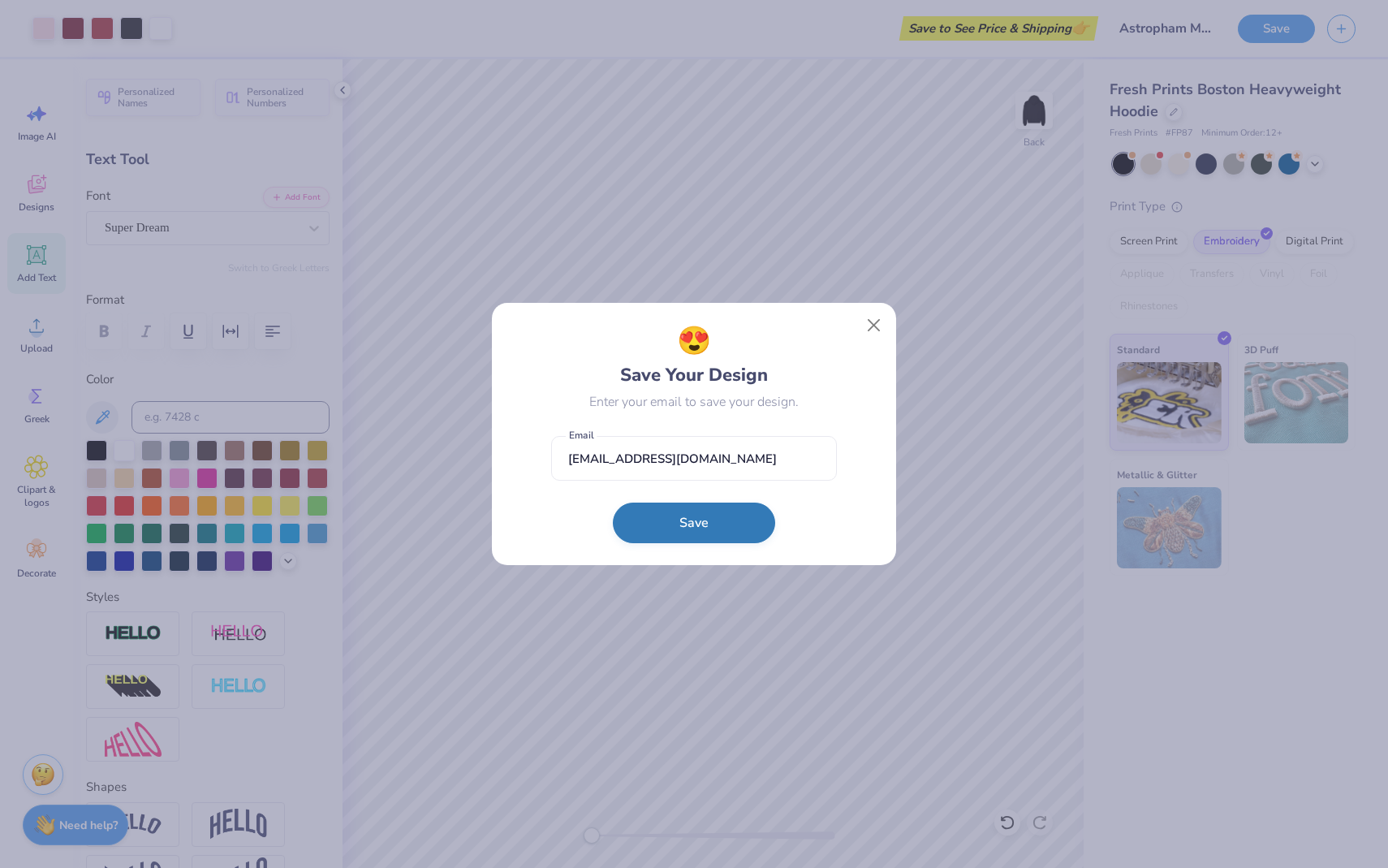
click at [729, 509] on button "Save" at bounding box center [693, 522] width 162 height 41
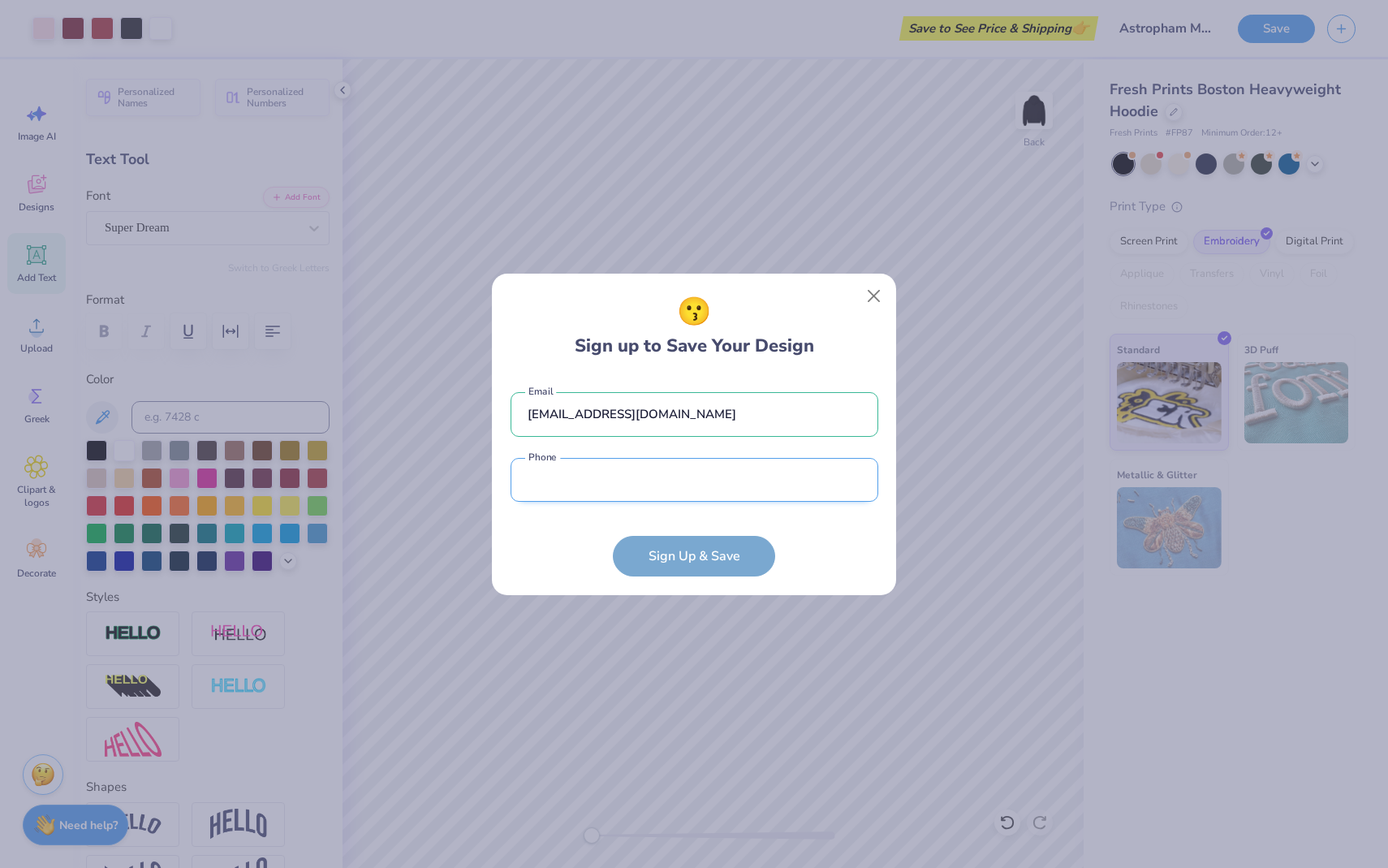
click at [747, 481] on input "tel" at bounding box center [694, 481] width 367 height 45
type input "[PHONE_NUMBER]"
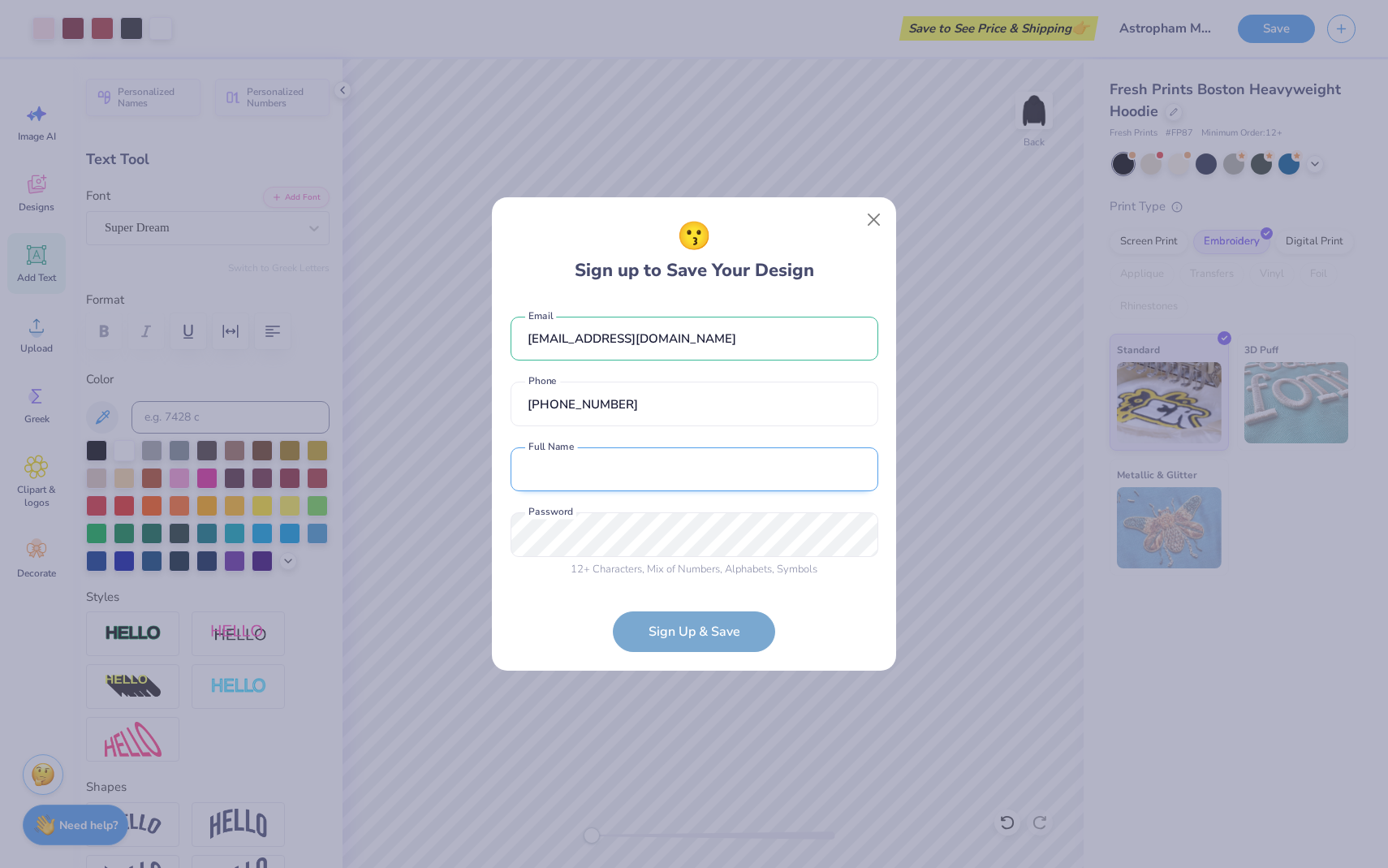
click at [704, 472] on input "text" at bounding box center [694, 470] width 367 height 45
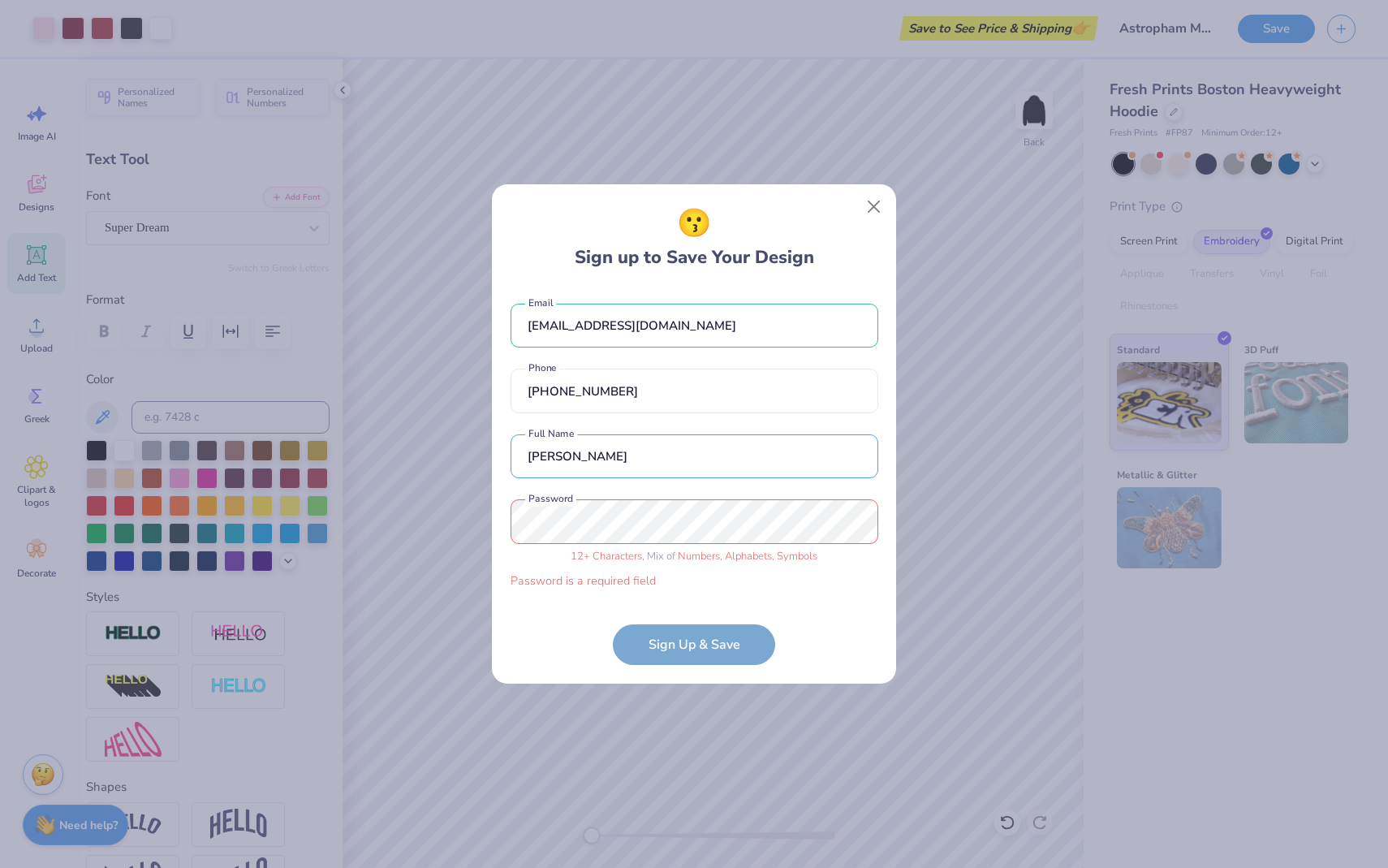
type input "[PERSON_NAME]"
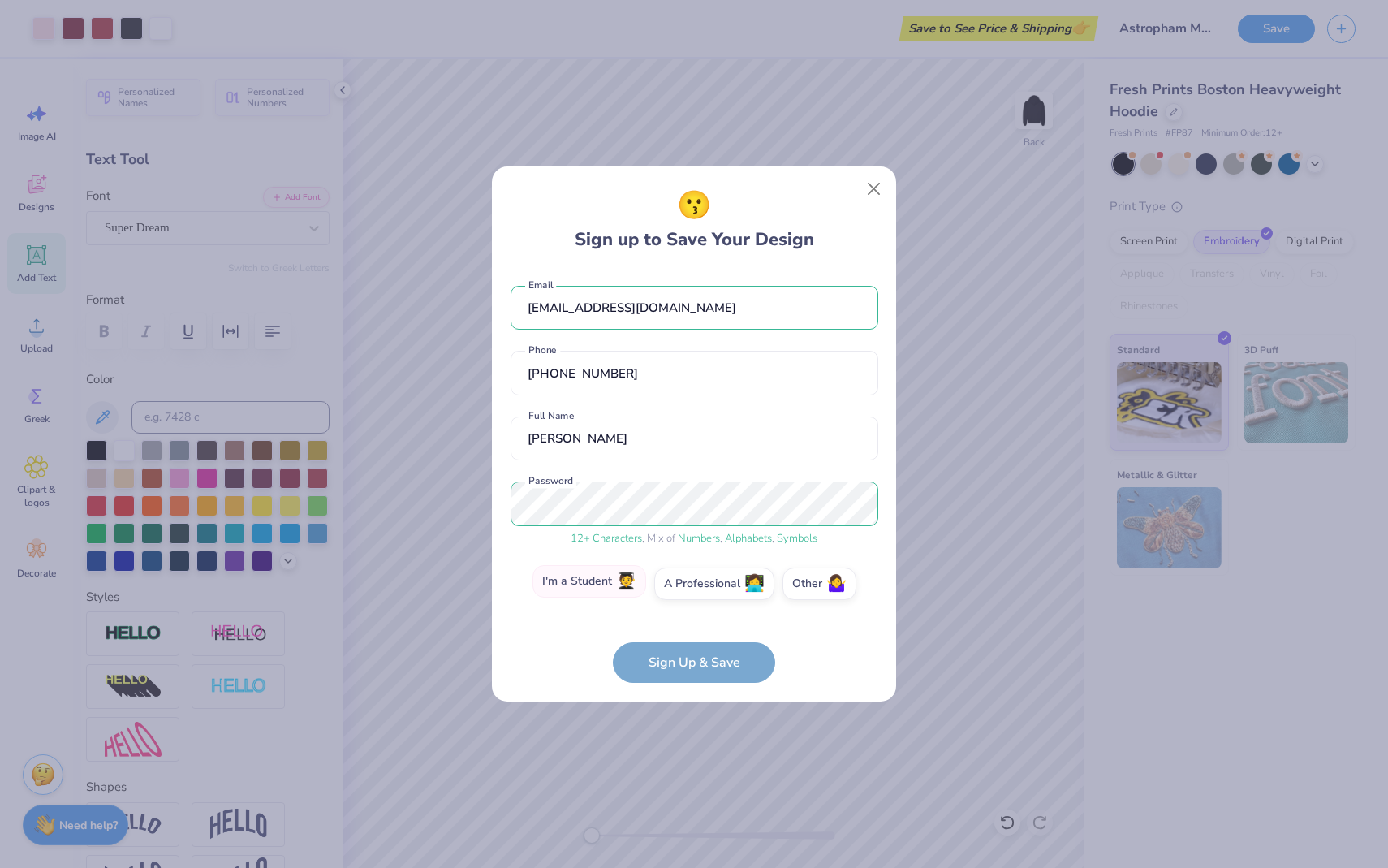
click at [613, 577] on label "I'm a Student 🧑‍🎓" at bounding box center [589, 580] width 114 height 32
click at [690, 583] on input "I'm a Student 🧑‍🎓" at bounding box center [695, 588] width 10 height 10
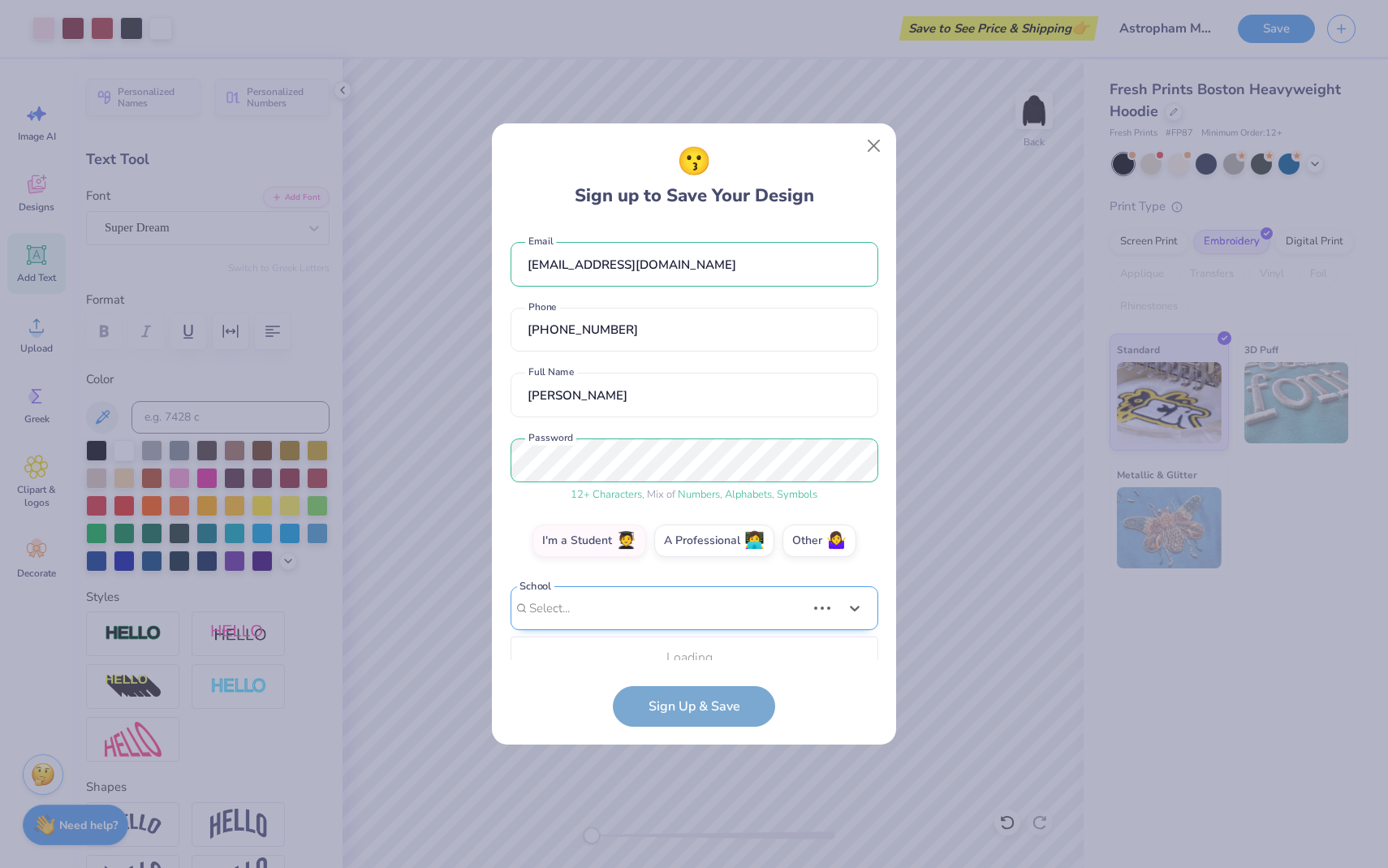
click at [667, 631] on div "Use Up and Down to choose options, press Enter to select the currently focused …" at bounding box center [694, 633] width 367 height 94
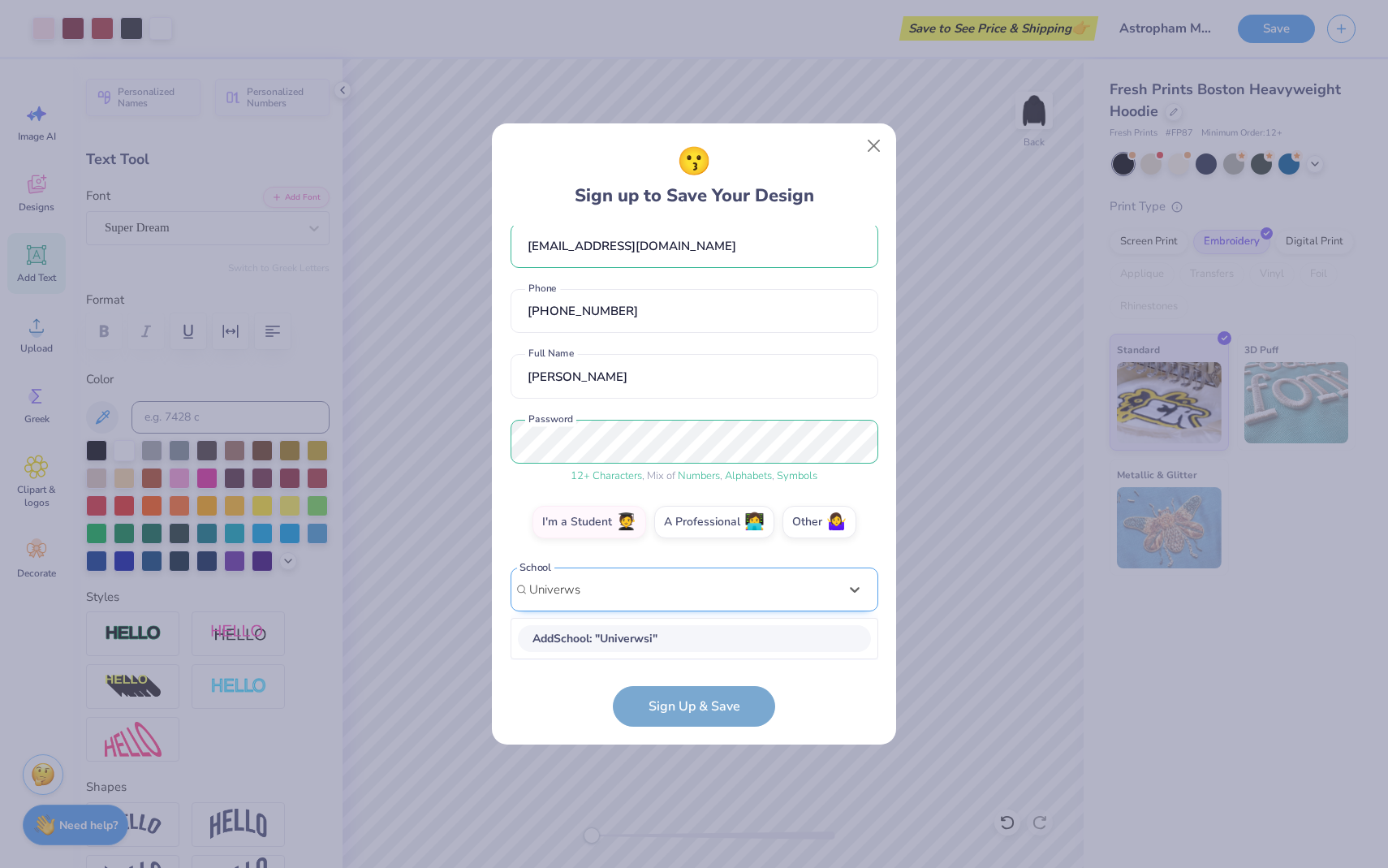
scroll to position [18, 0]
type input "[GEOGRAPHIC_DATA][US_STATE]"
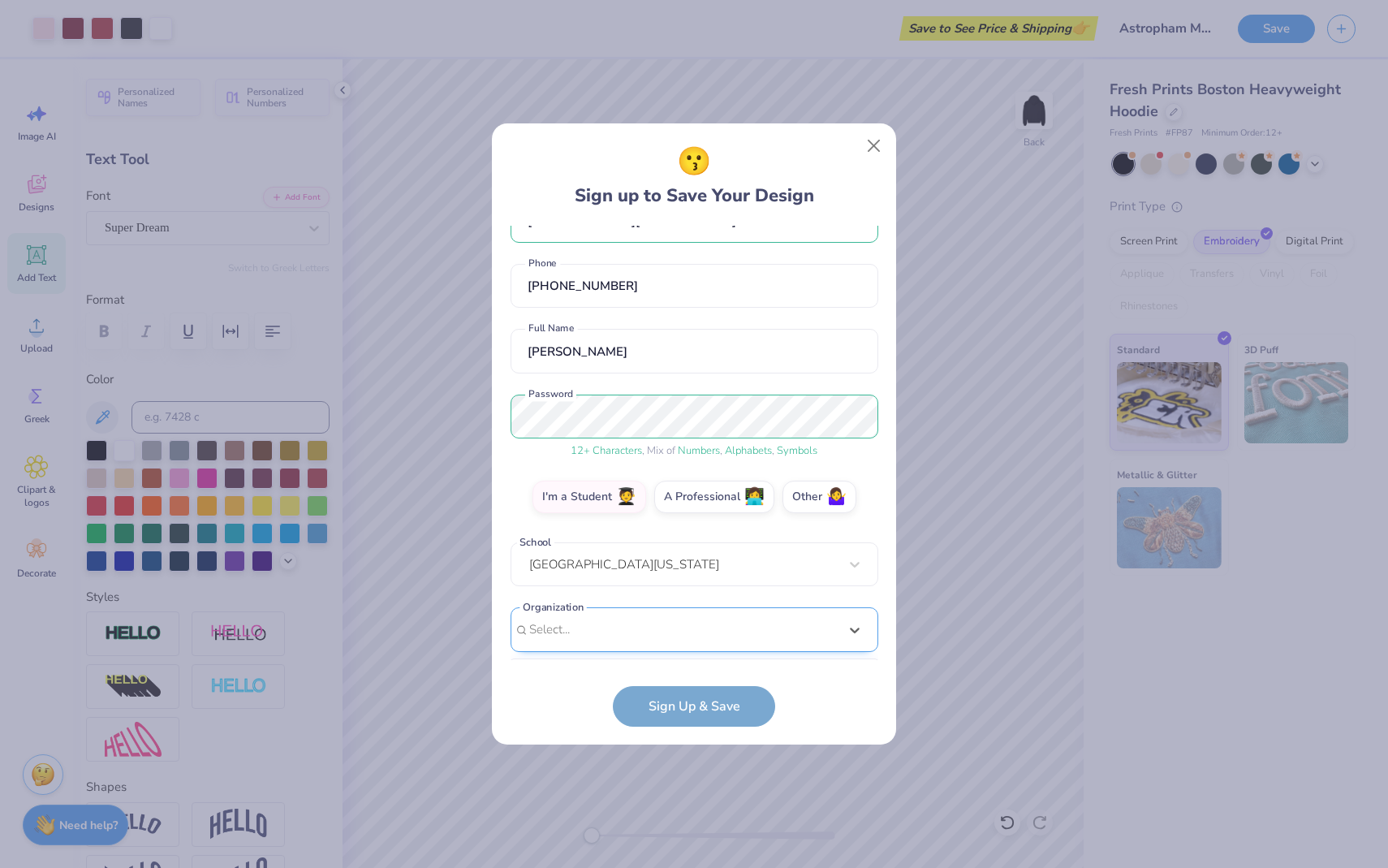
click at [677, 616] on div "option focused, 8 of 15. 15 results available. Use Up and Down to choose option…" at bounding box center [694, 755] width 367 height 296
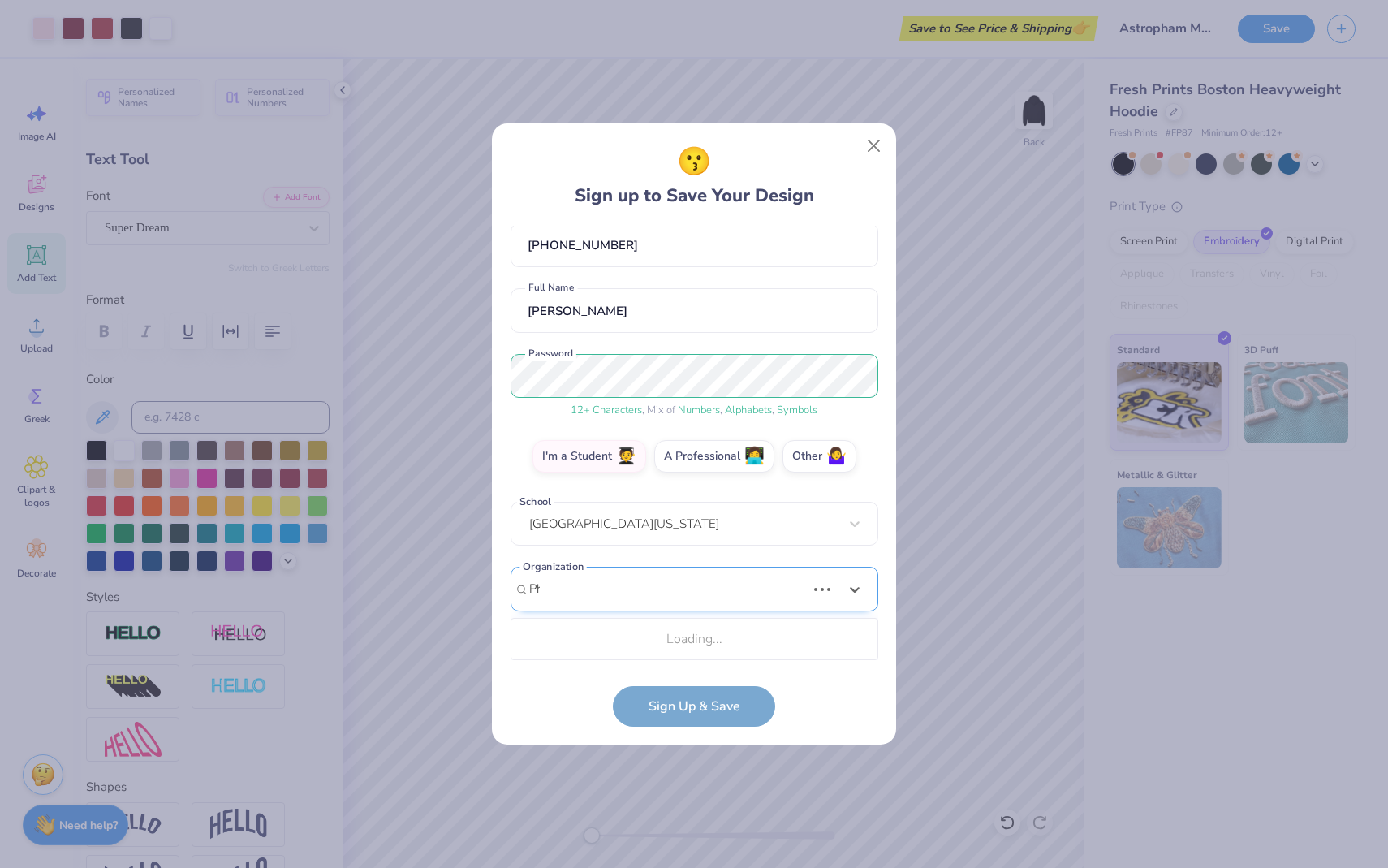
type input "P"
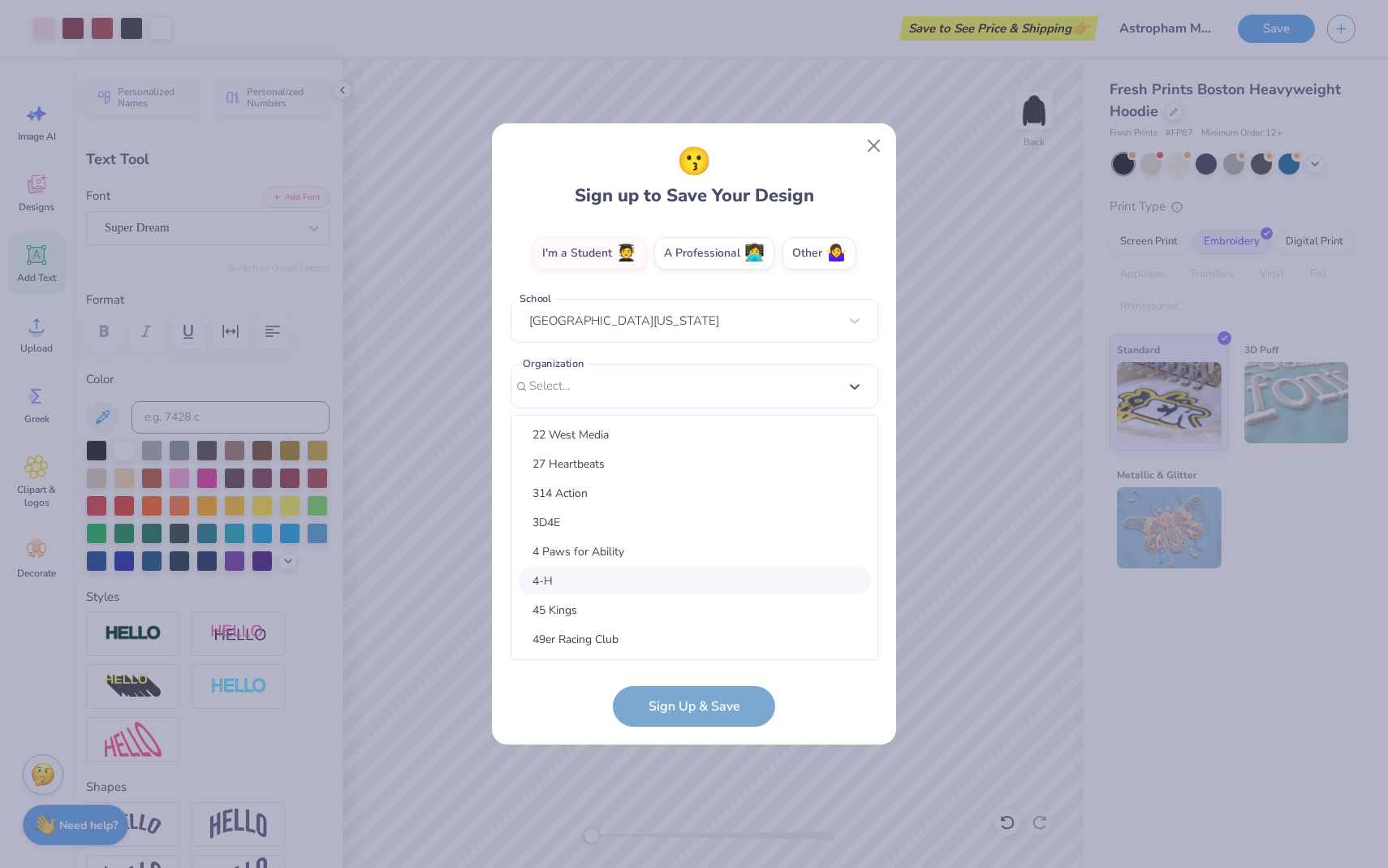
scroll to position [0, 0]
click at [565, 757] on div "😗 Sign up to Save Your Design [EMAIL_ADDRESS][DOMAIN_NAME] Email [PHONE_NUMBER]…" at bounding box center [694, 434] width 1388 height 868
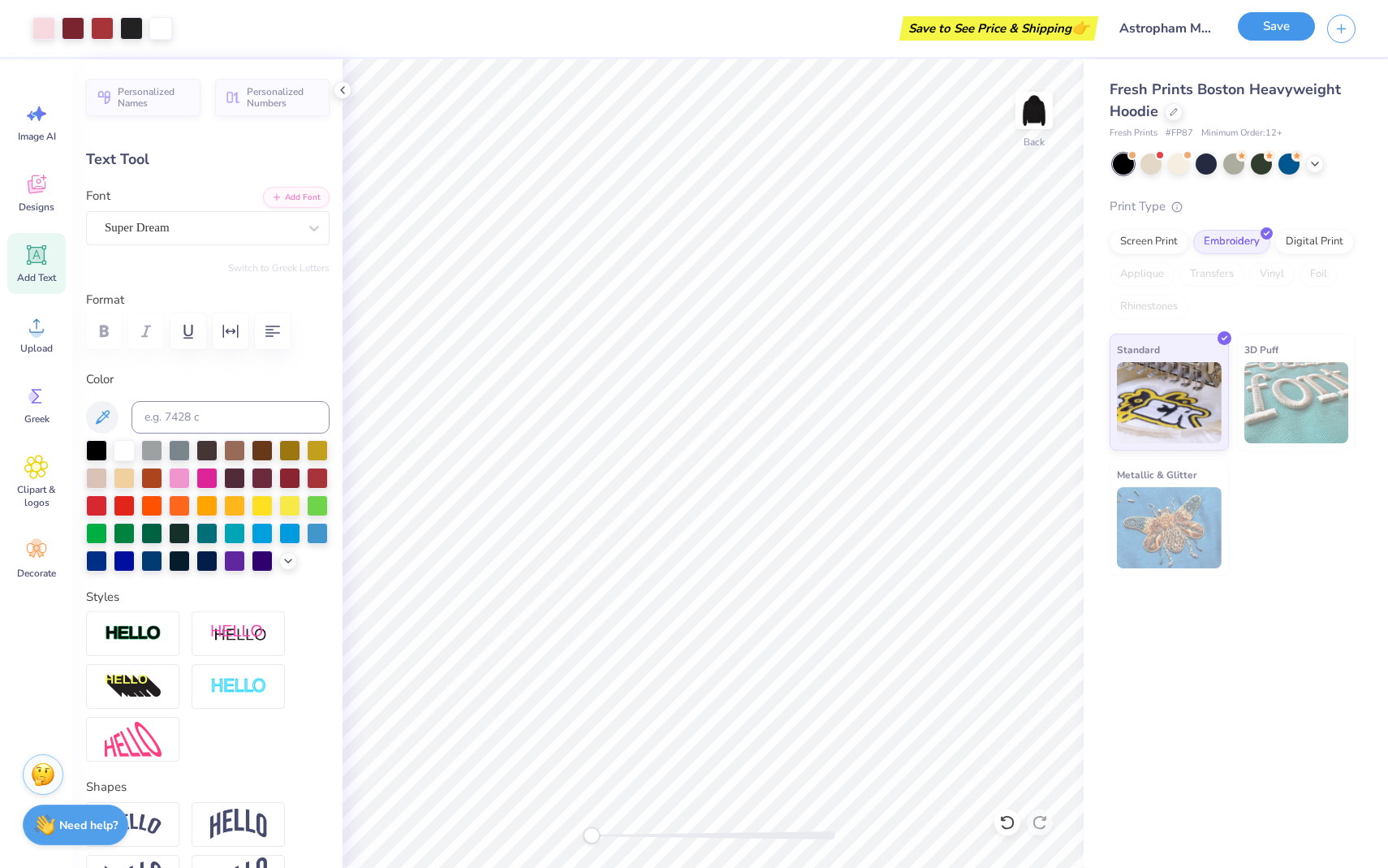
click at [1291, 34] on button "Save" at bounding box center [1276, 26] width 77 height 29
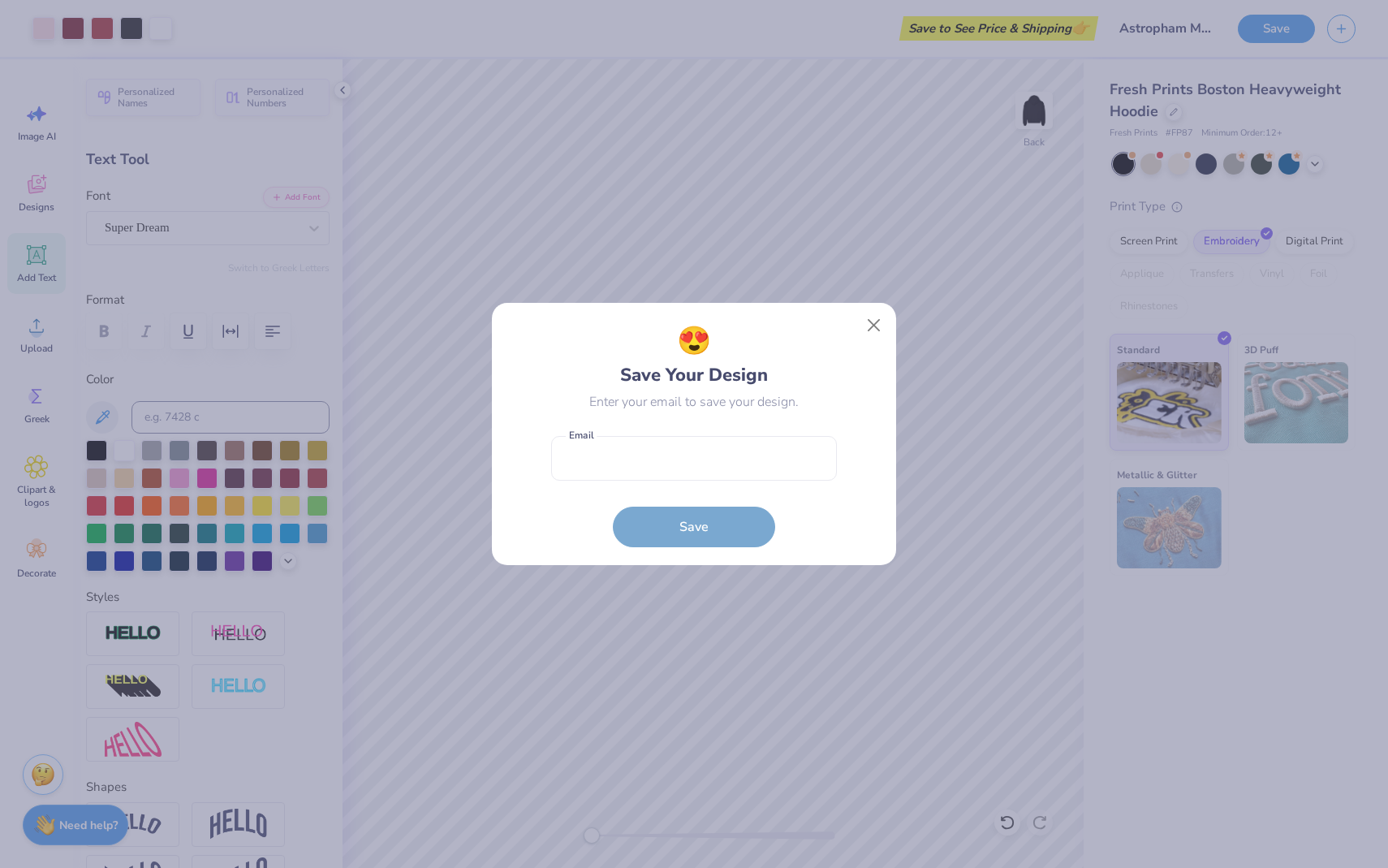
click at [869, 340] on div "😍 Save Your Design Enter your email to save your design. Email is a required fi…" at bounding box center [694, 433] width 367 height 226
click at [879, 316] on button "Close" at bounding box center [874, 326] width 31 height 31
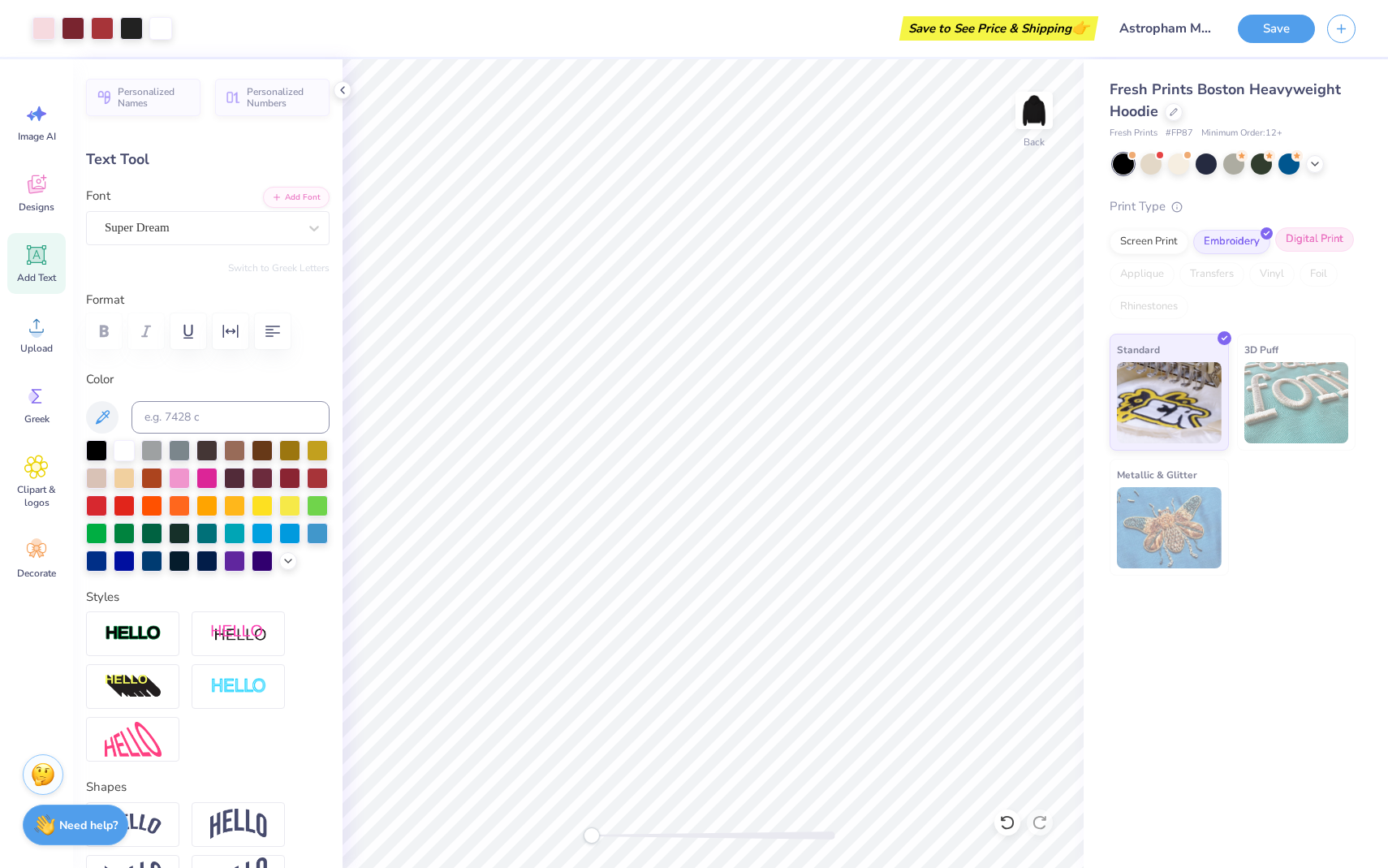
click at [1306, 235] on div "Digital Print" at bounding box center [1314, 239] width 79 height 24
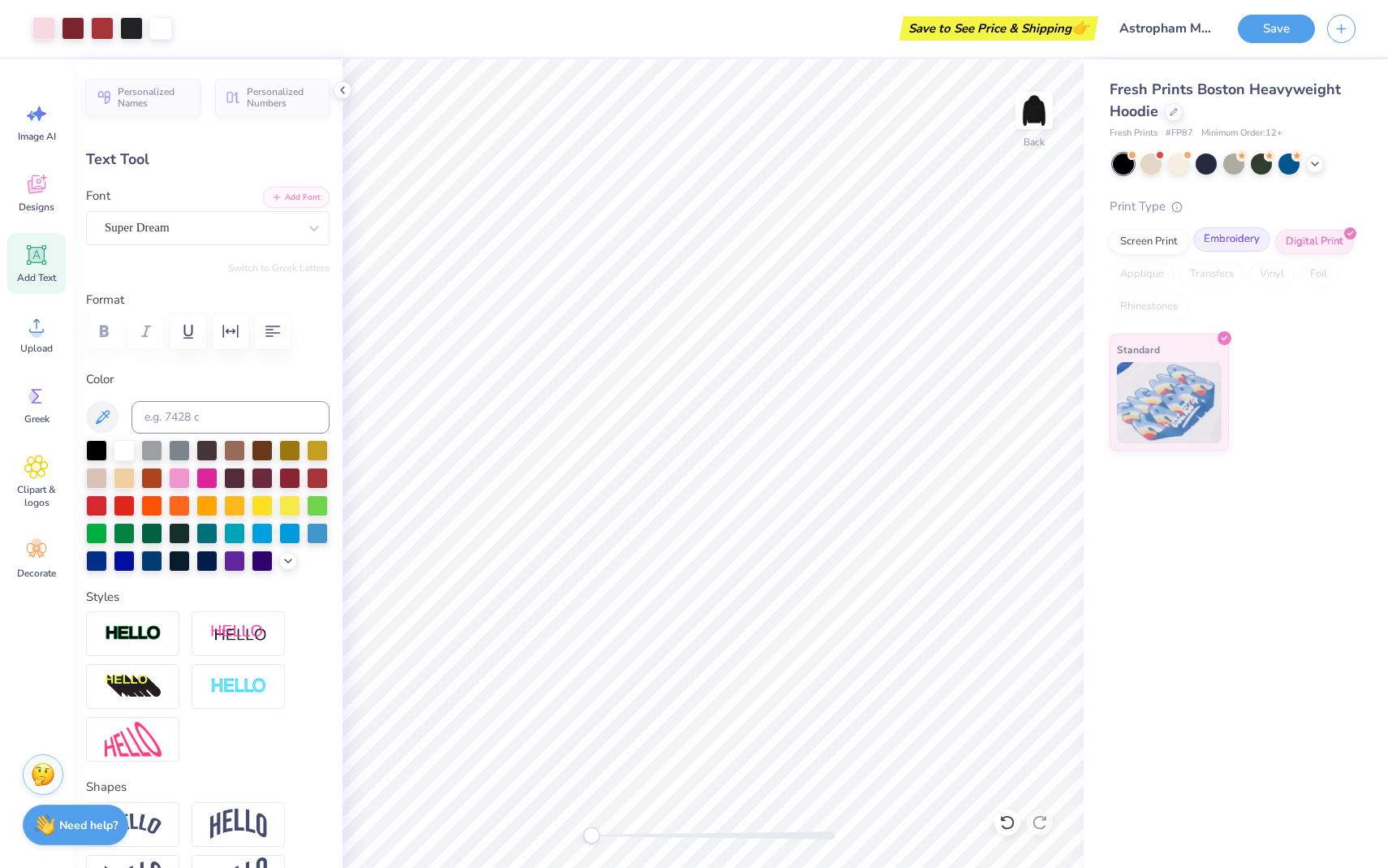
click at [1245, 242] on div "Embroidery" at bounding box center [1232, 239] width 77 height 24
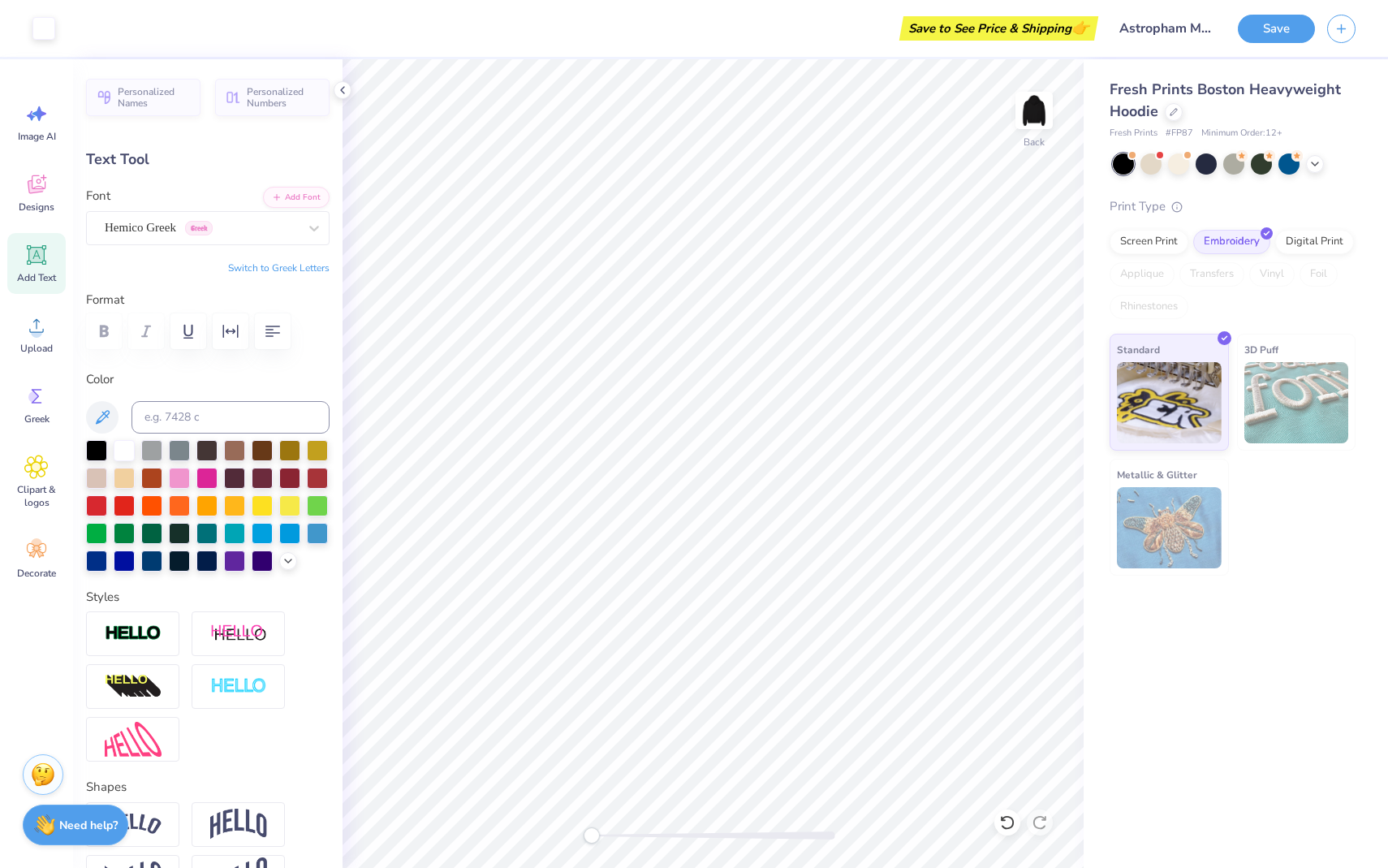
type input "4.22"
type input "0.58"
type input "5.59"
click at [1034, 118] on img at bounding box center [1034, 110] width 65 height 65
click at [1026, 126] on img at bounding box center [1034, 110] width 65 height 65
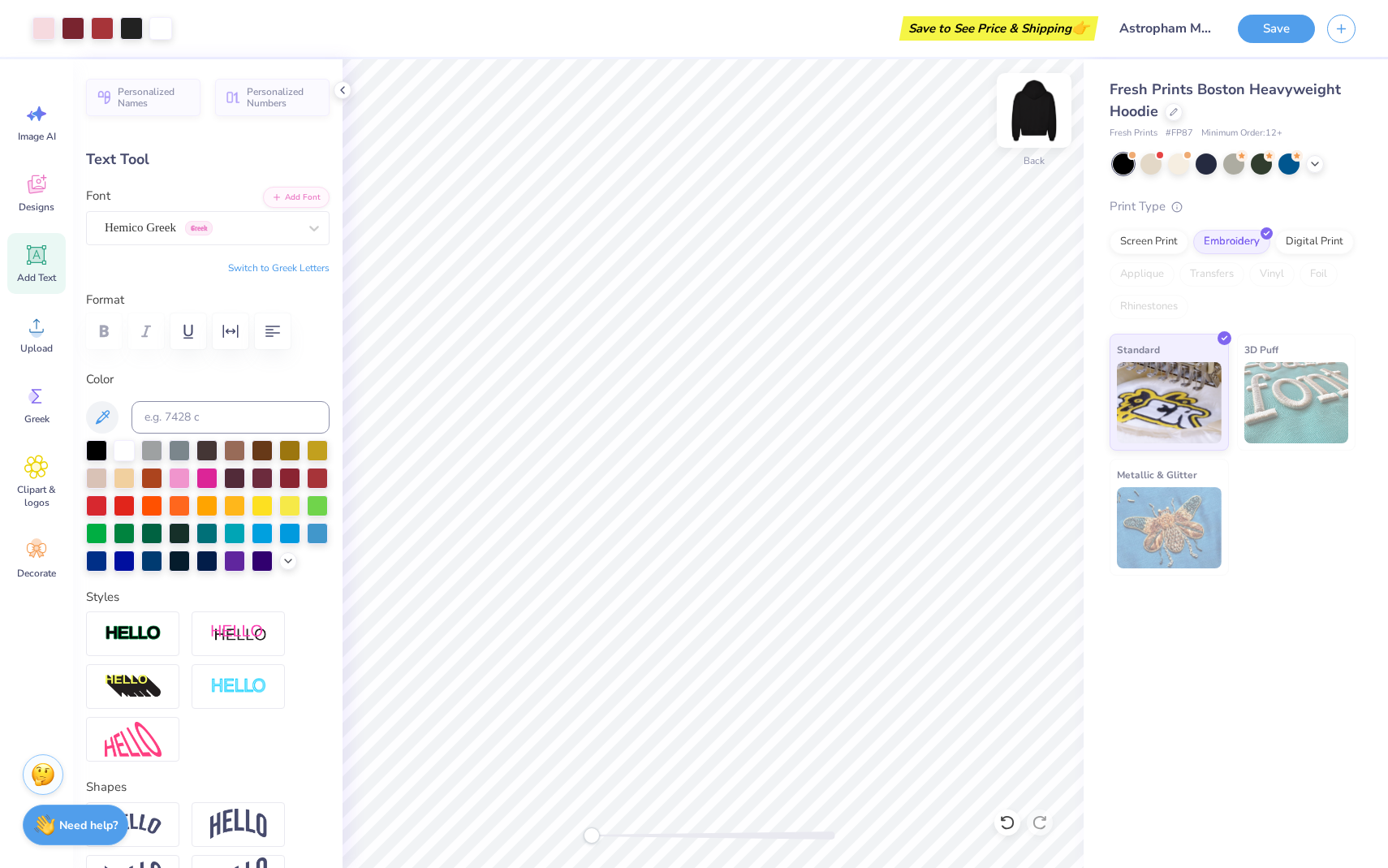
type input "5.57"
